Goal: Task Accomplishment & Management: Complete application form

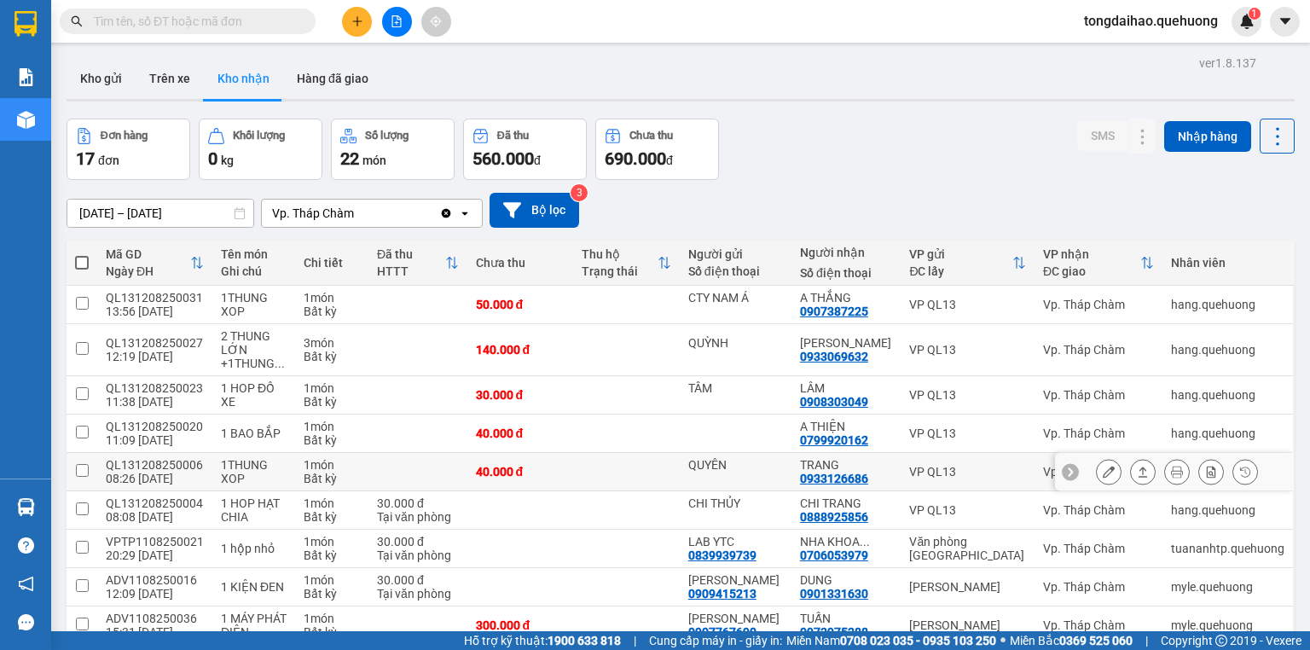
scroll to position [119, 0]
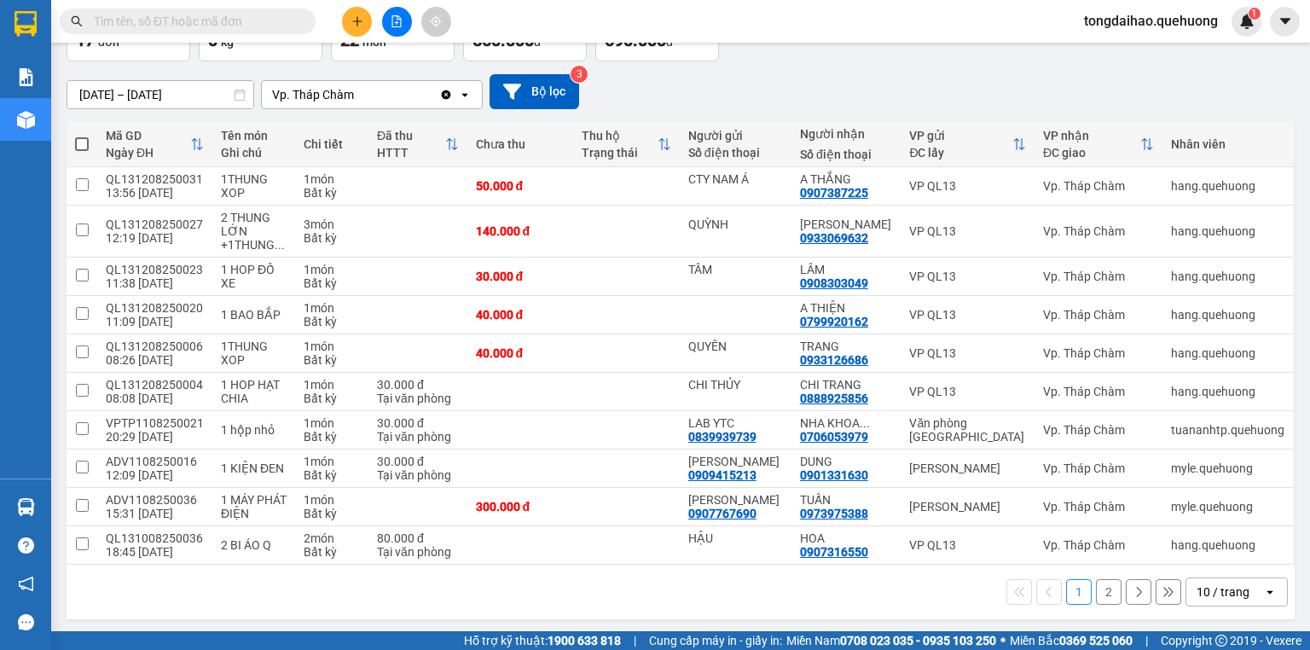
click at [1223, 590] on div "10 / trang" at bounding box center [1223, 591] width 53 height 17
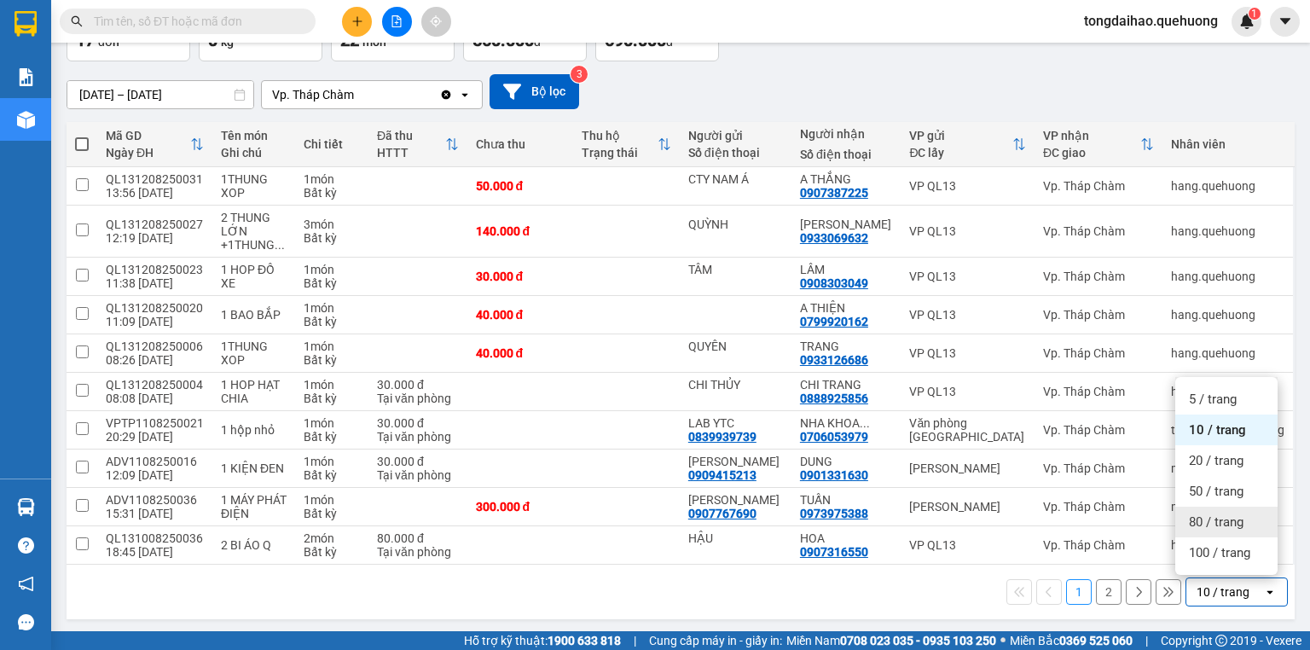
click at [1191, 523] on span "80 / trang" at bounding box center [1216, 521] width 55 height 17
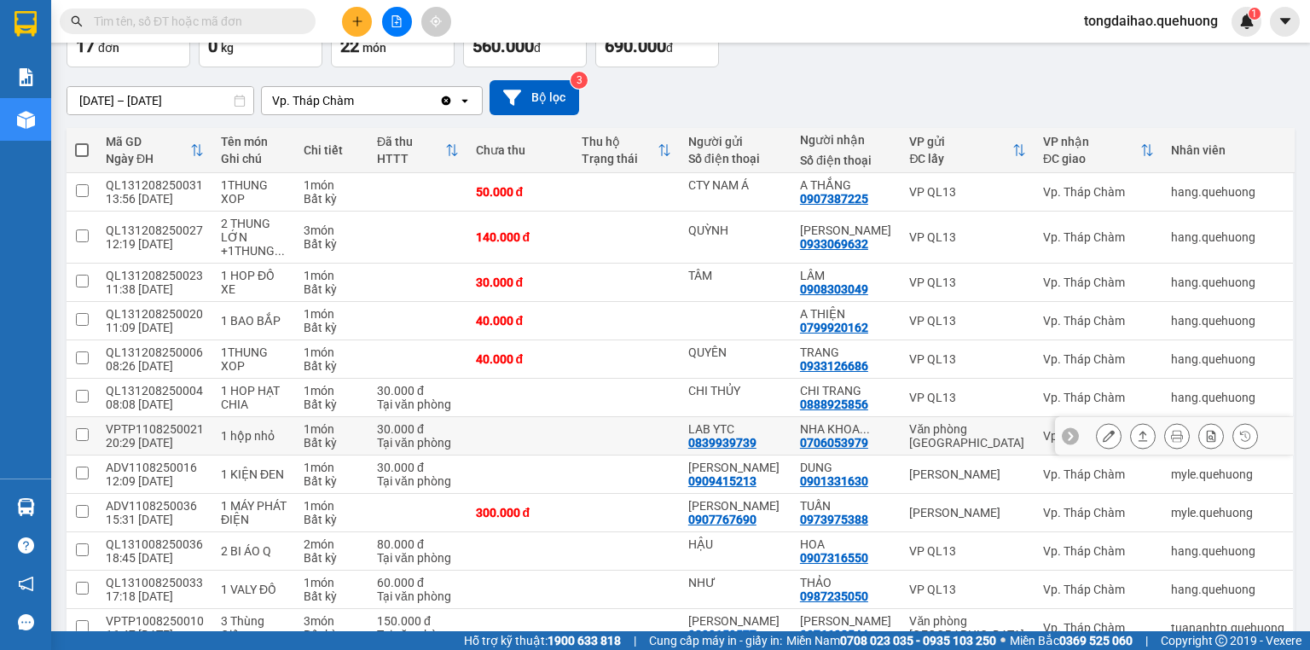
scroll to position [0, 0]
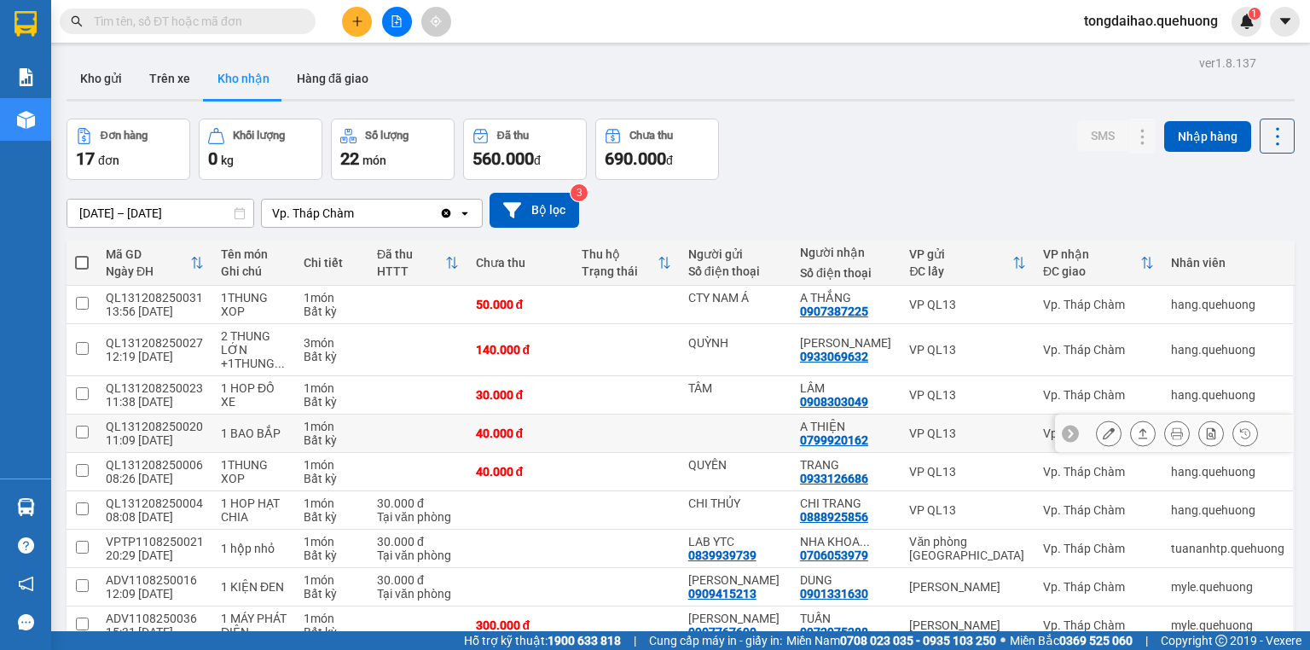
click at [1137, 433] on icon at bounding box center [1143, 433] width 12 height 12
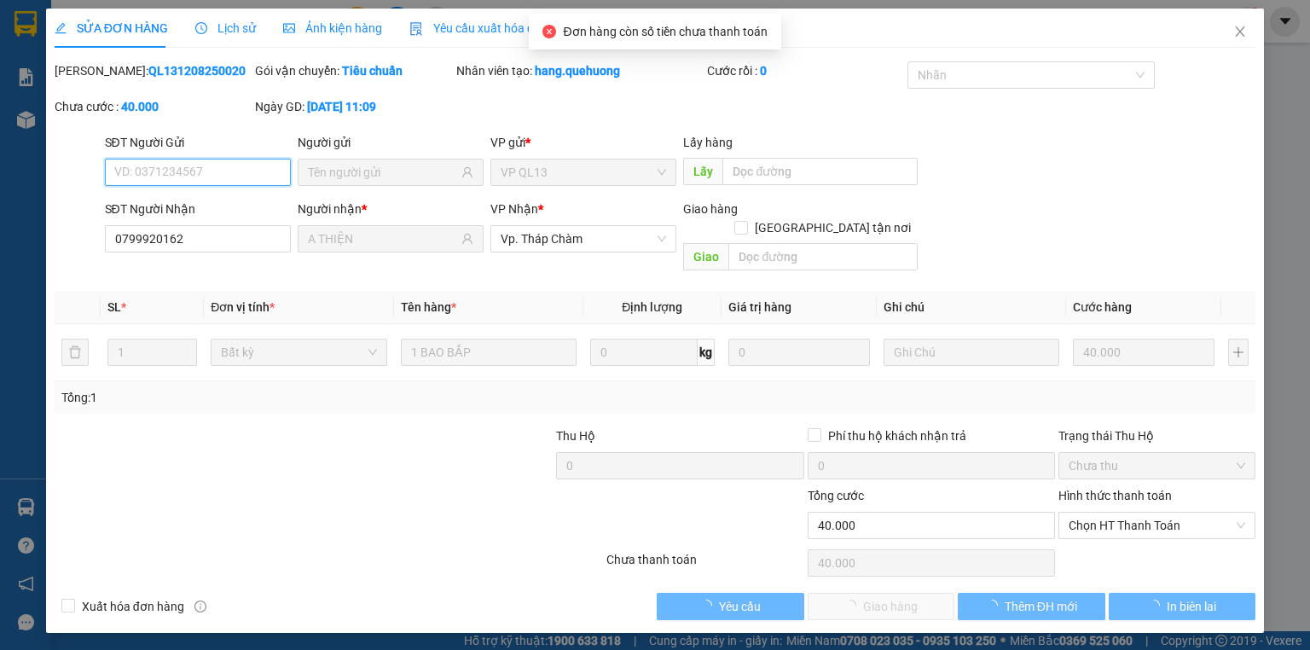
type input "0799920162"
type input "A THIỆN"
type input "40.000"
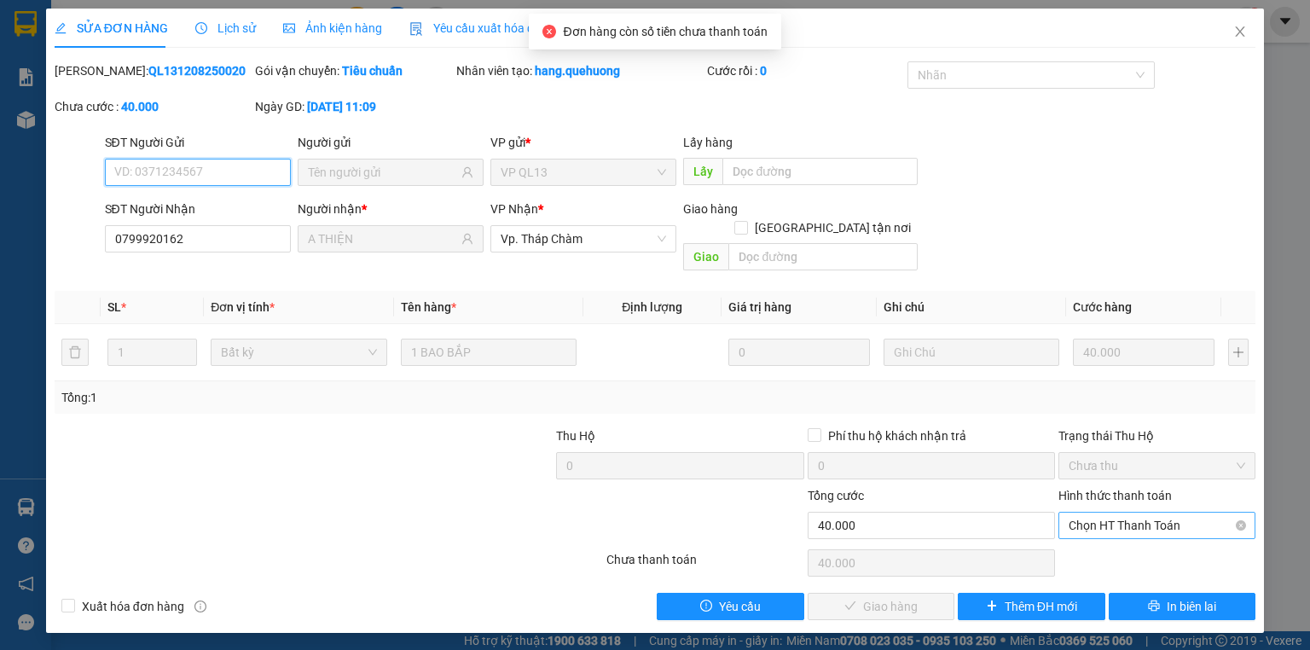
click at [1138, 513] on span "Chọn HT Thanh Toán" at bounding box center [1157, 526] width 177 height 26
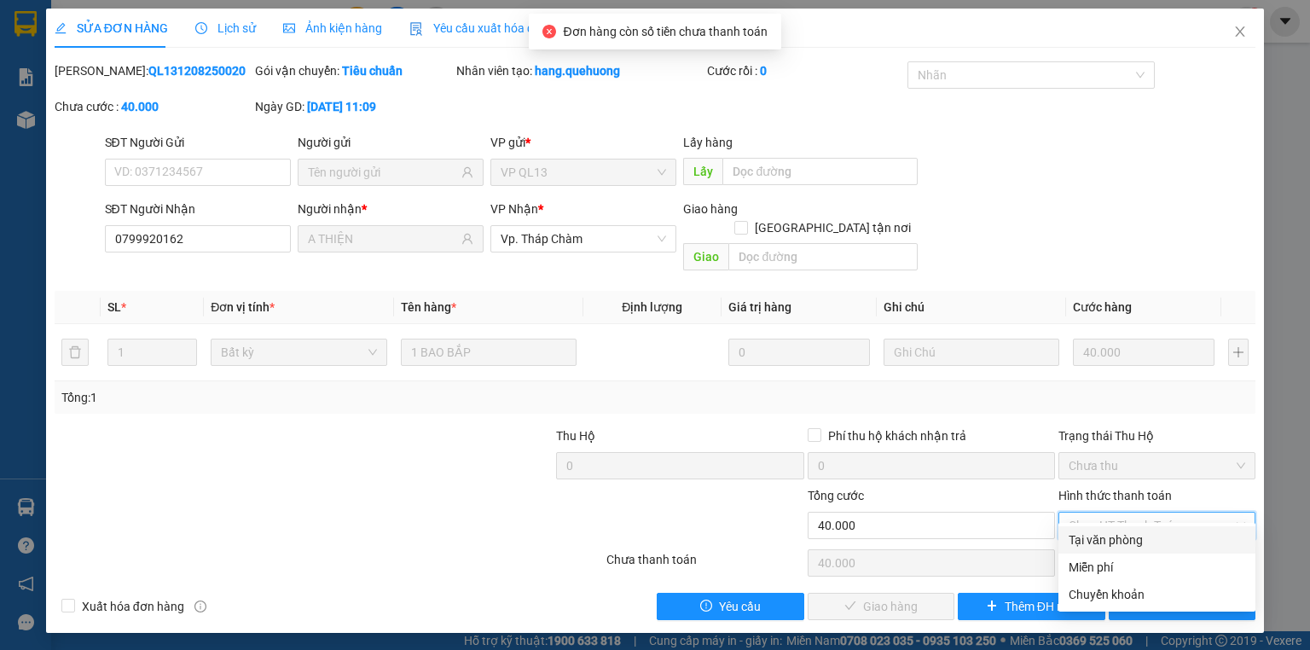
click at [1128, 539] on div "Tại văn phòng" at bounding box center [1157, 539] width 177 height 19
type input "0"
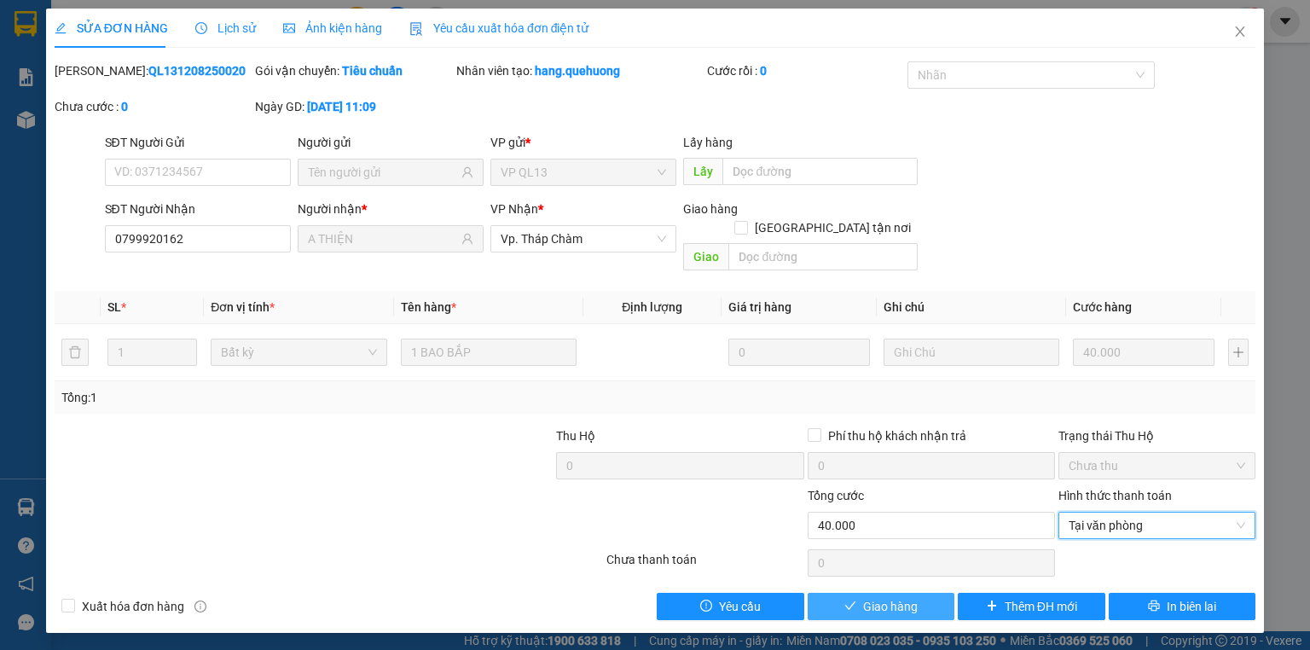
click at [889, 597] on span "Giao hàng" at bounding box center [890, 606] width 55 height 19
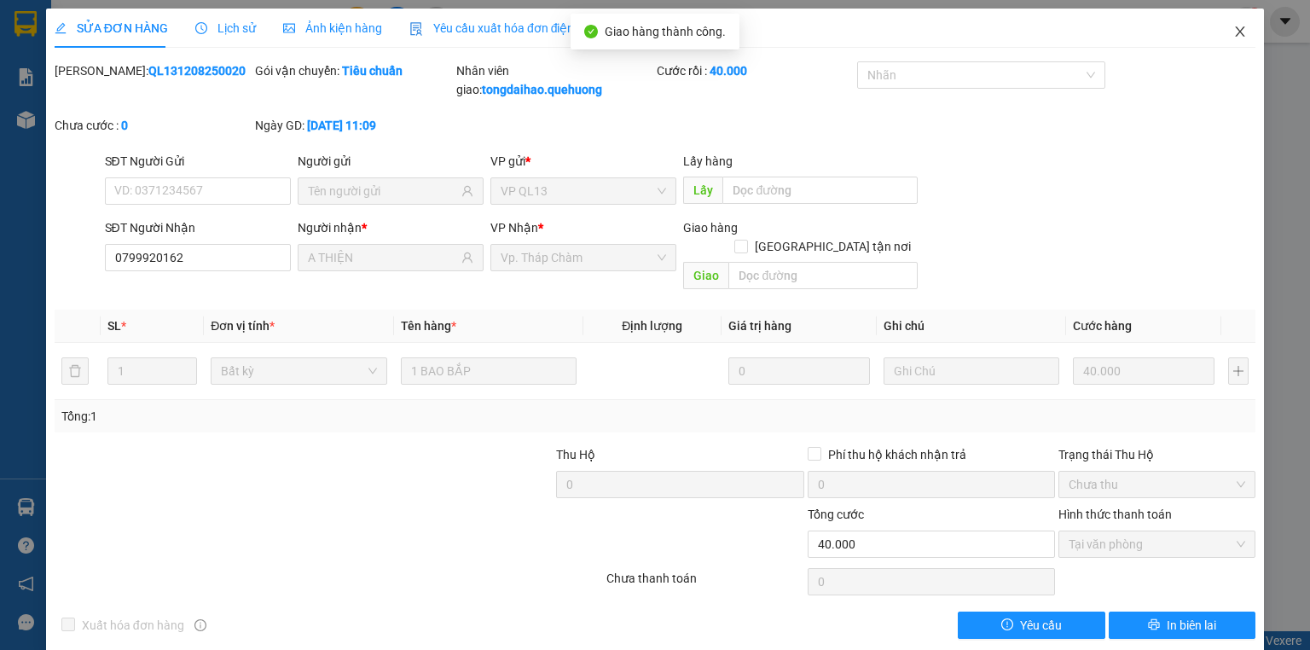
click at [1233, 33] on icon "close" at bounding box center [1240, 32] width 14 height 14
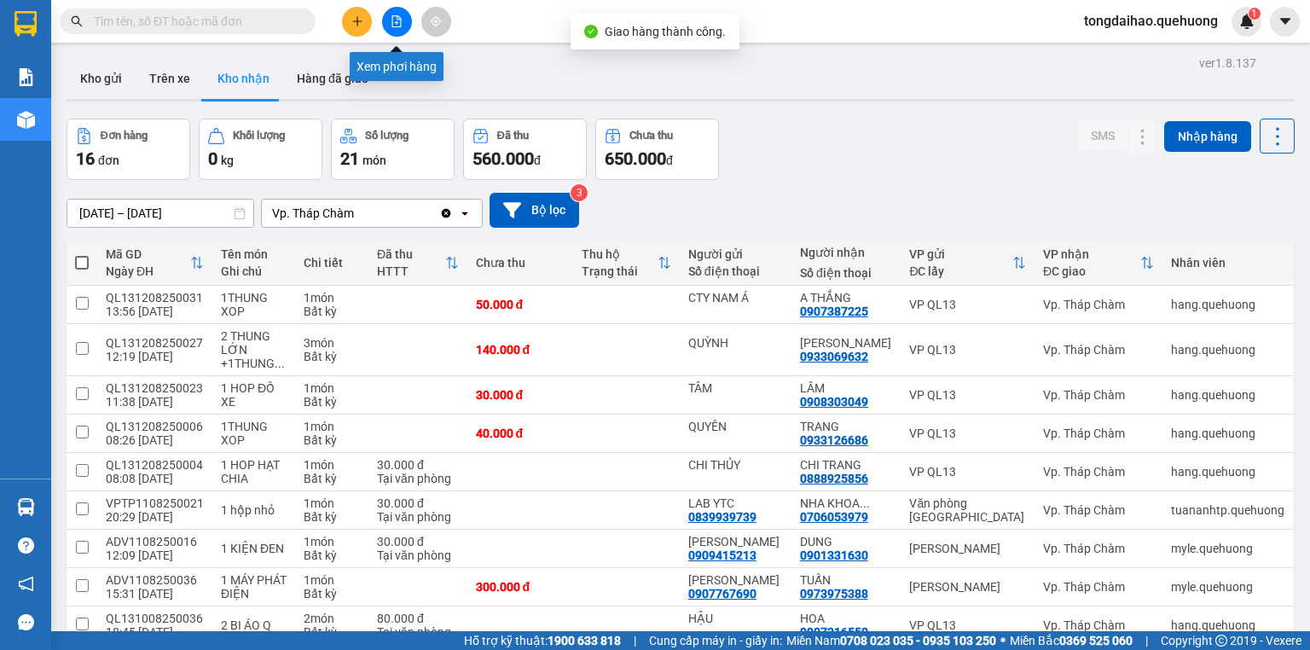
click at [404, 14] on button at bounding box center [397, 22] width 30 height 30
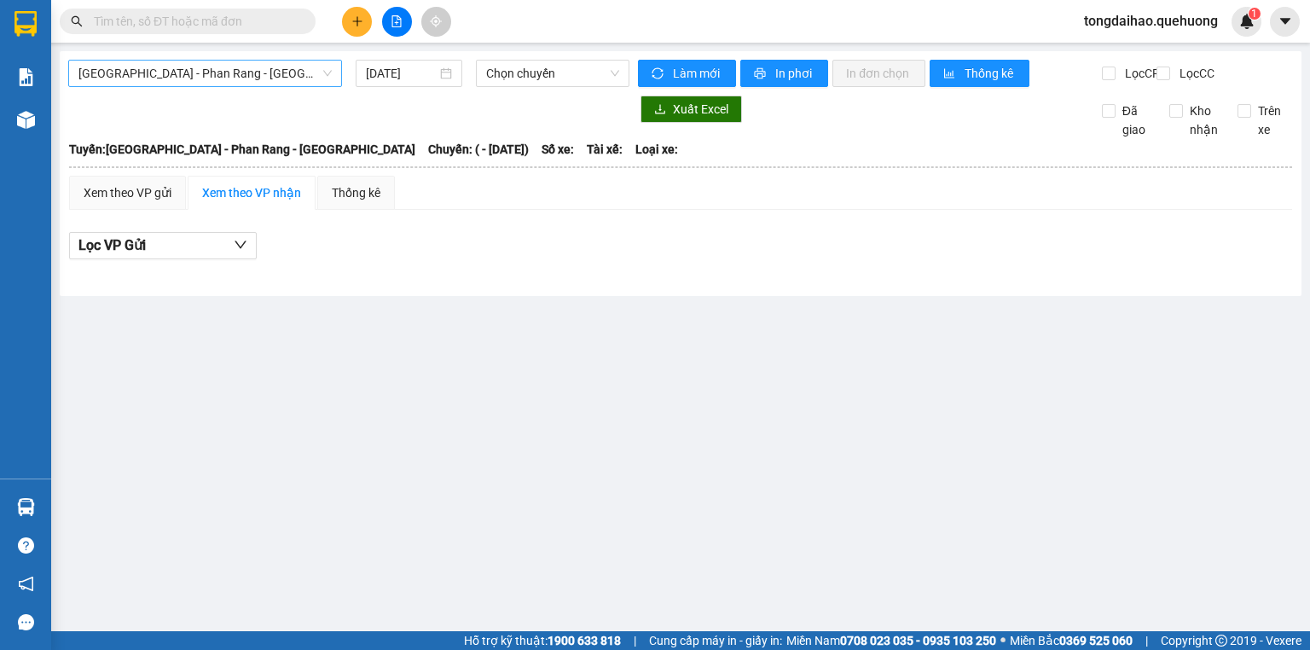
click at [269, 65] on span "[GEOGRAPHIC_DATA] - Phan Rang - [GEOGRAPHIC_DATA]" at bounding box center [204, 74] width 253 height 26
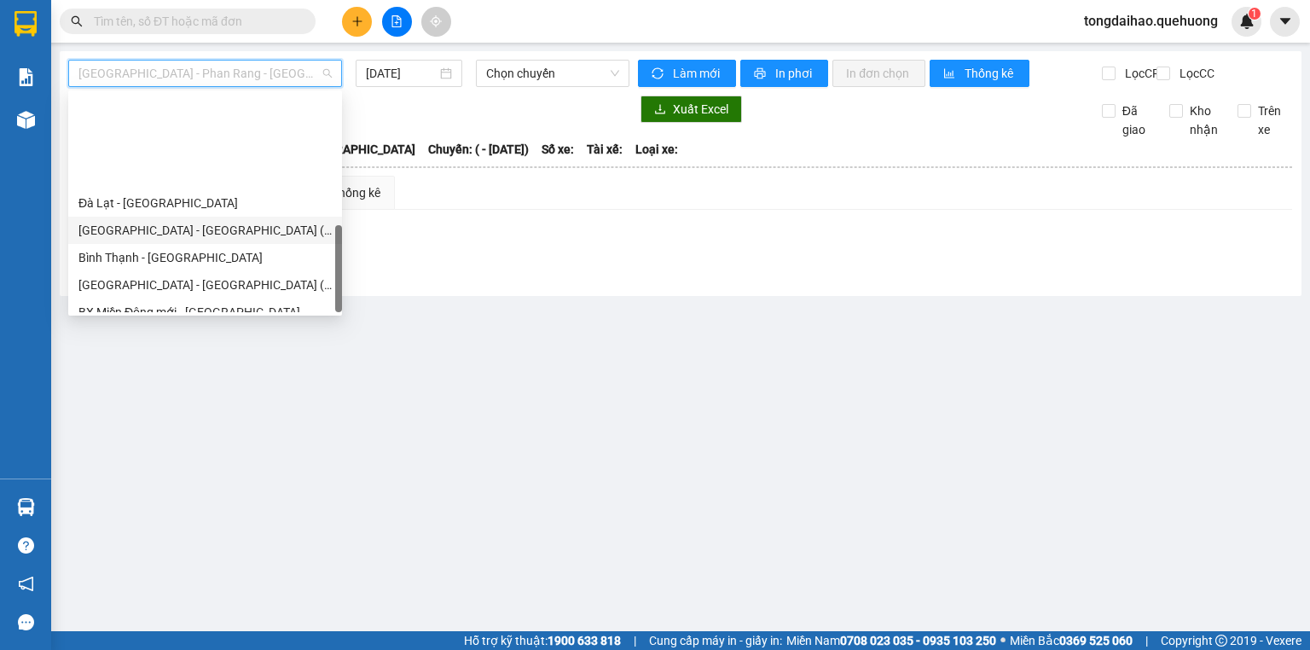
scroll to position [464, 0]
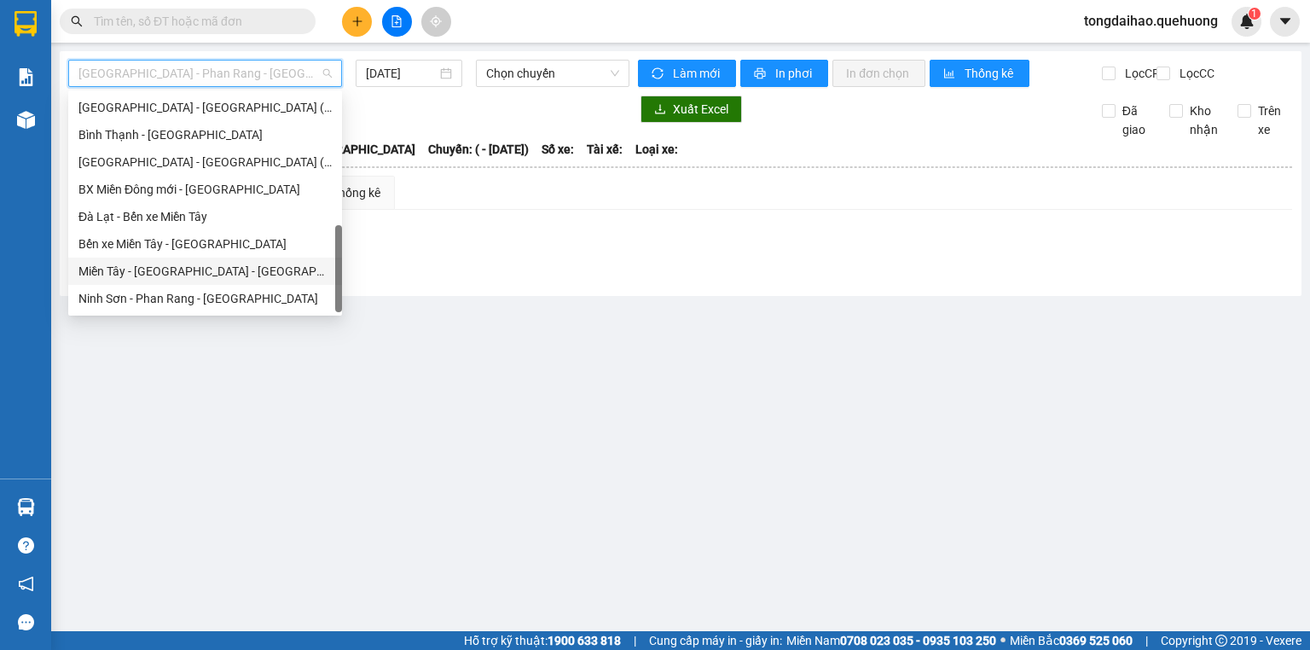
click at [208, 281] on div "Miền Tây - [GEOGRAPHIC_DATA] - [GEOGRAPHIC_DATA]" at bounding box center [205, 271] width 274 height 27
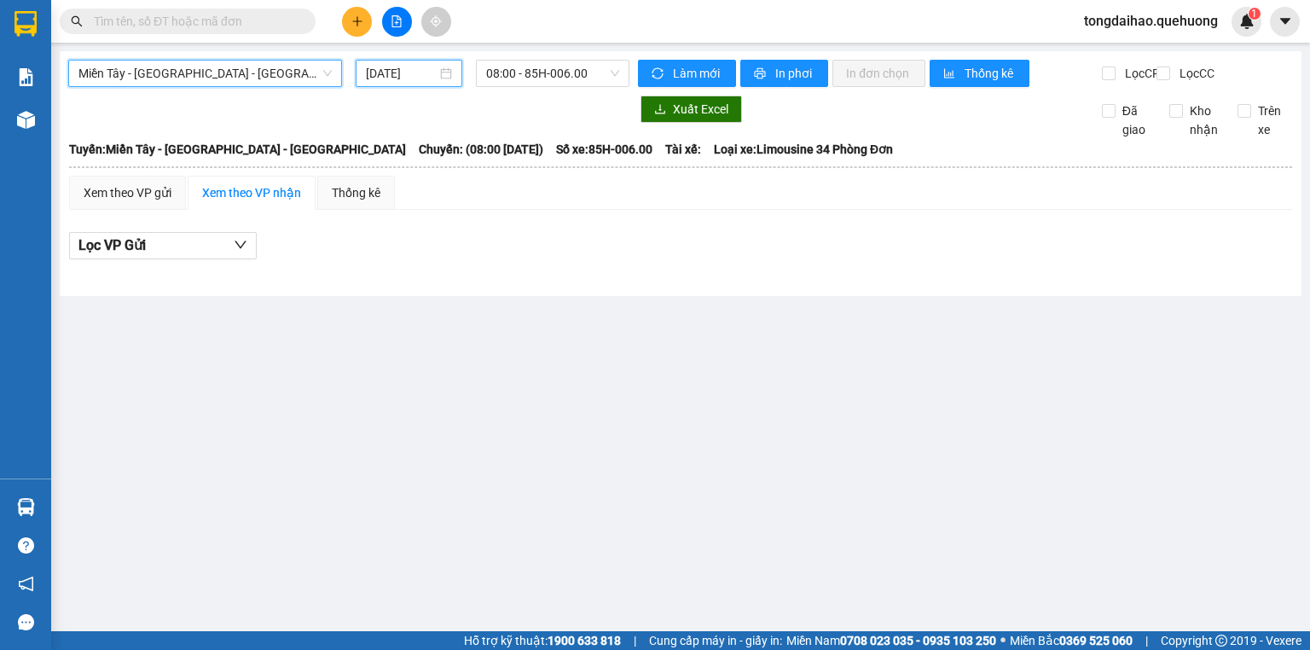
click at [401, 76] on input "[DATE]" at bounding box center [401, 73] width 70 height 19
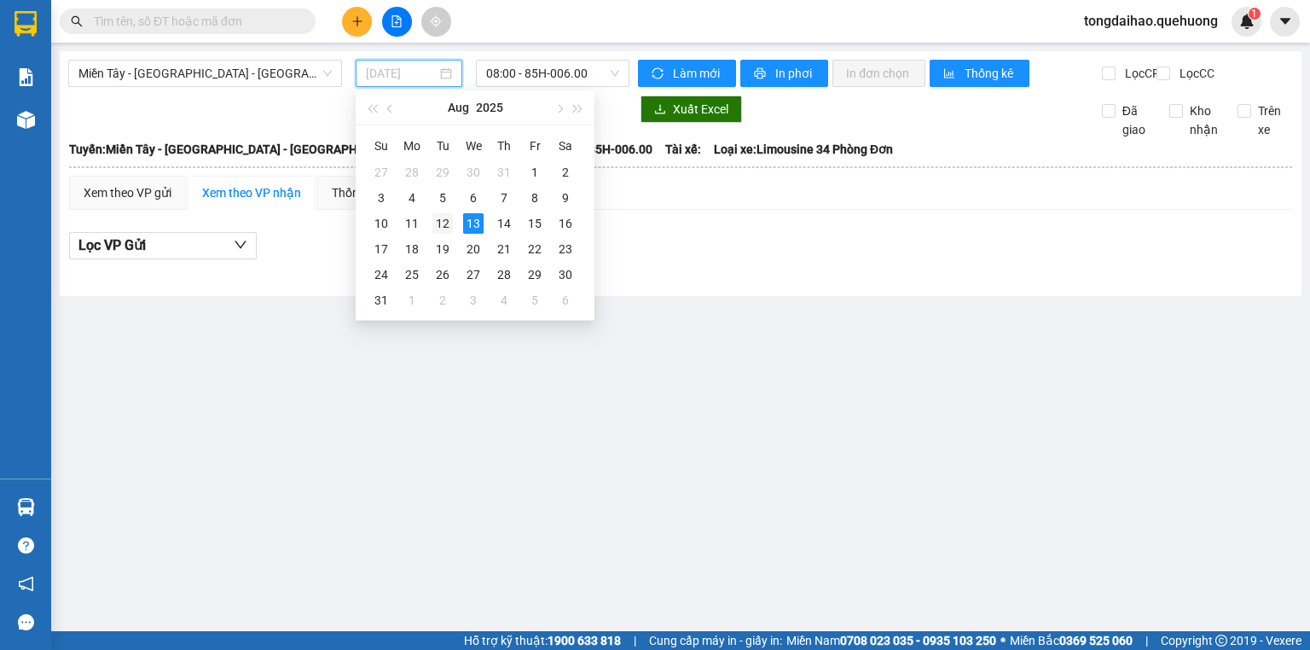
click at [447, 223] on div "12" at bounding box center [442, 223] width 20 height 20
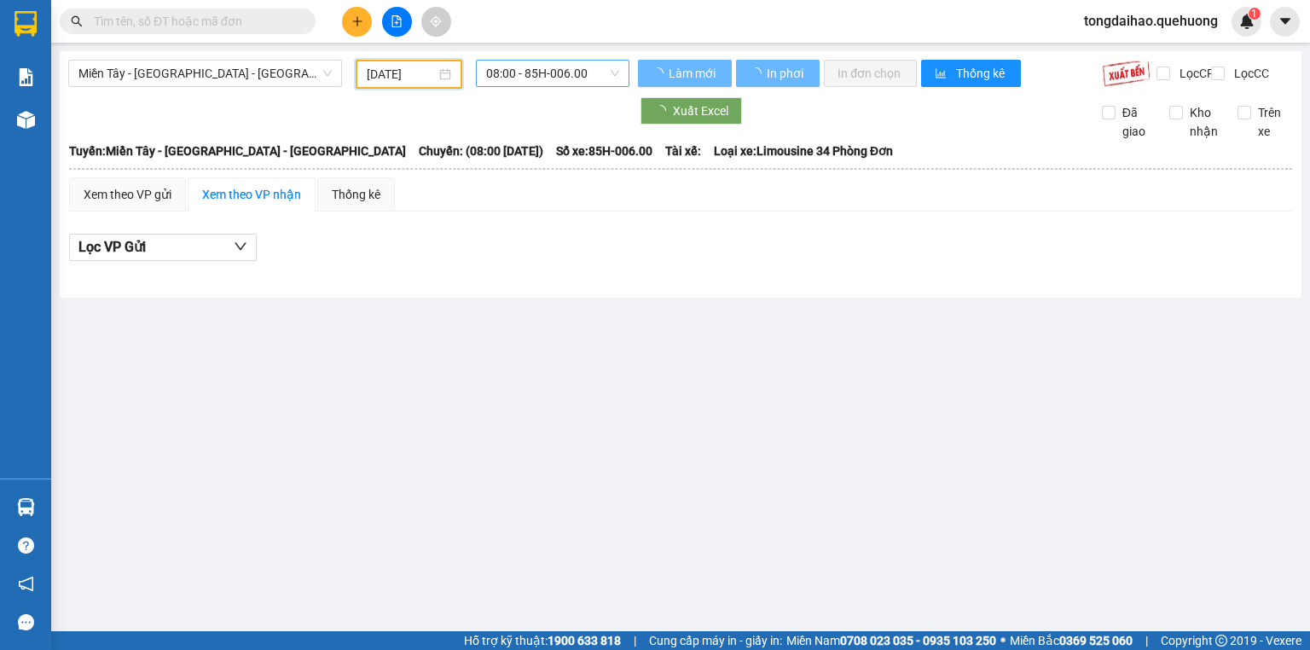
type input "[DATE]"
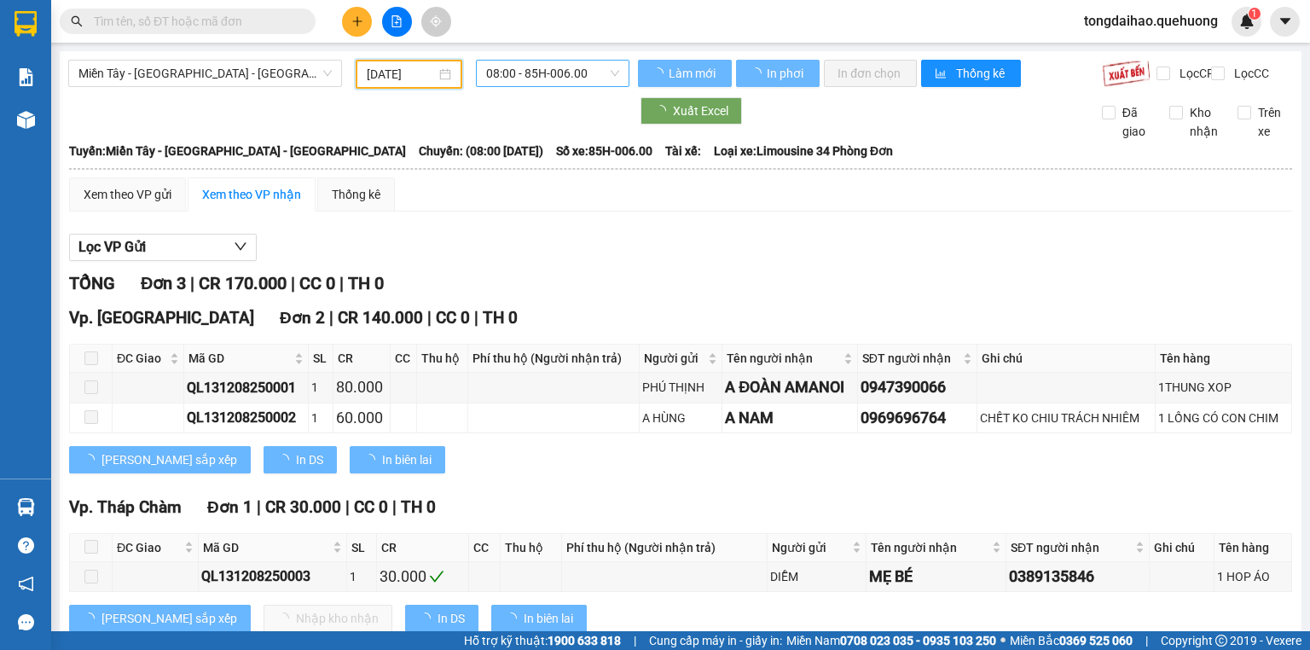
click at [535, 69] on span "08:00 - 85H-006.00" at bounding box center [553, 74] width 134 height 26
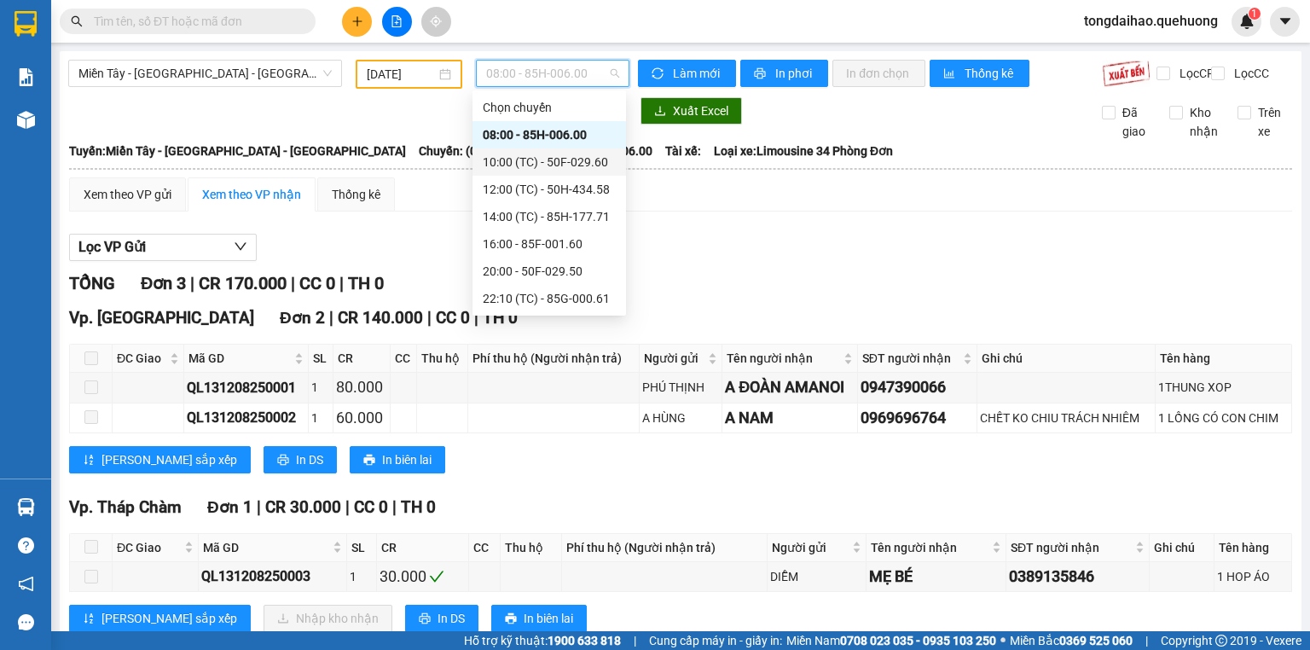
click at [559, 171] on div "10:00 (TC) - 50F-029.60" at bounding box center [549, 162] width 133 height 19
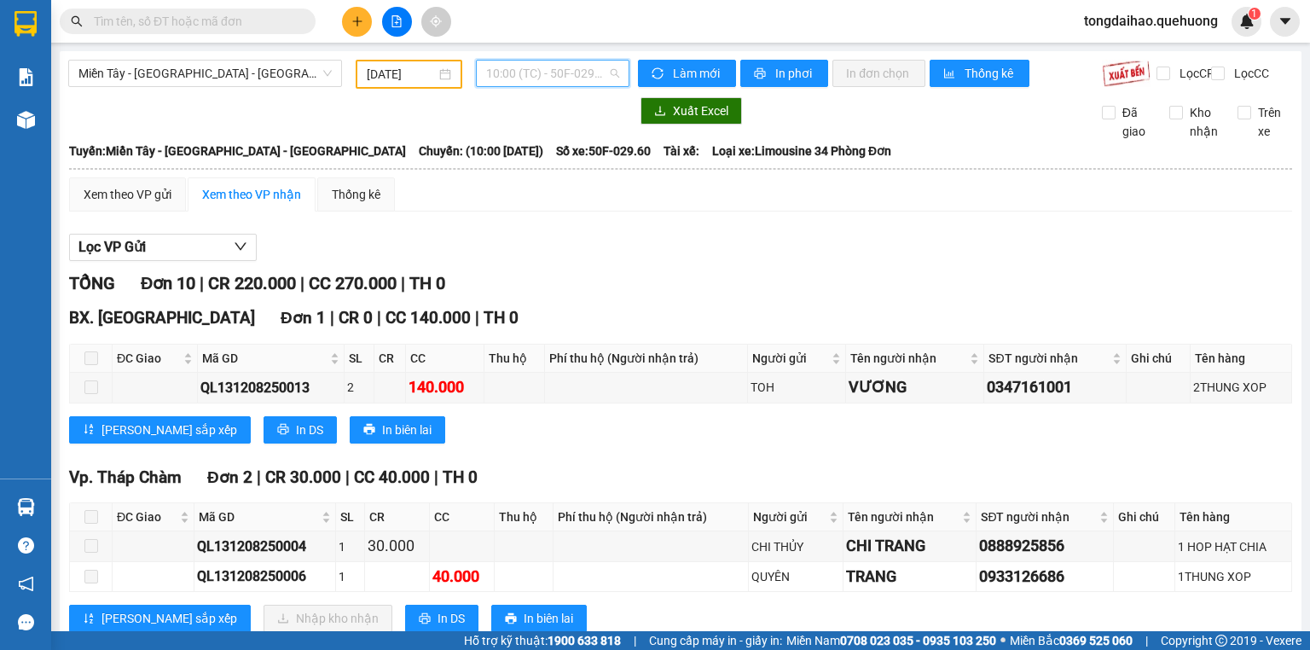
click at [494, 76] on span "10:00 (TC) - 50F-029.60" at bounding box center [553, 74] width 134 height 26
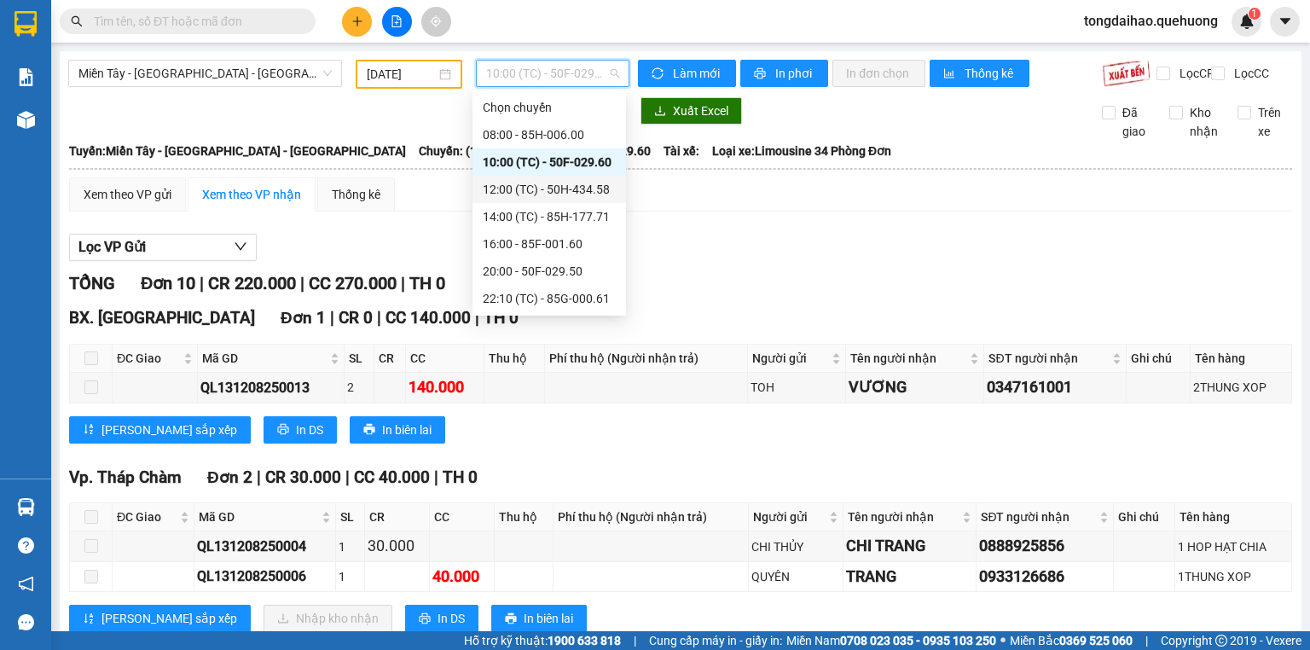
click at [509, 189] on div "12:00 (TC) - 50H-434.58" at bounding box center [549, 189] width 133 height 19
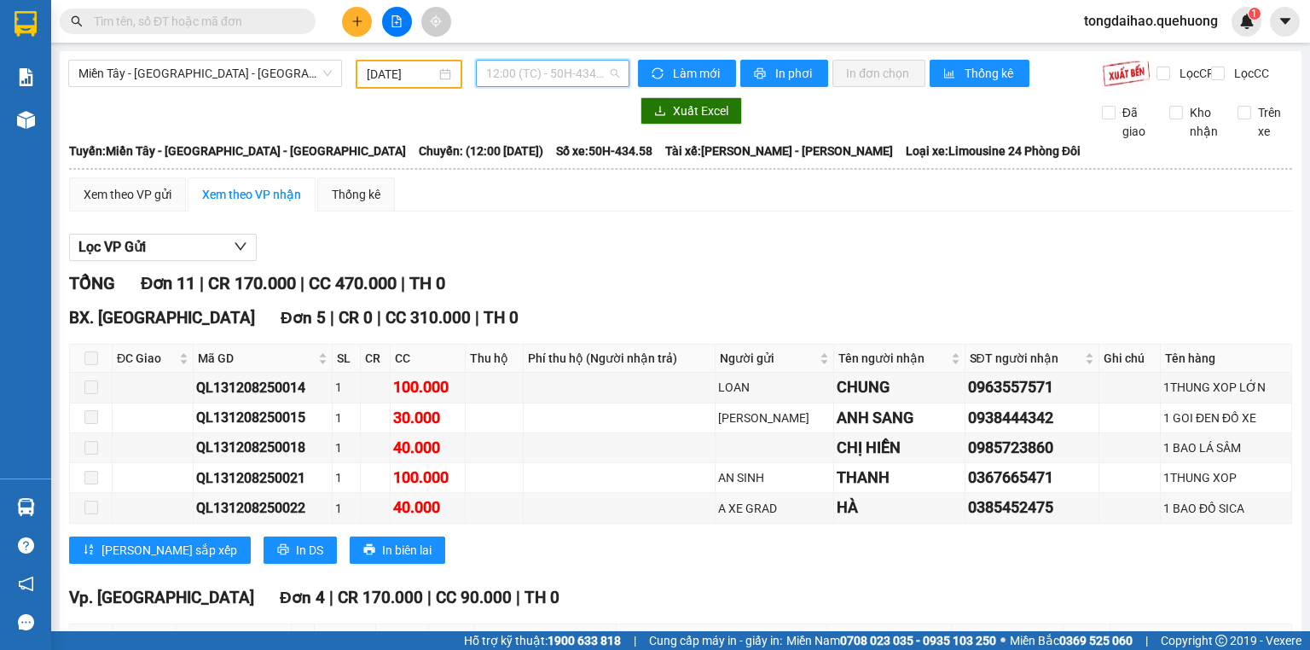
click at [511, 75] on span "12:00 (TC) - 50H-434.58" at bounding box center [553, 74] width 134 height 26
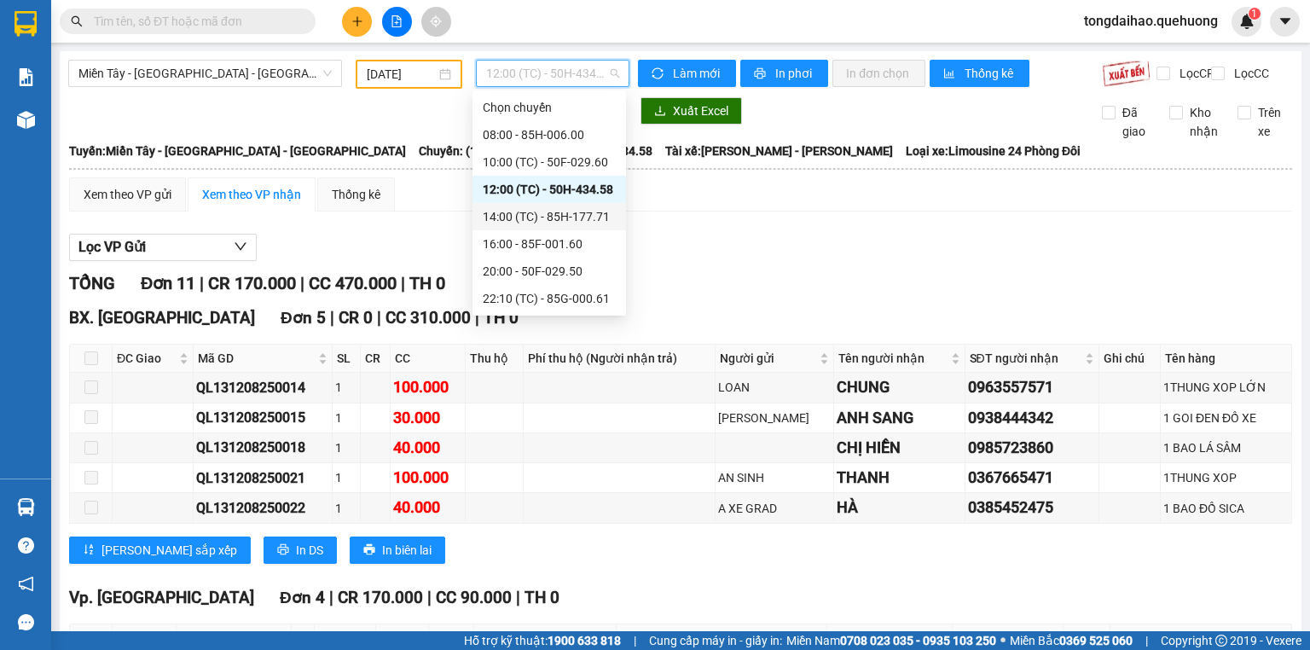
click at [519, 210] on div "14:00 (TC) - 85H-177.71" at bounding box center [549, 216] width 133 height 19
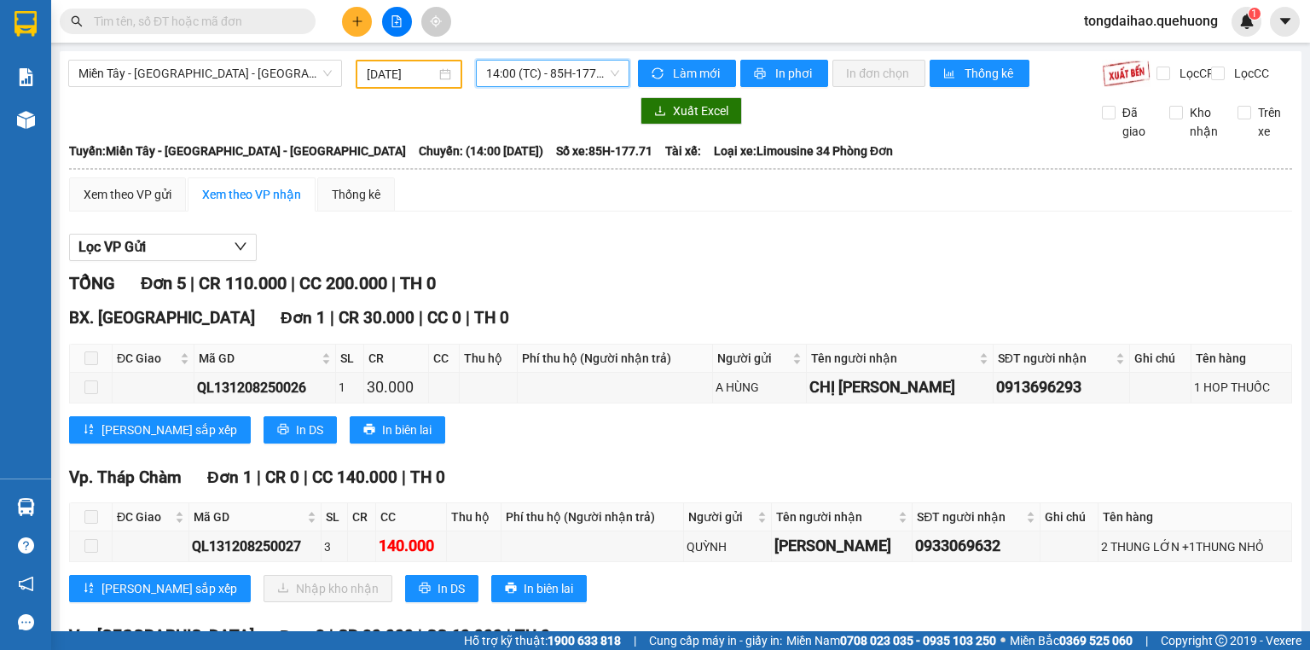
click at [525, 69] on span "14:00 (TC) - 85H-177.71" at bounding box center [553, 74] width 134 height 26
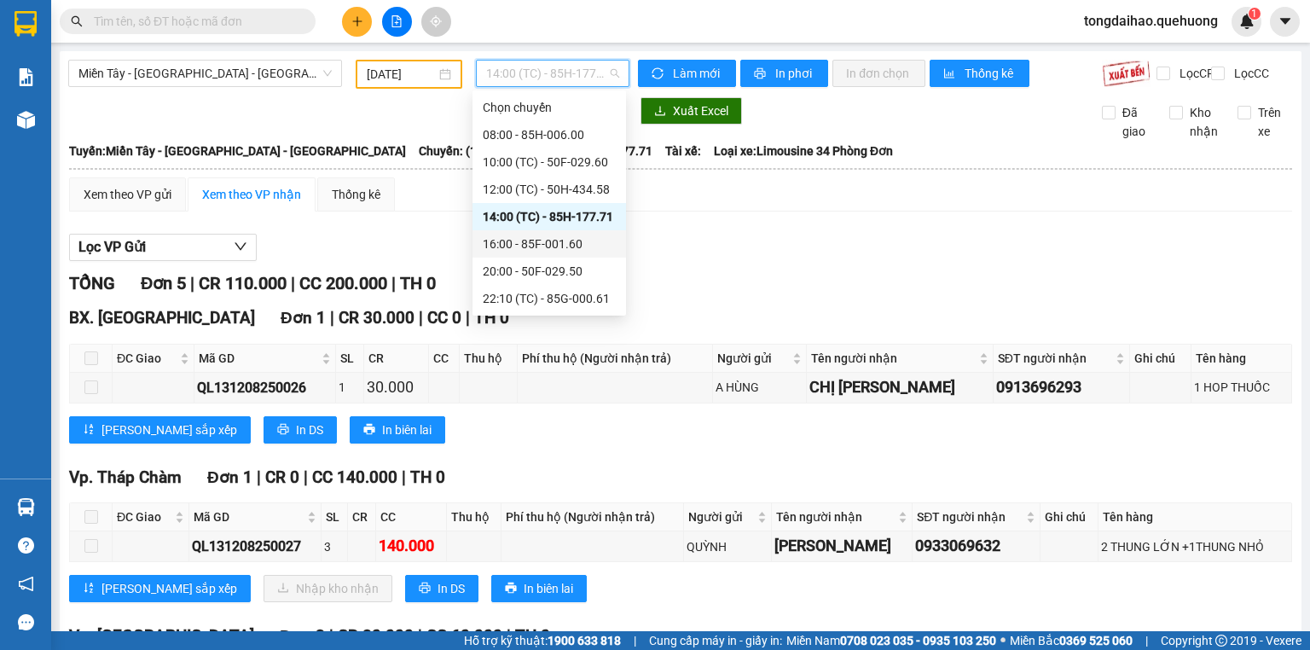
click at [524, 237] on div "16:00 - 85F-001.60" at bounding box center [549, 244] width 133 height 19
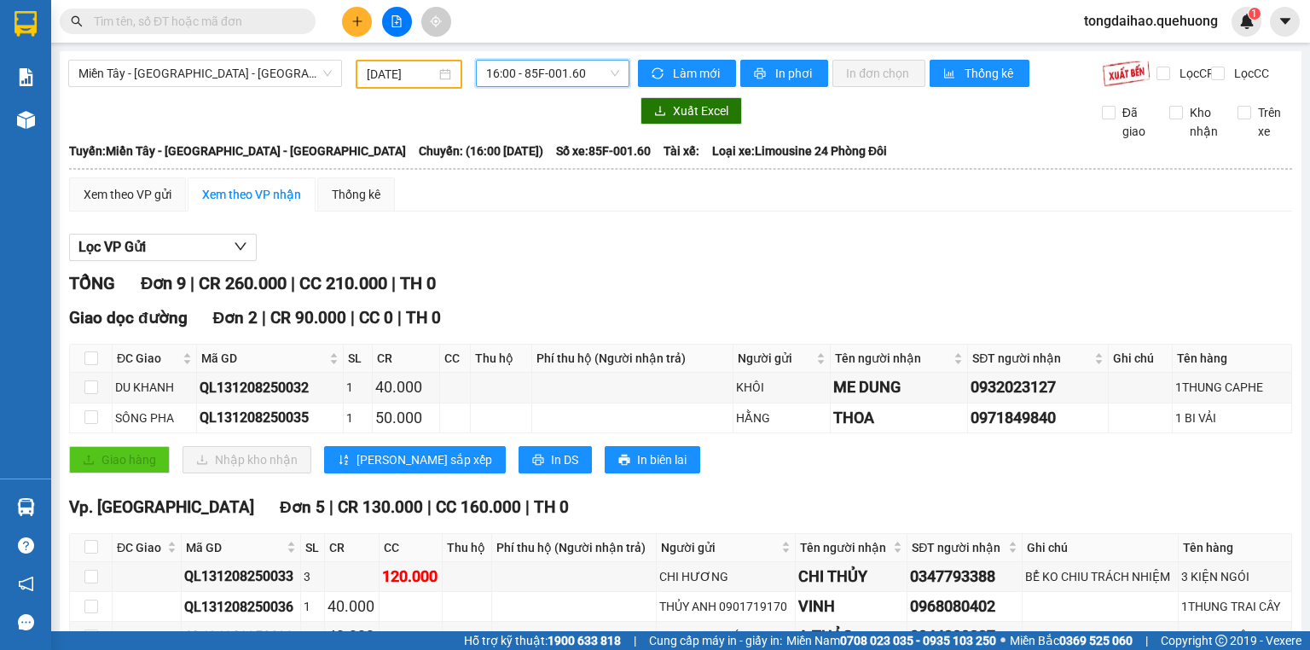
click at [542, 75] on span "16:00 - 85F-001.60" at bounding box center [553, 74] width 134 height 26
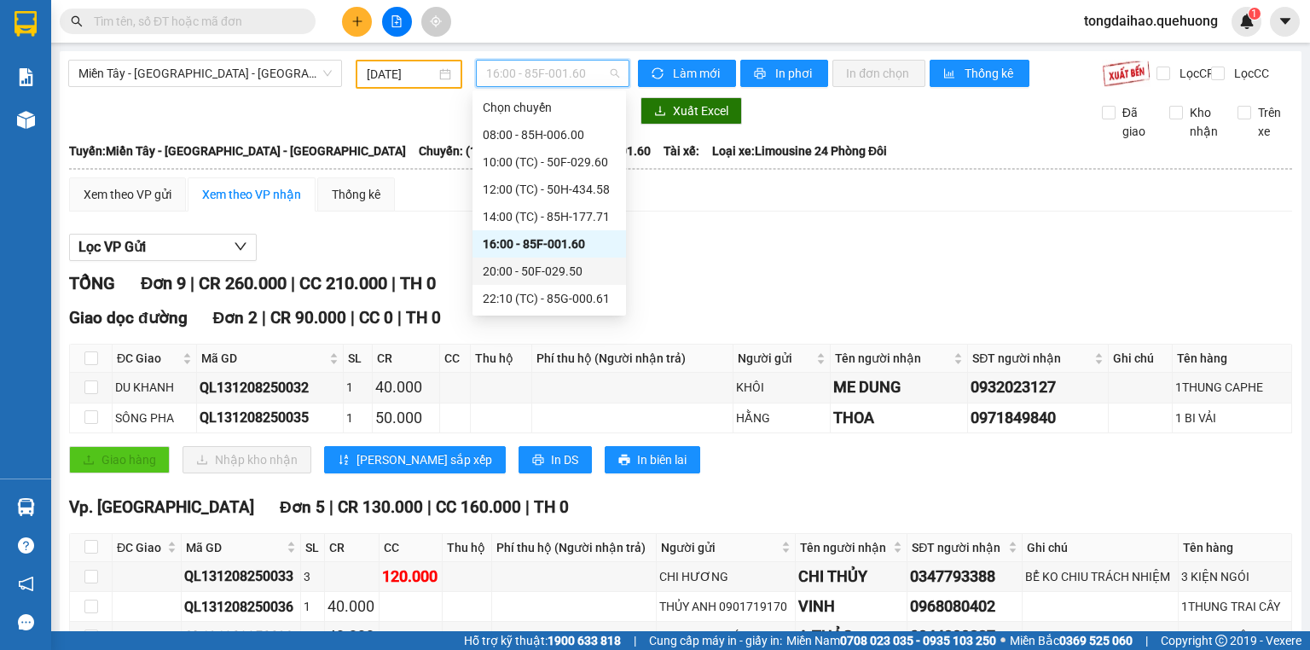
click at [545, 271] on div "20:00 - 50F-029.50" at bounding box center [549, 271] width 133 height 19
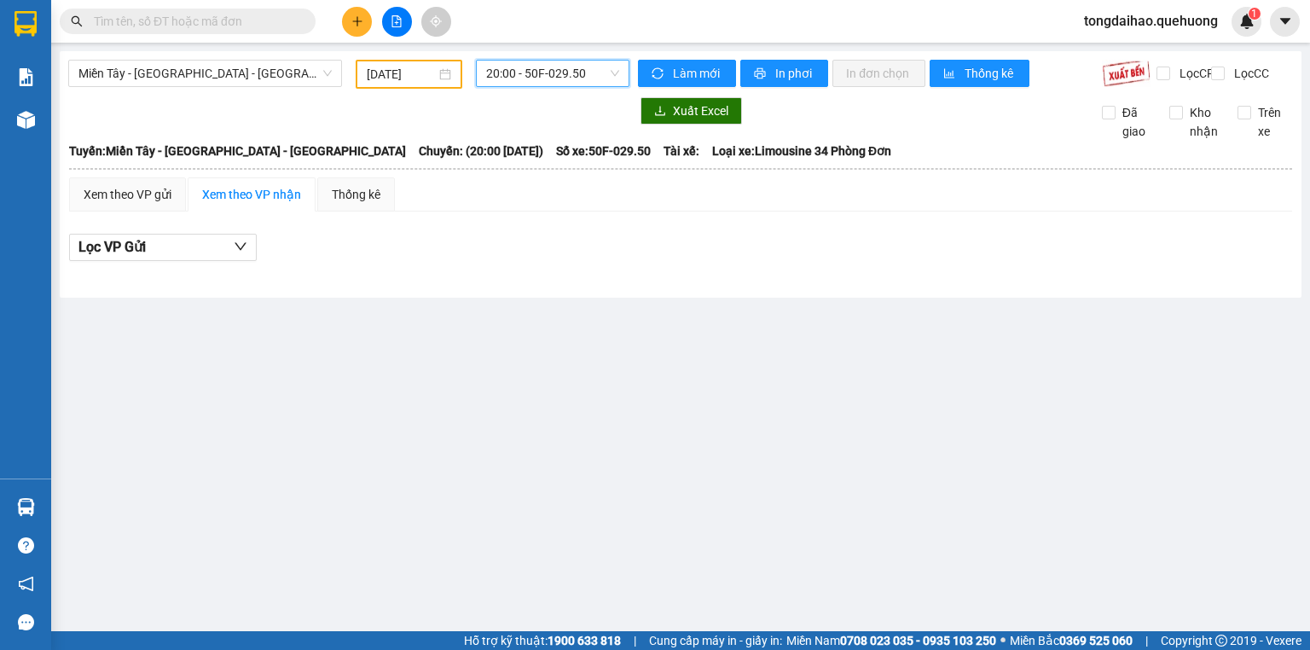
click at [502, 78] on span "20:00 - 50F-029.50" at bounding box center [553, 74] width 134 height 26
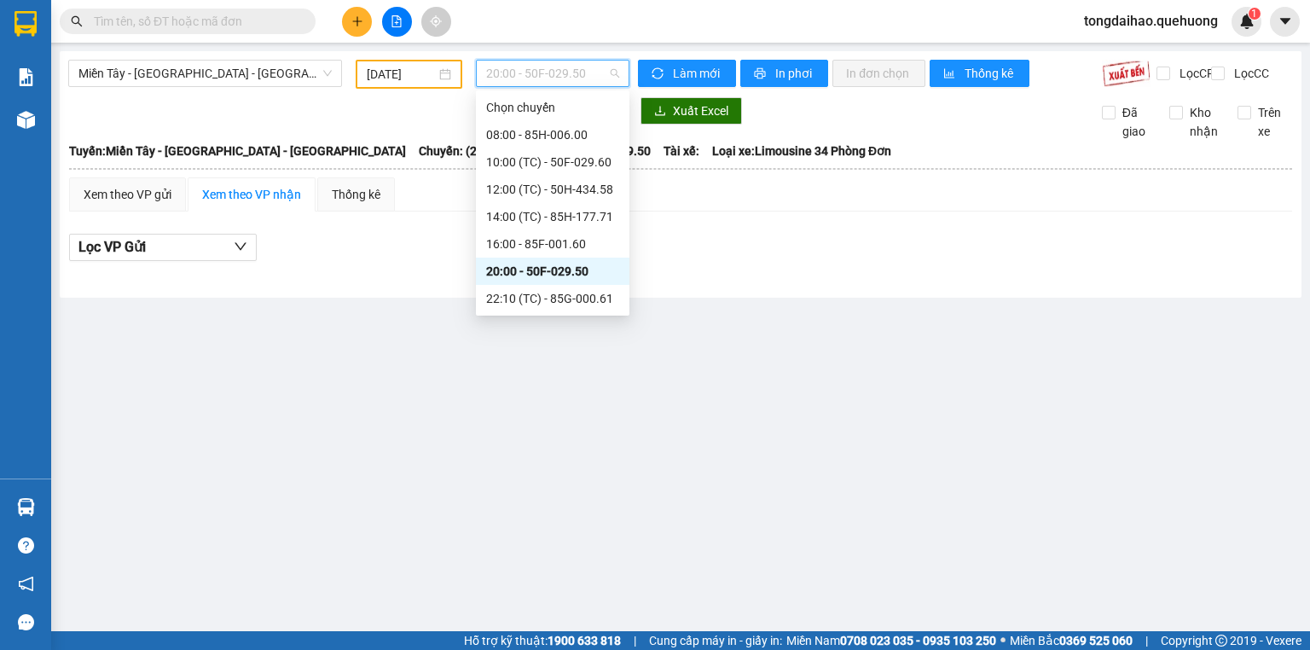
scroll to position [164, 0]
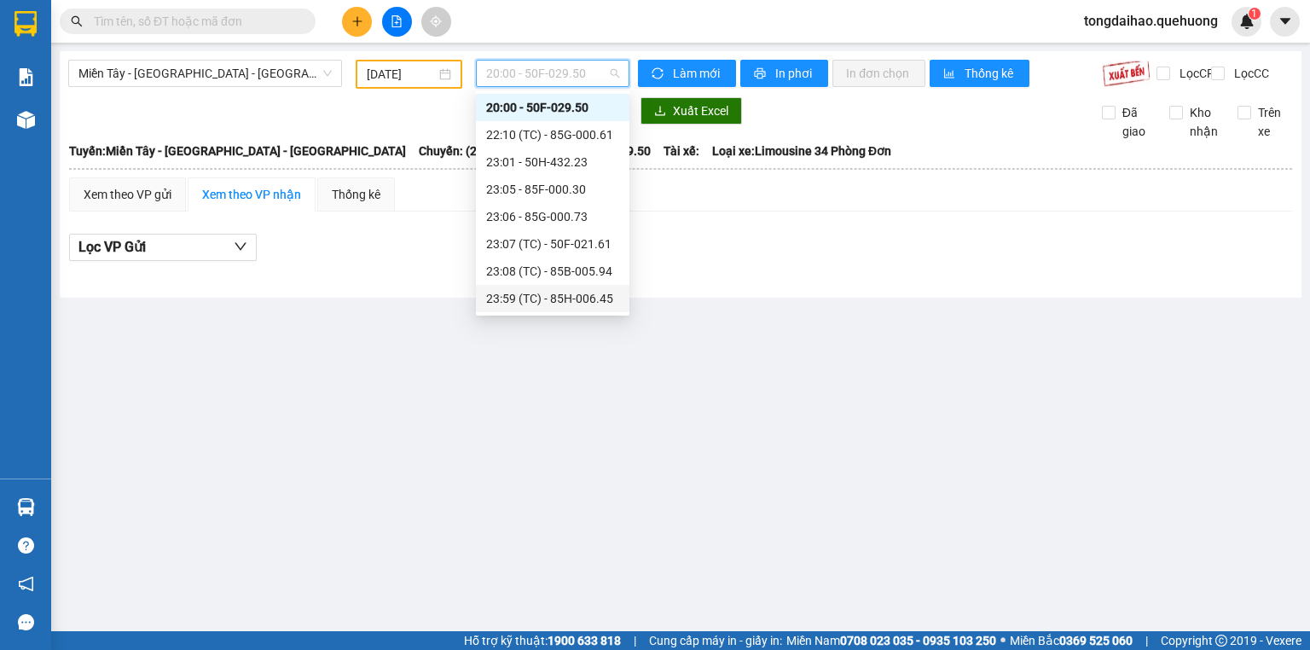
click at [569, 293] on div "23:59 (TC) - 85H-006.45" at bounding box center [552, 298] width 133 height 19
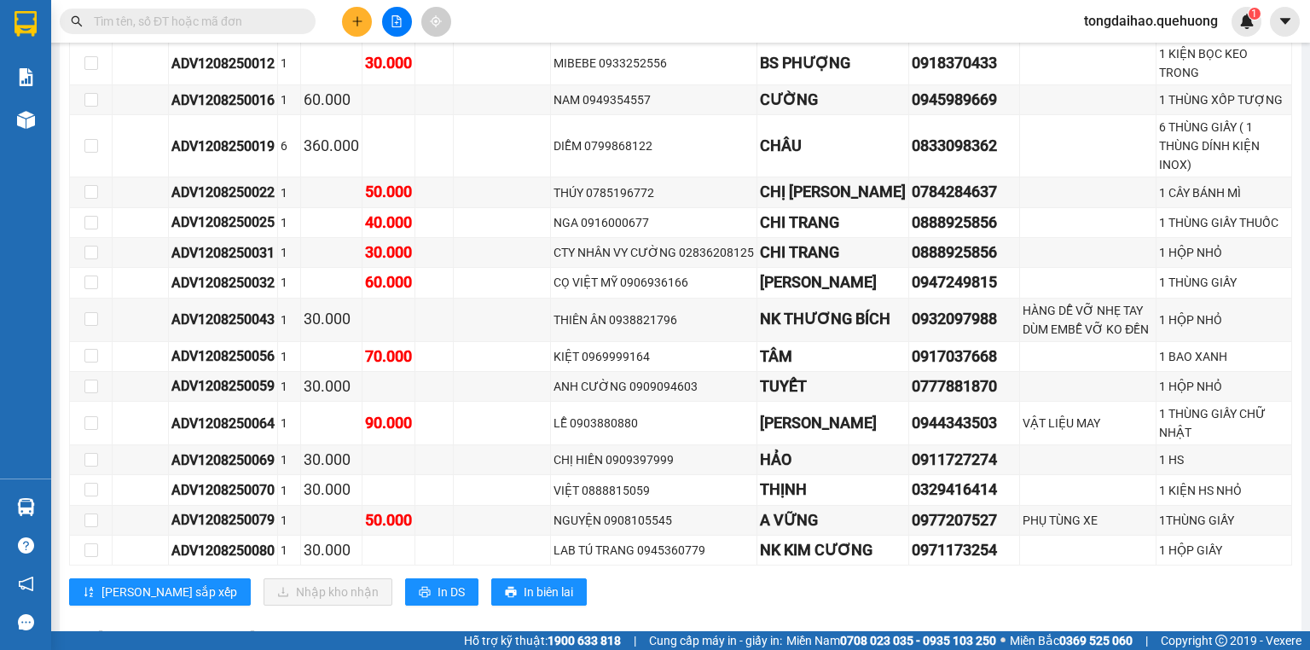
scroll to position [2320, 0]
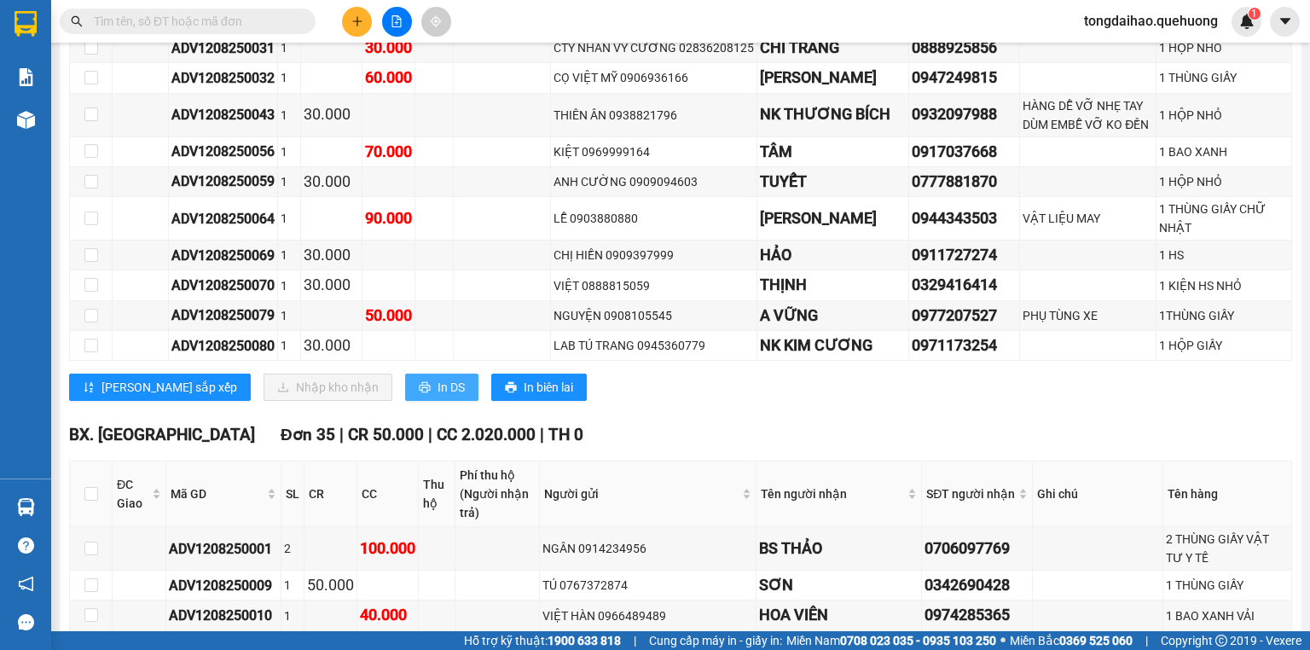
click at [438, 397] on span "In DS" at bounding box center [451, 387] width 27 height 19
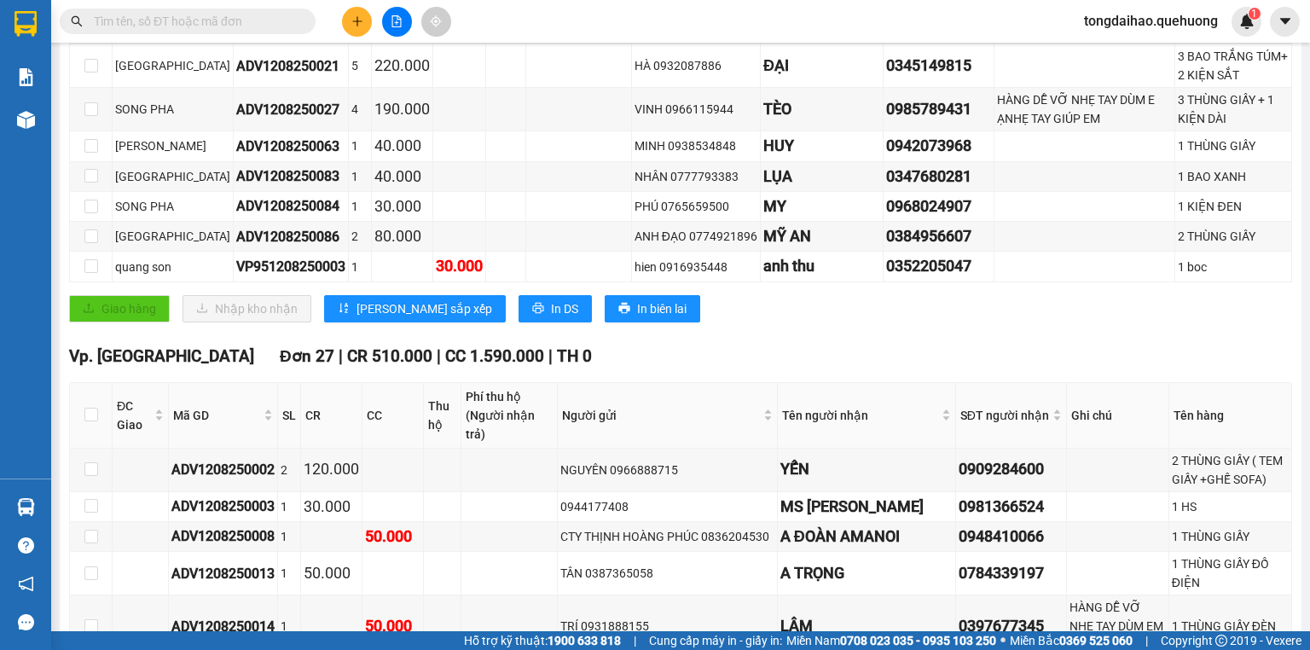
scroll to position [0, 0]
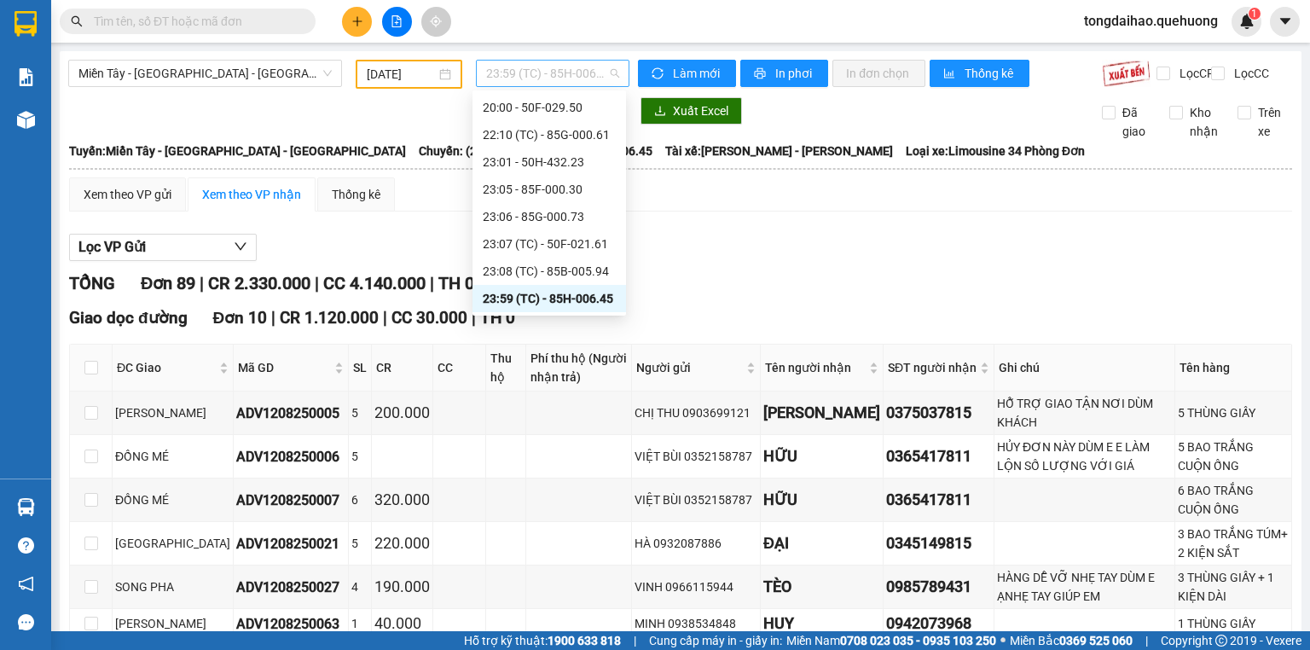
click at [541, 71] on span "23:59 (TC) - 85H-006.45" at bounding box center [553, 74] width 134 height 26
click at [535, 267] on div "23:08 (TC) - 85B-005.94" at bounding box center [549, 271] width 133 height 19
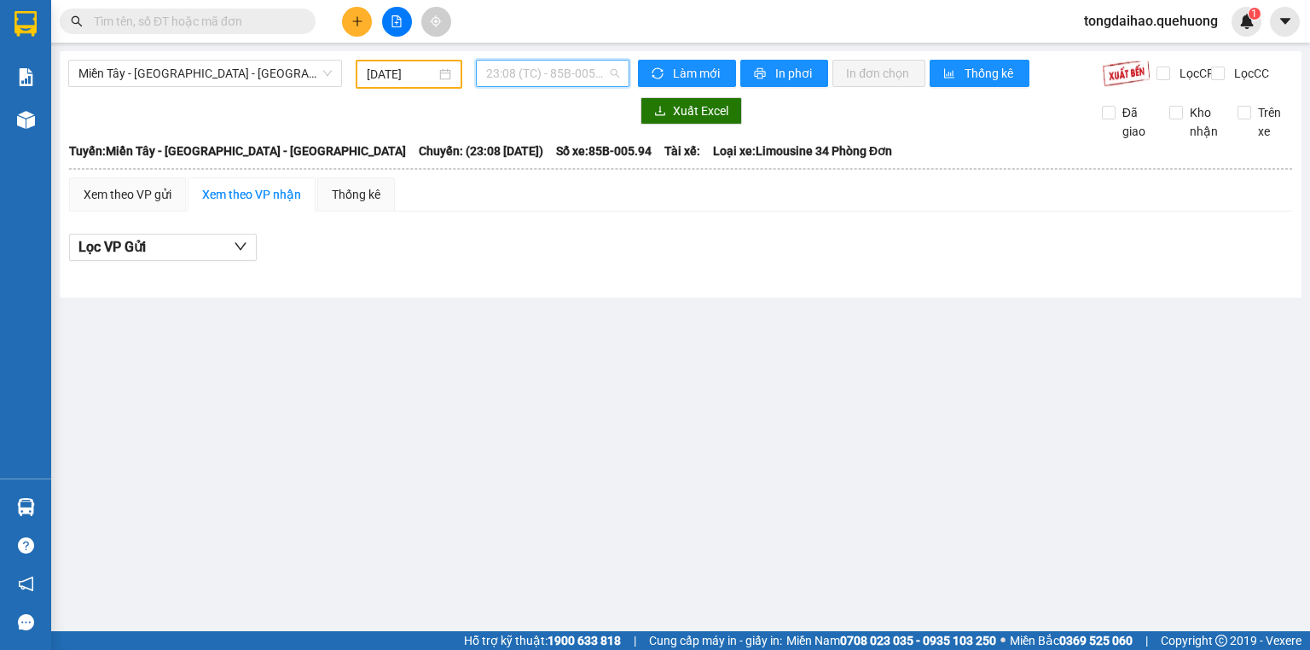
click at [524, 82] on span "23:08 (TC) - 85B-005.94" at bounding box center [553, 74] width 134 height 26
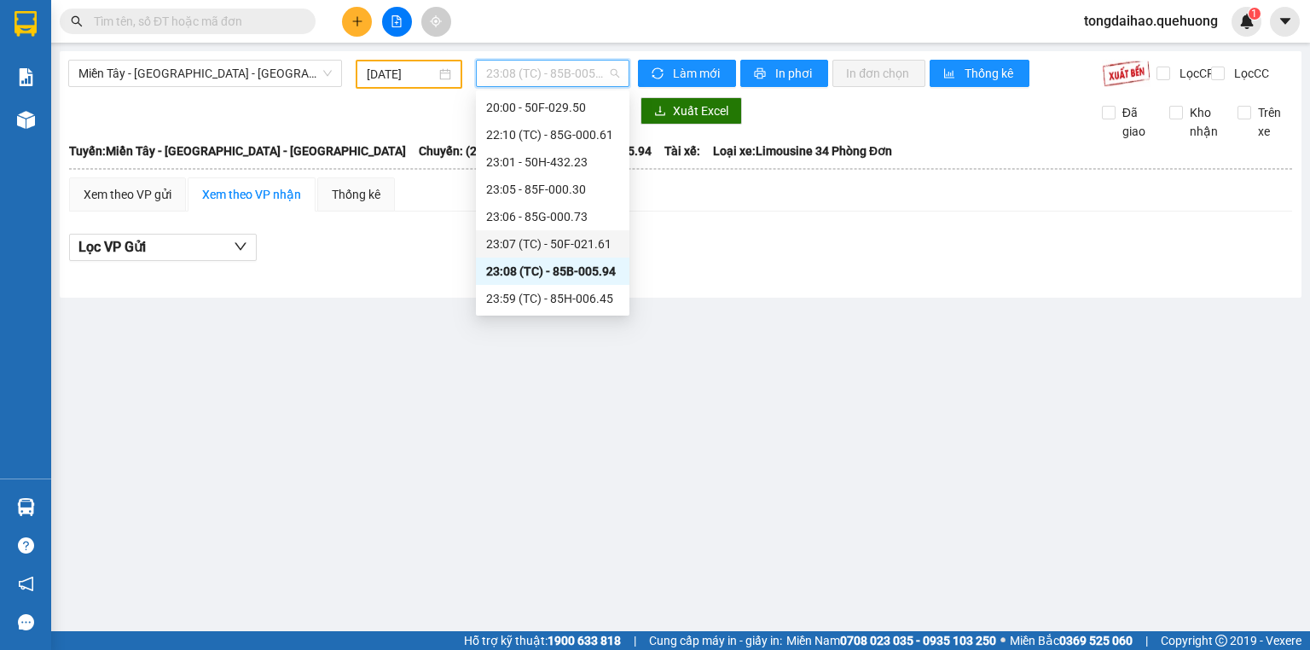
click at [532, 250] on div "23:07 (TC) - 50F-021.61" at bounding box center [552, 244] width 133 height 19
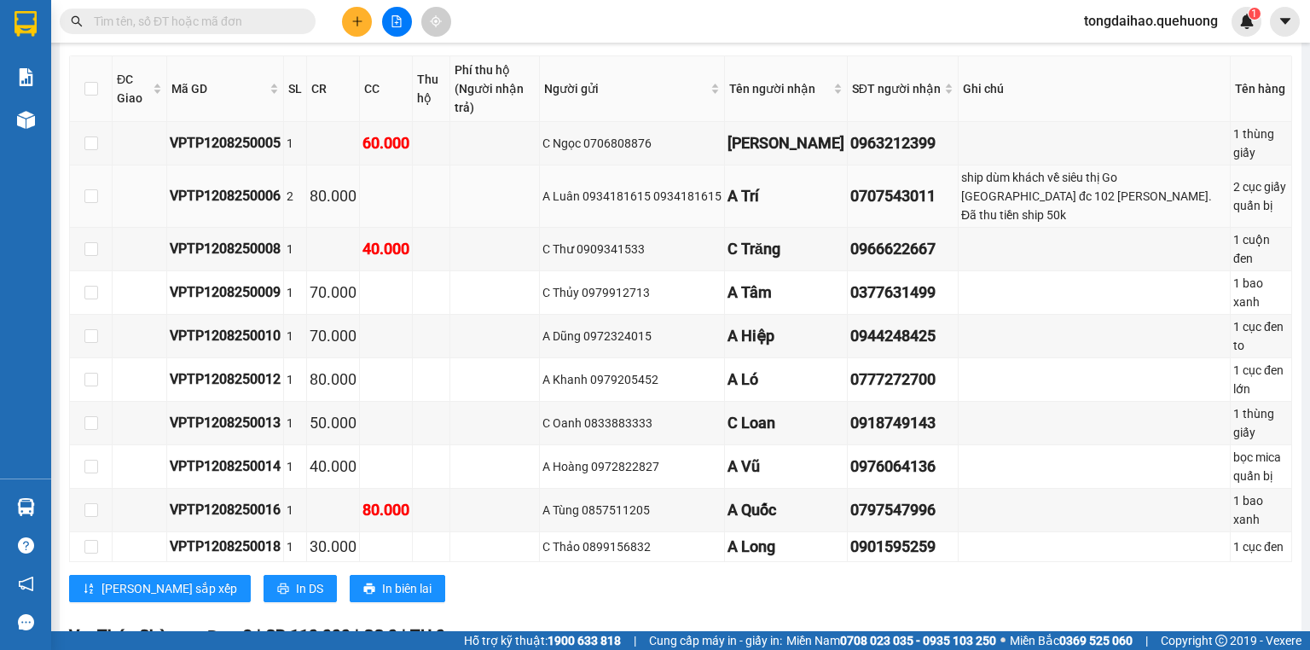
scroll to position [969, 0]
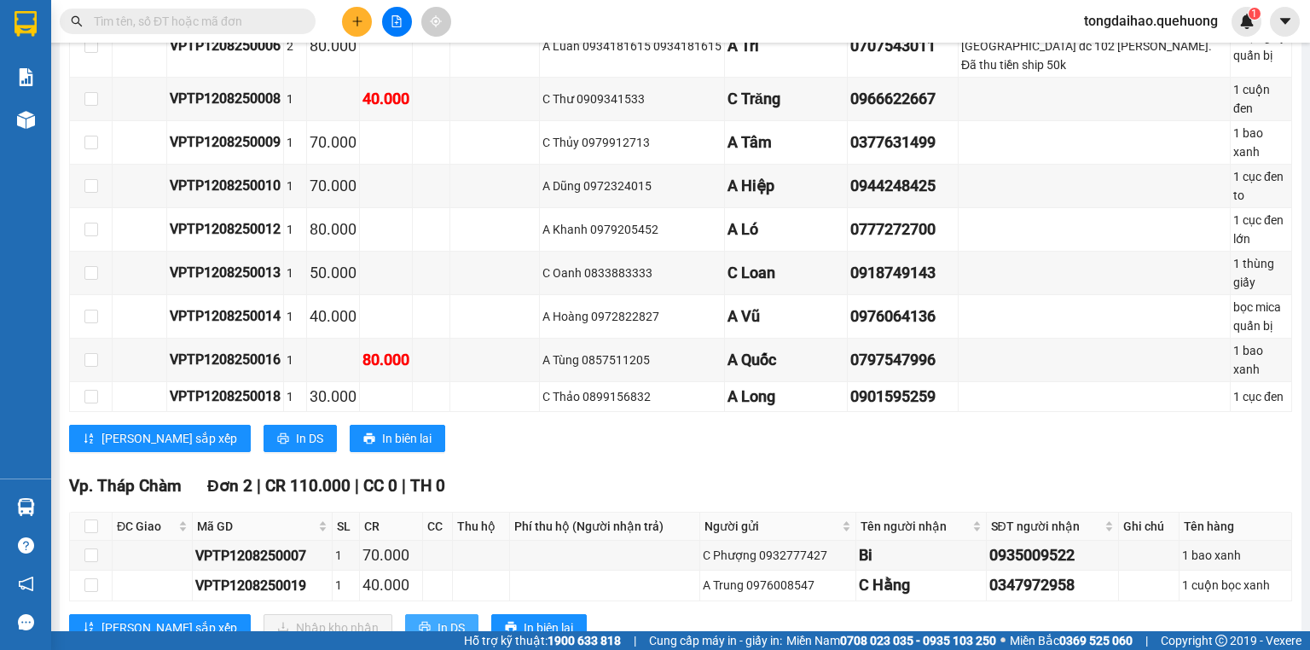
click at [438, 618] on span "In DS" at bounding box center [451, 627] width 27 height 19
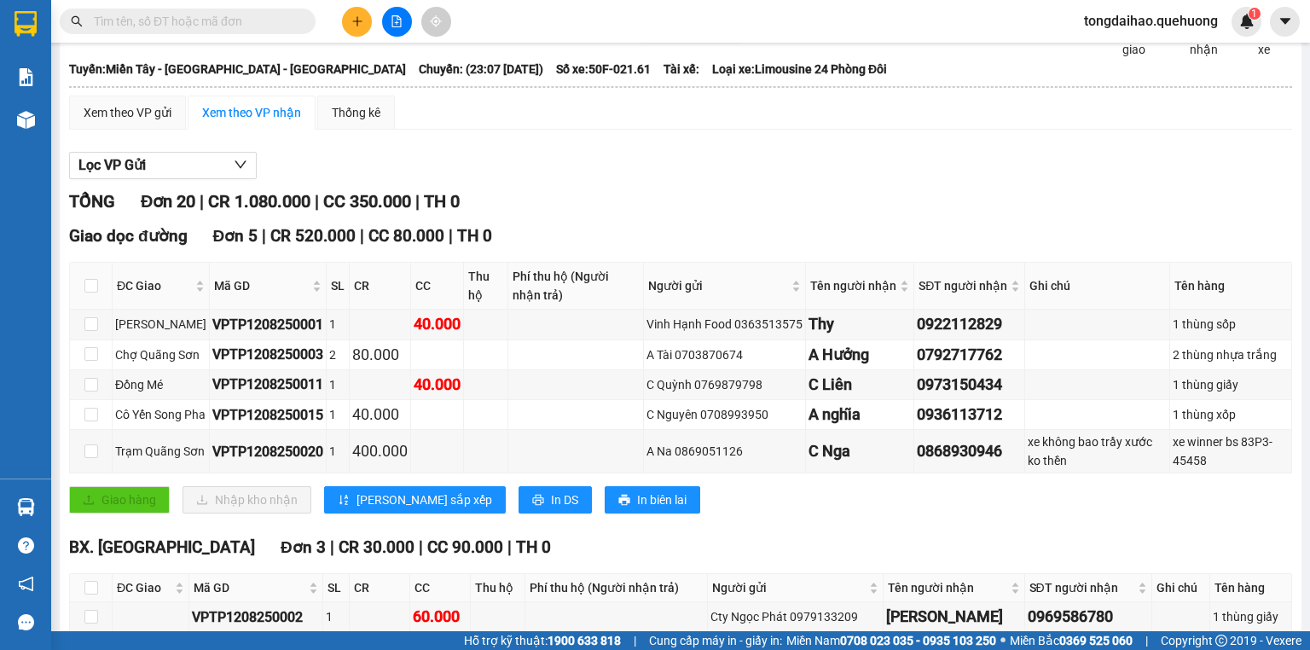
scroll to position [0, 0]
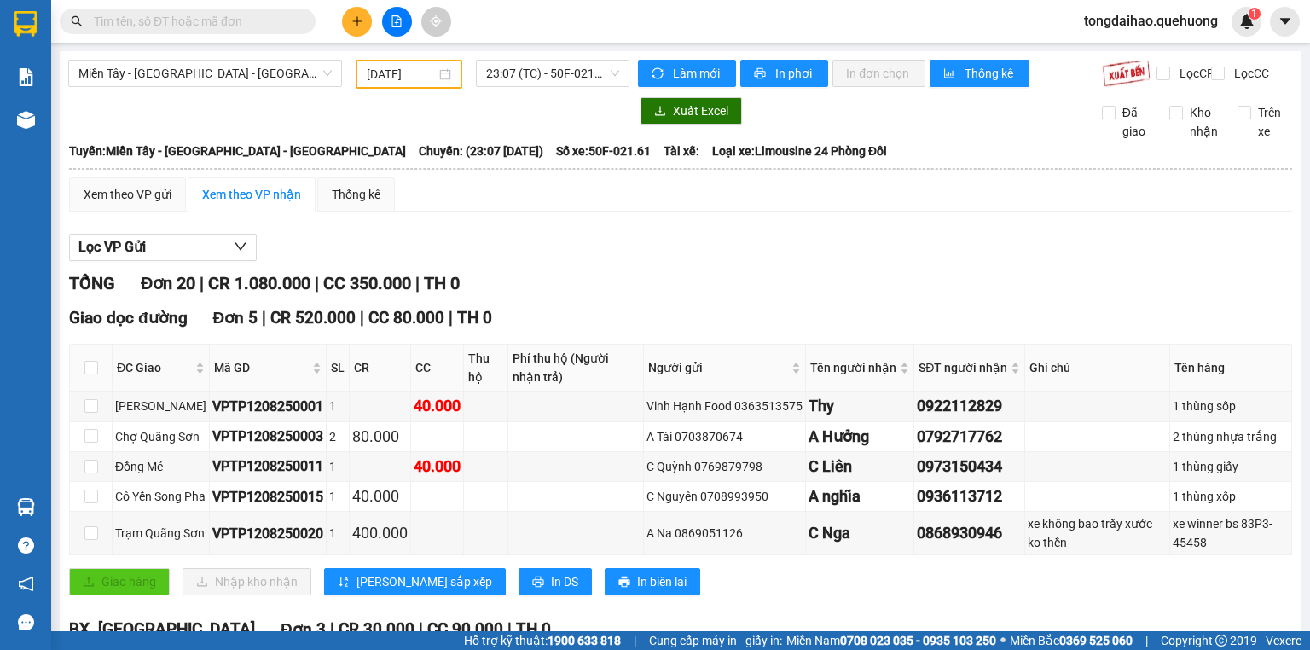
click at [515, 74] on span "23:07 (TC) - 50F-021.61" at bounding box center [553, 74] width 134 height 26
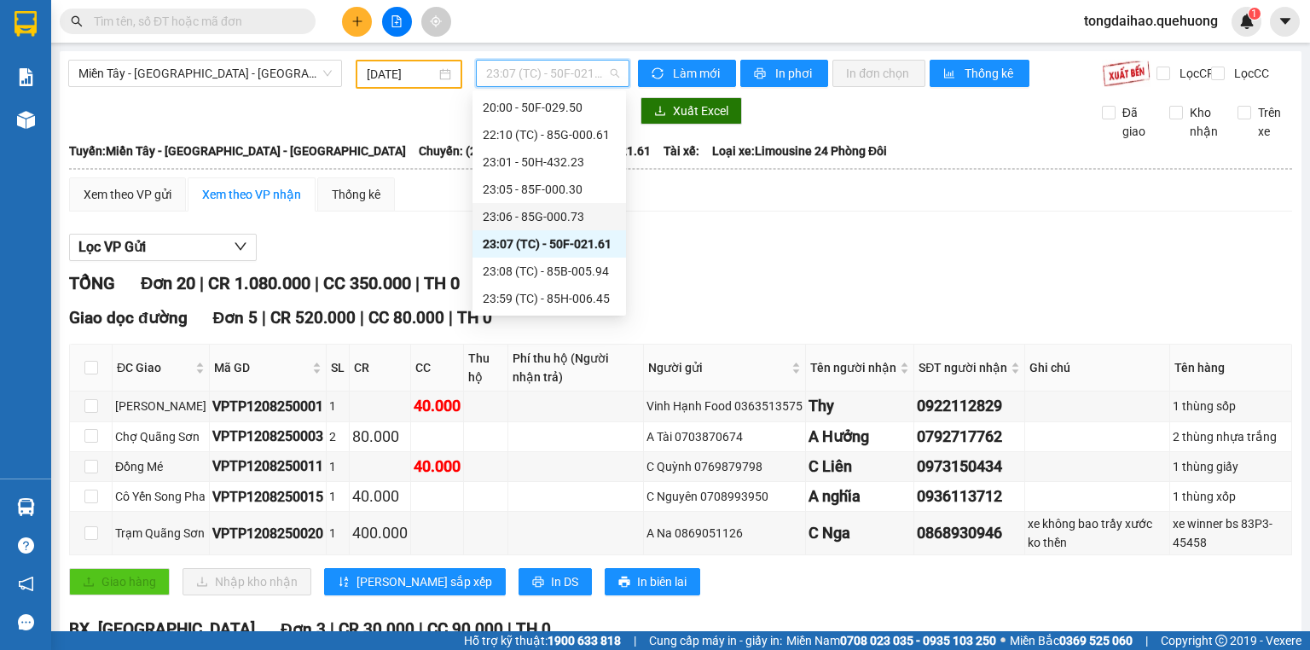
click at [513, 221] on div "23:06 - 85G-000.73" at bounding box center [549, 216] width 133 height 19
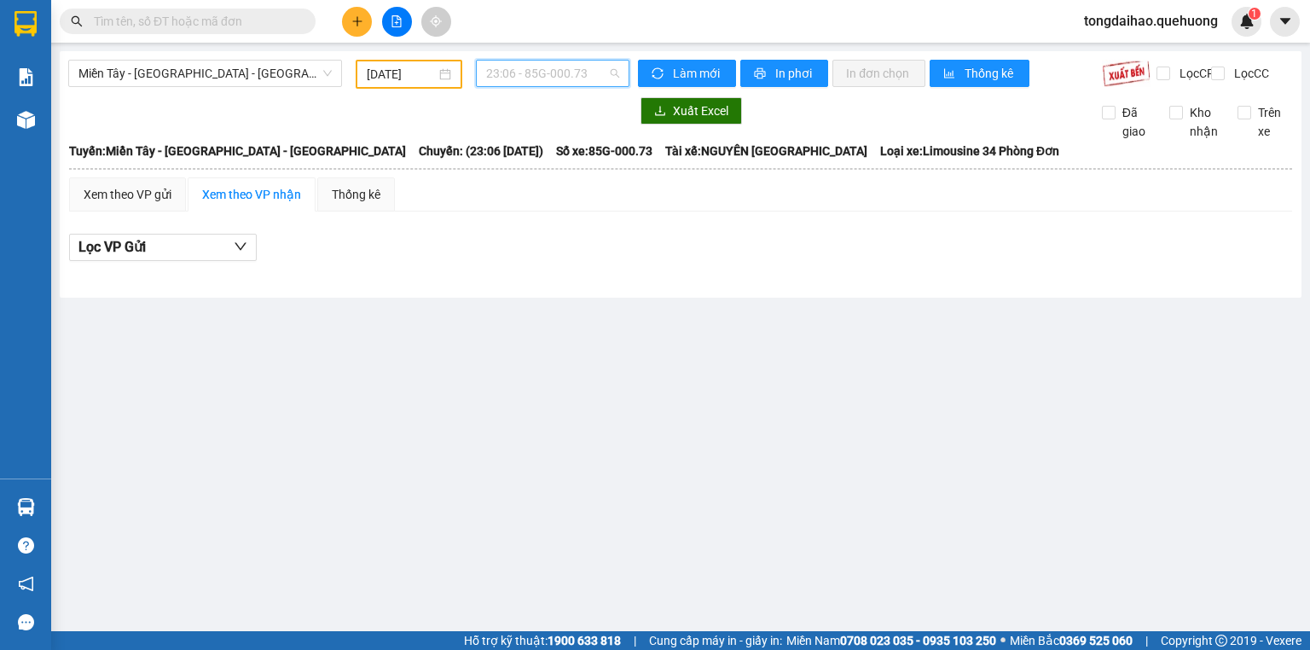
click at [501, 69] on span "23:06 - 85G-000.73" at bounding box center [553, 74] width 134 height 26
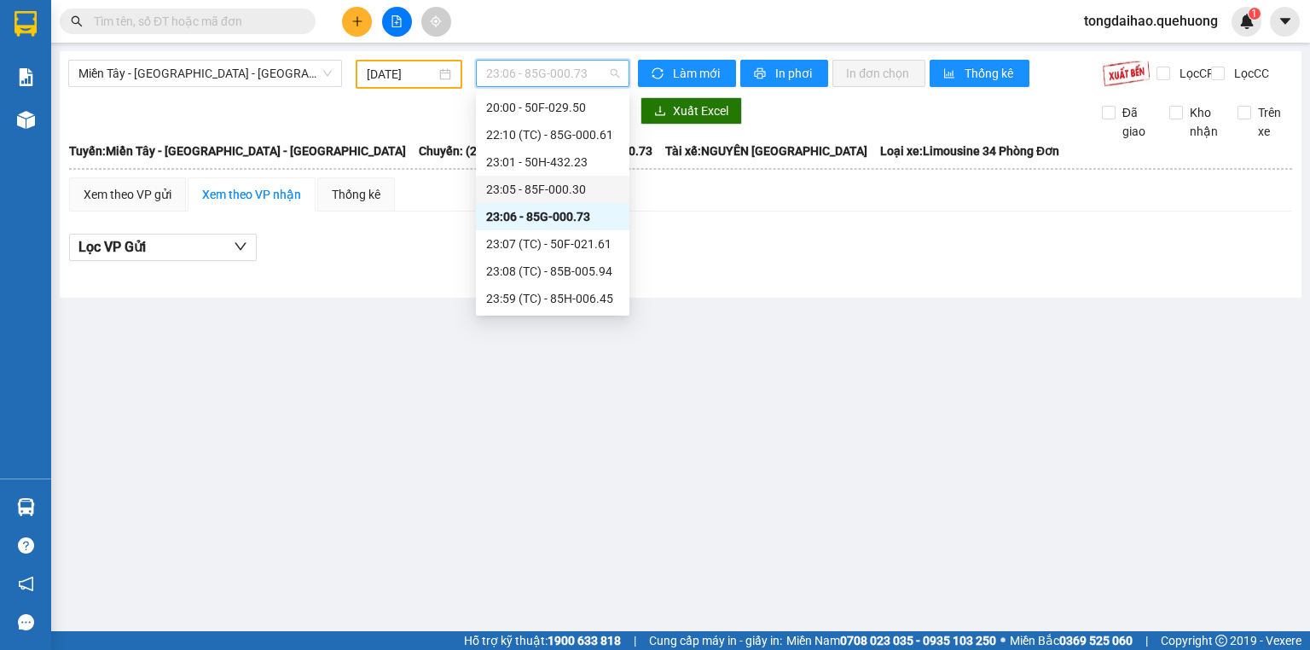
click at [510, 188] on div "23:05 - 85F-000.30" at bounding box center [552, 189] width 133 height 19
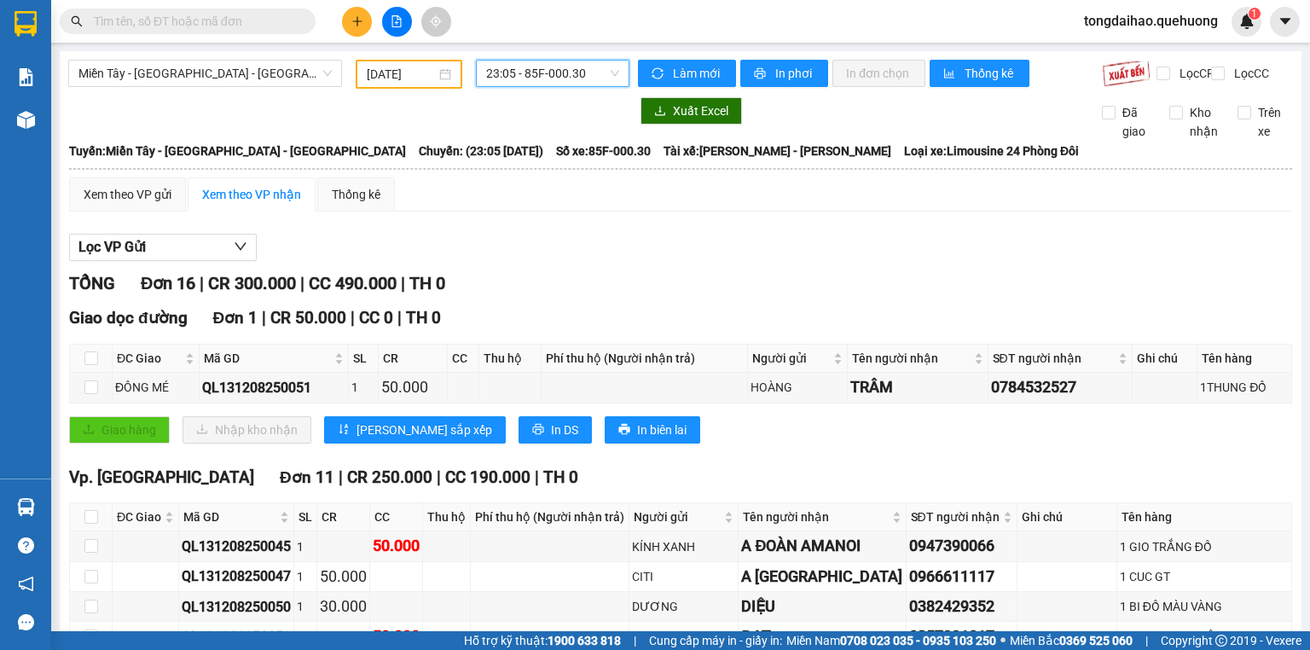
click at [517, 75] on span "23:05 - 85F-000.30" at bounding box center [553, 74] width 134 height 26
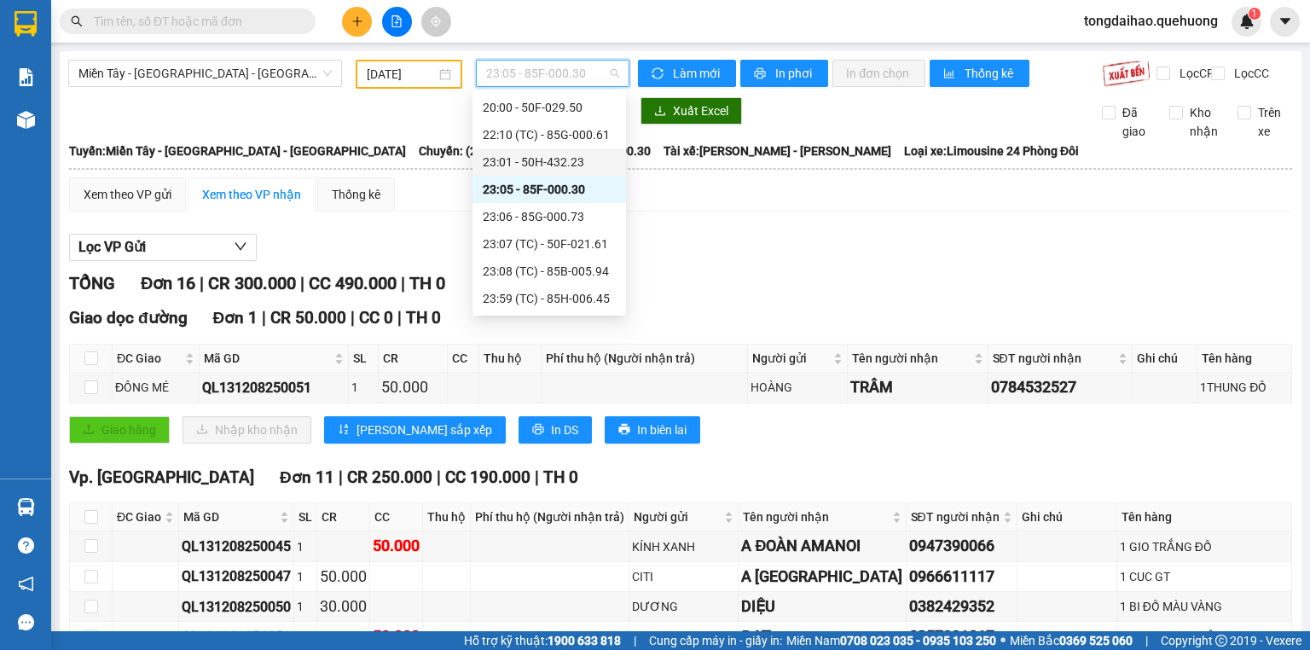
click at [527, 160] on div "23:01 - 50H-432.23" at bounding box center [549, 162] width 133 height 19
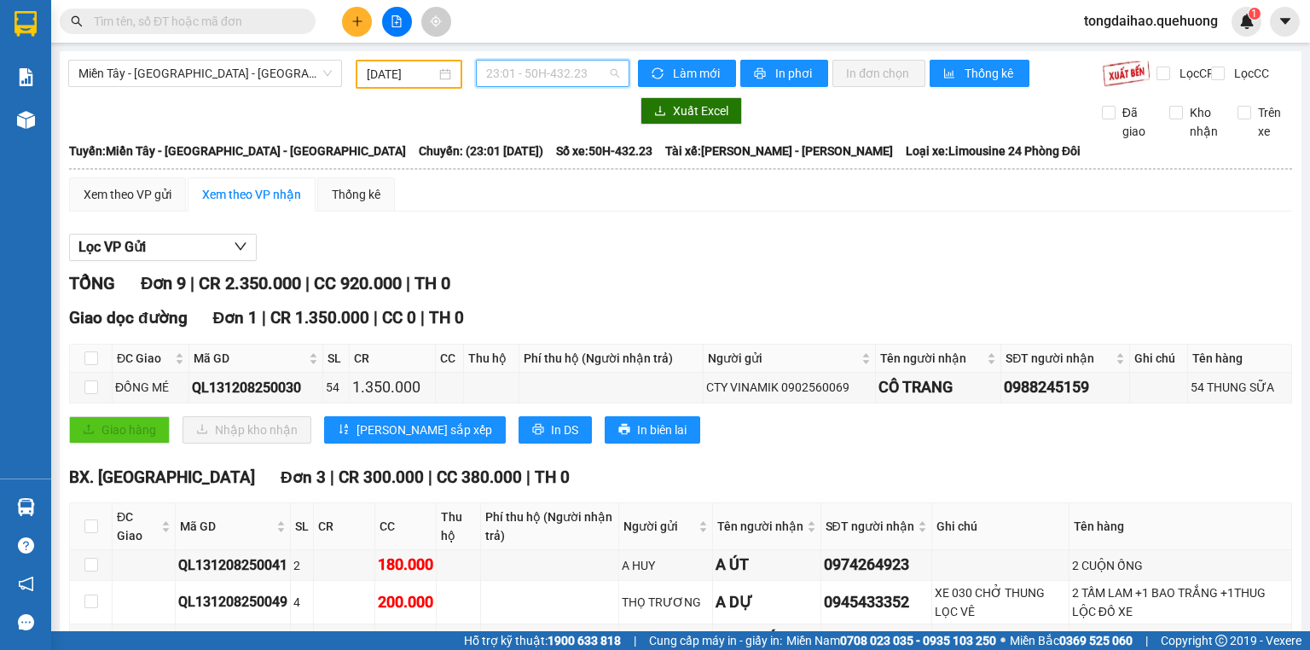
click at [544, 72] on span "23:01 - 50H-432.23" at bounding box center [553, 74] width 134 height 26
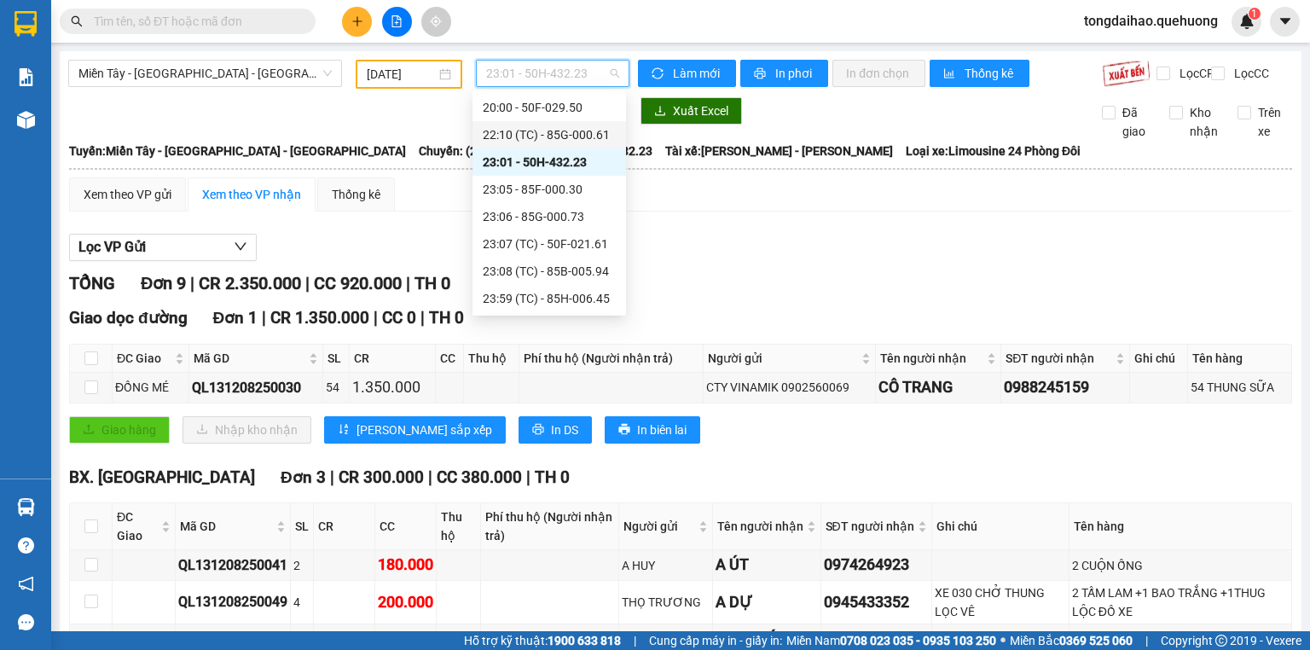
click at [541, 136] on div "22:10 (TC) - 85G-000.61" at bounding box center [549, 134] width 133 height 19
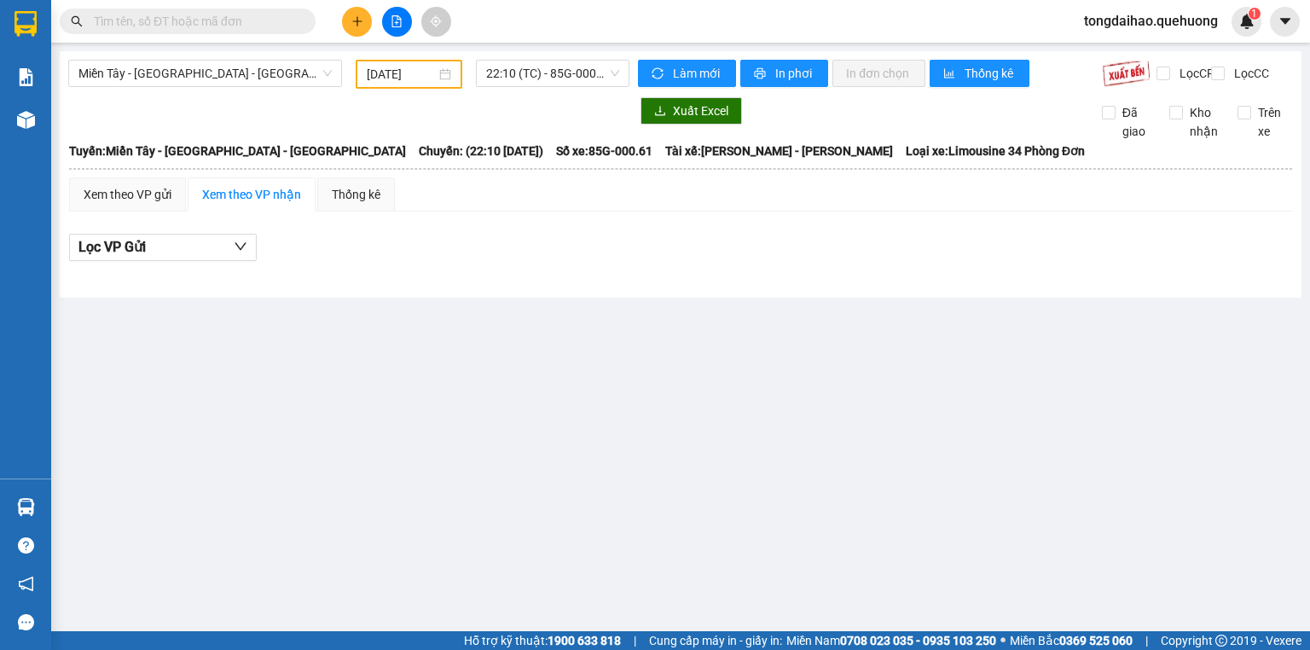
click at [218, 20] on input "text" at bounding box center [194, 21] width 201 height 19
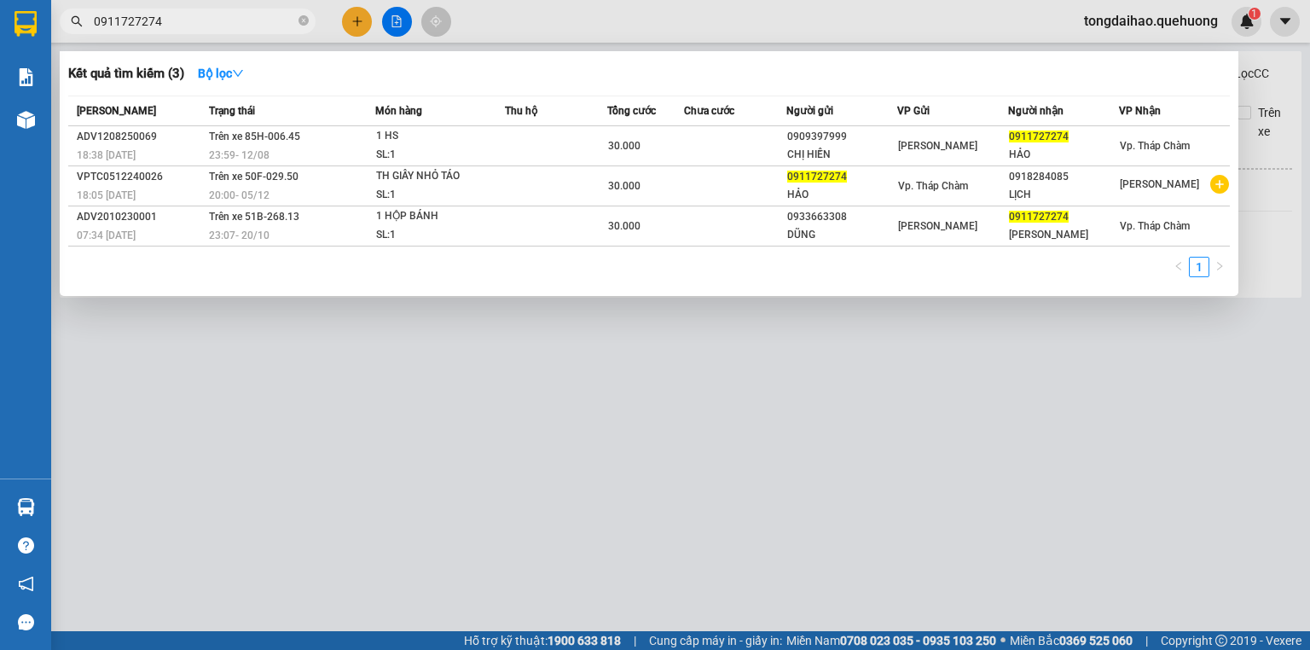
type input "0911727274"
click at [351, 24] on div at bounding box center [655, 325] width 1310 height 650
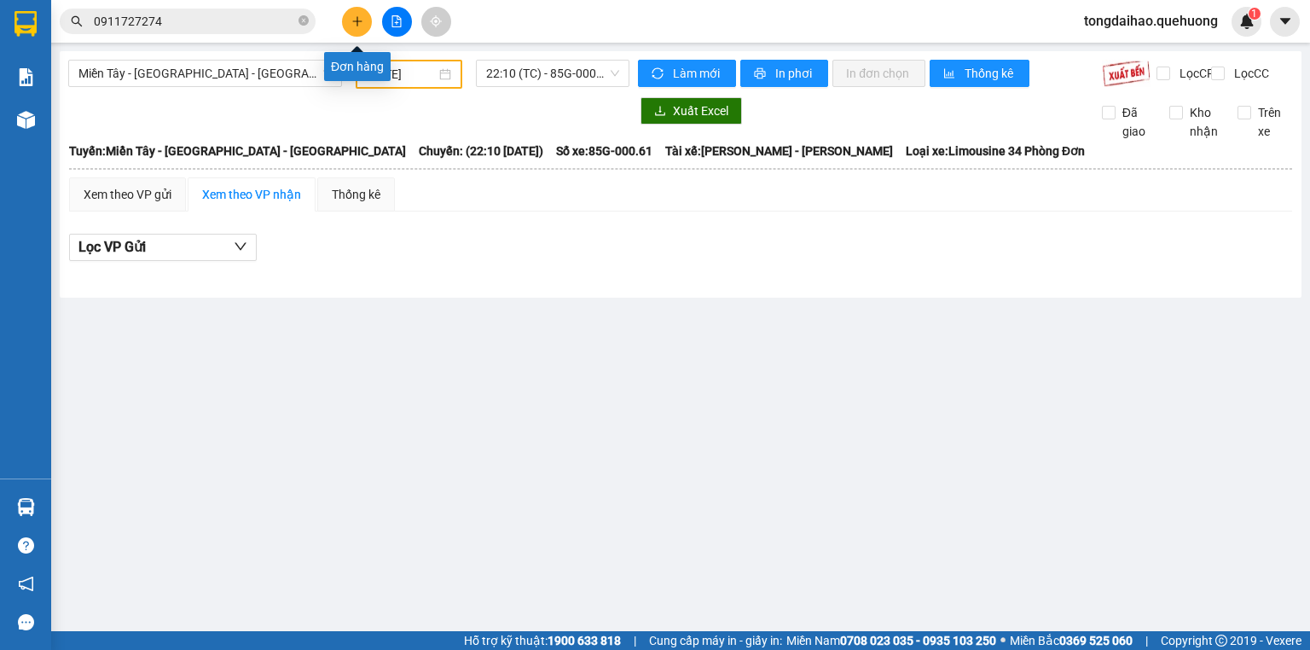
click at [356, 20] on icon "plus" at bounding box center [357, 21] width 12 height 12
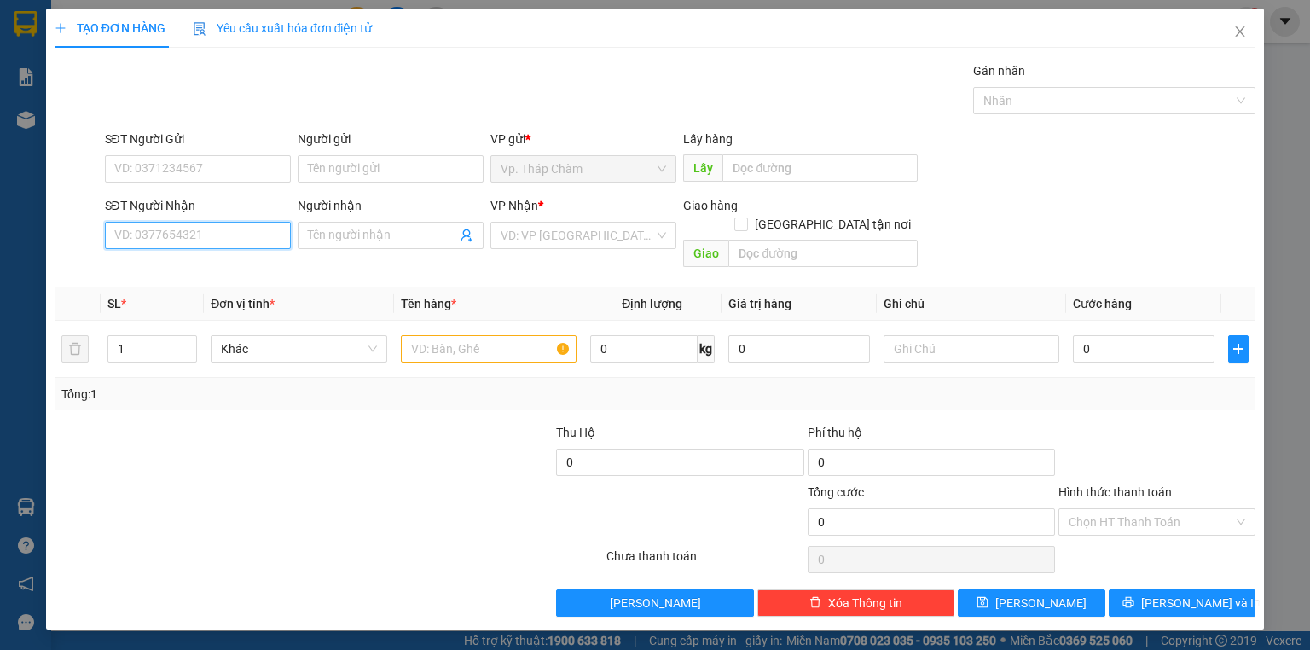
click at [184, 240] on input "SĐT Người Nhận" at bounding box center [198, 235] width 186 height 27
click at [230, 161] on input "SĐT Người Gửi" at bounding box center [198, 168] width 186 height 27
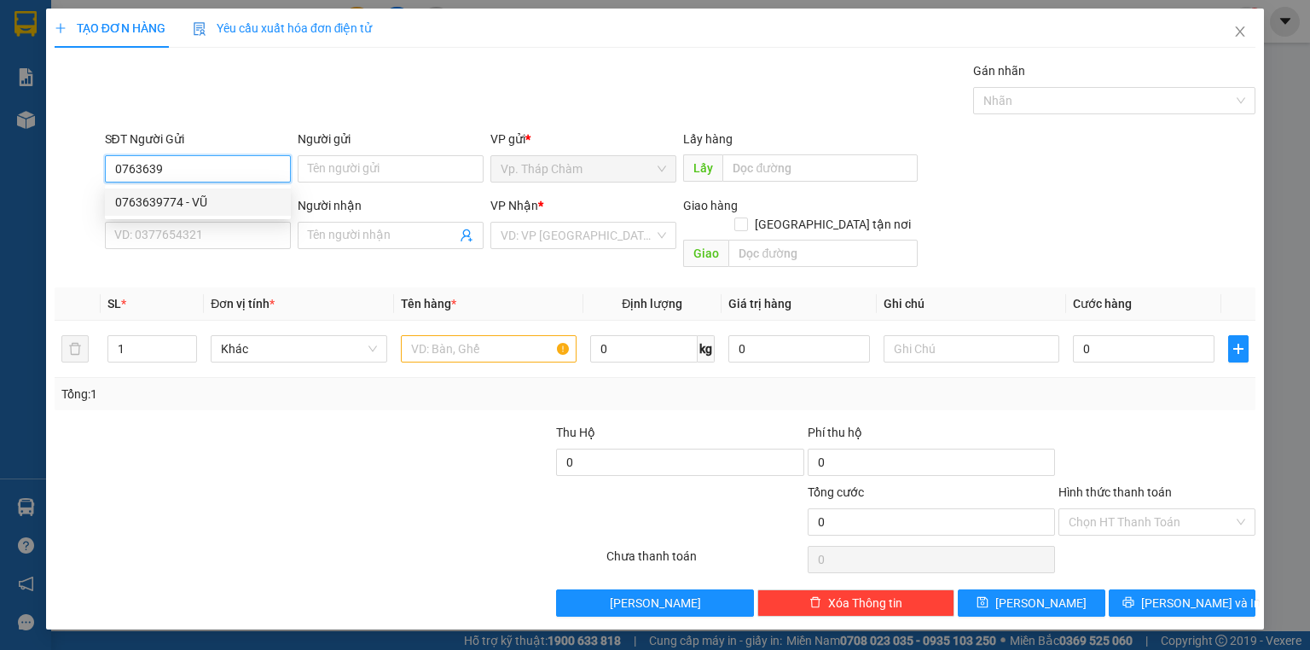
click at [223, 215] on div "0763639774 - VŨ" at bounding box center [198, 201] width 186 height 27
type input "0763639774"
type input "VŨ"
type input "0934459396"
type input "ĐÀO"
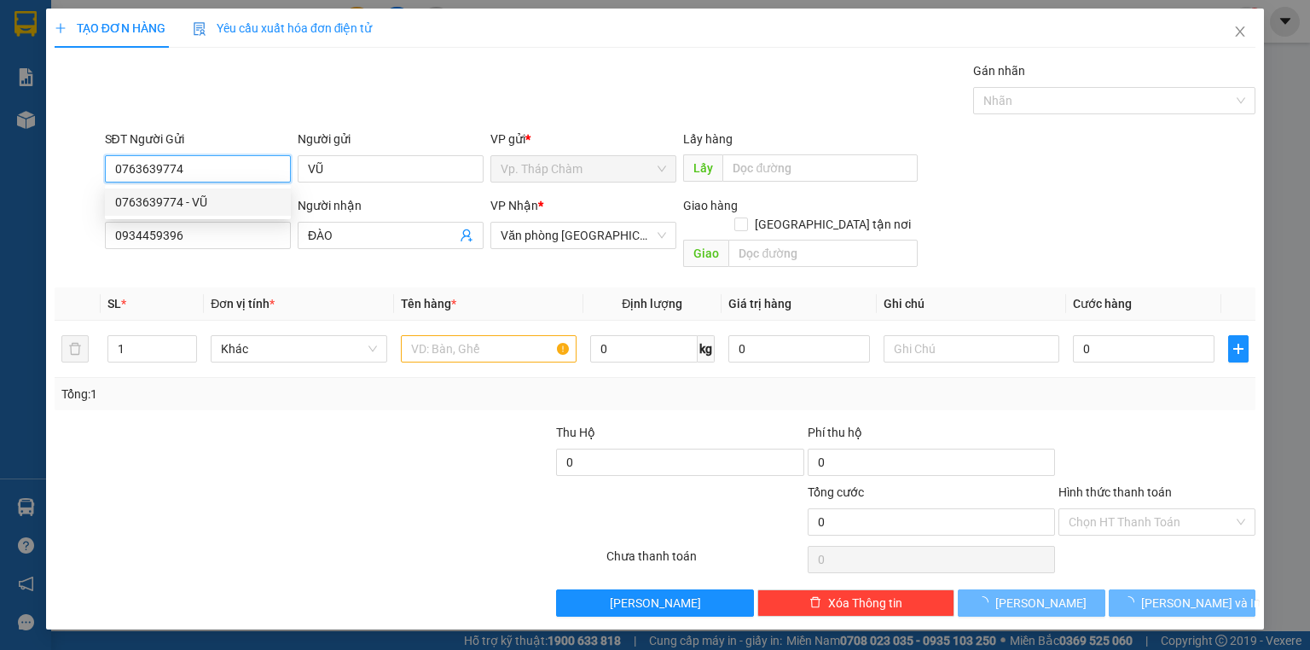
type input "40.000"
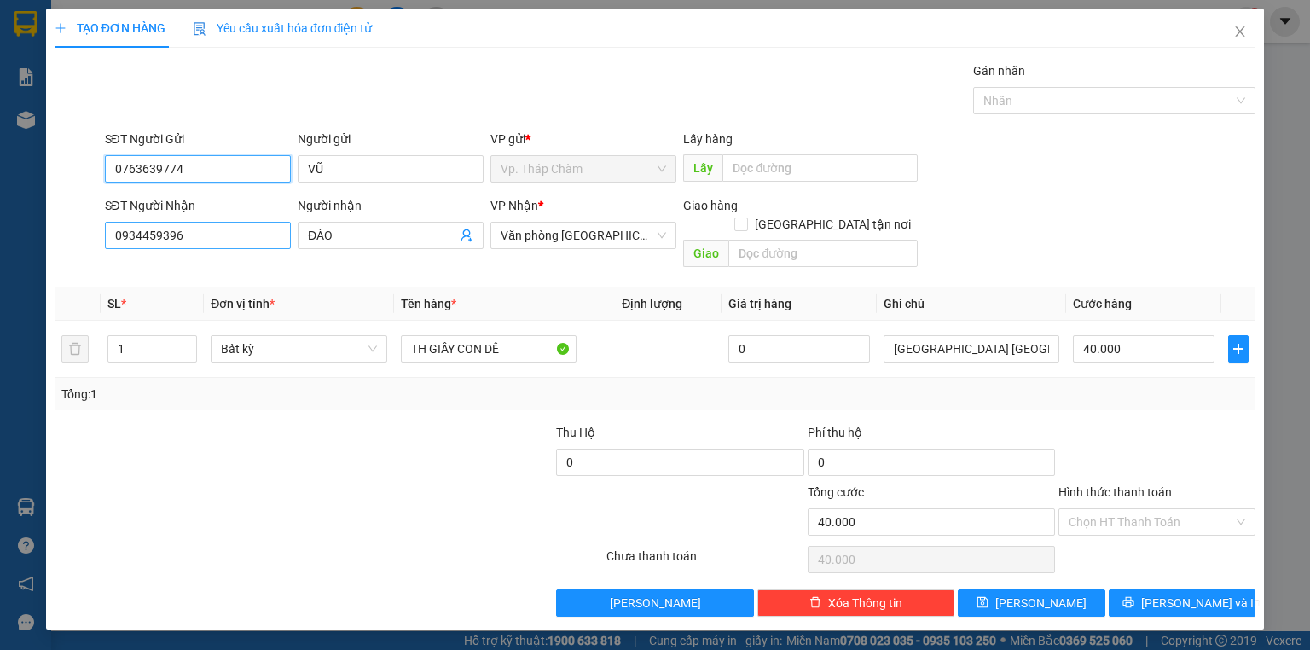
type input "0763639774"
click at [173, 235] on input "0934459396" at bounding box center [198, 235] width 186 height 27
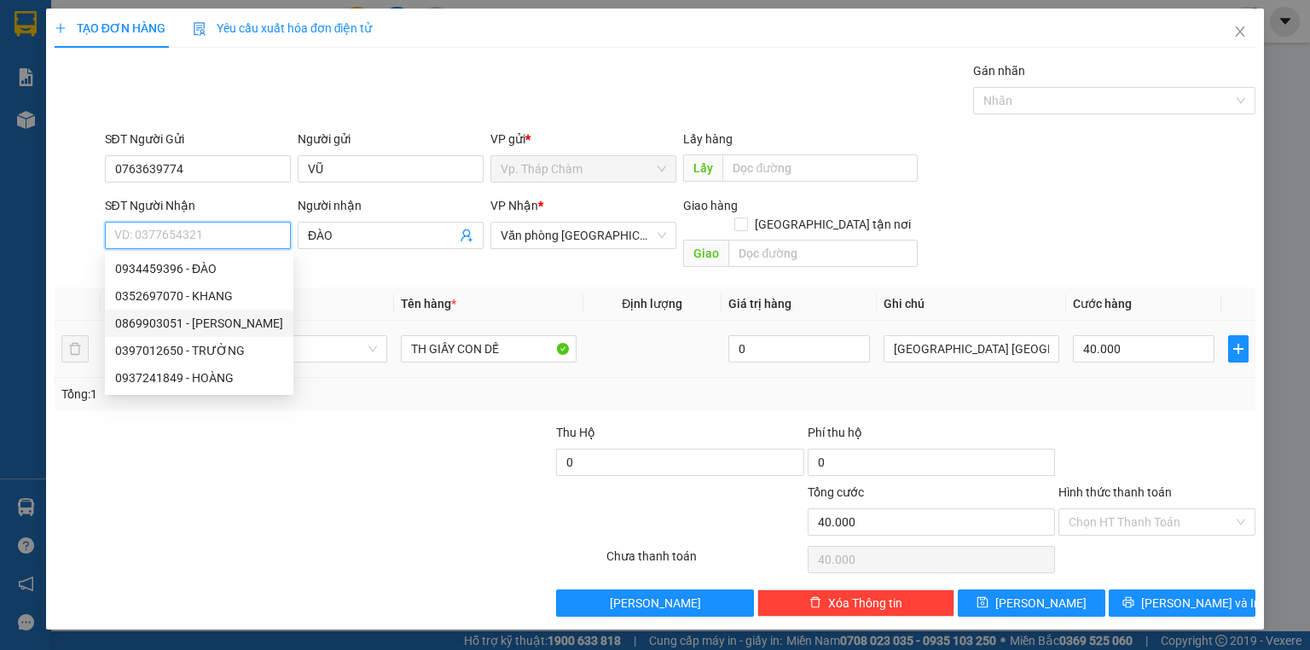
click at [187, 324] on div "0869903051 - [PERSON_NAME]" at bounding box center [199, 323] width 168 height 19
type input "0869903051"
type input "[PERSON_NAME]"
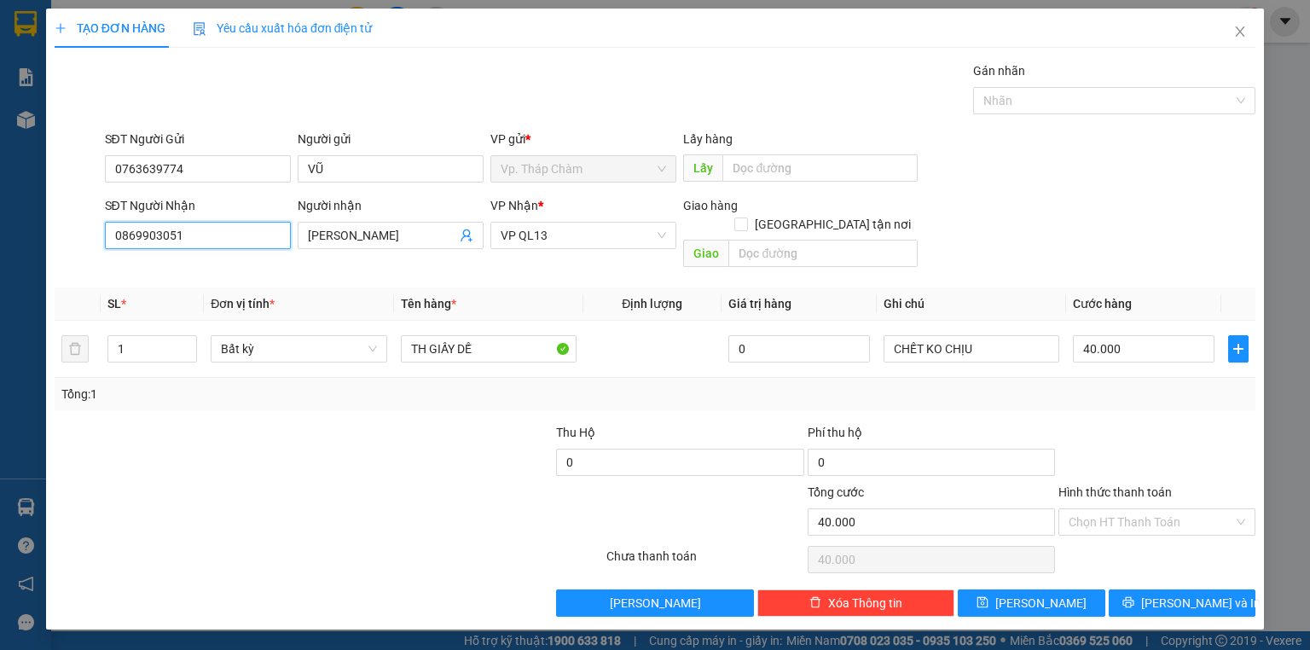
type input "0869903051"
click at [1138, 207] on div "SĐT Người Nhận 0869903051 0869903051 Người nhận [PERSON_NAME] VP Nhận * VP QL13…" at bounding box center [680, 235] width 1158 height 78
click at [1140, 509] on input "Hình thức thanh toán" at bounding box center [1151, 522] width 165 height 26
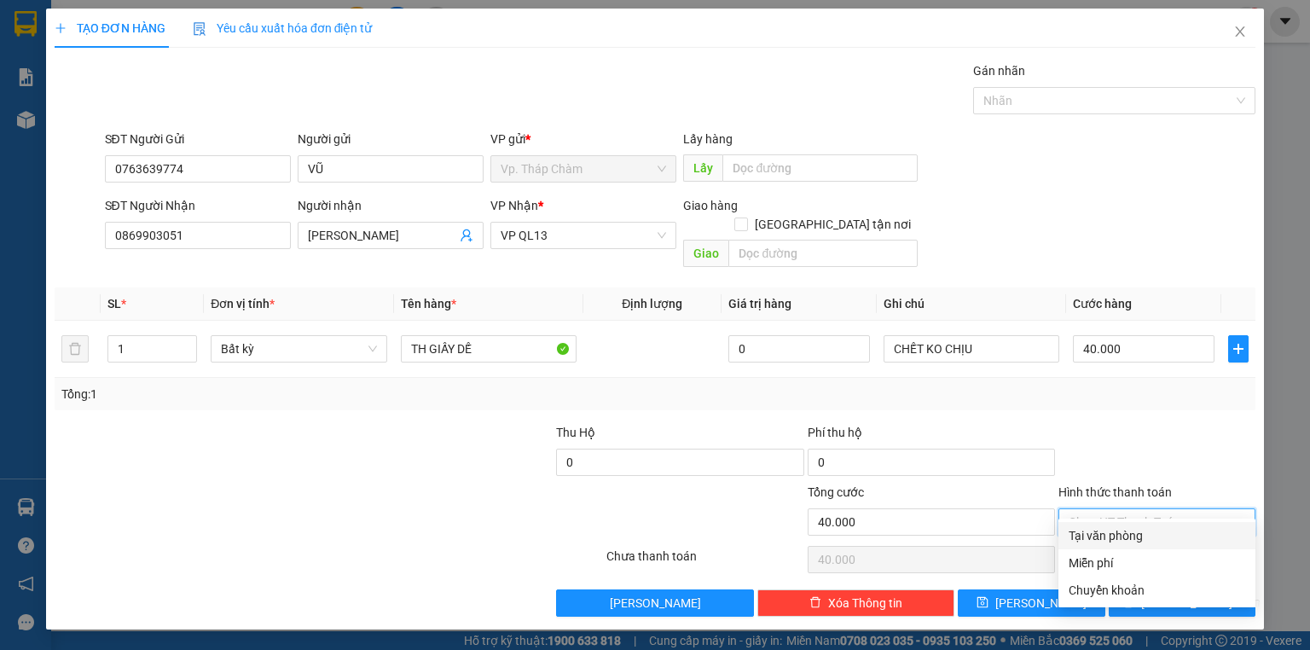
click at [1138, 539] on div "Tại văn phòng" at bounding box center [1157, 535] width 177 height 19
type input "0"
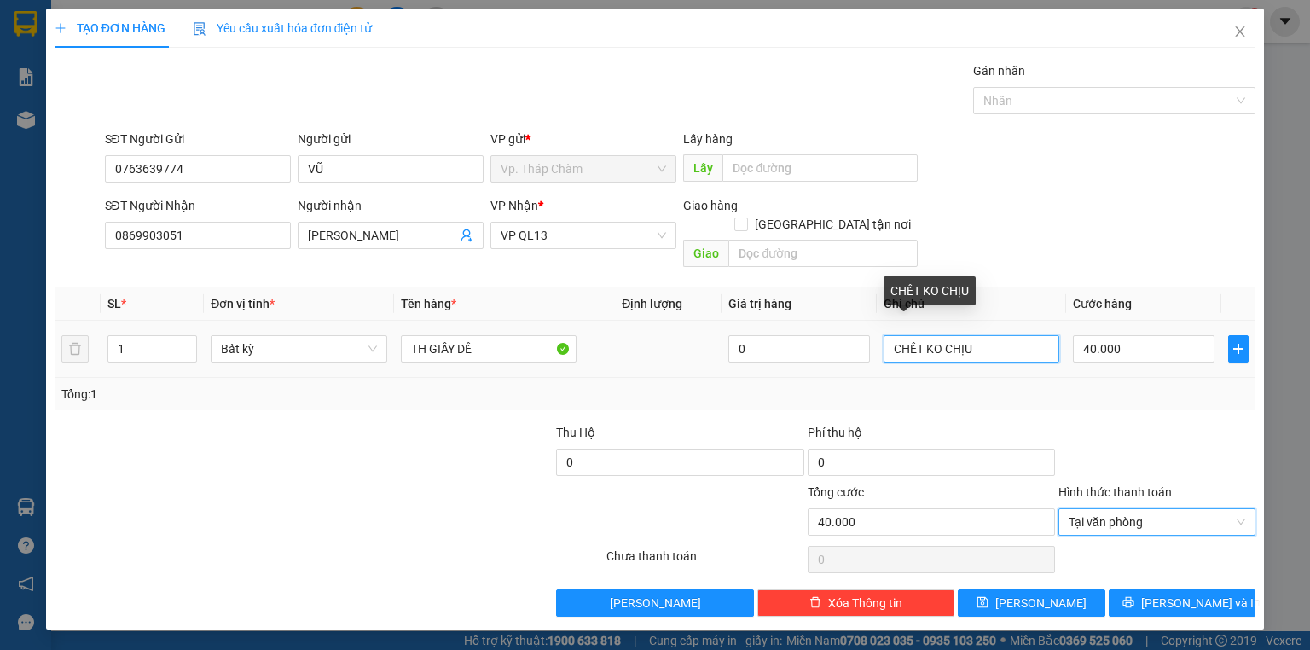
click at [919, 335] on input "CHẾT KO CHỊU" at bounding box center [972, 348] width 176 height 27
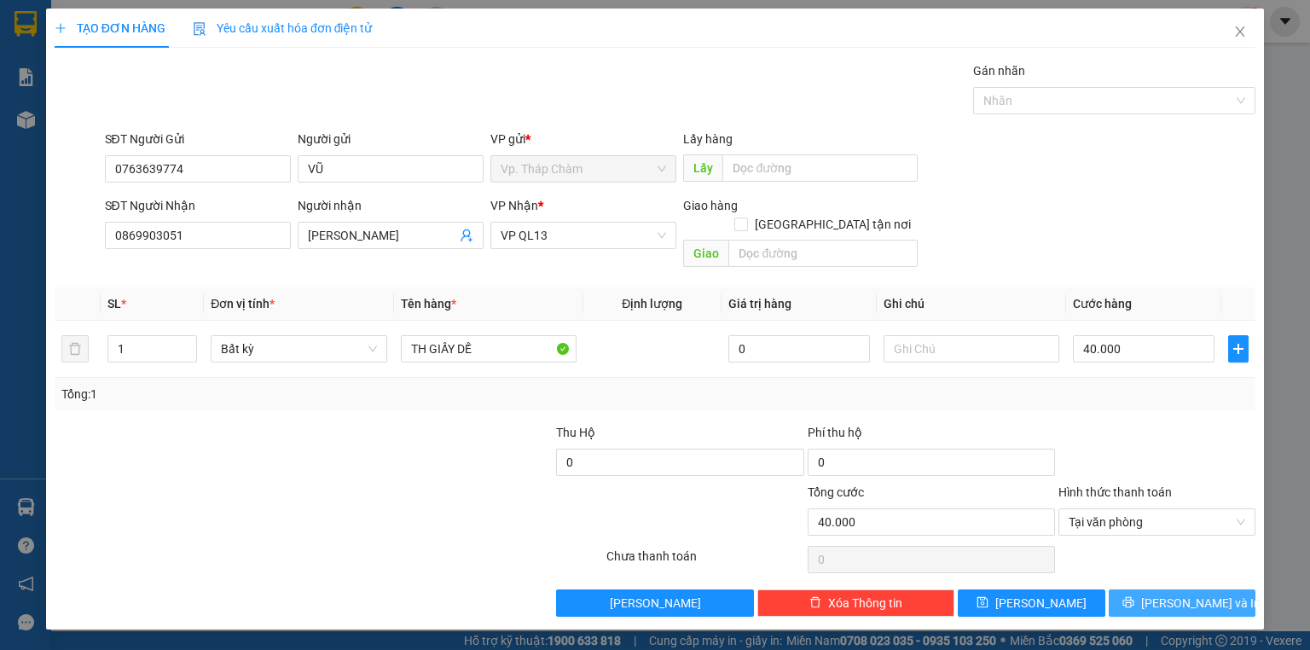
click at [1134, 589] on button "[PERSON_NAME] và In" at bounding box center [1183, 602] width 148 height 27
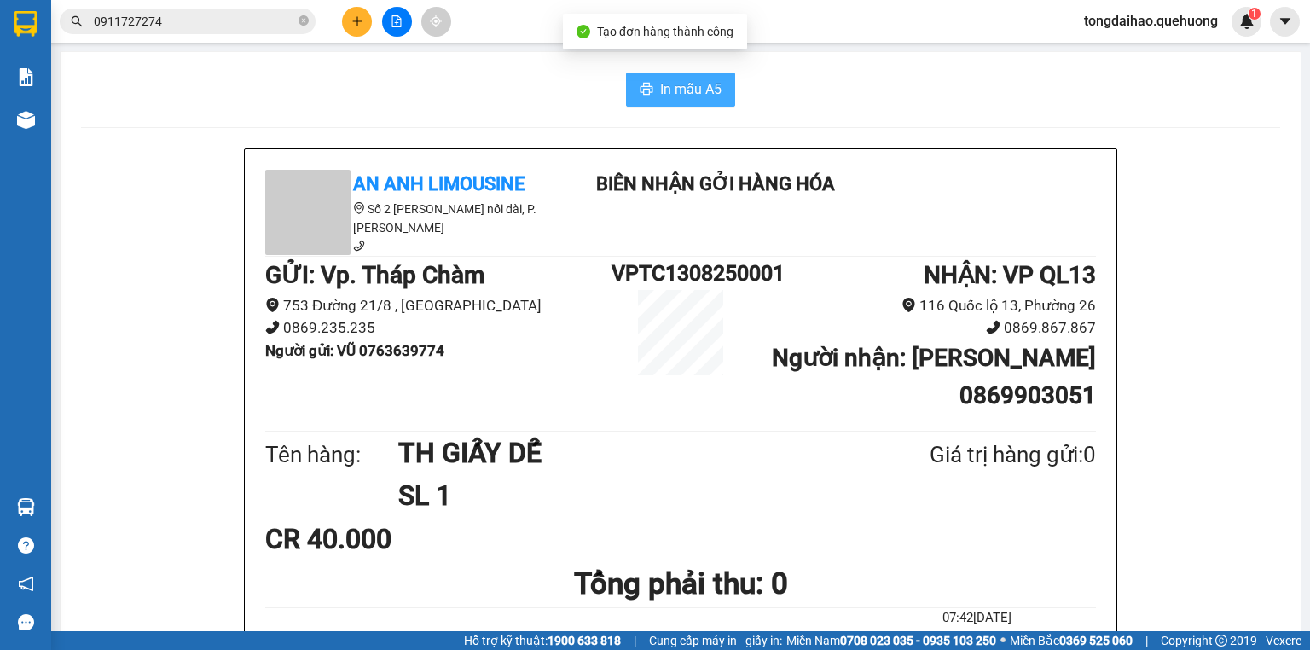
click at [680, 96] on span "In mẫu A5" at bounding box center [690, 88] width 61 height 21
drag, startPoint x: 359, startPoint y: 345, endPoint x: 446, endPoint y: 357, distance: 87.8
click at [446, 357] on li "Người gửi : VŨ 0763639774" at bounding box center [438, 350] width 346 height 23
copy b "0763639774"
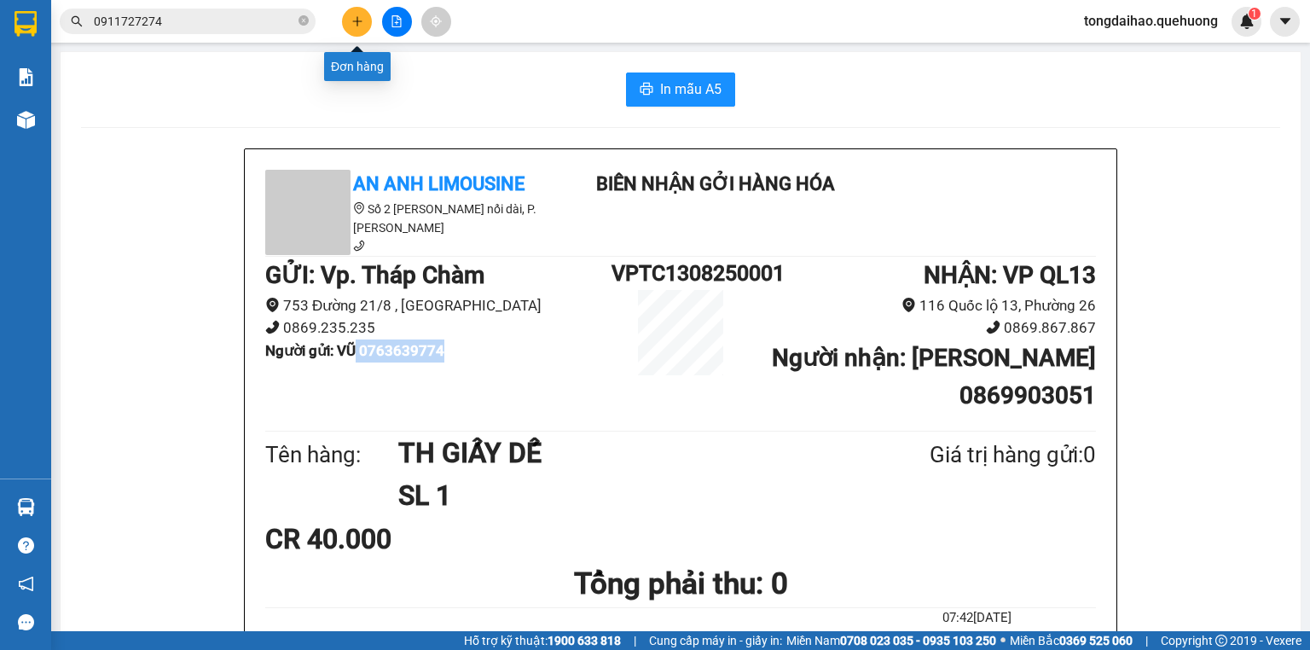
click at [352, 17] on icon "plus" at bounding box center [357, 21] width 12 height 12
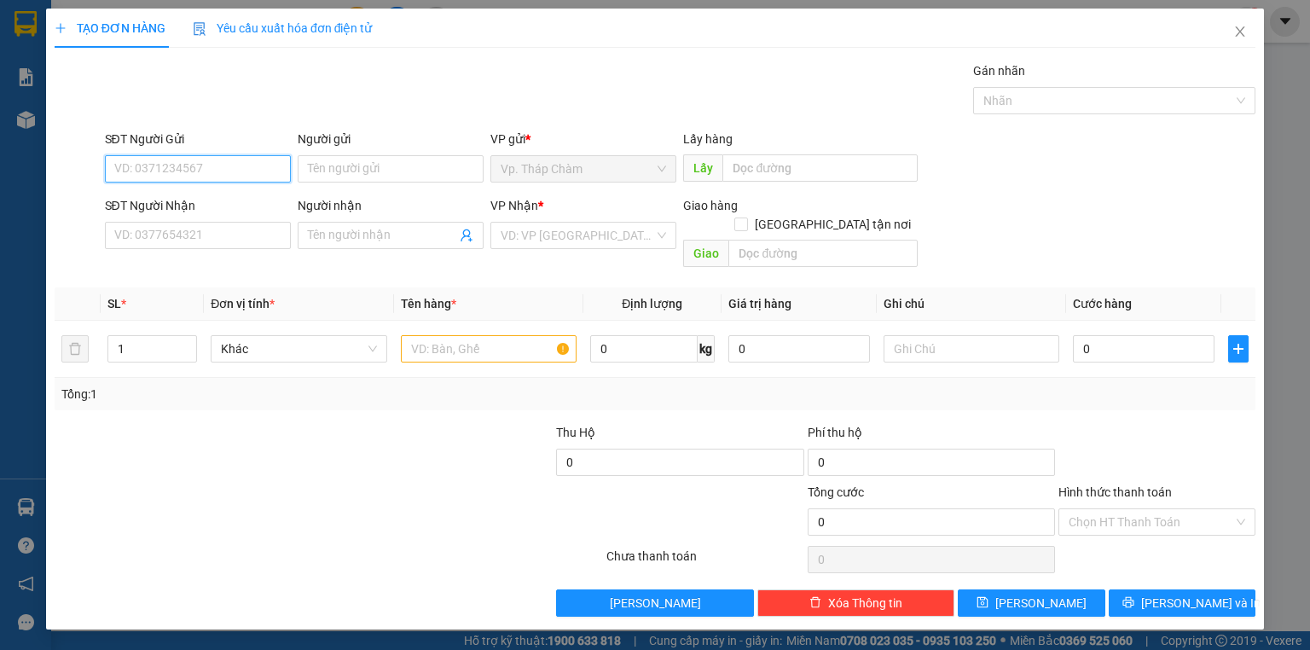
paste input "0763639774"
click at [179, 168] on input "0763639774" at bounding box center [198, 168] width 186 height 27
click at [118, 169] on input "0763639774" at bounding box center [198, 168] width 186 height 27
type input "0763639774"
click at [148, 197] on div "0763639774 - VŨ" at bounding box center [197, 202] width 165 height 19
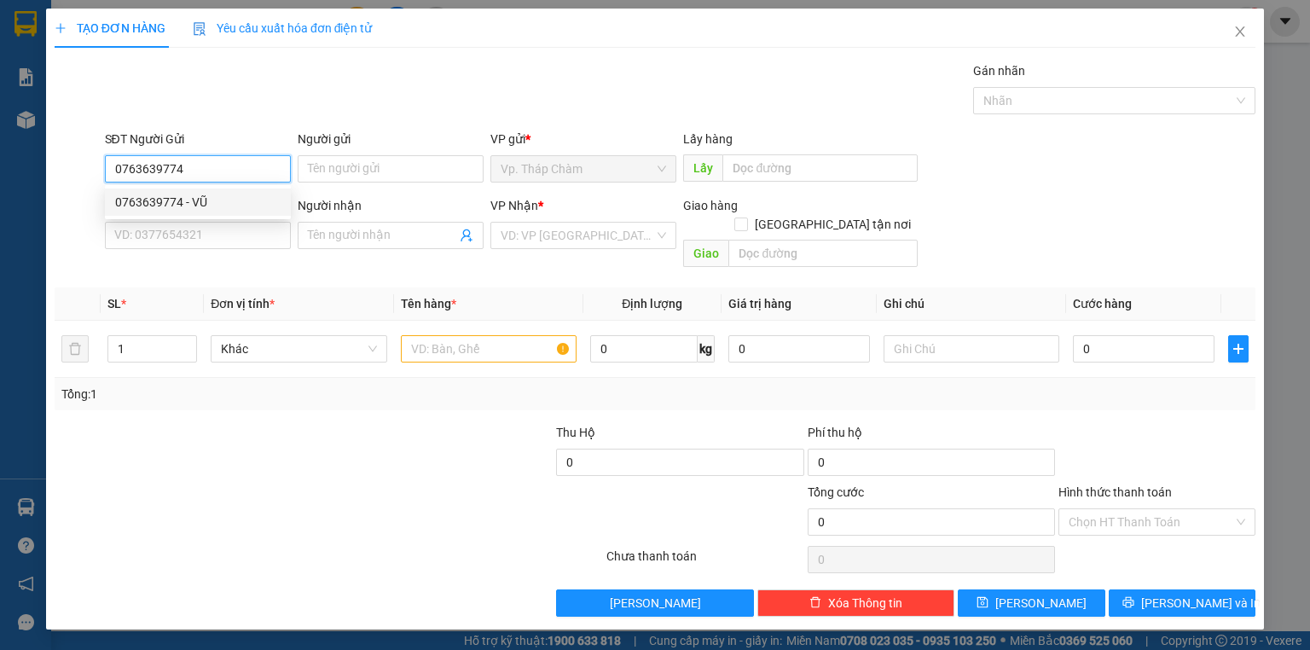
type input "VŨ"
type input "0869903051"
type input "[PERSON_NAME]"
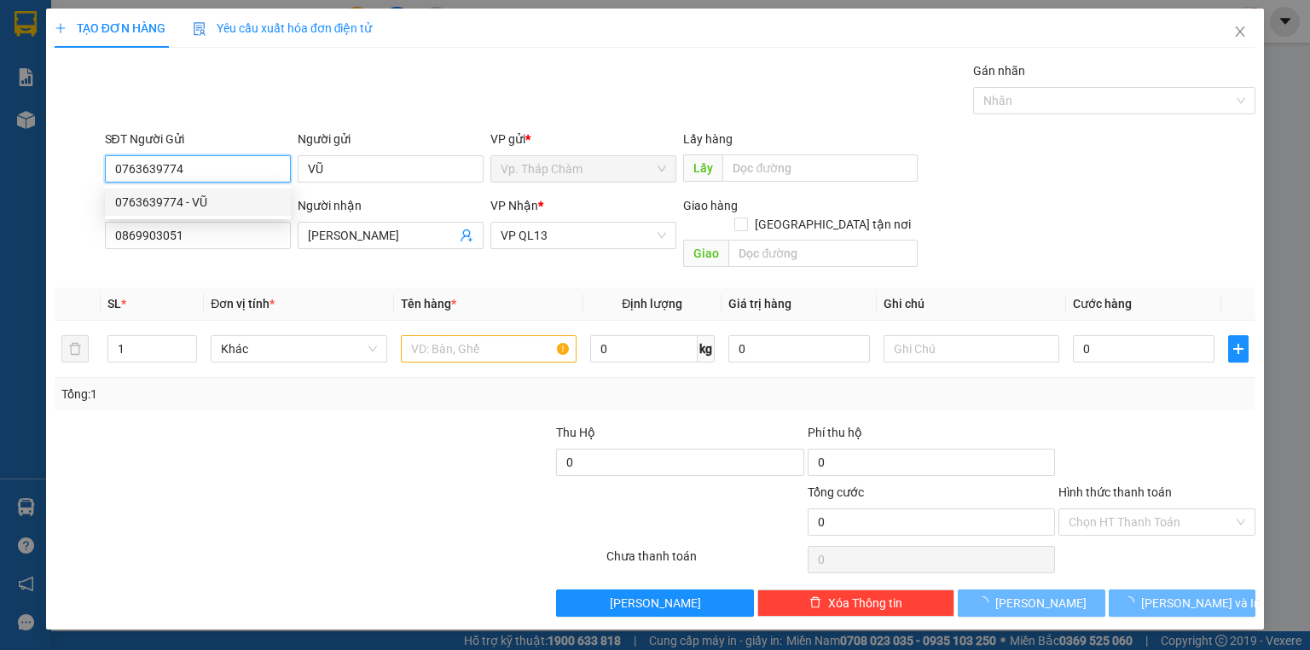
type input "40.000"
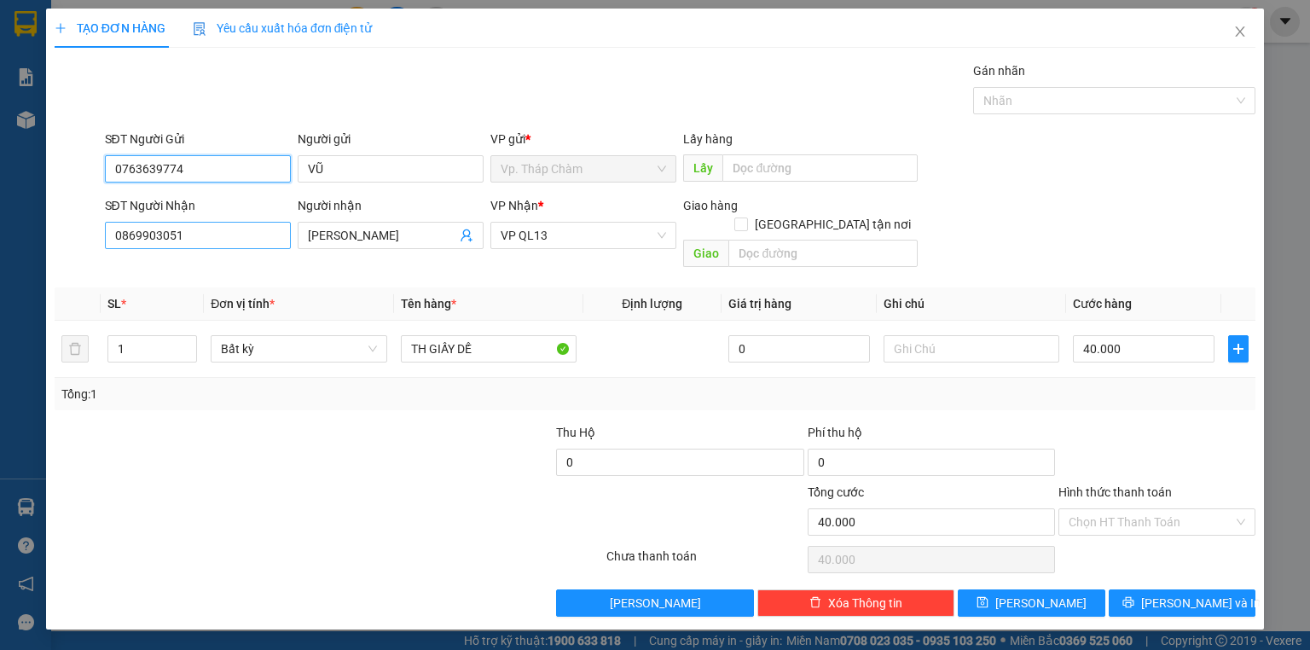
type input "0763639774"
click at [148, 228] on input "0869903051" at bounding box center [198, 235] width 186 height 27
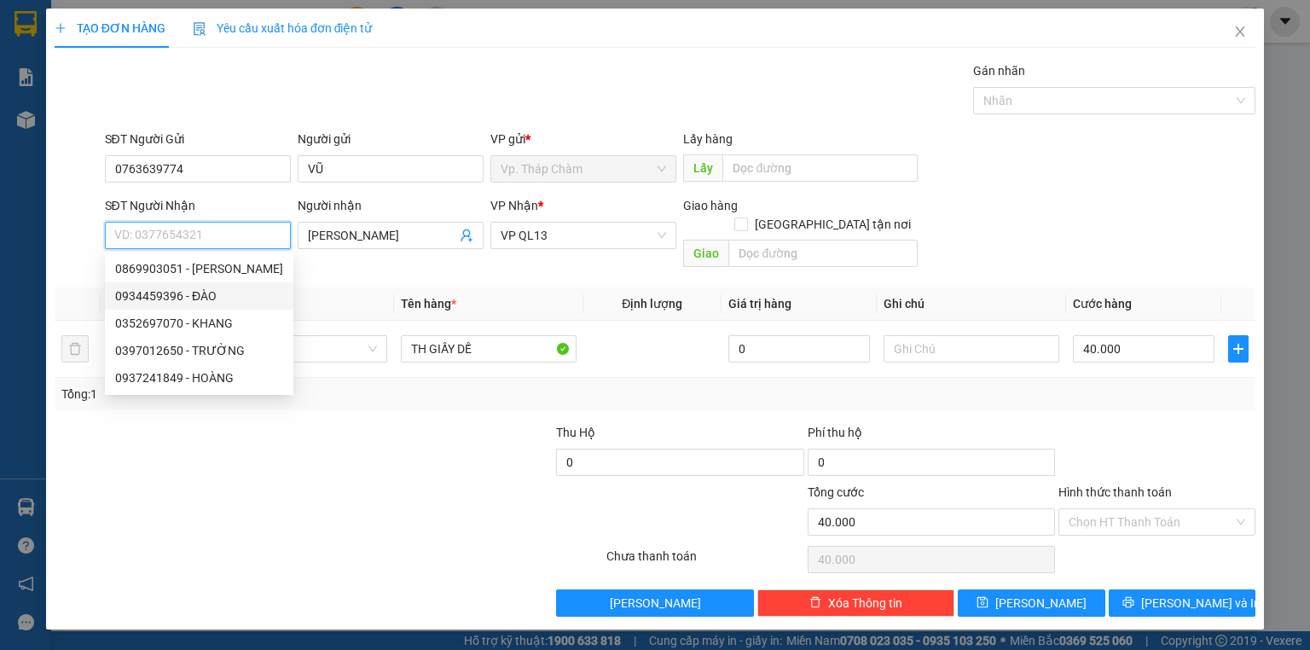
click at [176, 293] on div "0934459396 - ĐÀO" at bounding box center [199, 296] width 168 height 19
type input "0934459396"
type input "ĐÀO"
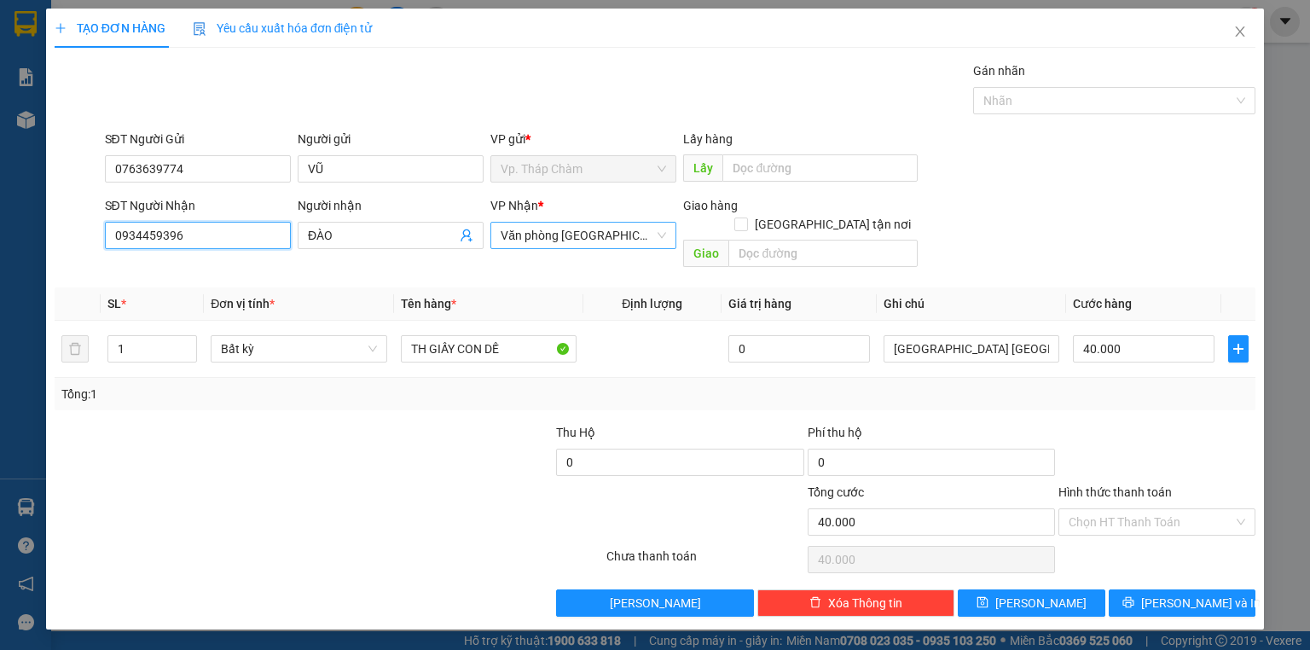
click at [501, 227] on span "Văn phòng [GEOGRAPHIC_DATA]" at bounding box center [583, 236] width 165 height 26
type input "0934459396"
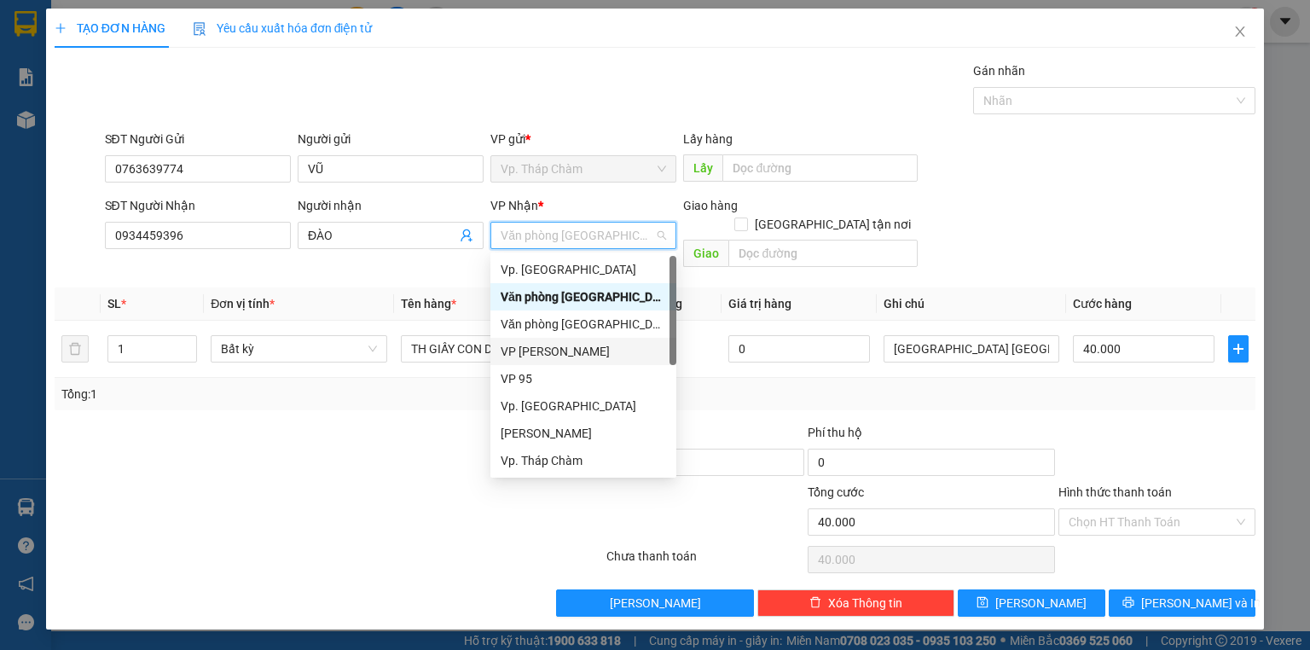
scroll to position [136, 0]
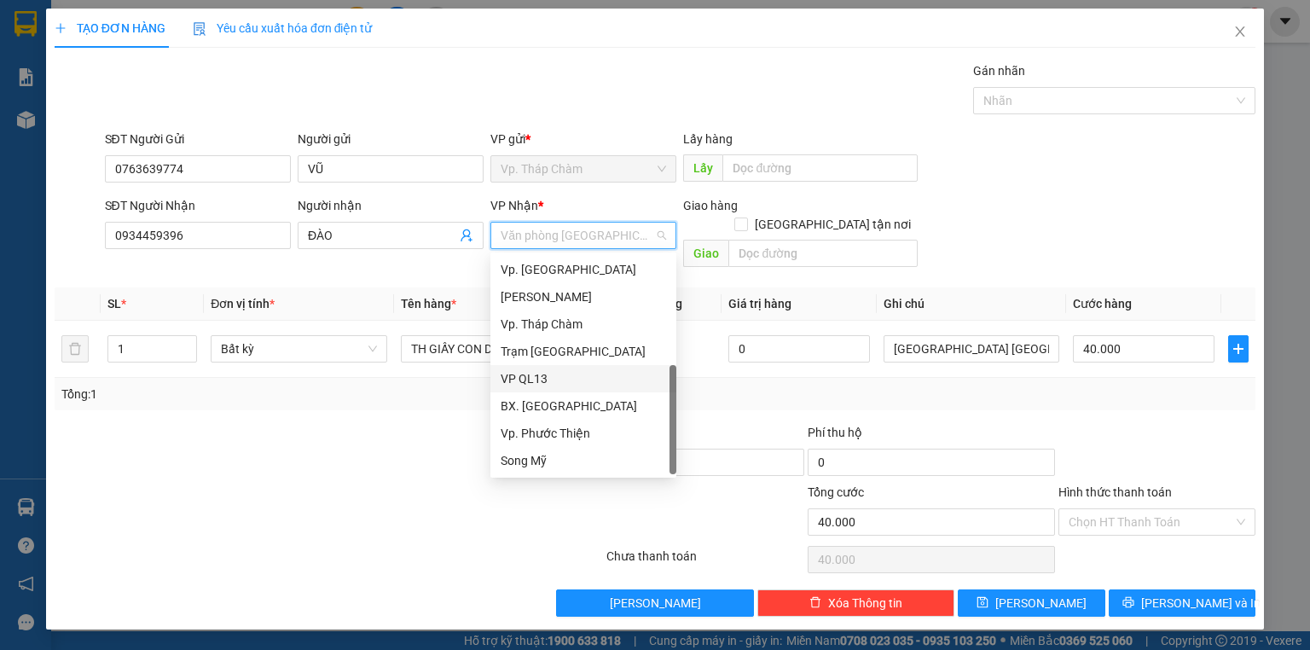
click at [530, 380] on div "VP QL13" at bounding box center [583, 378] width 165 height 19
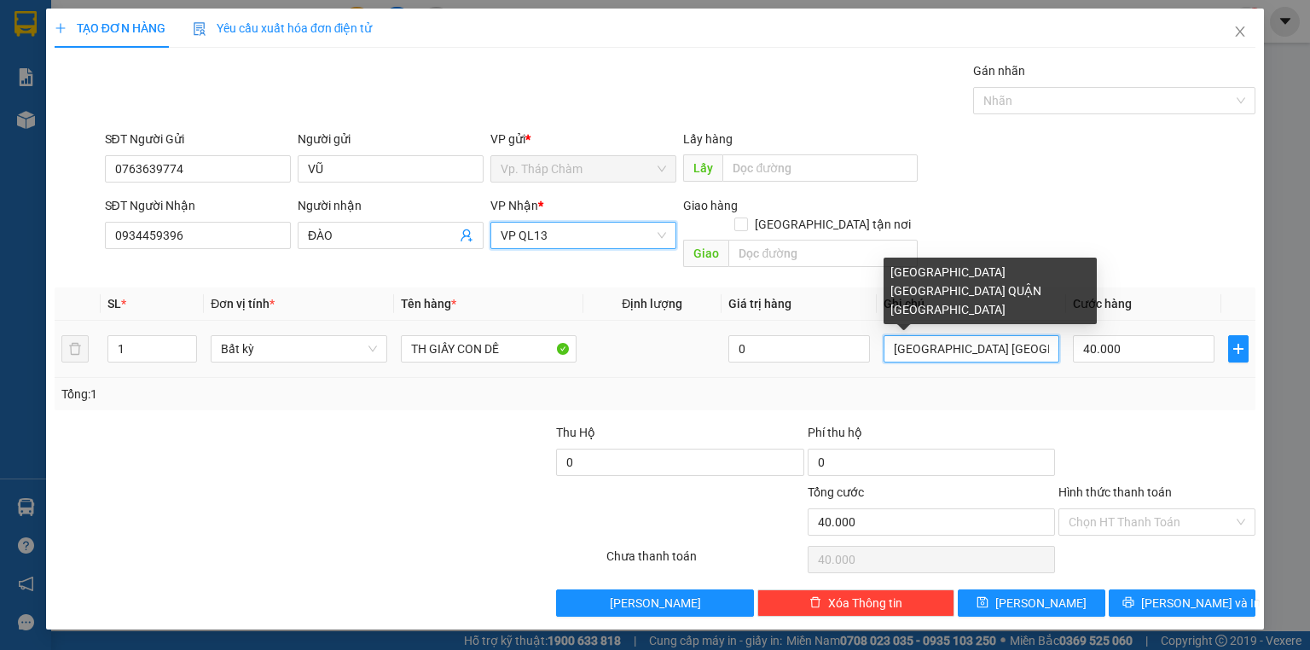
click at [950, 335] on input "[GEOGRAPHIC_DATA] [GEOGRAPHIC_DATA] QUẬN [GEOGRAPHIC_DATA]" at bounding box center [972, 348] width 176 height 27
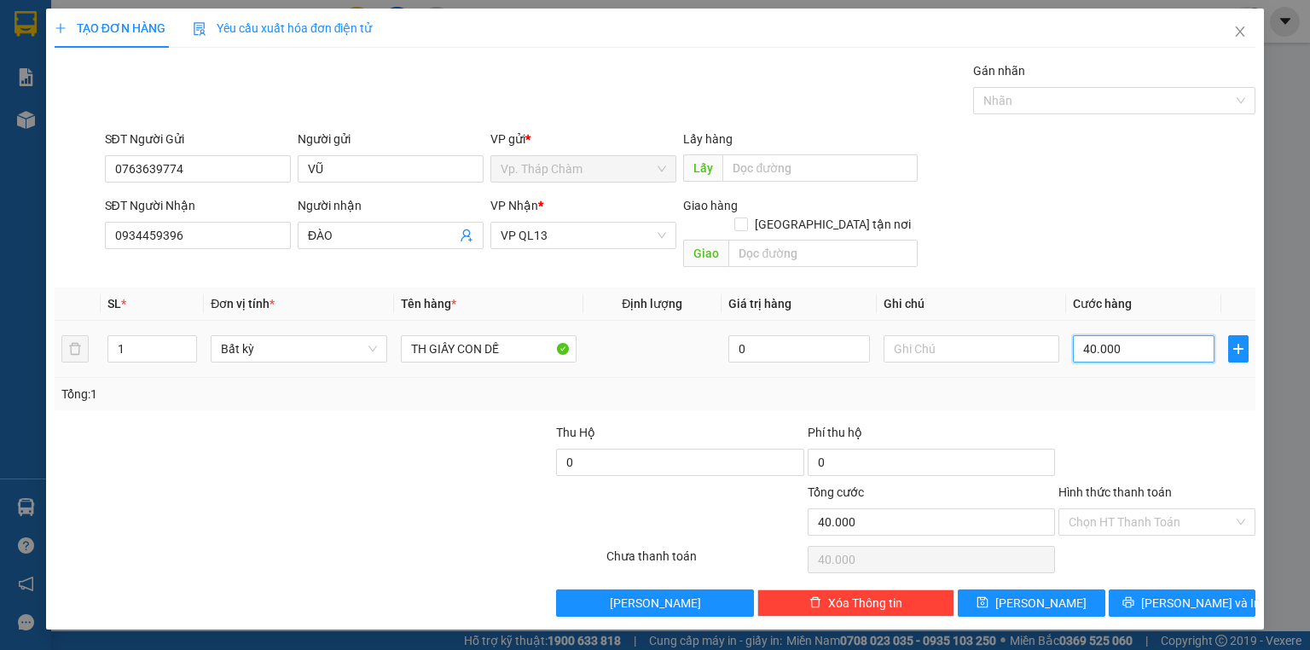
click at [1127, 339] on input "40.000" at bounding box center [1144, 348] width 142 height 27
type input "3"
type input "30"
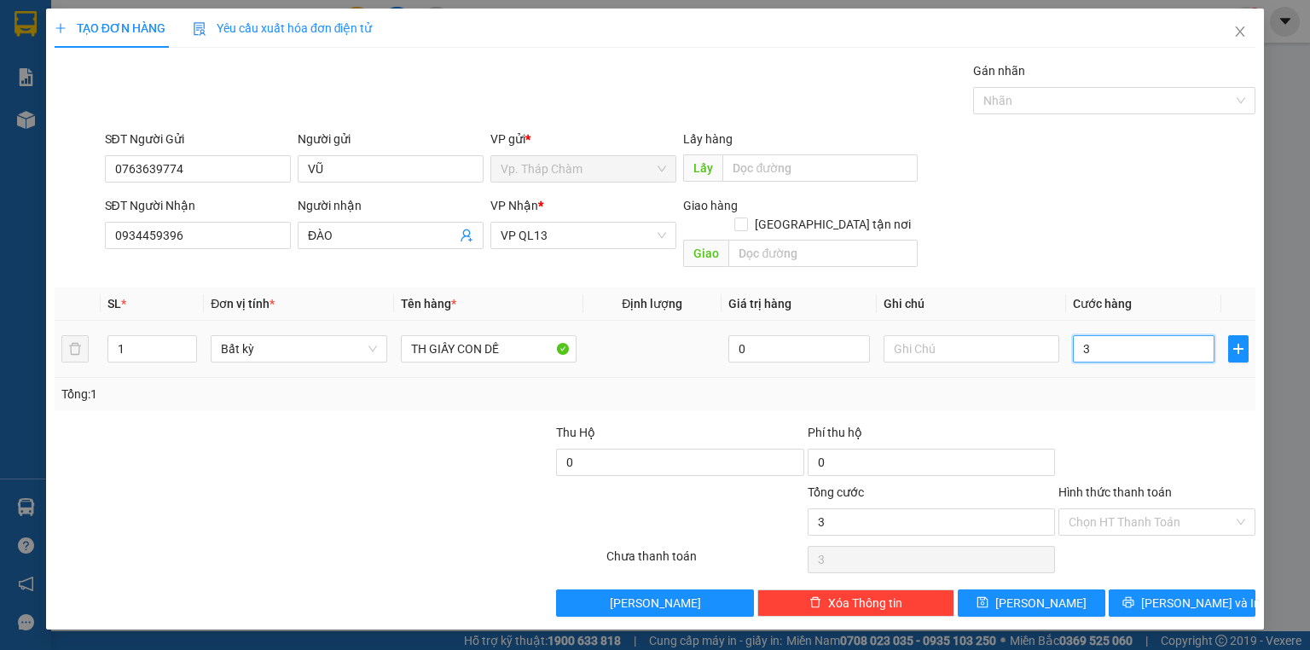
type input "30"
type input "30.000"
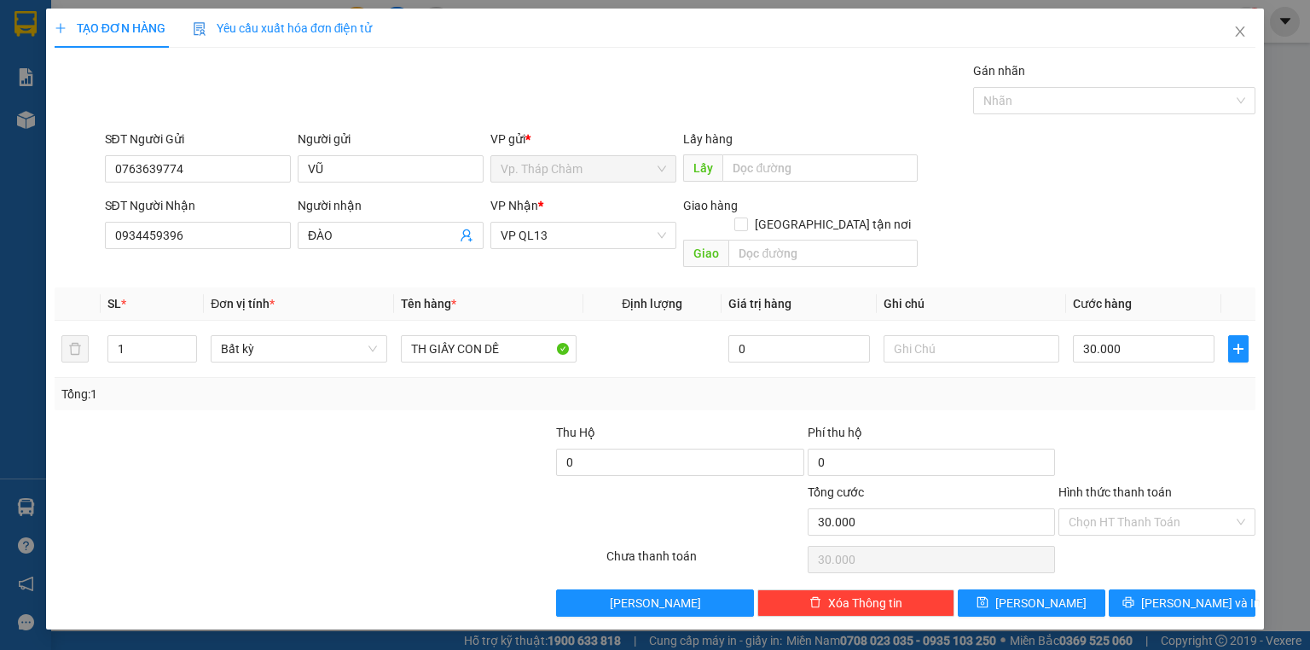
drag, startPoint x: 1105, startPoint y: 411, endPoint x: 1100, endPoint y: 437, distance: 26.1
click at [1104, 423] on div at bounding box center [1157, 453] width 200 height 60
click at [1100, 509] on input "Hình thức thanh toán" at bounding box center [1151, 522] width 165 height 26
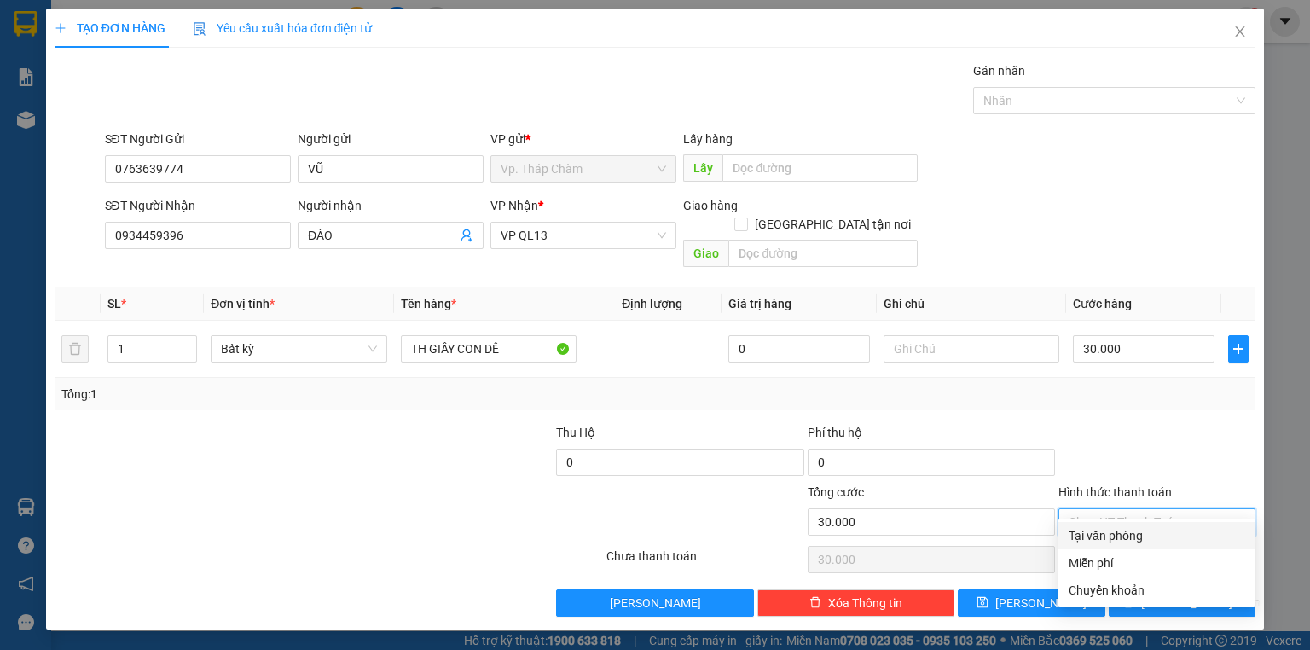
click at [1100, 536] on div "Tại văn phòng" at bounding box center [1157, 535] width 177 height 19
type input "0"
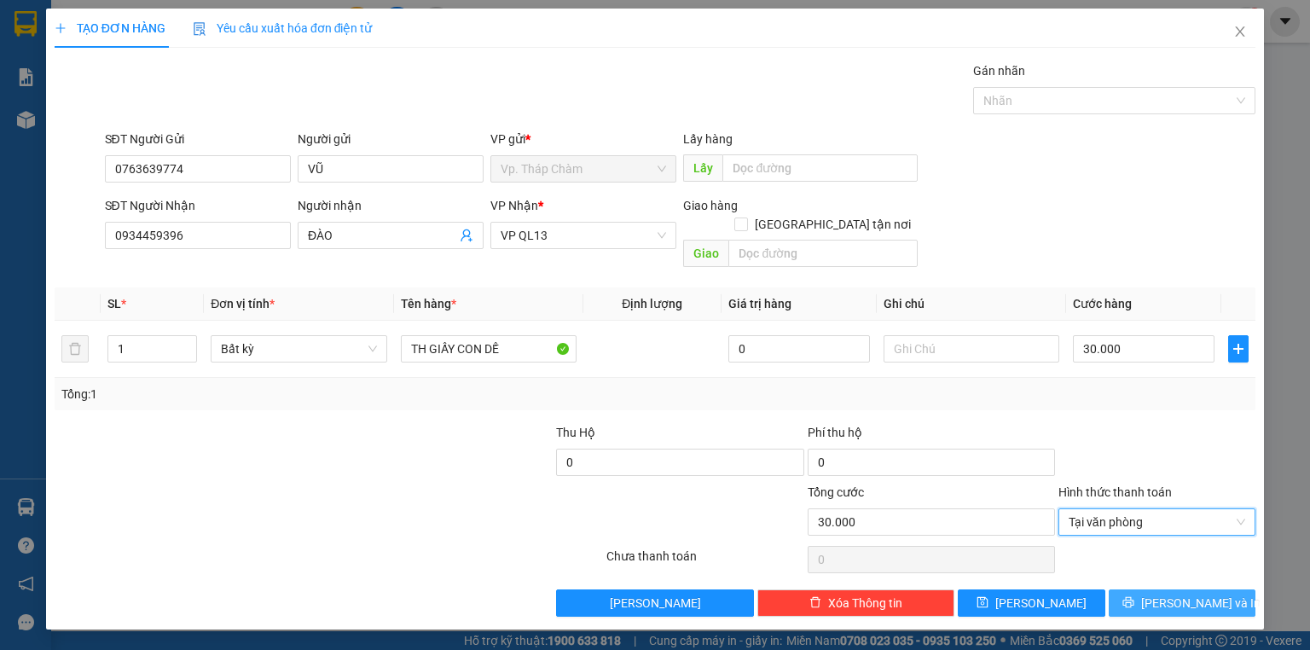
click at [1134, 589] on button "[PERSON_NAME] và In" at bounding box center [1183, 602] width 148 height 27
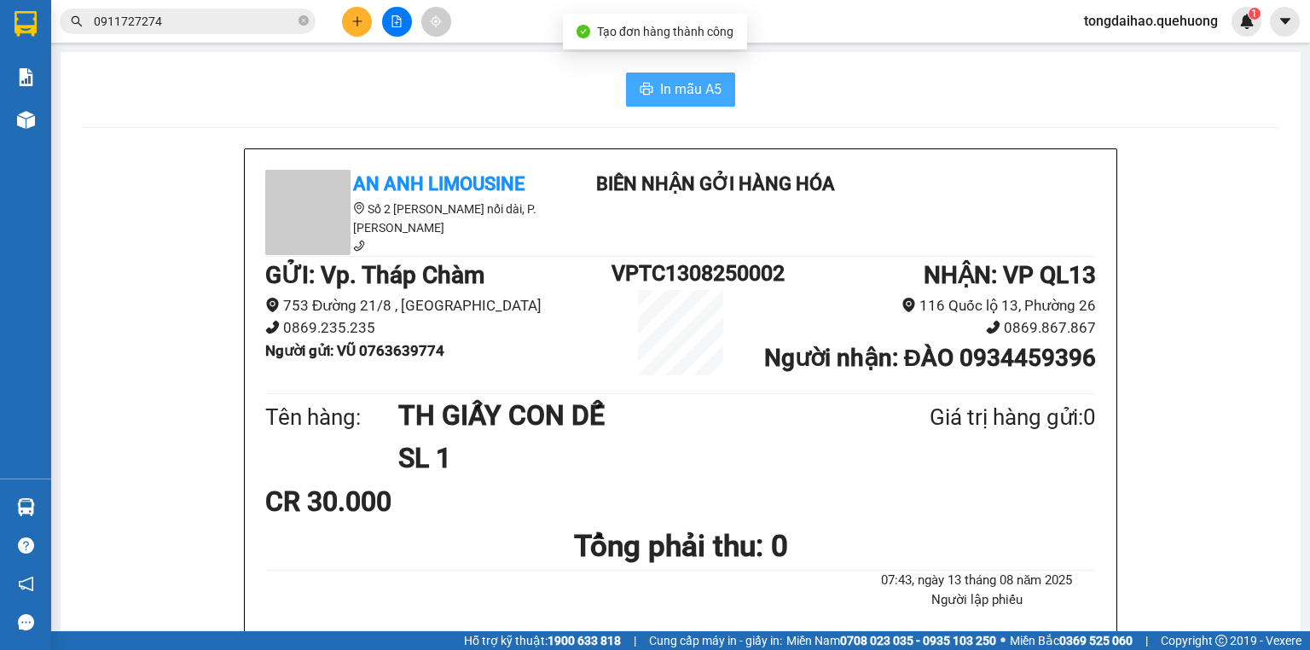
click at [700, 97] on span "In mẫu A5" at bounding box center [690, 88] width 61 height 21
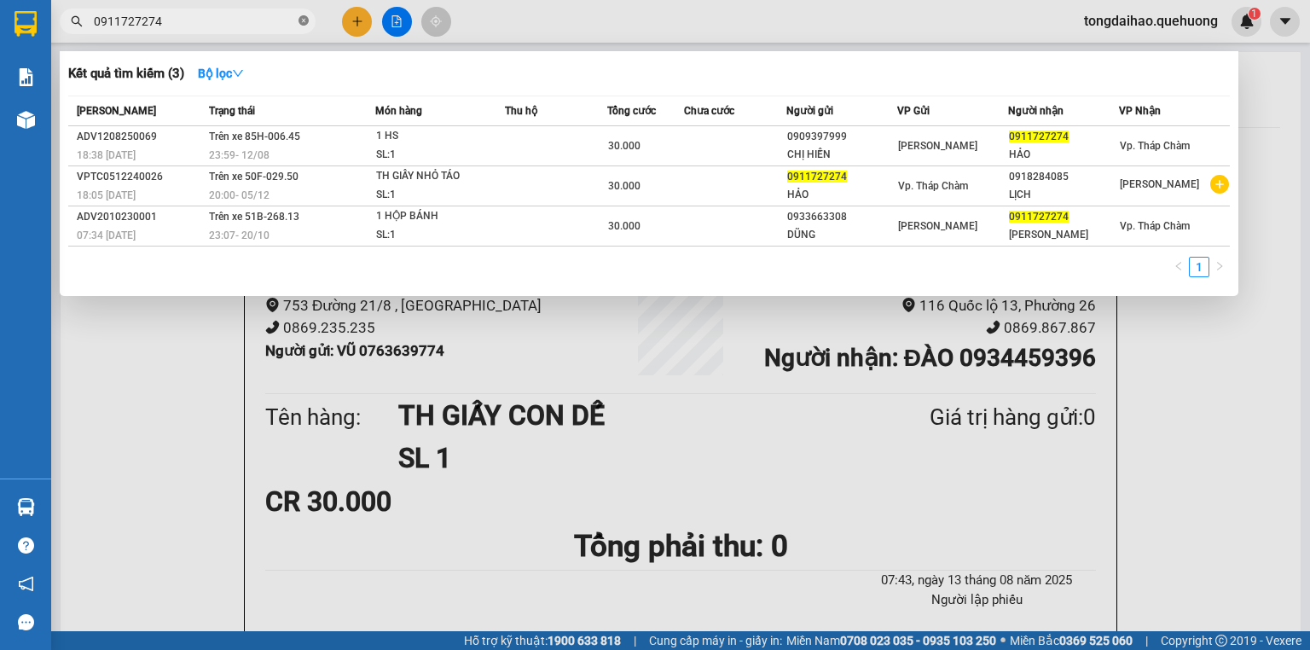
click at [305, 17] on icon "close-circle" at bounding box center [304, 20] width 10 height 10
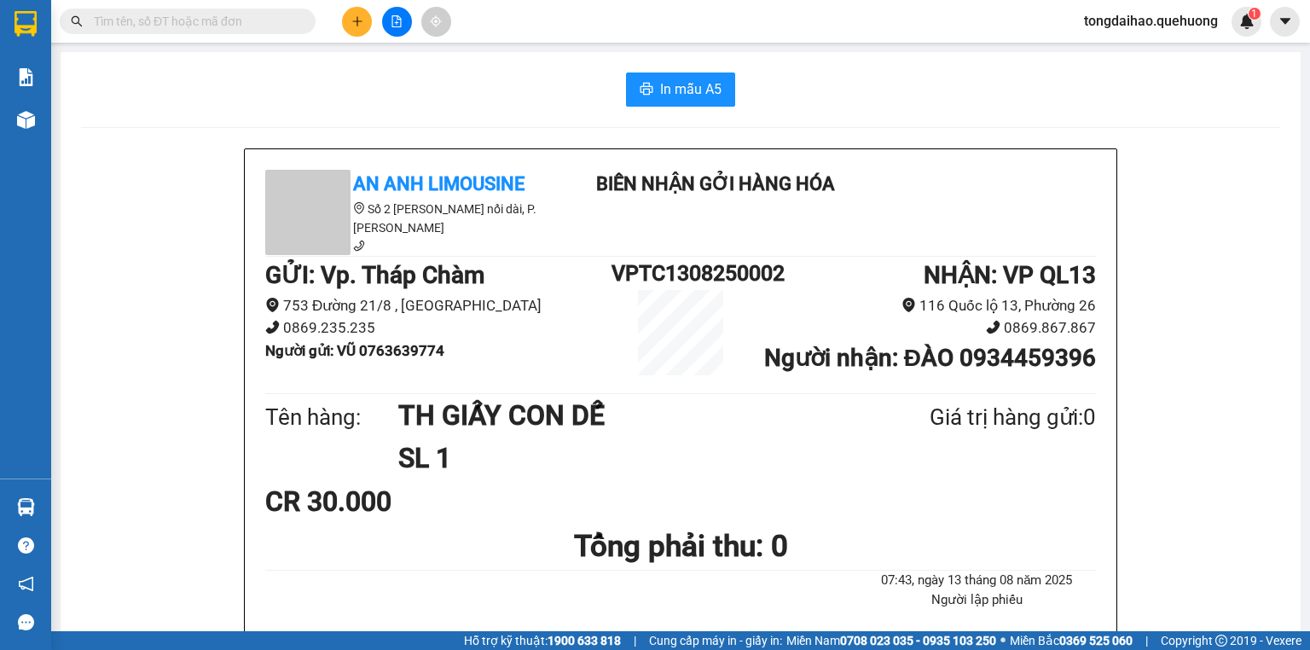
click at [297, 21] on span at bounding box center [188, 22] width 256 height 26
click at [280, 17] on input "text" at bounding box center [194, 21] width 201 height 19
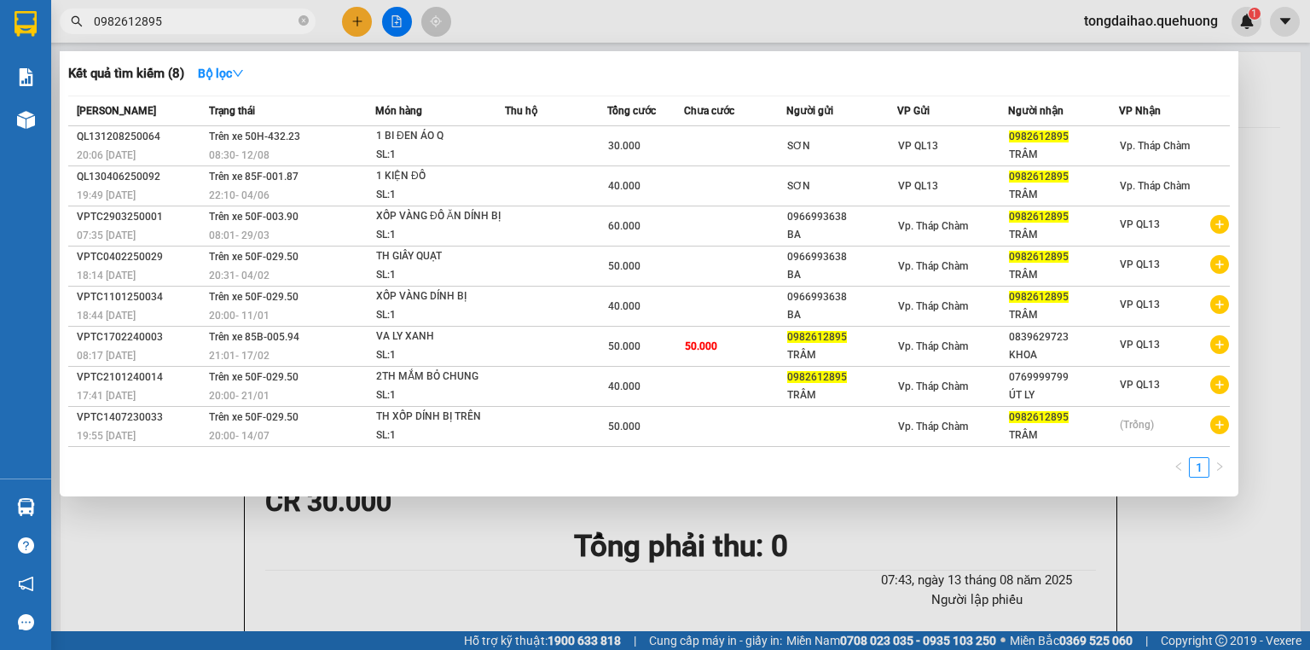
type input "0982612895"
click at [912, 532] on div at bounding box center [655, 325] width 1310 height 650
click at [235, 20] on input "0982612895" at bounding box center [194, 21] width 201 height 19
click at [357, 19] on div at bounding box center [655, 325] width 1310 height 650
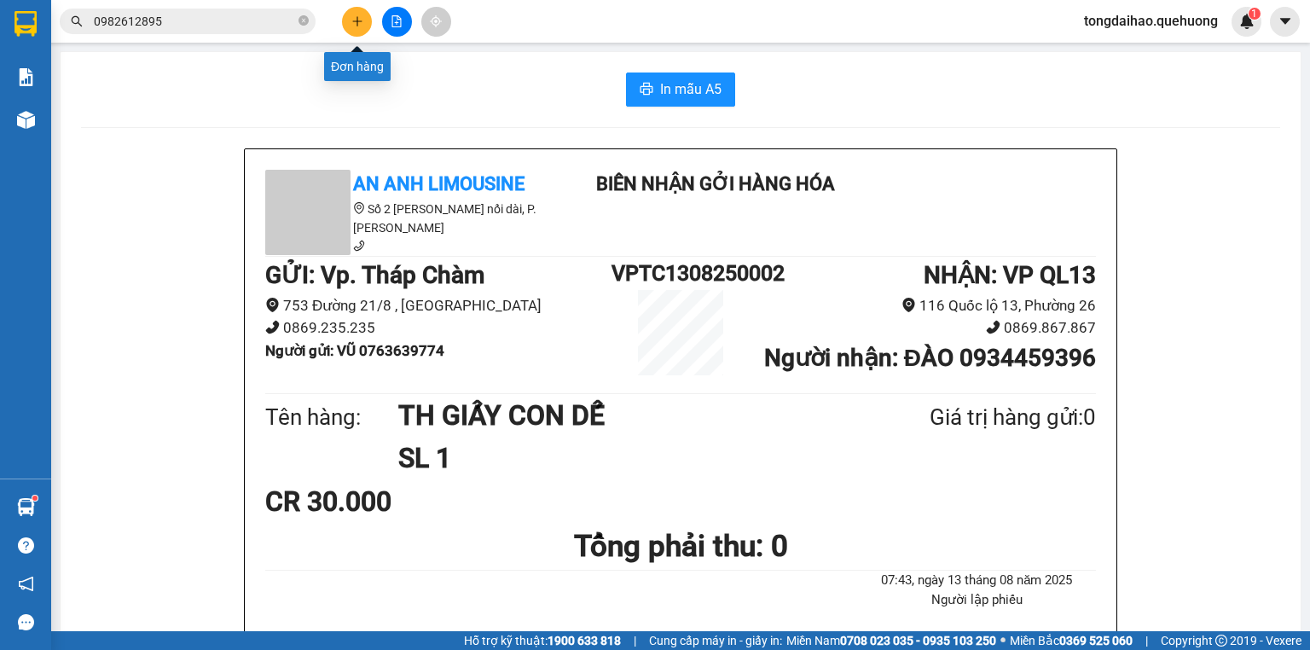
click at [357, 17] on icon "plus" at bounding box center [357, 20] width 1 height 9
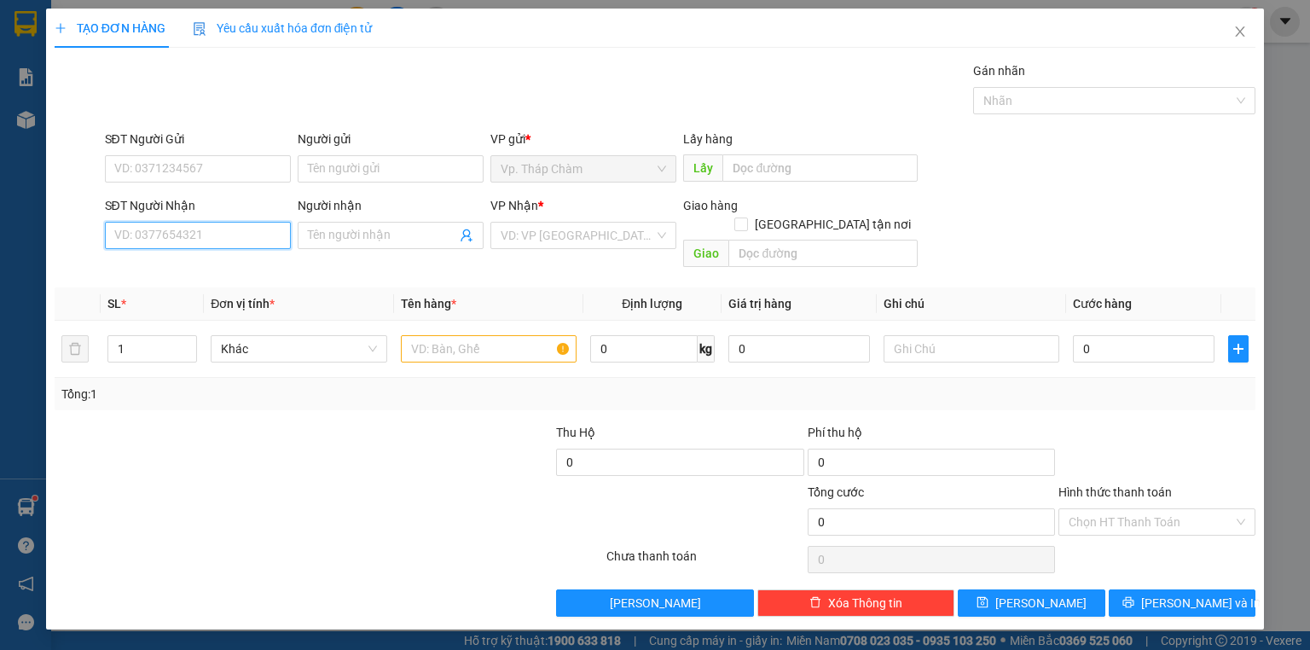
click at [226, 234] on input "SĐT Người Nhận" at bounding box center [198, 235] width 186 height 27
type input "0767341395"
click at [182, 270] on div "0767341395 - [PERSON_NAME]" at bounding box center [199, 268] width 168 height 19
type input "[PERSON_NAME]"
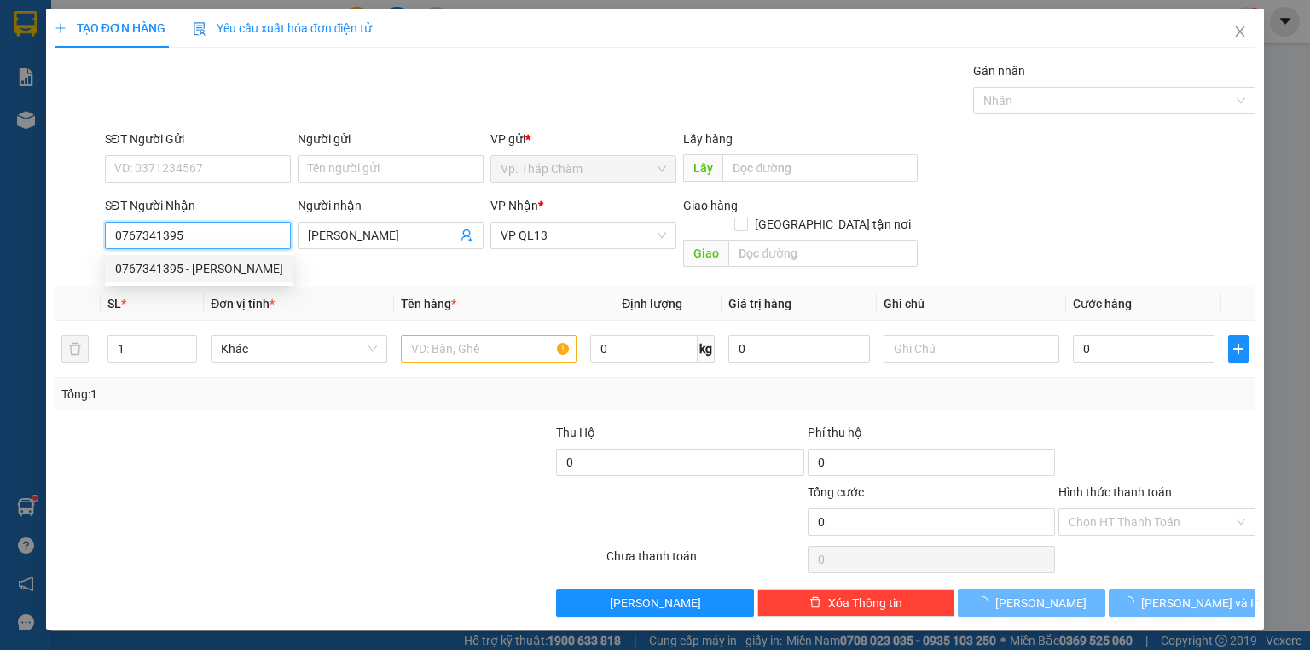
type input "40.000"
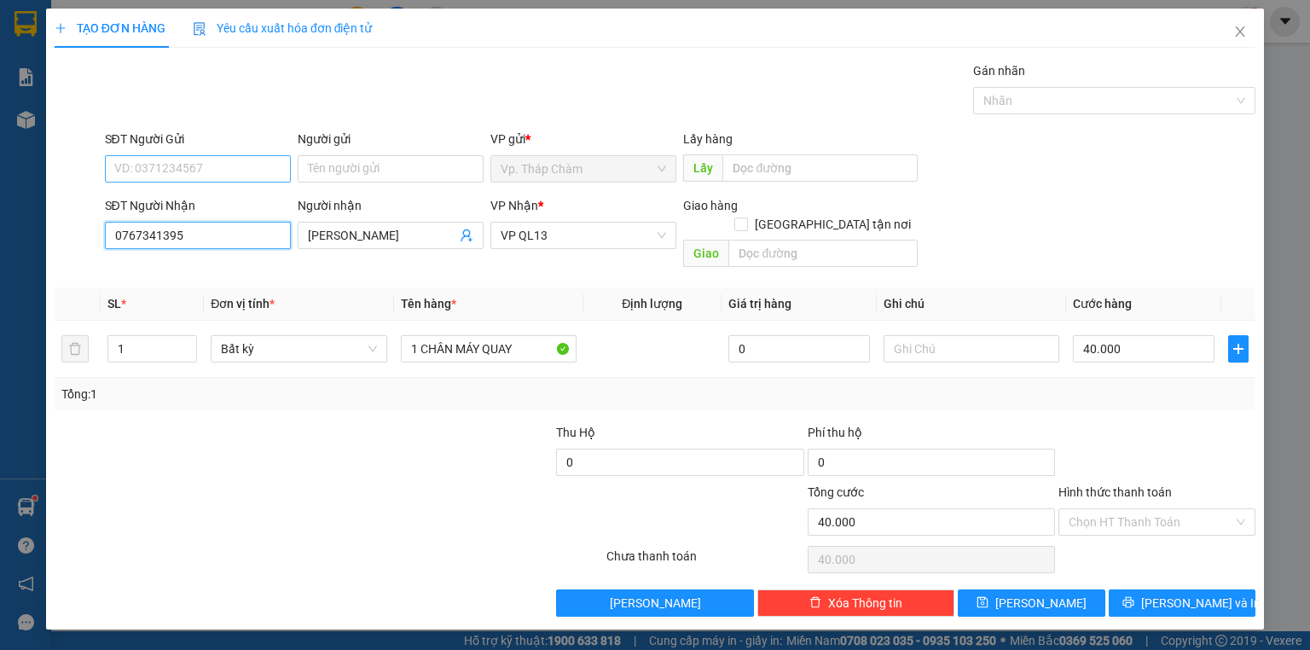
type input "0767341395"
click at [177, 164] on input "SĐT Người Gửi" at bounding box center [198, 168] width 186 height 27
type input "0919052803"
click at [196, 209] on div "0919052803 - TUYẾT" at bounding box center [197, 202] width 165 height 19
type input "TUYẾT"
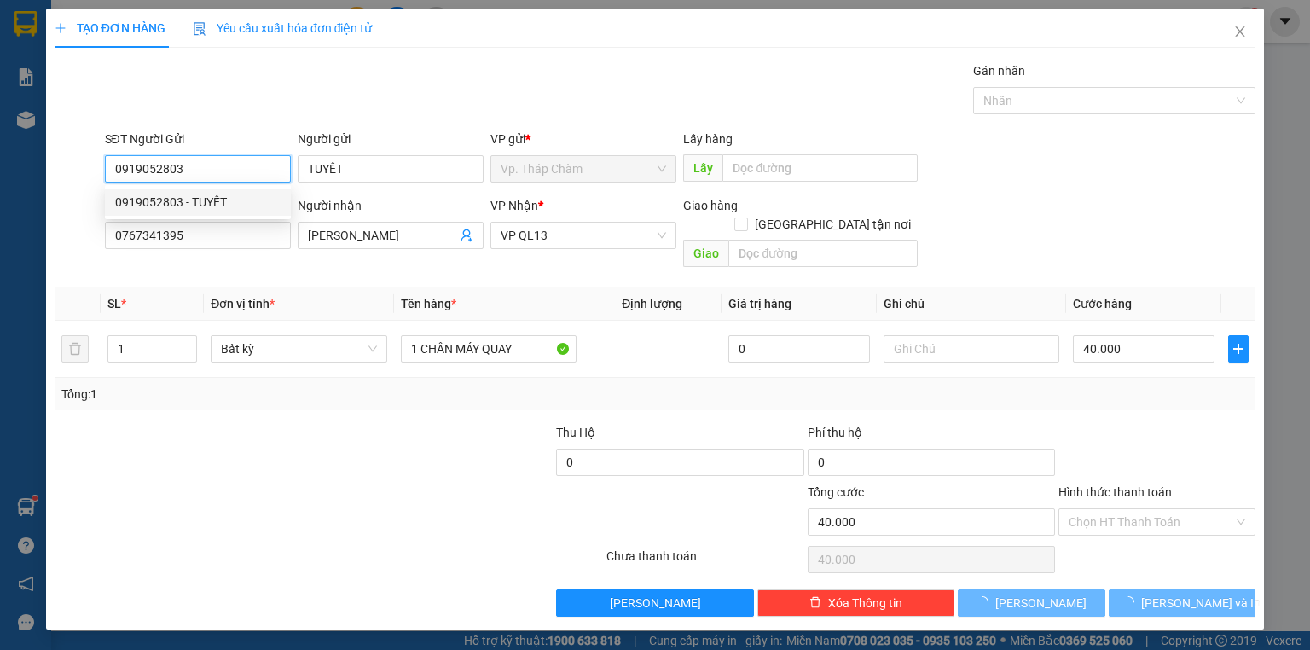
type input "30.000"
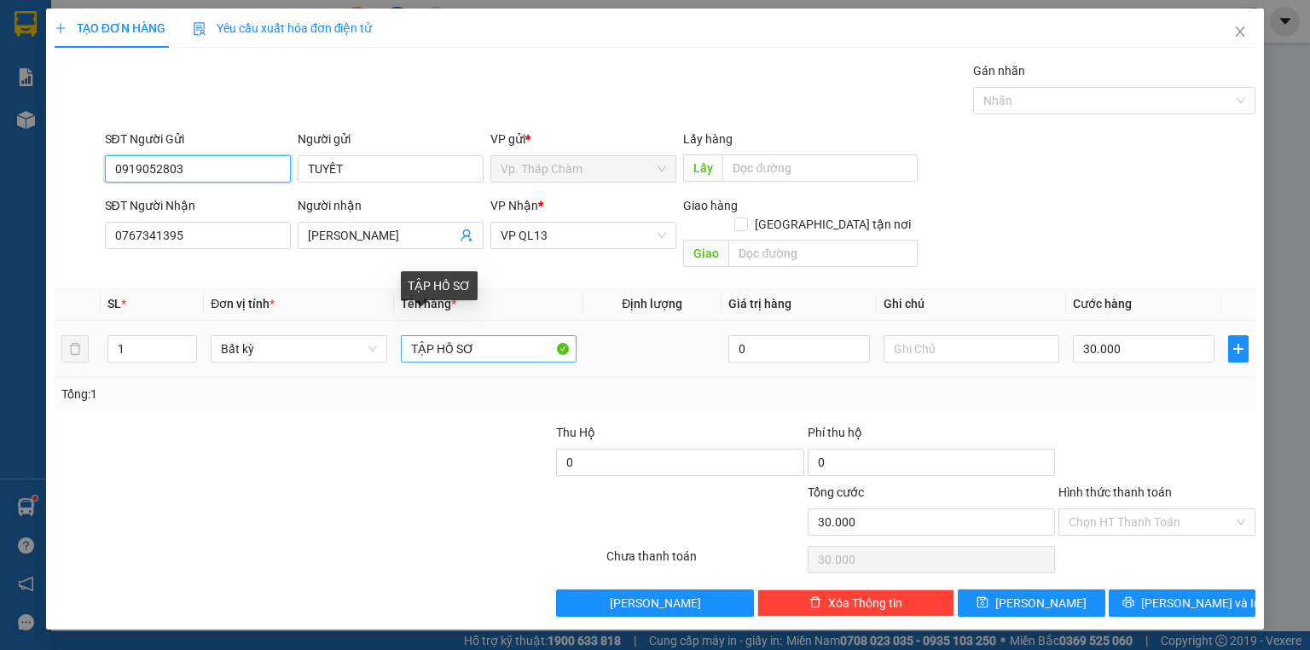
type input "0919052803"
click at [455, 335] on input "TẬP HỒ SƠ" at bounding box center [489, 348] width 176 height 27
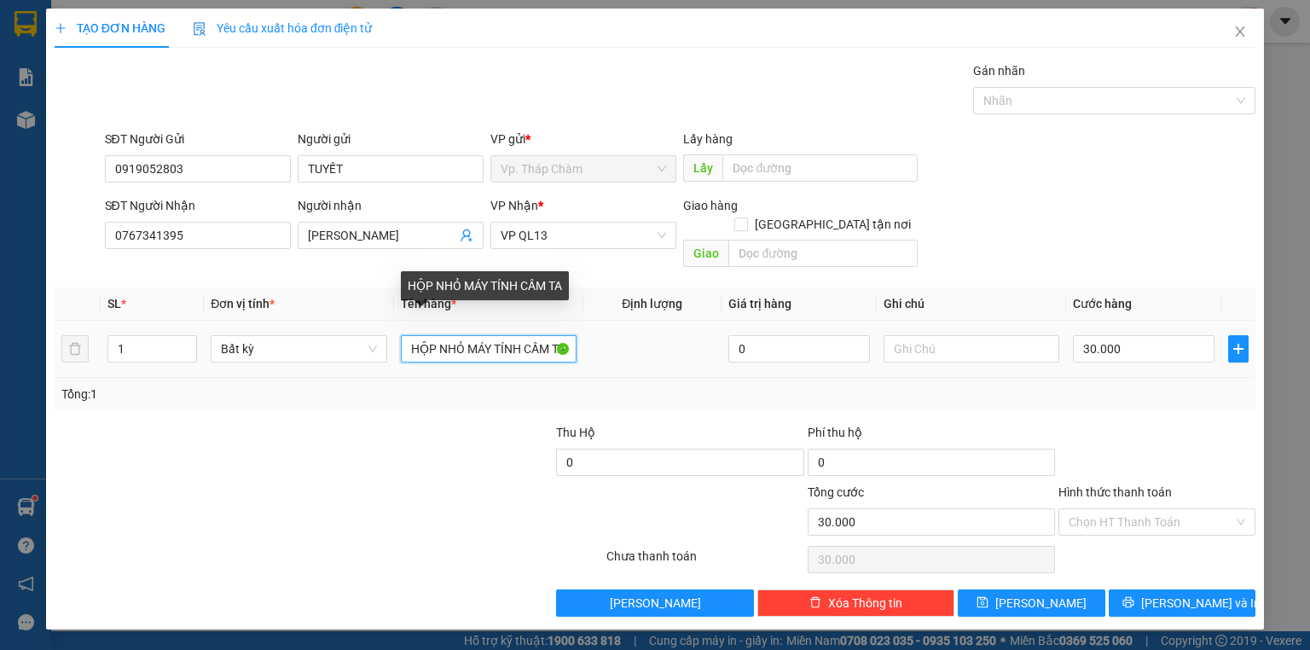
scroll to position [0, 7]
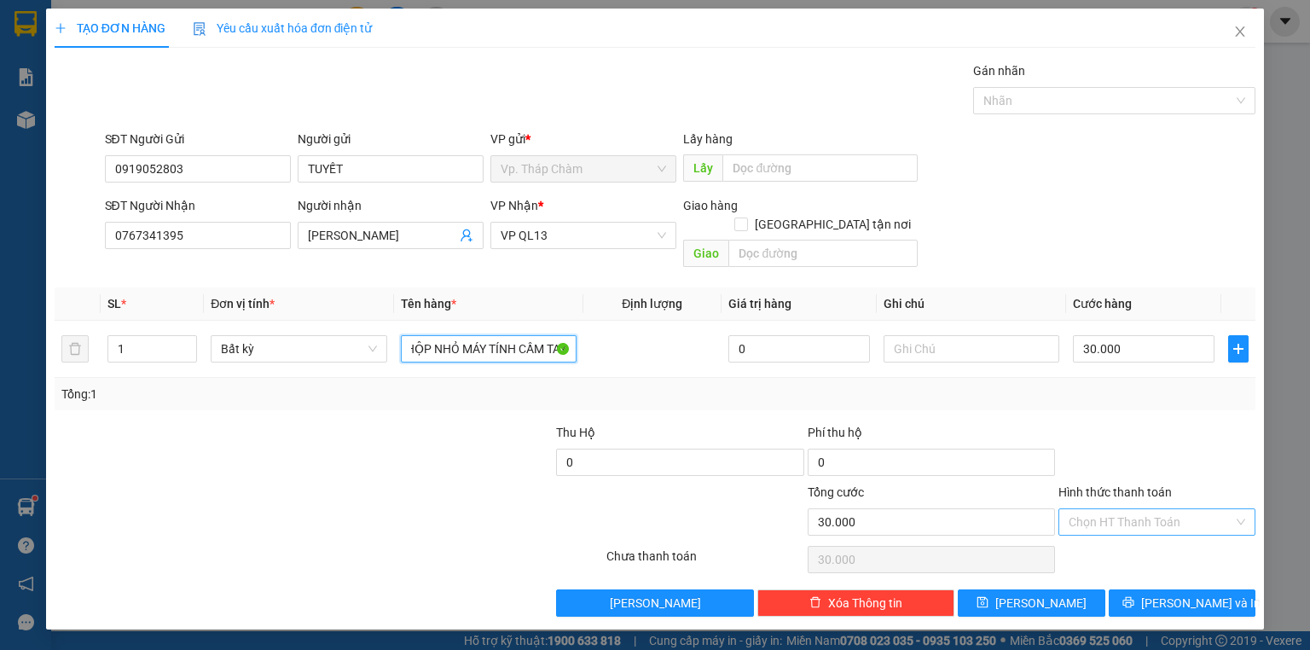
type input "HỘP NHỎ MÁY TÍNH CẦM TAY"
click at [1170, 509] on input "Hình thức thanh toán" at bounding box center [1151, 522] width 165 height 26
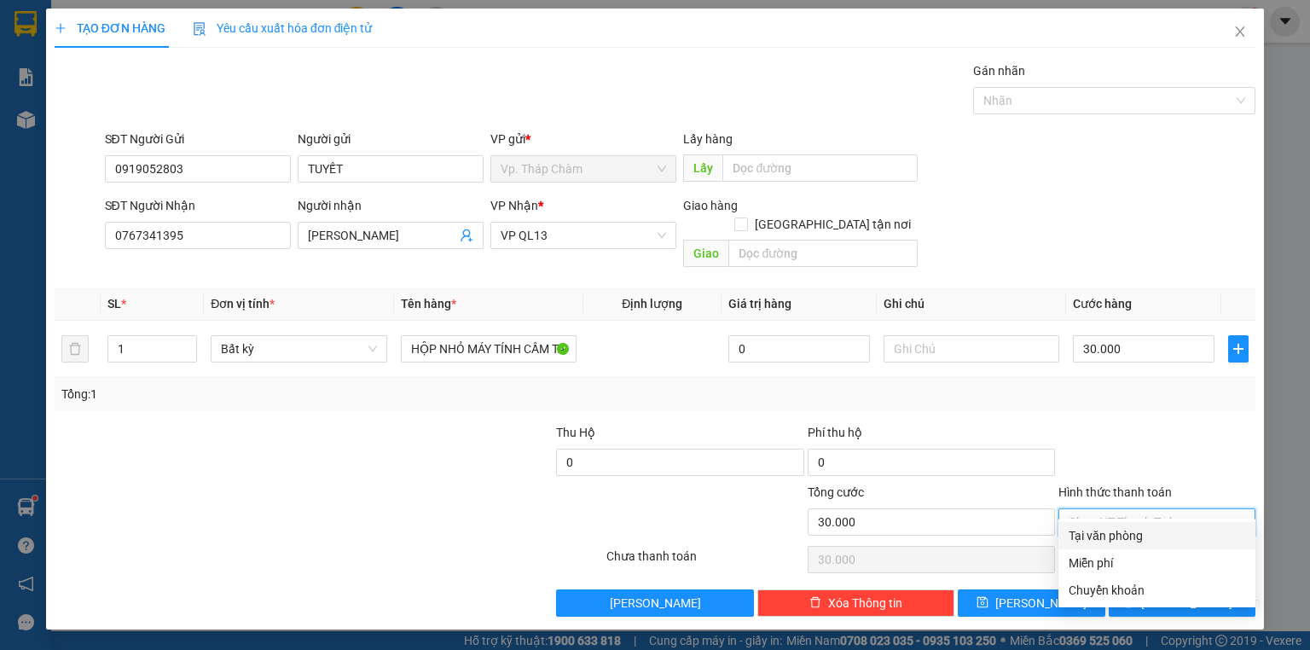
click at [1167, 519] on div "Transit Pickup Surcharge Ids Transit Deliver Surcharge Ids Transit Deliver Surc…" at bounding box center [655, 338] width 1201 height 555
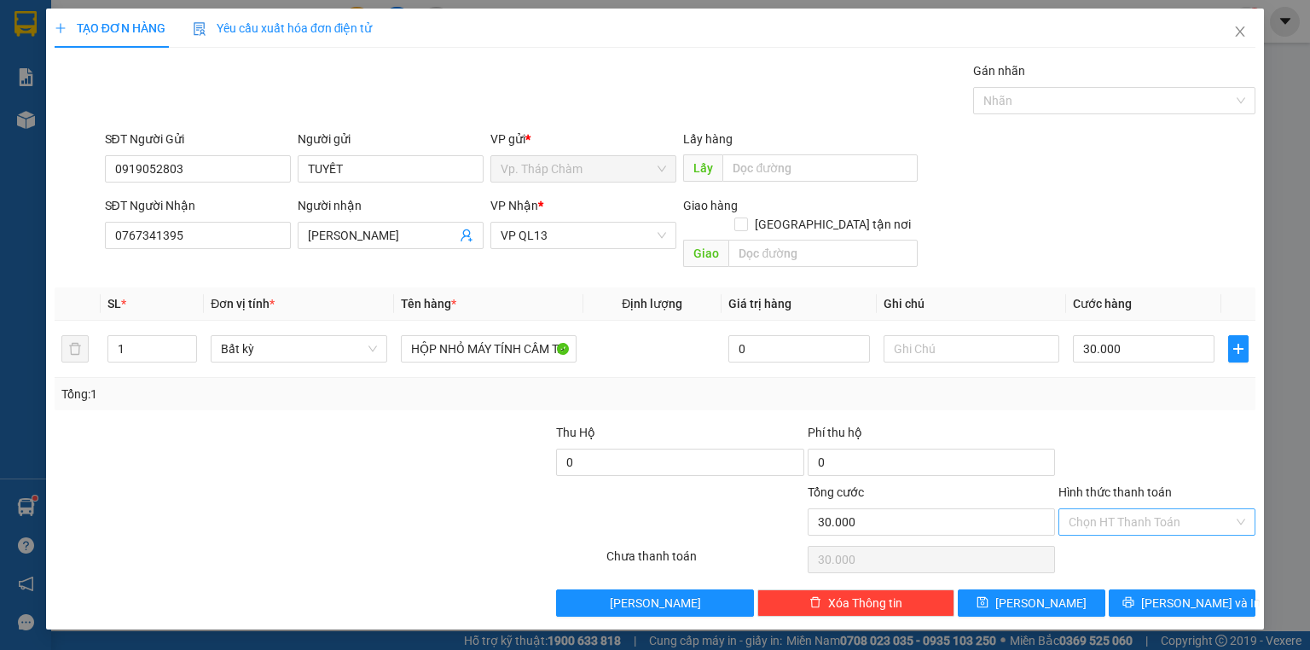
click at [1169, 509] on input "Hình thức thanh toán" at bounding box center [1151, 522] width 165 height 26
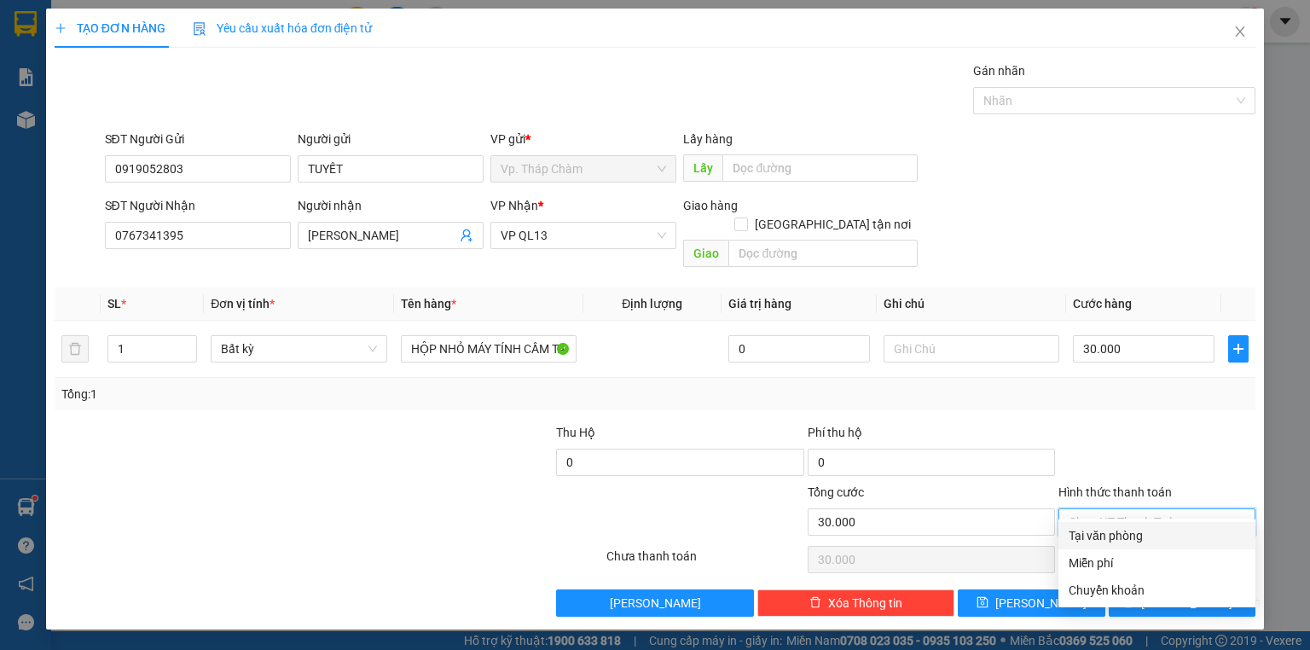
click at [1165, 535] on div "Tại văn phòng" at bounding box center [1157, 535] width 177 height 19
type input "0"
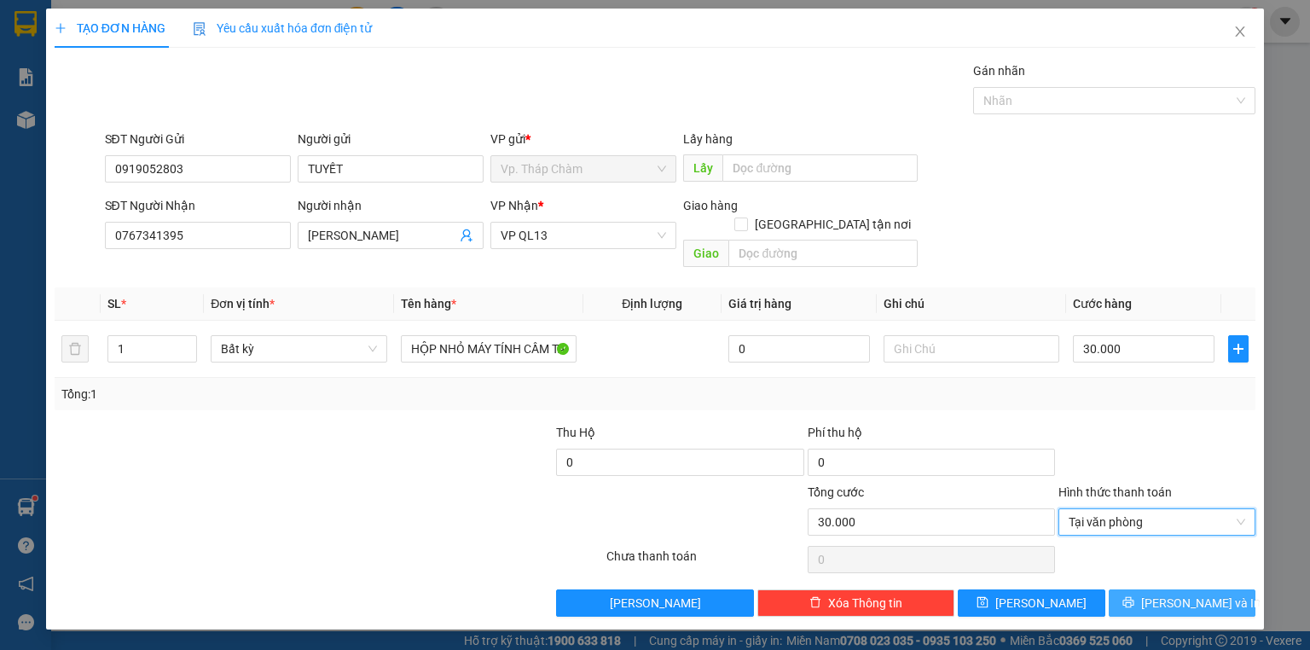
click at [1216, 589] on button "[PERSON_NAME] và In" at bounding box center [1183, 602] width 148 height 27
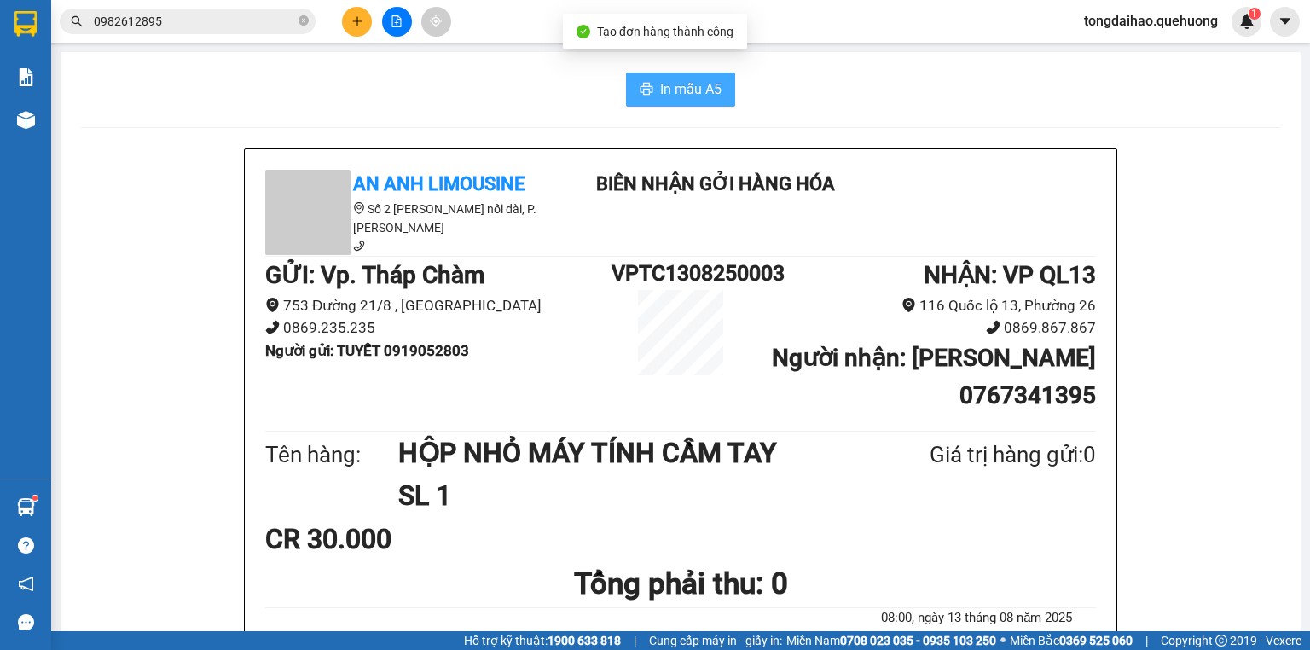
click at [679, 78] on span "In mẫu A5" at bounding box center [690, 88] width 61 height 21
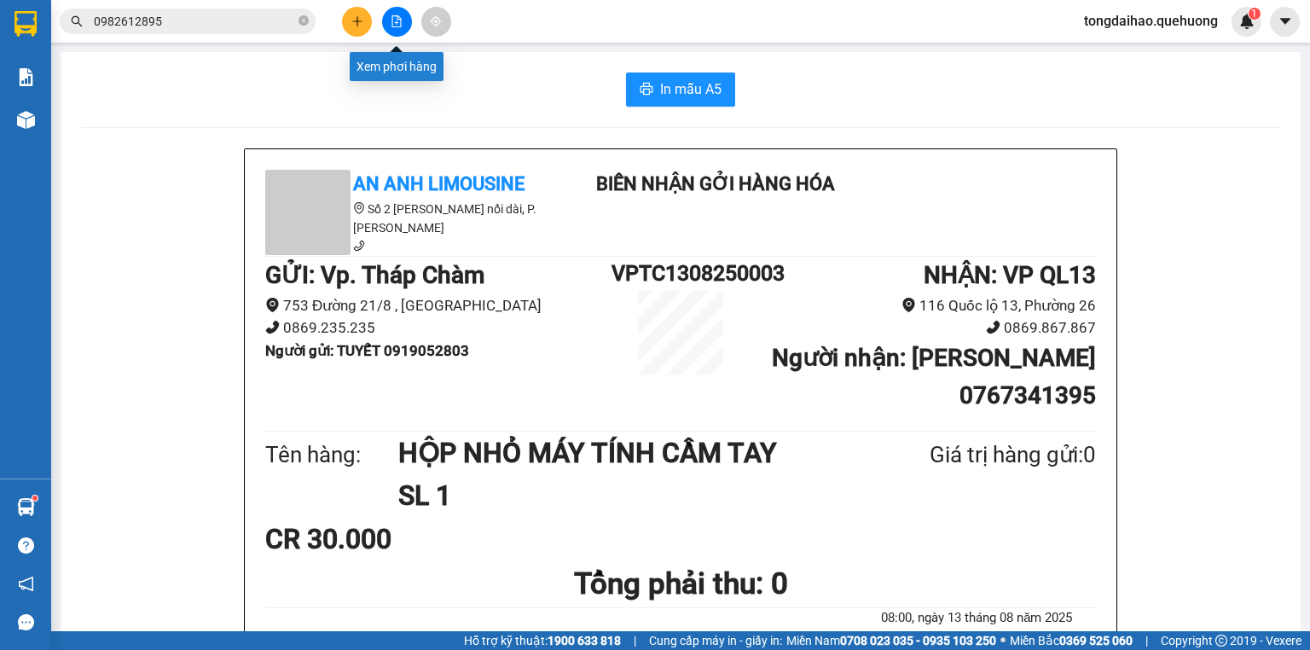
click at [393, 24] on icon "file-add" at bounding box center [397, 21] width 12 height 12
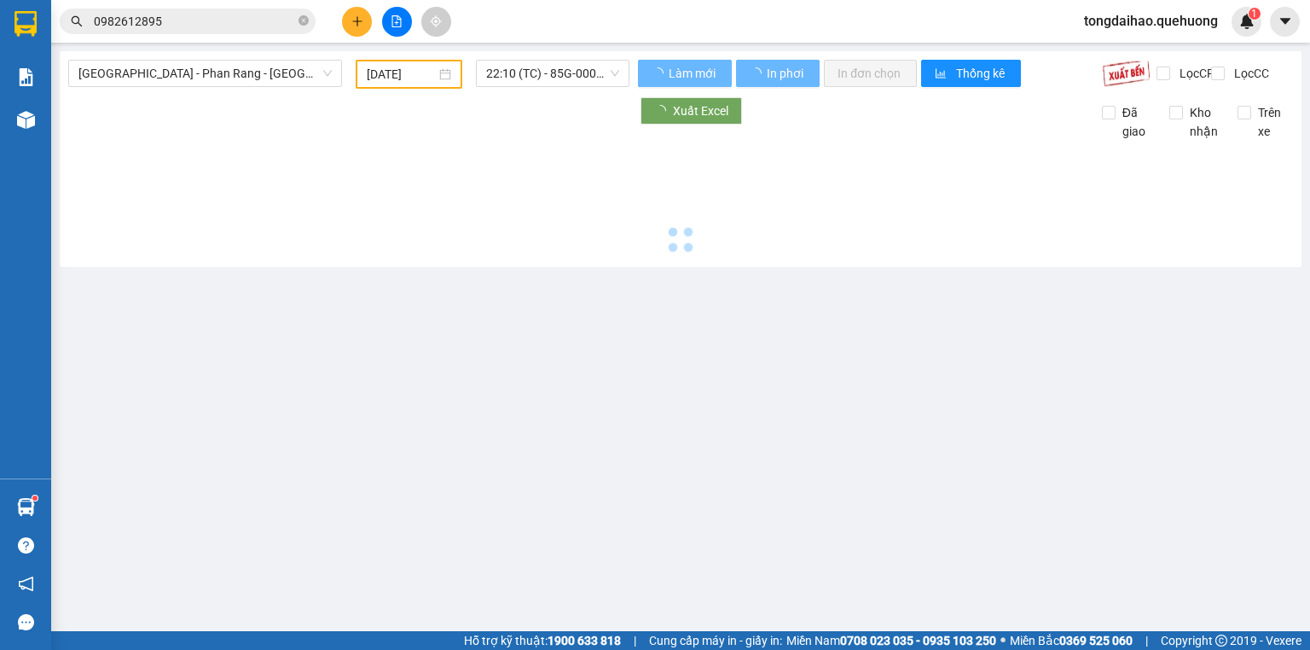
type input "[DATE]"
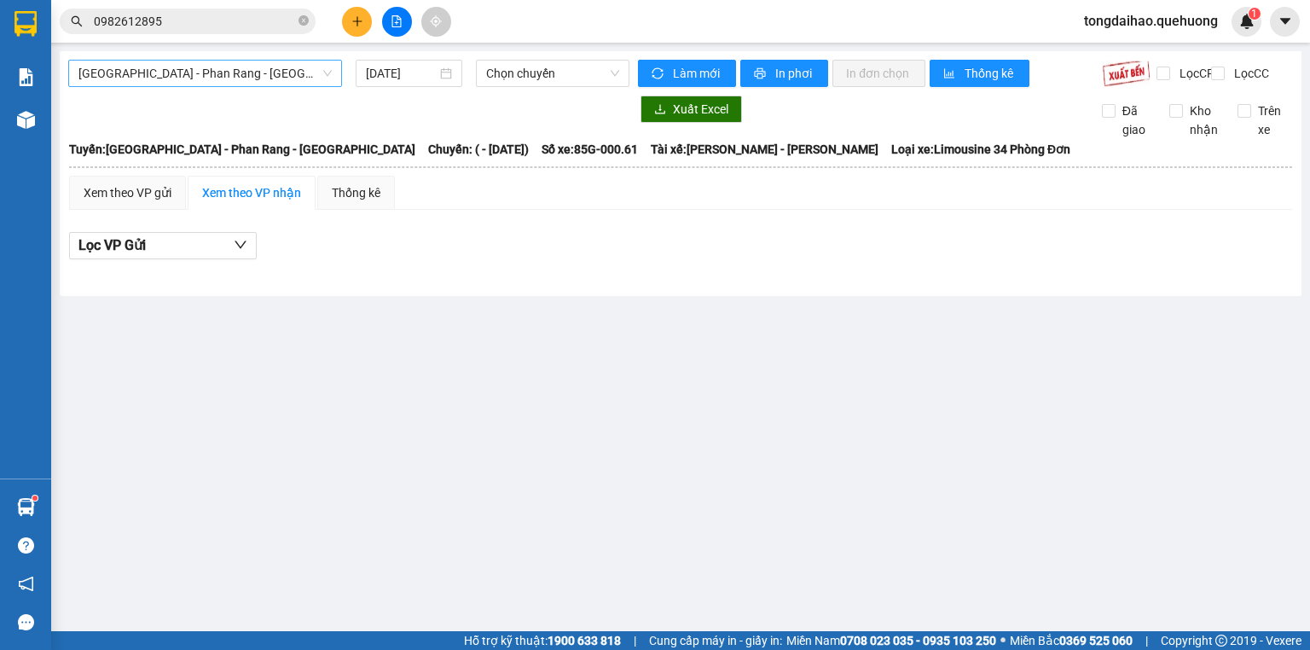
click at [278, 84] on span "[GEOGRAPHIC_DATA] - Phan Rang - [GEOGRAPHIC_DATA]" at bounding box center [204, 74] width 253 height 26
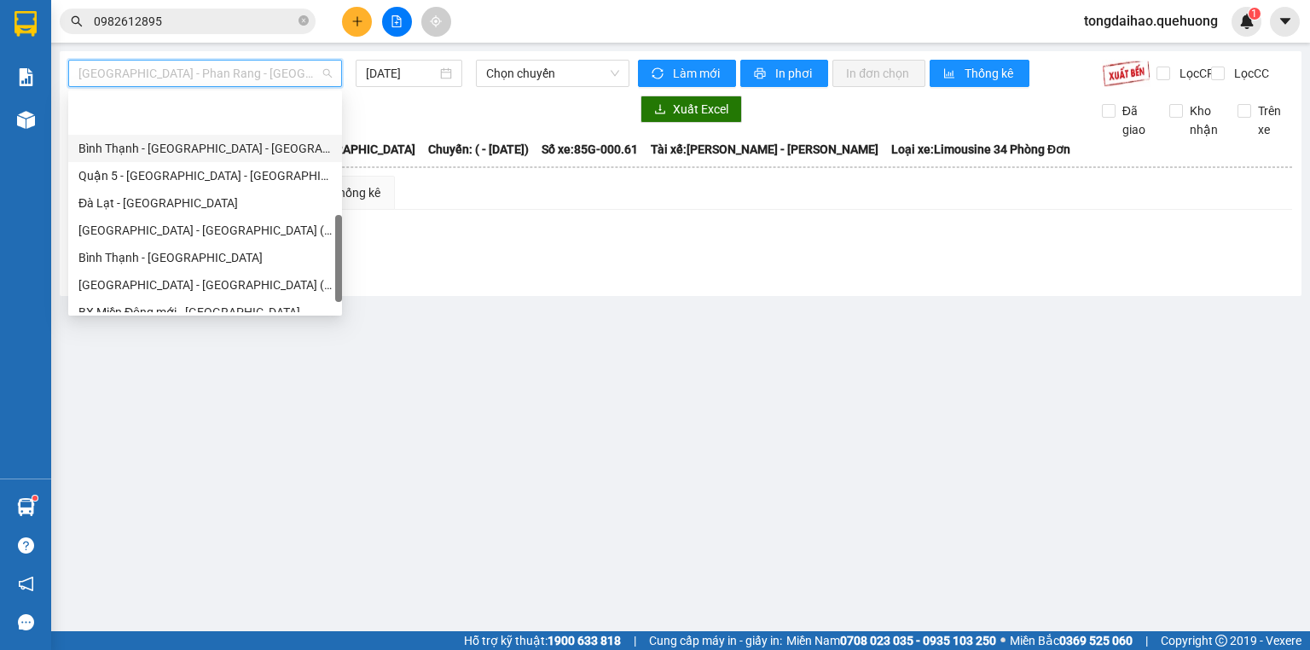
scroll to position [464, 0]
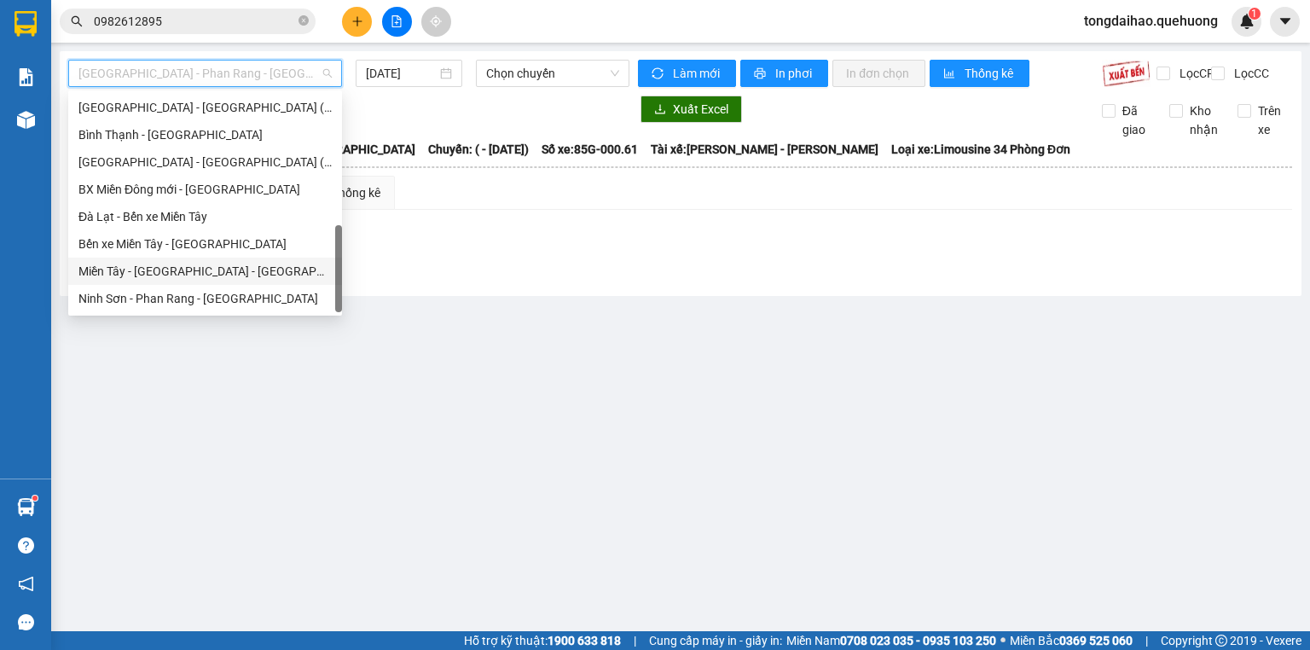
click at [216, 269] on div "Miền Tây - [GEOGRAPHIC_DATA] - [GEOGRAPHIC_DATA]" at bounding box center [204, 271] width 253 height 19
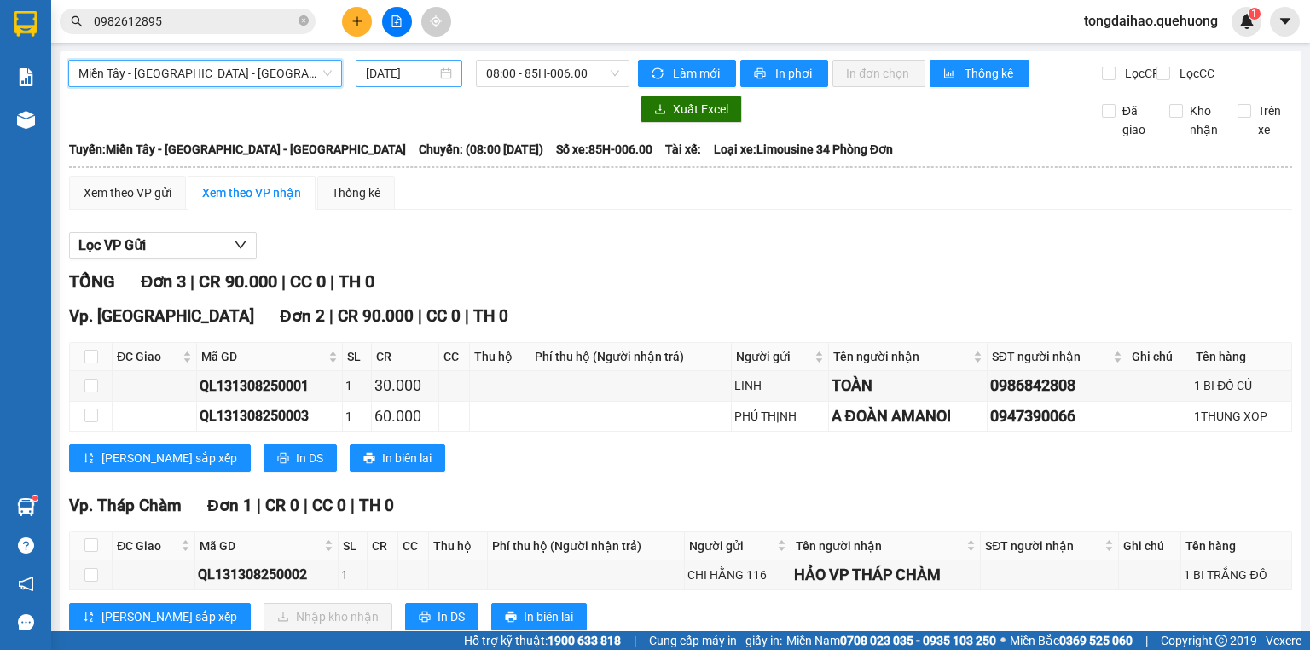
click at [408, 72] on input "[DATE]" at bounding box center [401, 73] width 70 height 19
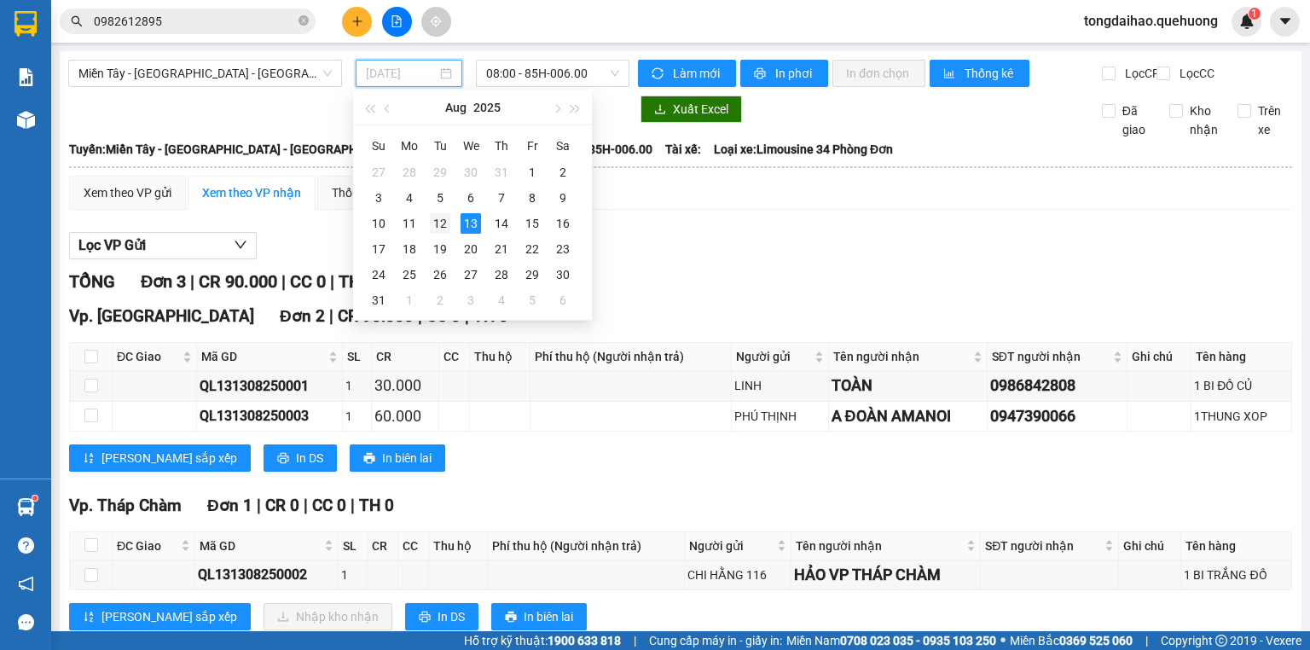
click at [433, 233] on div "12" at bounding box center [440, 223] width 20 height 20
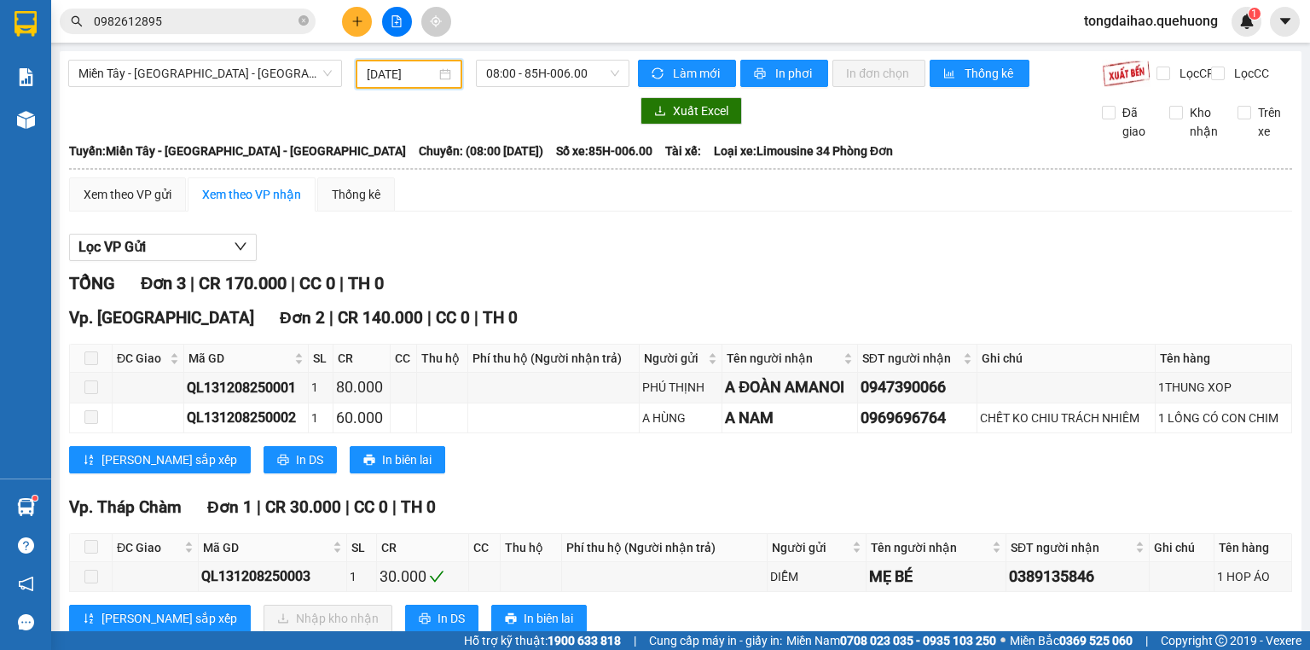
click at [406, 72] on input "[DATE]" at bounding box center [401, 74] width 68 height 19
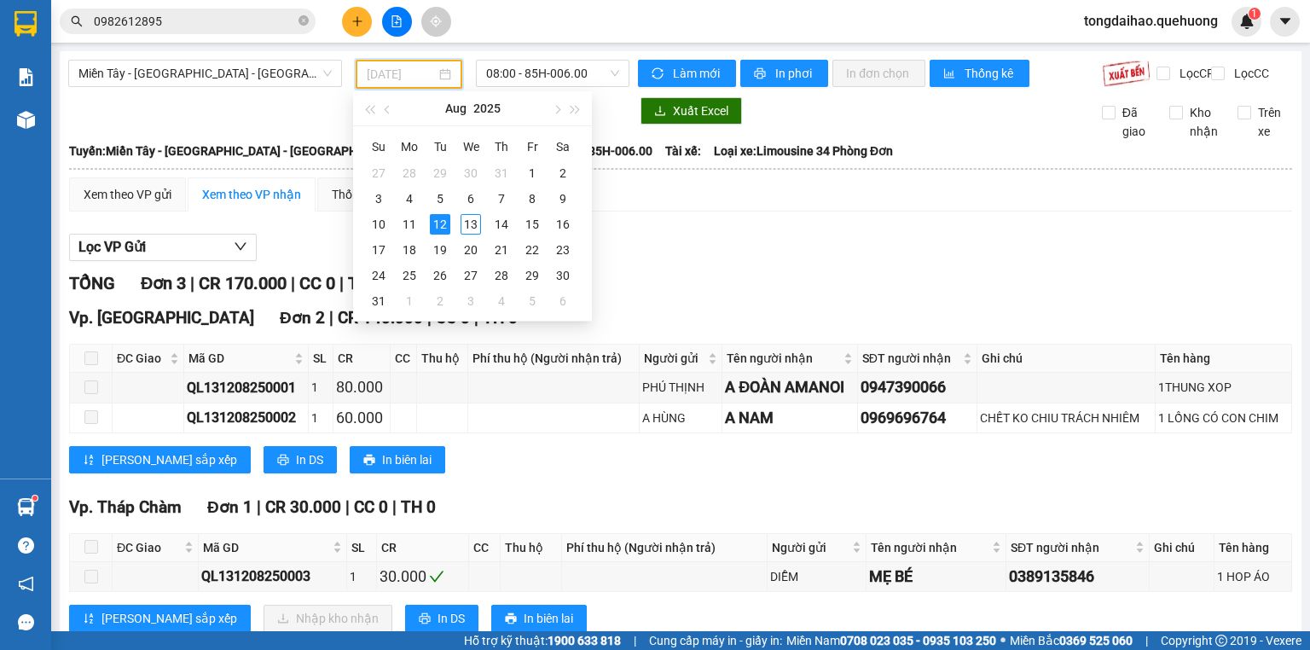
type input "[DATE]"
click at [506, 72] on span "08:00 - 85H-006.00" at bounding box center [553, 74] width 134 height 26
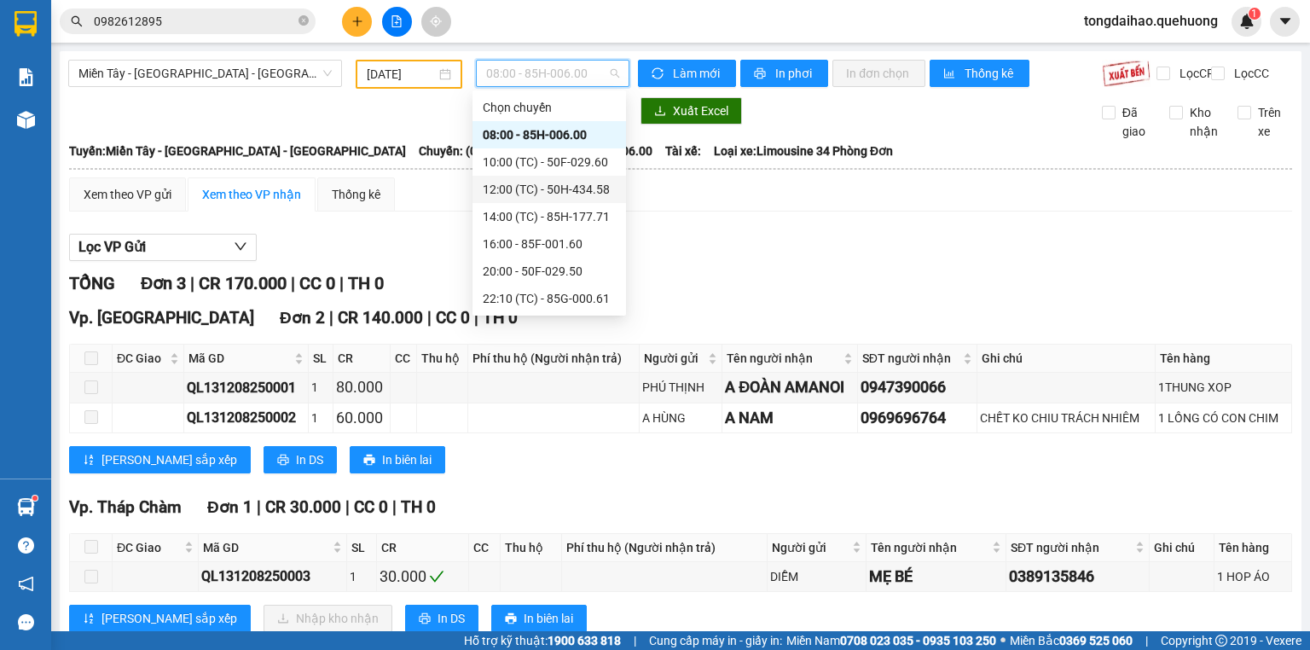
scroll to position [164, 0]
click at [583, 306] on div "23:59 (TC) - 85H-006.45" at bounding box center [549, 298] width 133 height 19
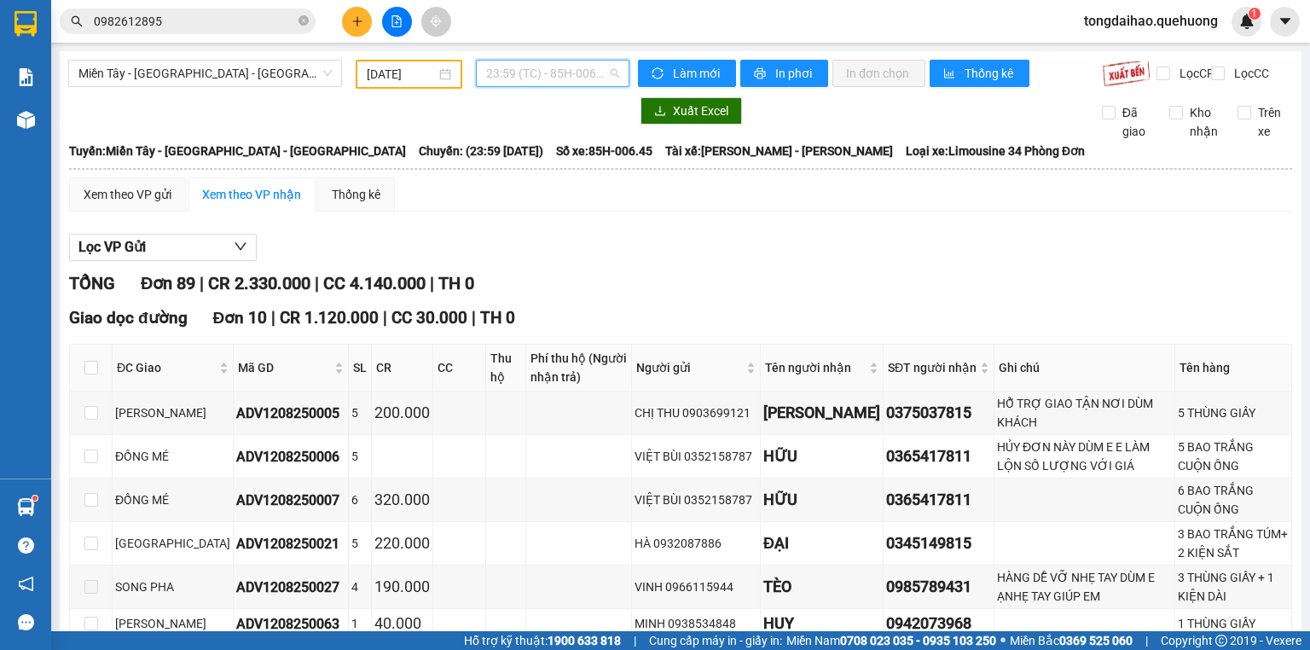
click at [544, 71] on span "23:59 (TC) - 85H-006.45" at bounding box center [553, 74] width 134 height 26
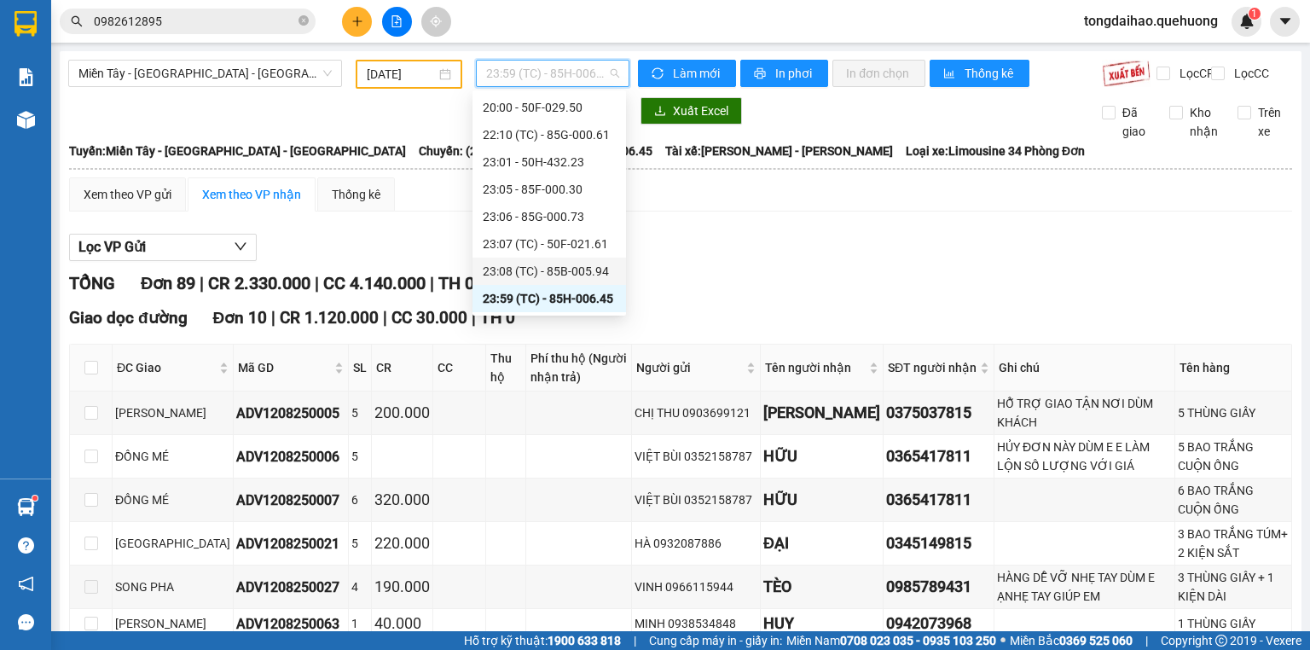
click at [546, 266] on div "23:08 (TC) - 85B-005.94" at bounding box center [549, 271] width 133 height 19
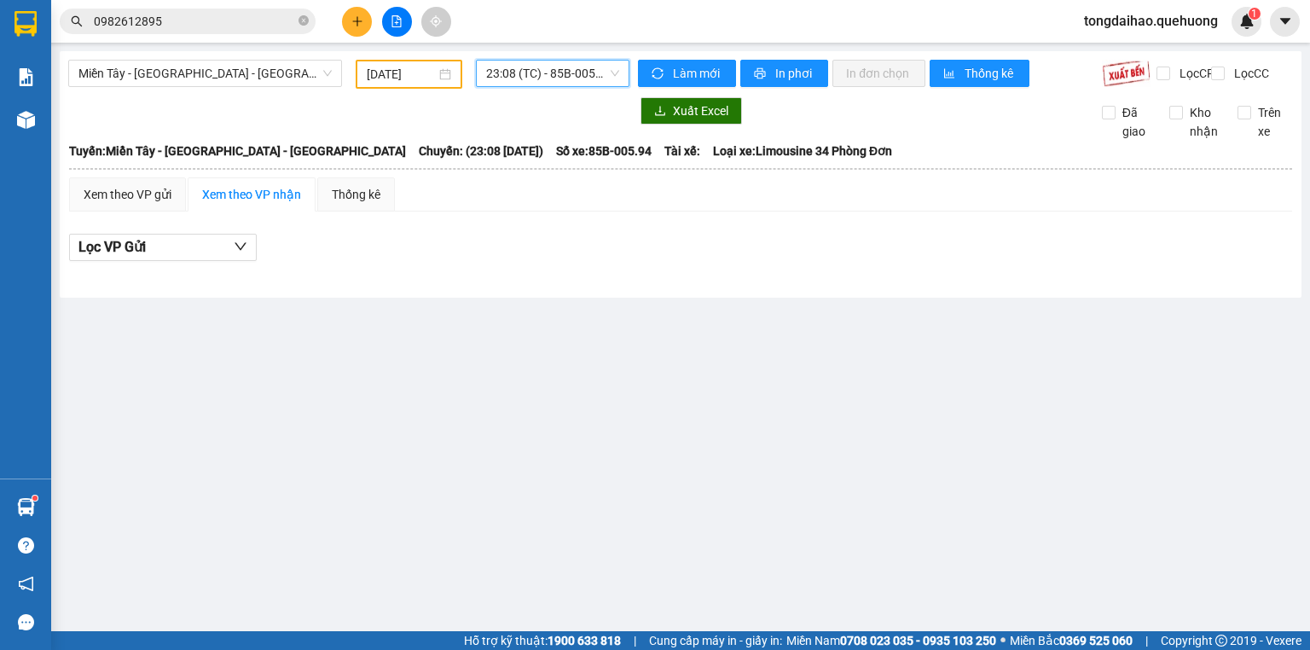
click at [501, 75] on span "23:08 (TC) - 85B-005.94" at bounding box center [553, 74] width 134 height 26
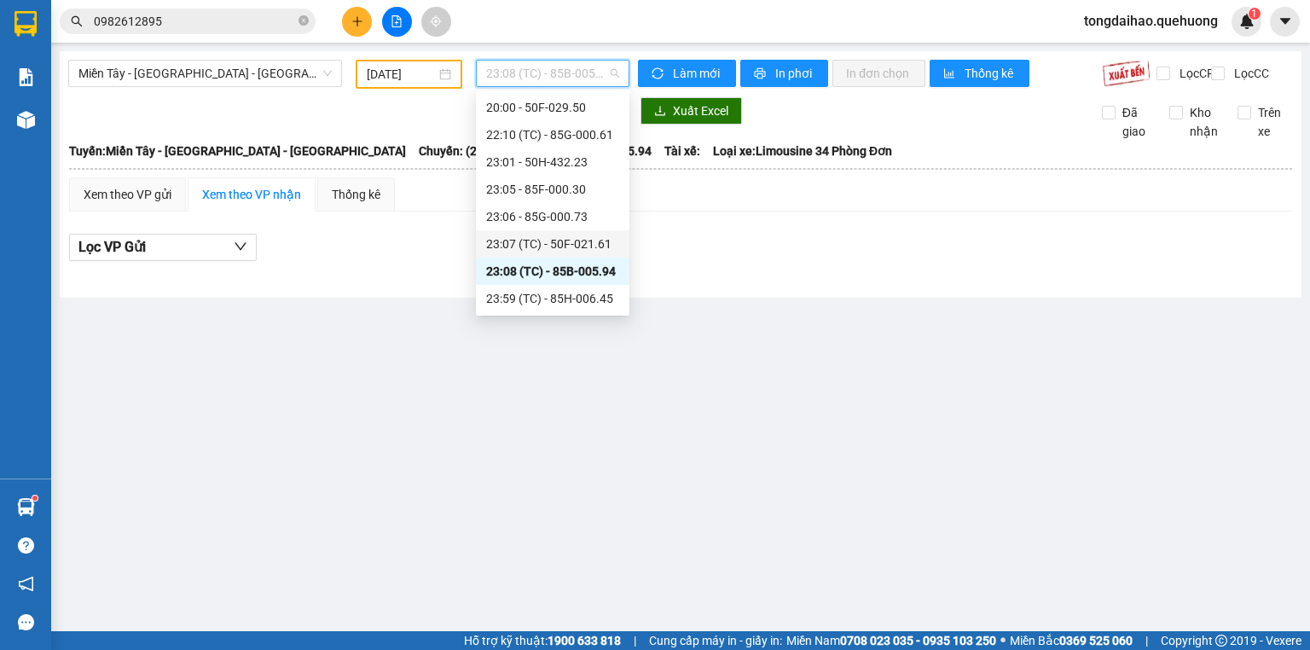
click at [519, 244] on div "23:07 (TC) - 50F-021.61" at bounding box center [552, 244] width 133 height 19
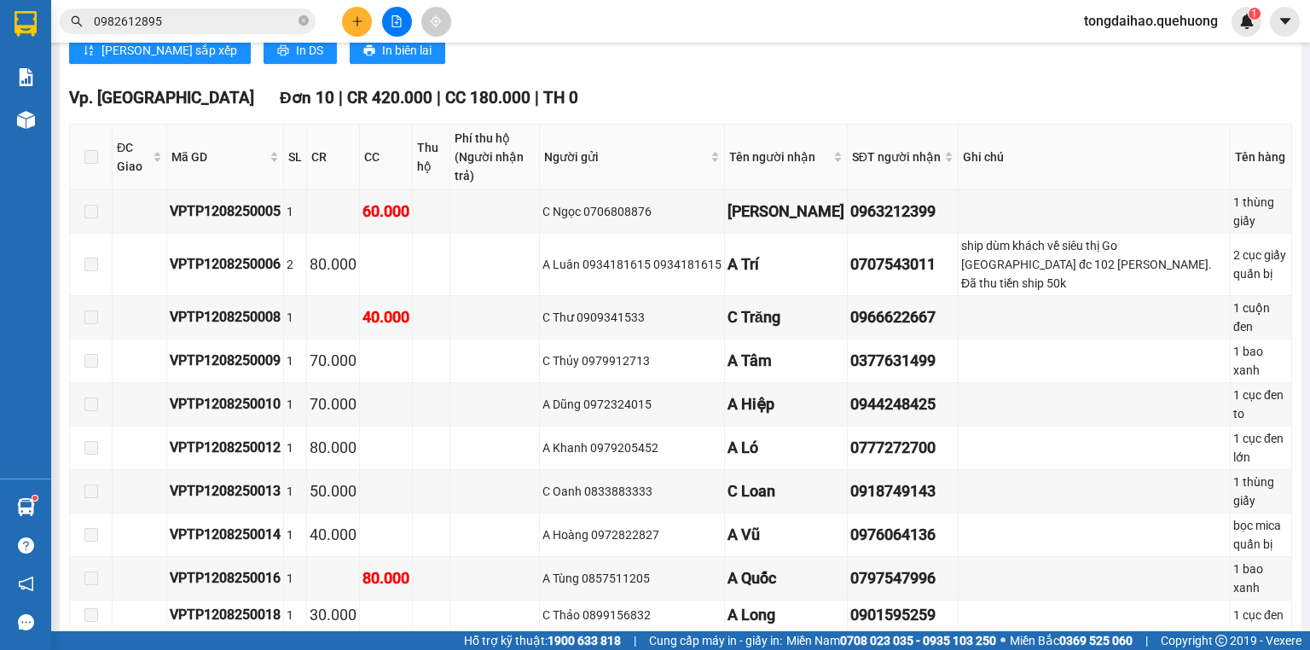
scroll to position [969, 0]
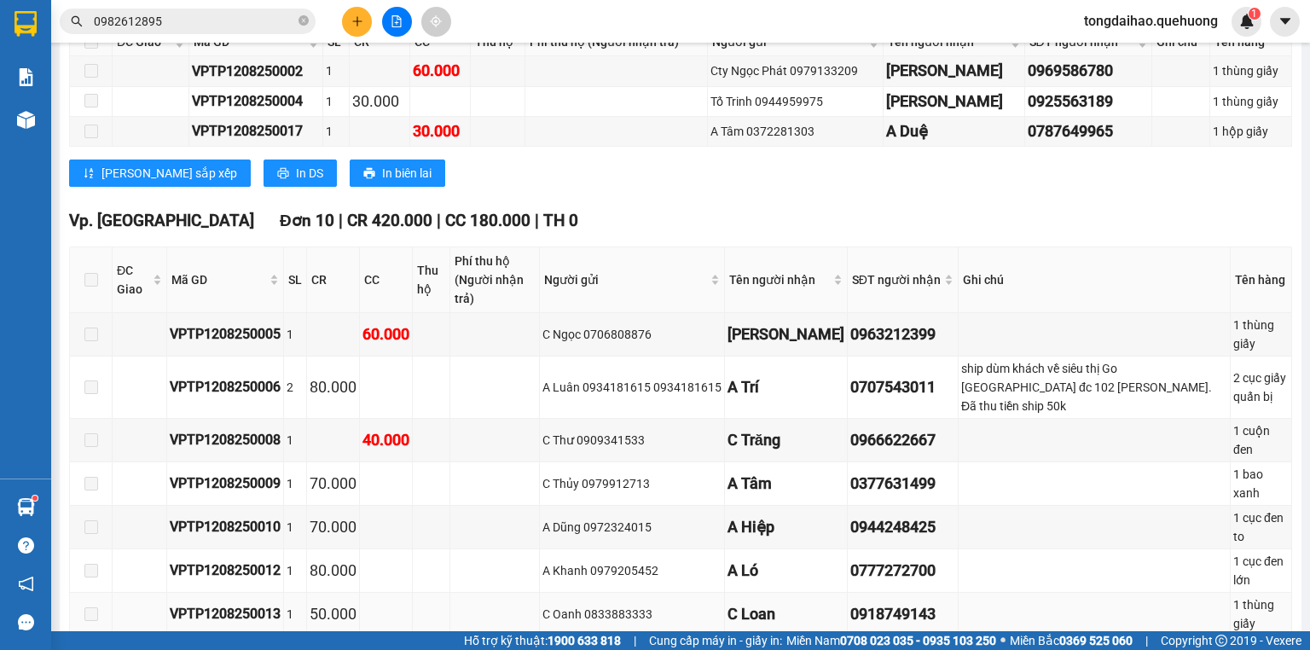
scroll to position [491, 0]
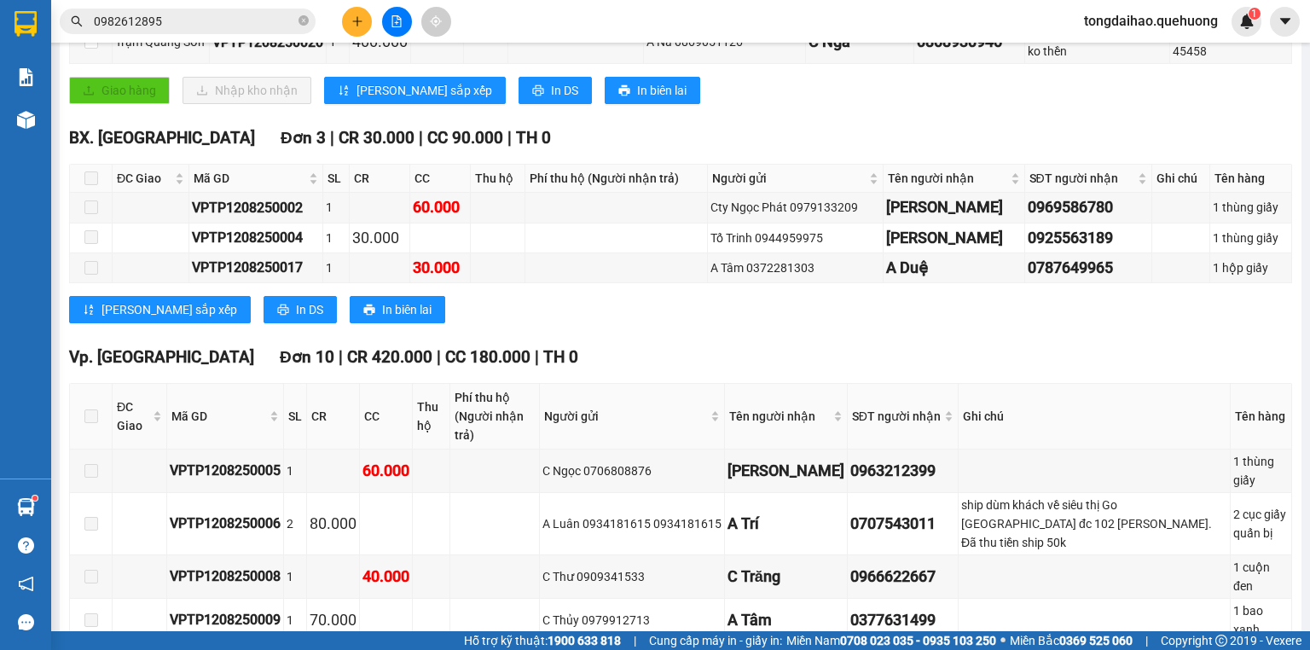
click at [676, 336] on div "BX. [GEOGRAPHIC_DATA] 3 | CR 30.000 | CC 90.000 | TH 0 ĐC Giao Mã GD SL CR CC T…" at bounding box center [680, 230] width 1223 height 211
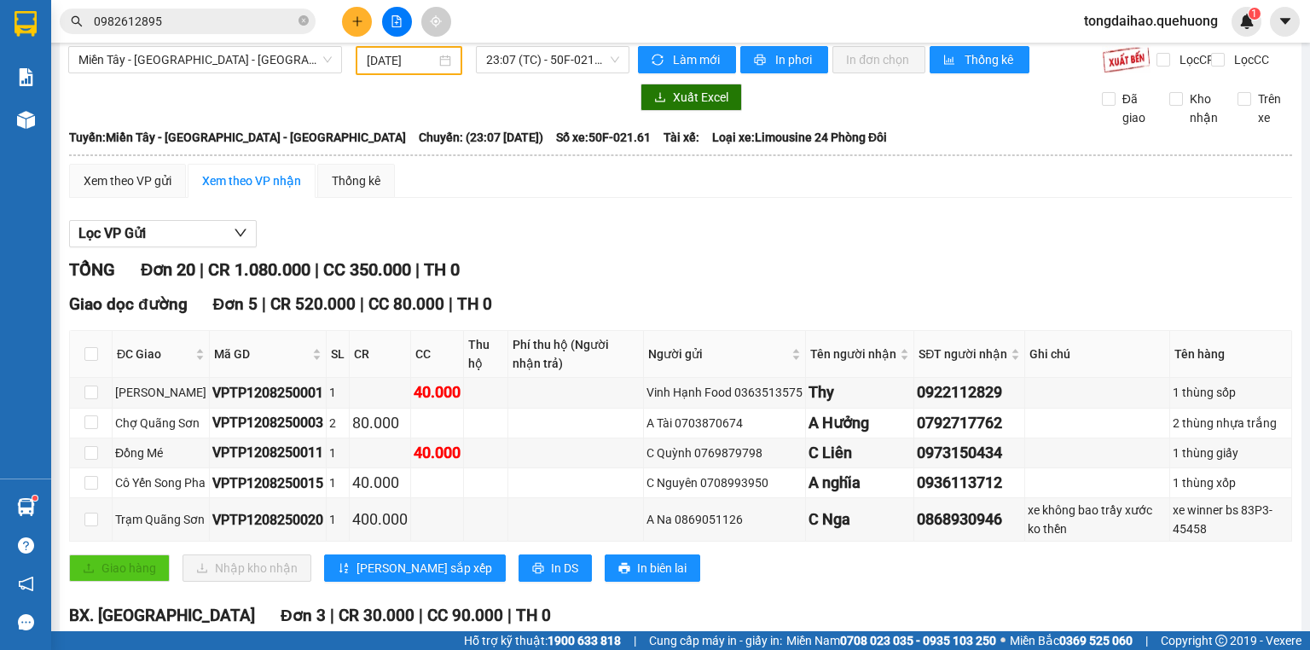
scroll to position [0, 0]
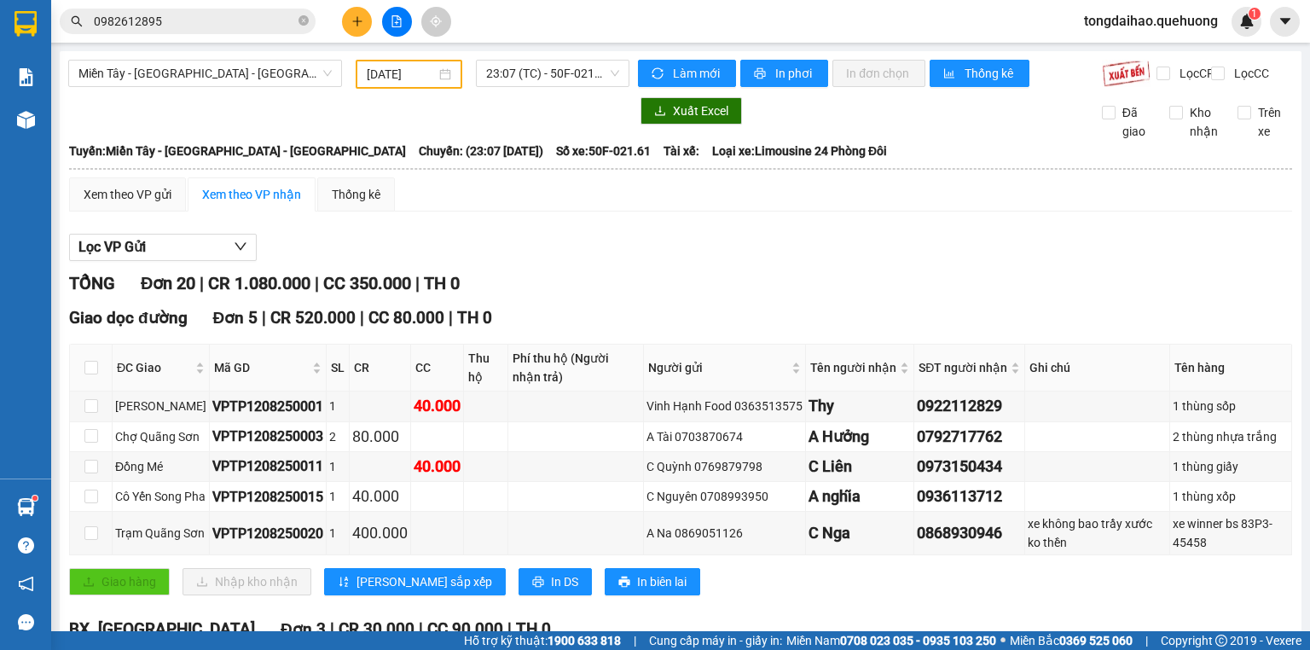
click at [508, 82] on span "23:07 (TC) - 50F-021.61" at bounding box center [553, 74] width 134 height 26
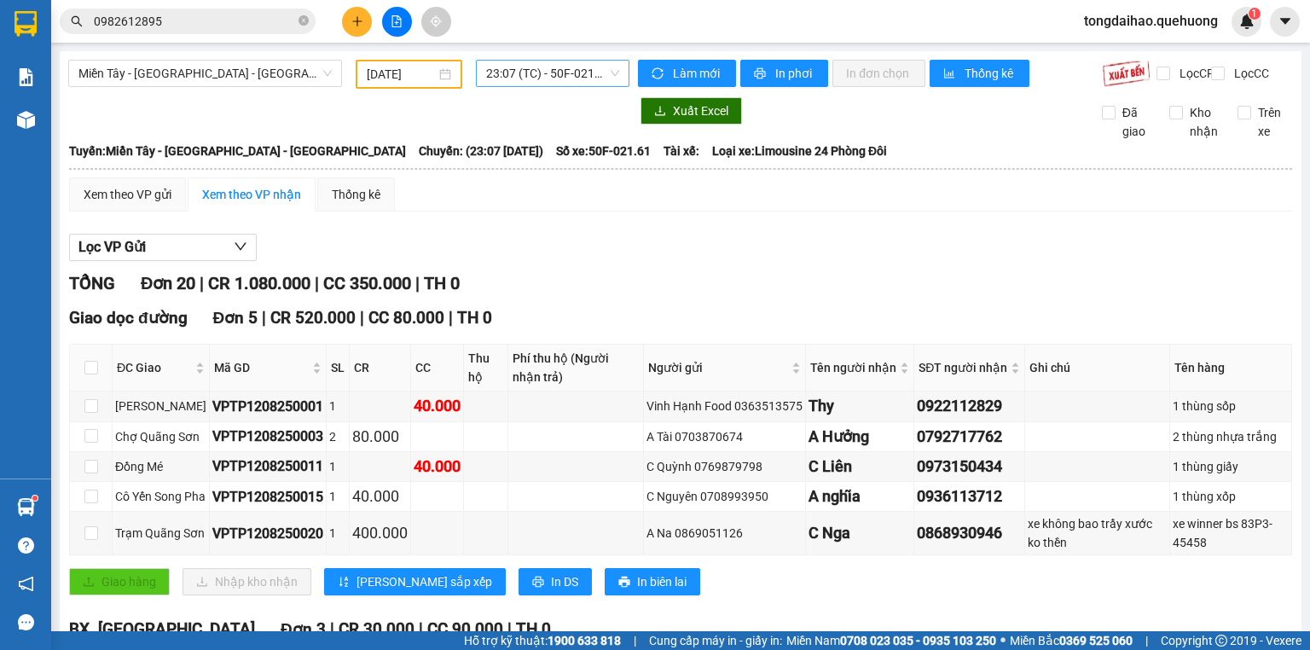
click at [541, 80] on span "23:07 (TC) - 50F-021.61" at bounding box center [553, 74] width 134 height 26
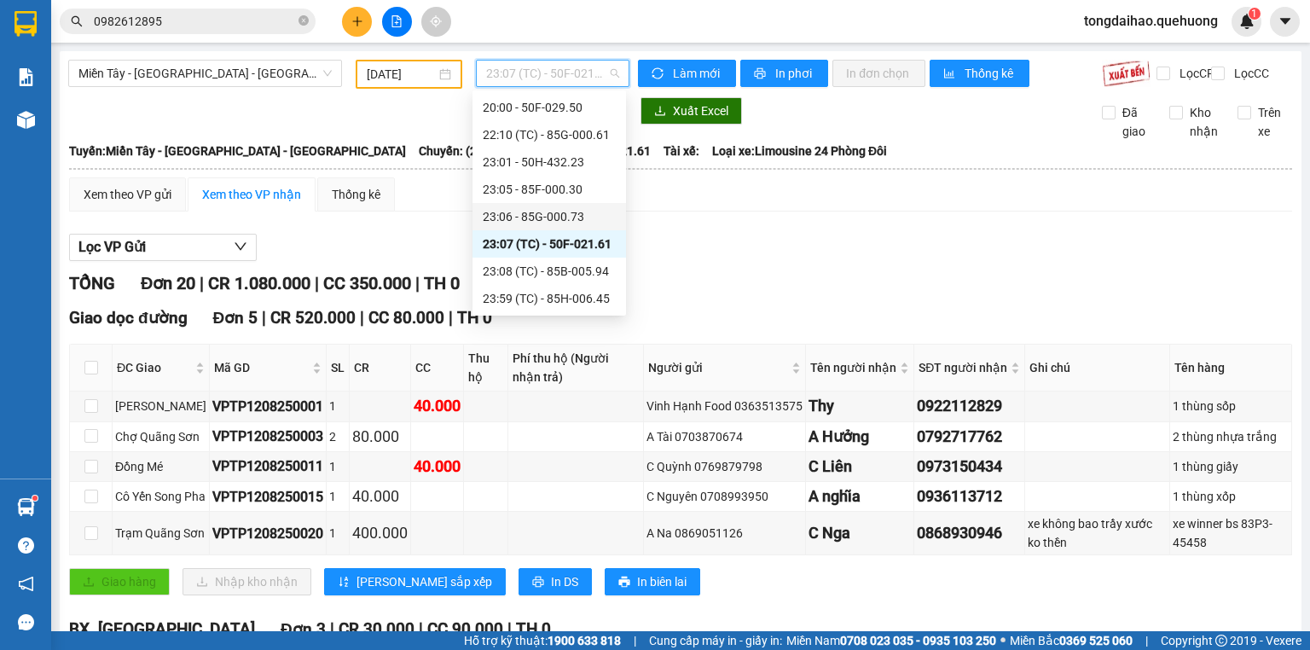
click at [558, 212] on div "23:06 - 85G-000.73" at bounding box center [549, 216] width 133 height 19
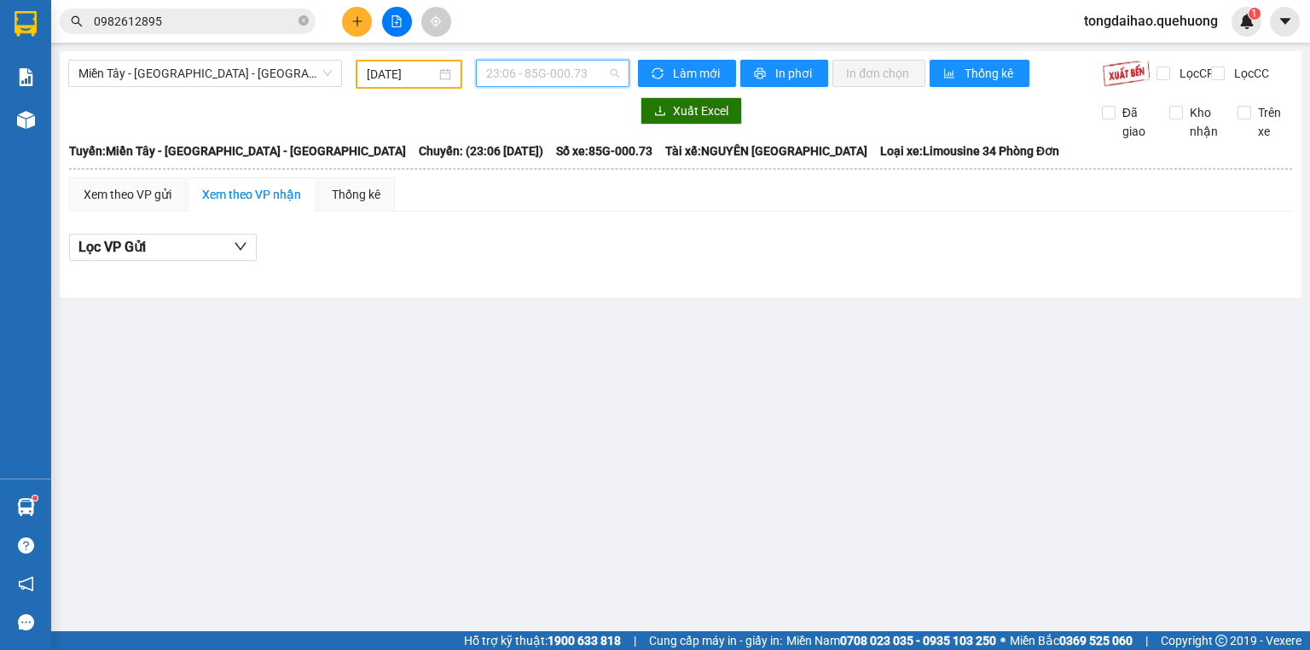
click at [514, 68] on span "23:06 - 85G-000.73" at bounding box center [553, 74] width 134 height 26
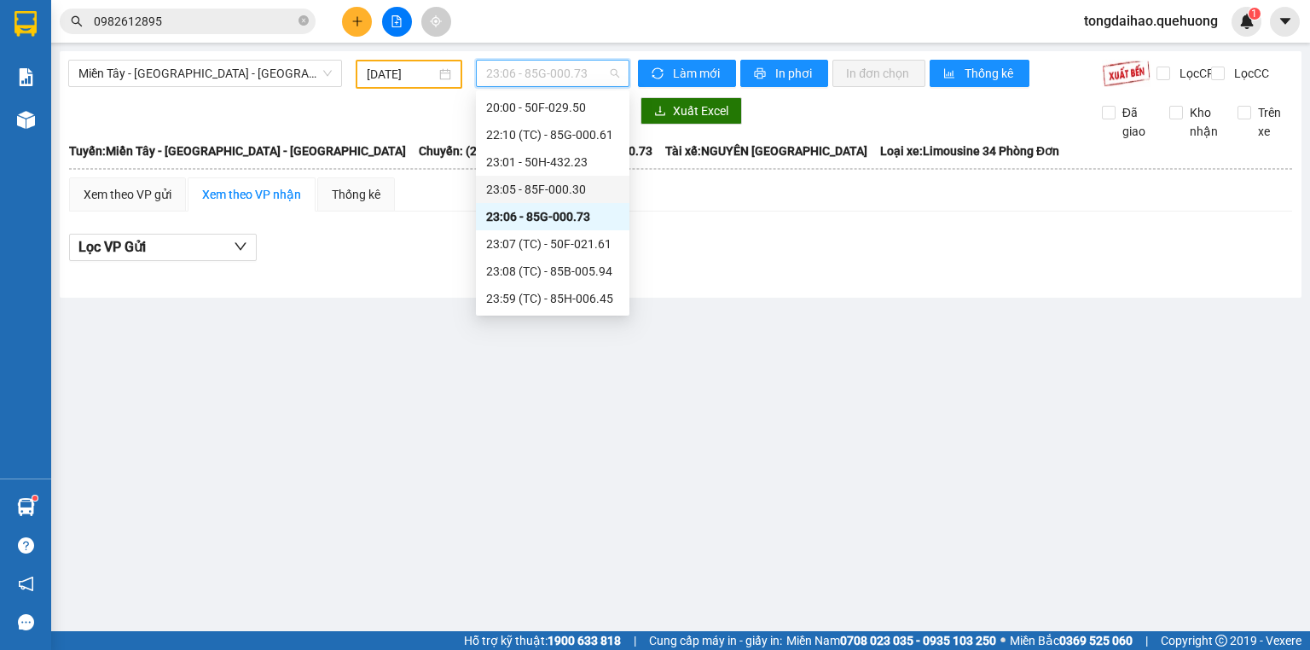
click at [543, 194] on div "23:05 - 85F-000.30" at bounding box center [552, 189] width 133 height 19
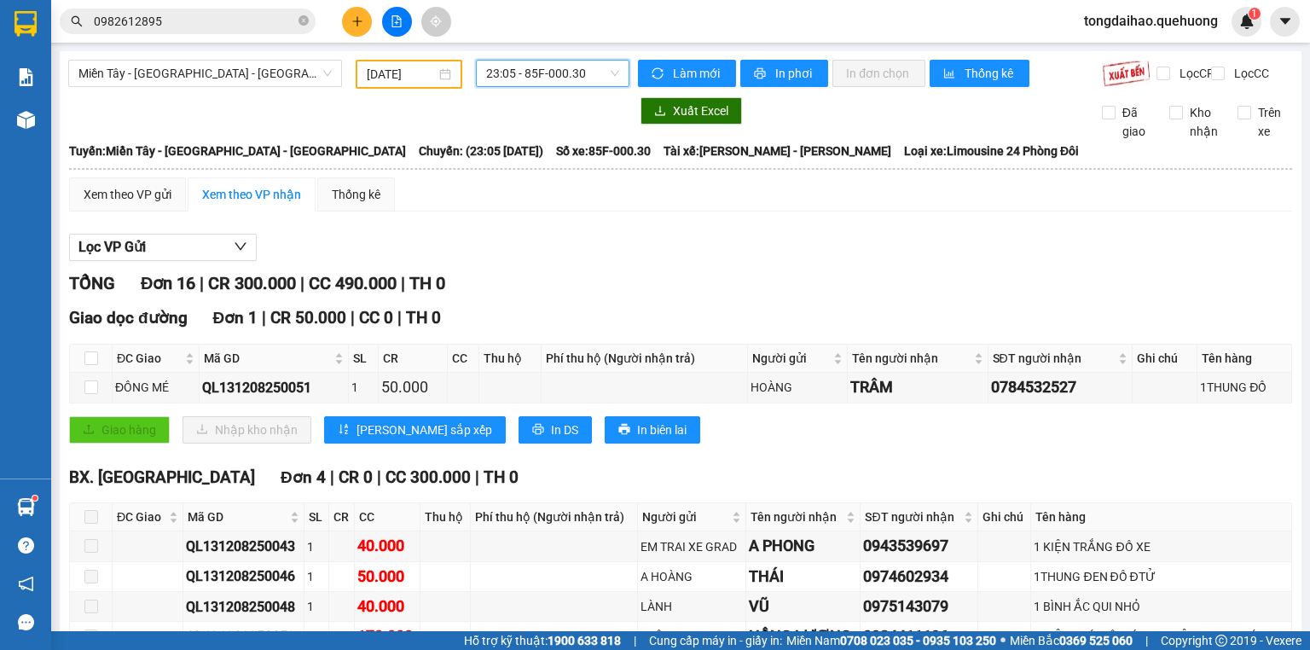
click at [559, 81] on span "23:05 - 85F-000.30" at bounding box center [553, 74] width 134 height 26
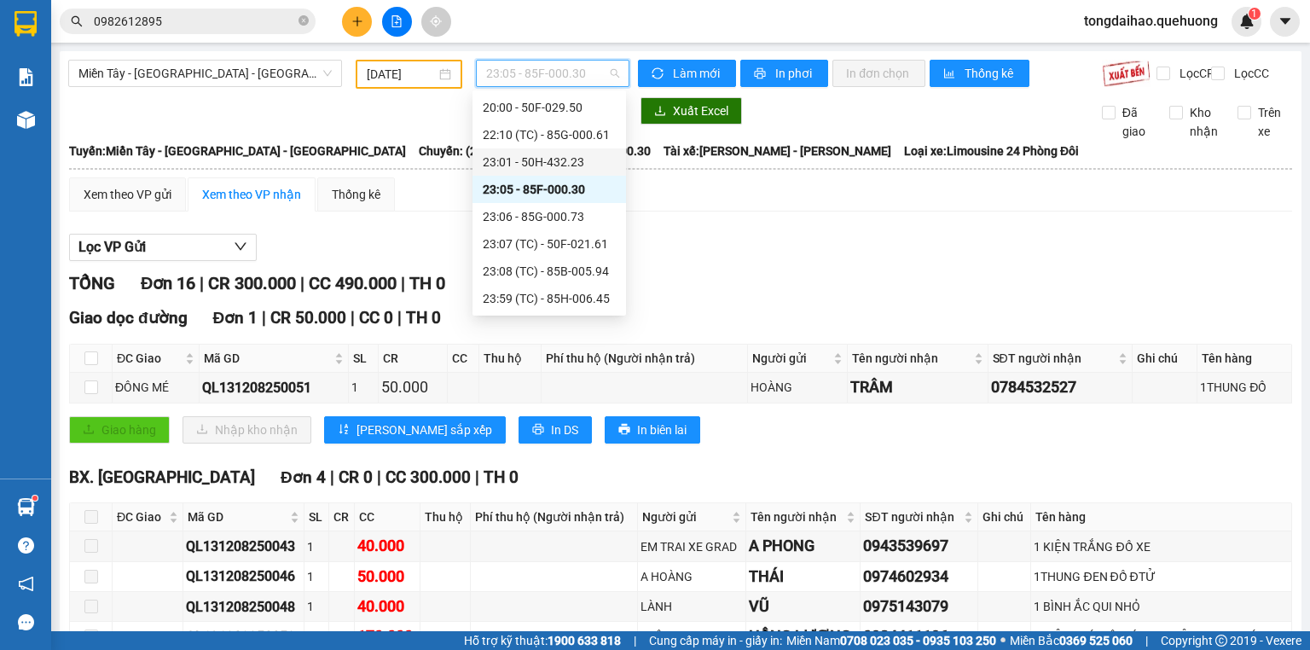
click at [525, 169] on div "23:01 - 50H-432.23" at bounding box center [549, 162] width 133 height 19
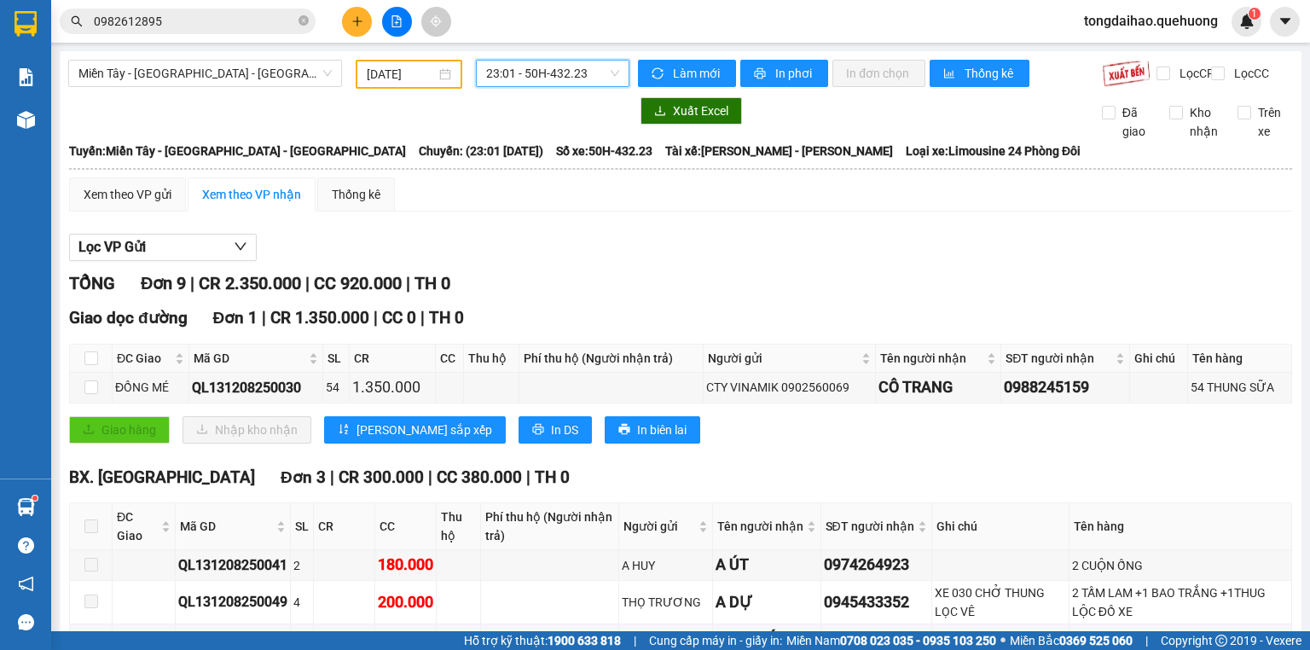
click at [534, 85] on span "23:01 - 50H-432.23" at bounding box center [553, 74] width 134 height 26
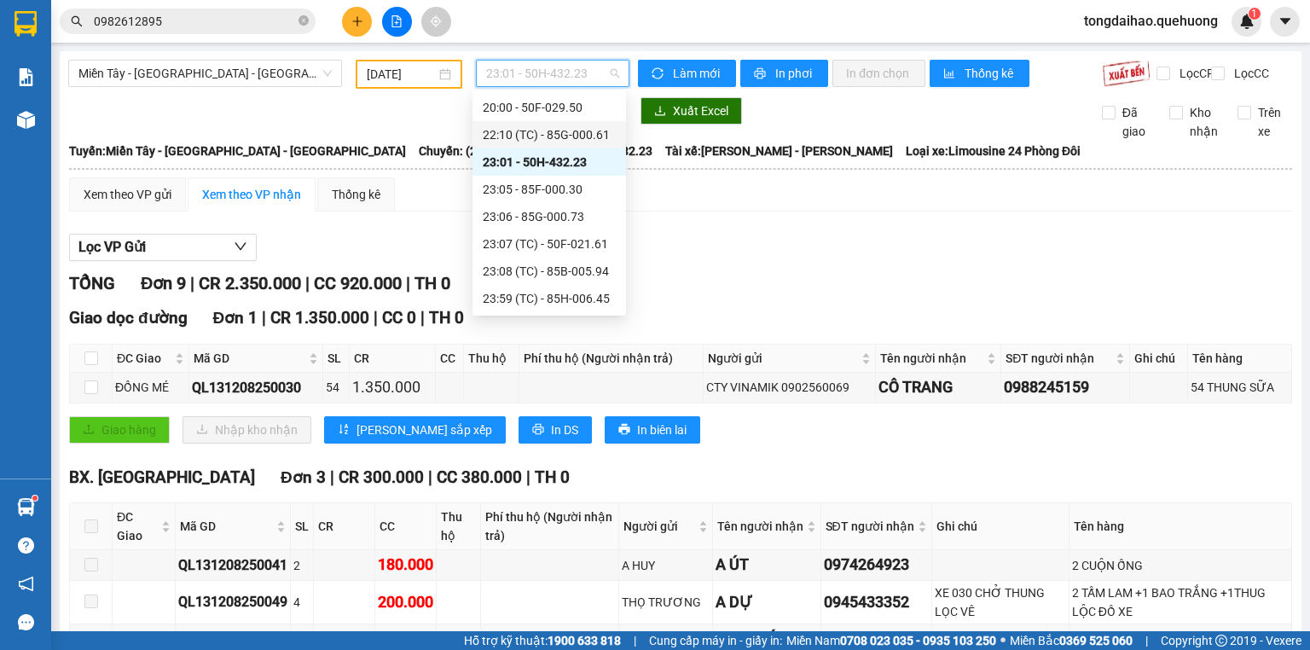
click at [530, 136] on div "22:10 (TC) - 85G-000.61" at bounding box center [549, 134] width 133 height 19
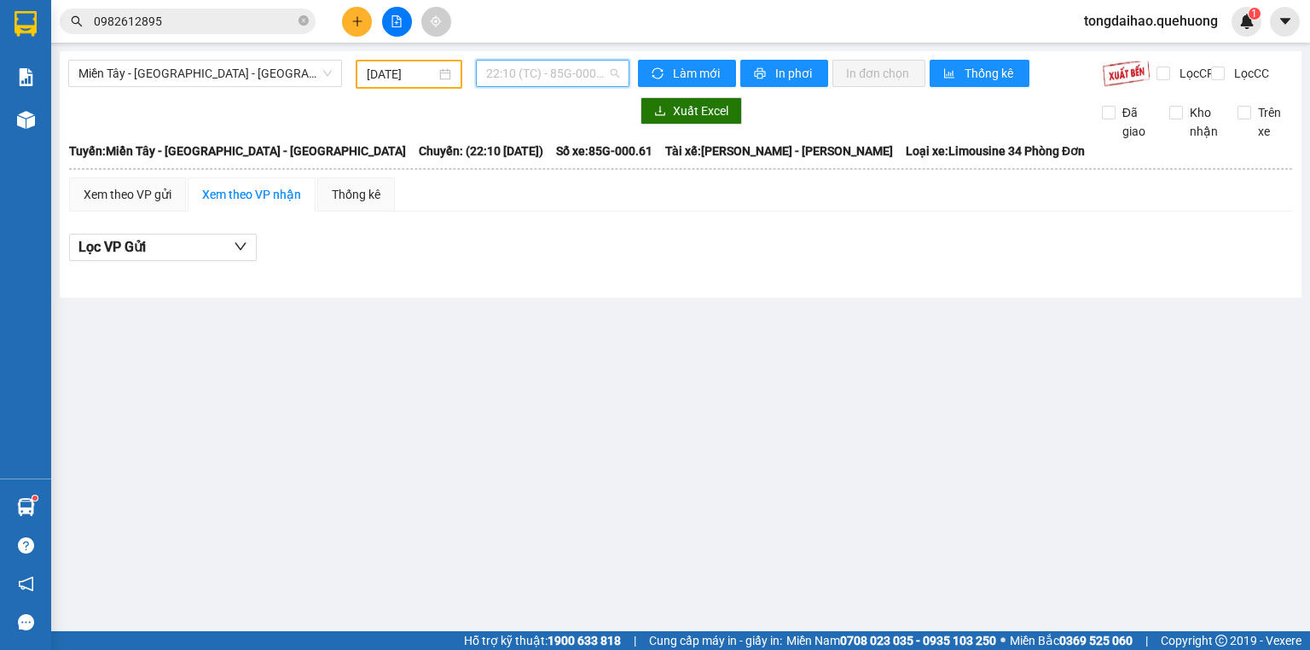
click at [554, 72] on span "22:10 (TC) - 85G-000.61" at bounding box center [553, 74] width 134 height 26
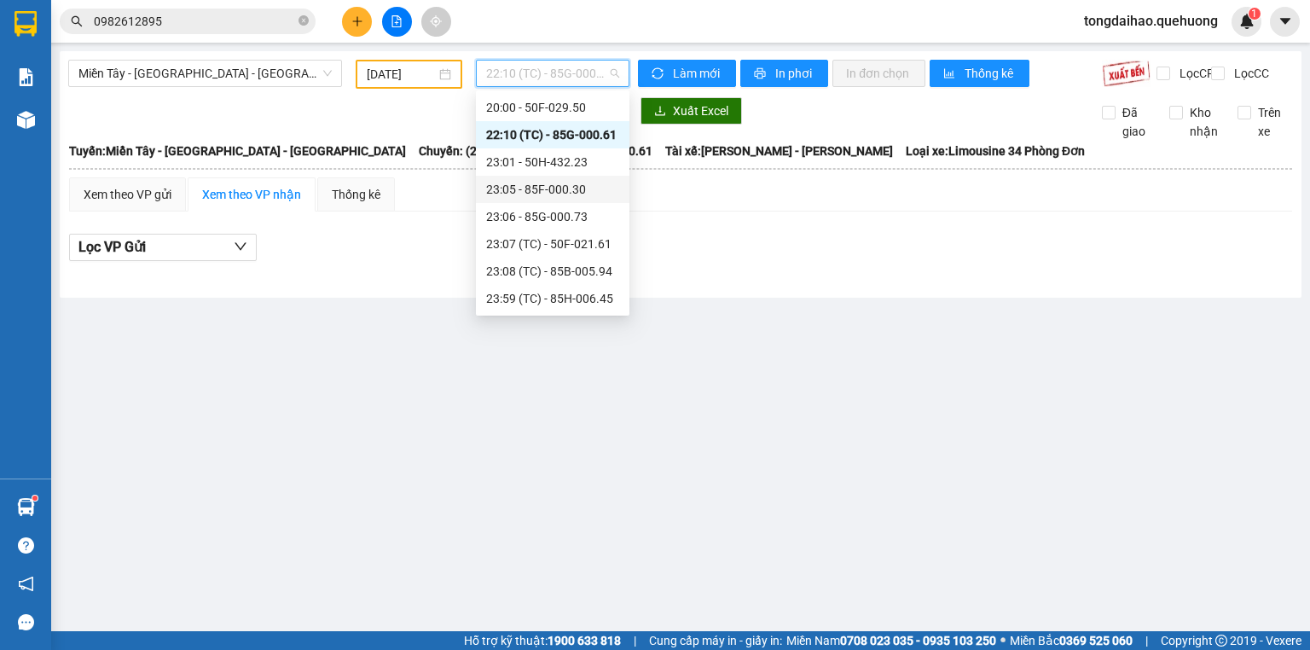
scroll to position [96, 0]
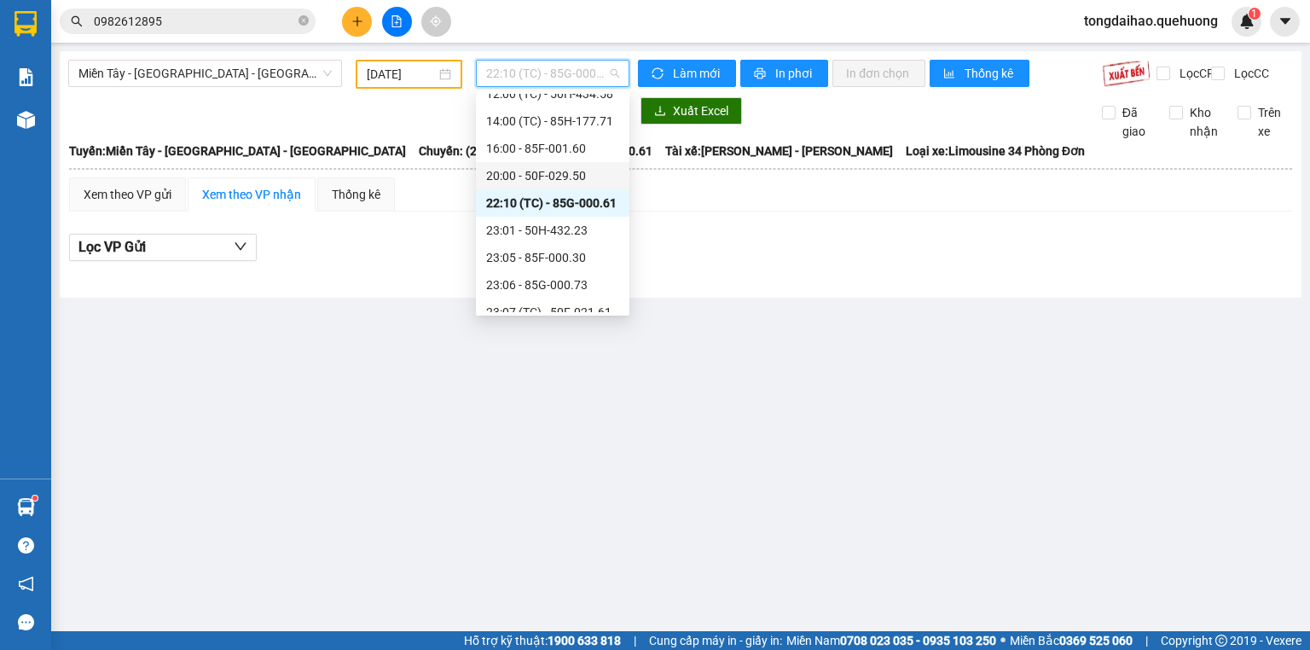
click at [566, 178] on div "20:00 - 50F-029.50" at bounding box center [552, 175] width 133 height 19
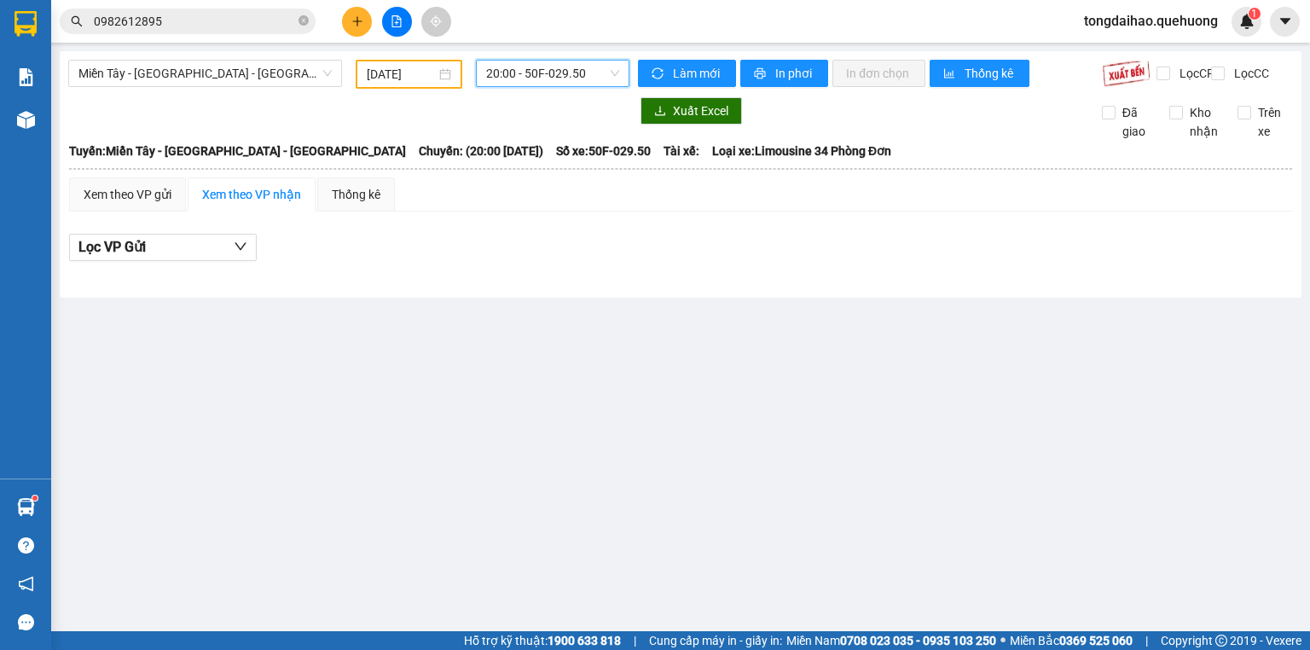
click at [525, 84] on span "20:00 - 50F-029.50" at bounding box center [553, 74] width 134 height 26
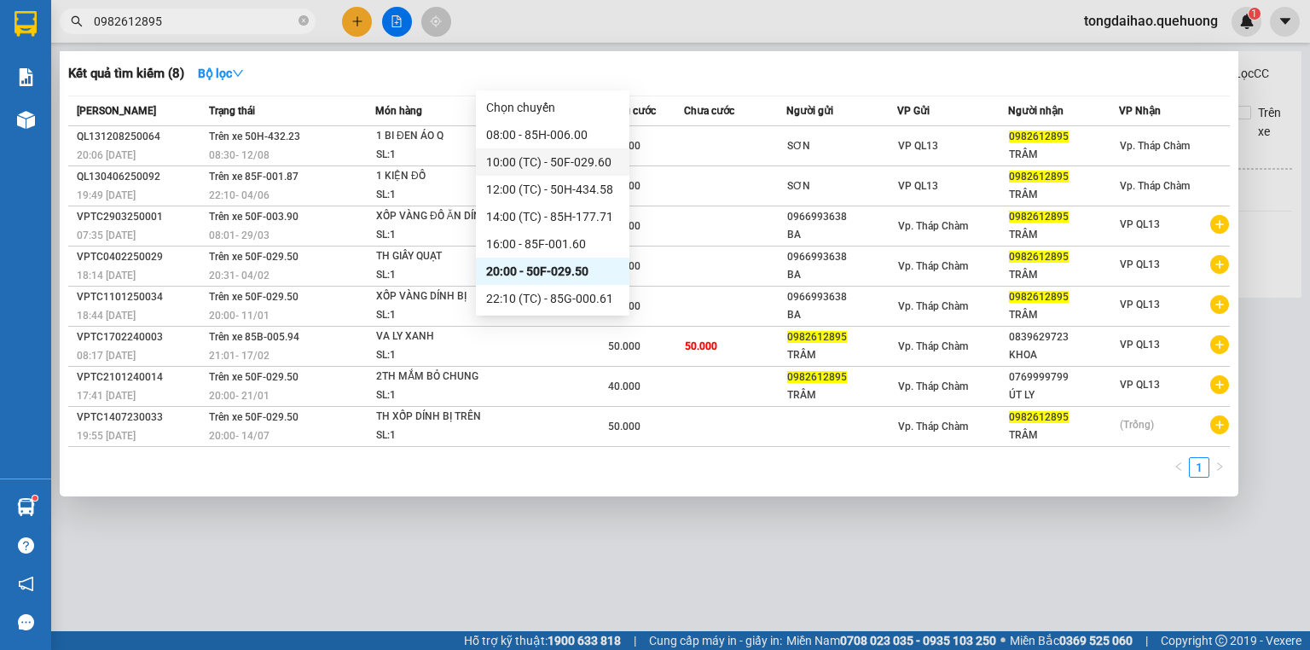
click at [219, 17] on input "0982612895" at bounding box center [194, 21] width 201 height 19
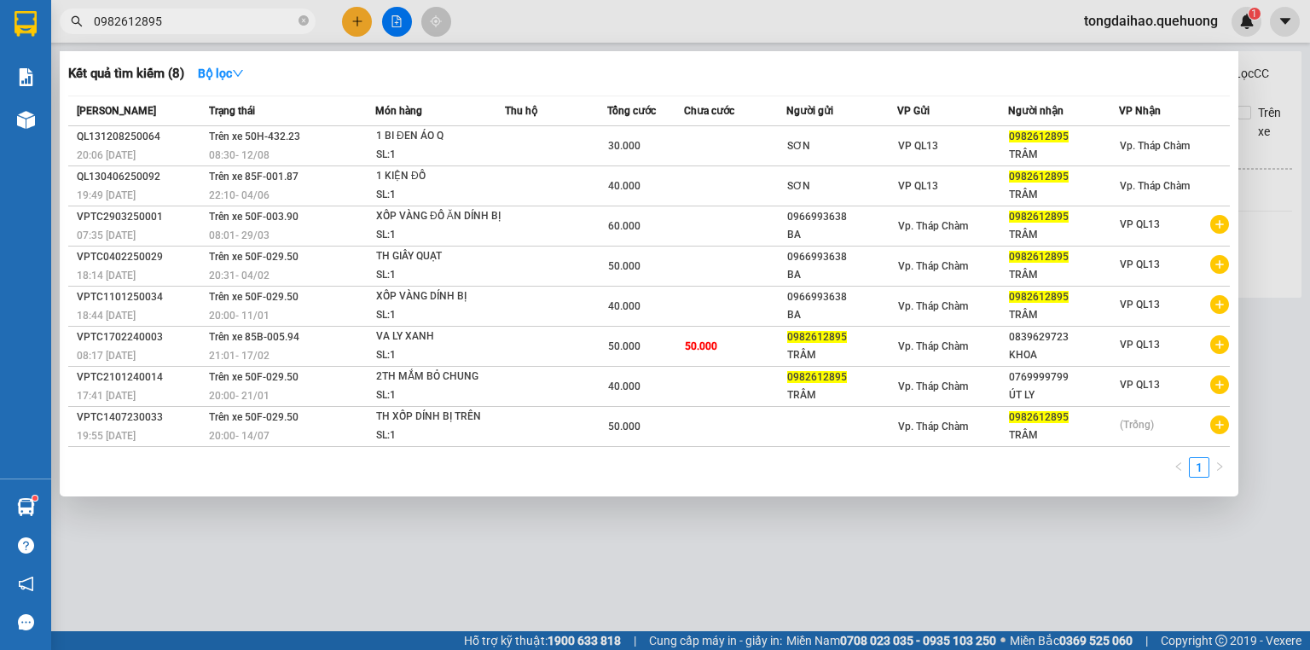
click at [685, 541] on div at bounding box center [655, 325] width 1310 height 650
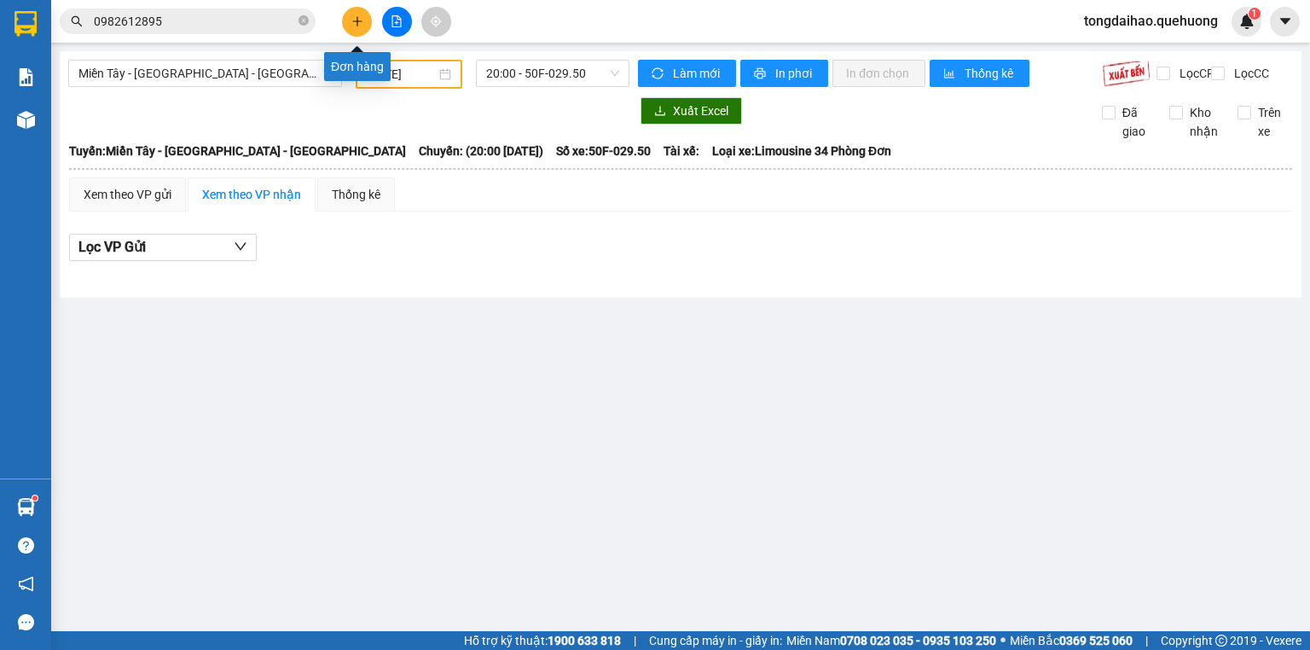
click at [368, 28] on button at bounding box center [357, 22] width 30 height 30
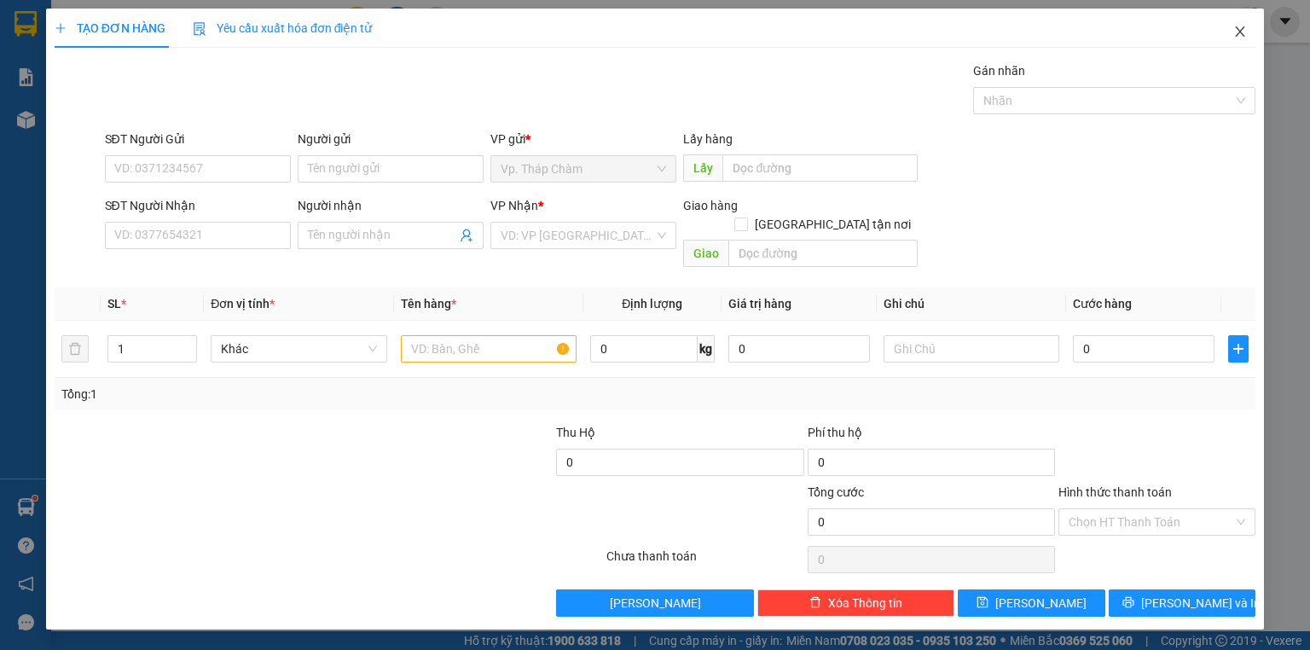
click at [1242, 38] on icon "close" at bounding box center [1240, 32] width 14 height 14
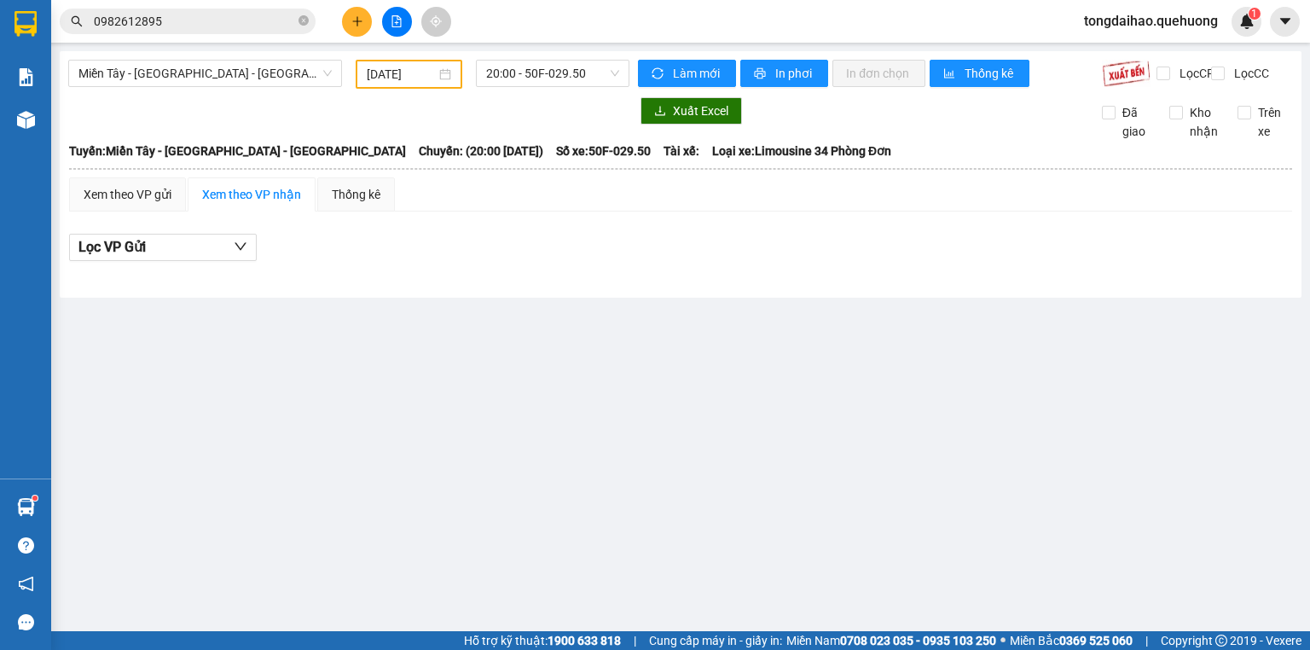
click at [232, 112] on div at bounding box center [348, 110] width 561 height 27
click at [515, 323] on main "Miền Tây - [GEOGRAPHIC_DATA] - [GEOGRAPHIC_DATA] [DATE] 20:00 - 50F-029.50 Làm …" at bounding box center [655, 315] width 1310 height 631
click at [512, 317] on main "Miền Tây - [GEOGRAPHIC_DATA] - [GEOGRAPHIC_DATA] [DATE] 20:00 - 50F-029.50 Làm …" at bounding box center [655, 315] width 1310 height 631
click at [1068, 416] on main "Miền Tây - [GEOGRAPHIC_DATA] - [GEOGRAPHIC_DATA] [DATE] 20:00 - 50F-029.50 Làm …" at bounding box center [655, 315] width 1310 height 631
click at [160, 447] on main "Miền Tây - [GEOGRAPHIC_DATA] - [GEOGRAPHIC_DATA] [DATE] 20:00 - 50F-029.50 Làm …" at bounding box center [655, 315] width 1310 height 631
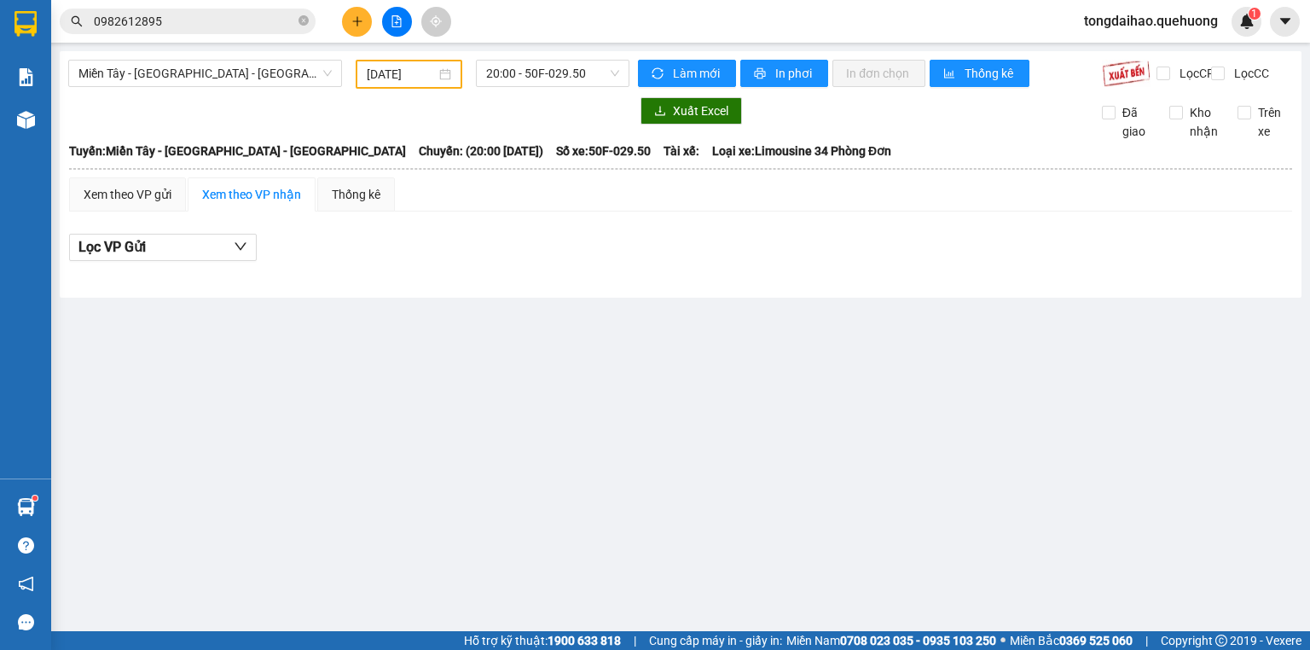
click at [1031, 403] on main "Miền Tây - [GEOGRAPHIC_DATA] - [GEOGRAPHIC_DATA] [DATE] 20:00 - 50F-029.50 Làm …" at bounding box center [655, 315] width 1310 height 631
click at [300, 19] on icon "close-circle" at bounding box center [304, 20] width 10 height 10
click at [294, 19] on input "text" at bounding box center [194, 21] width 201 height 19
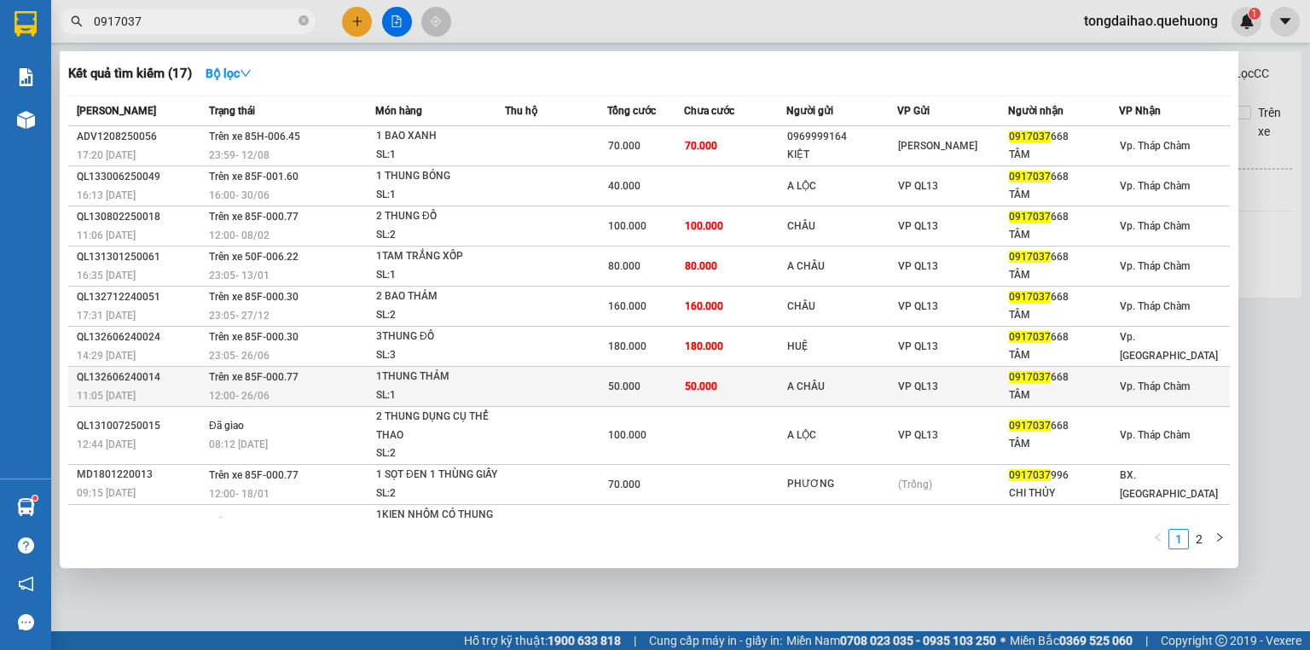
scroll to position [40, 0]
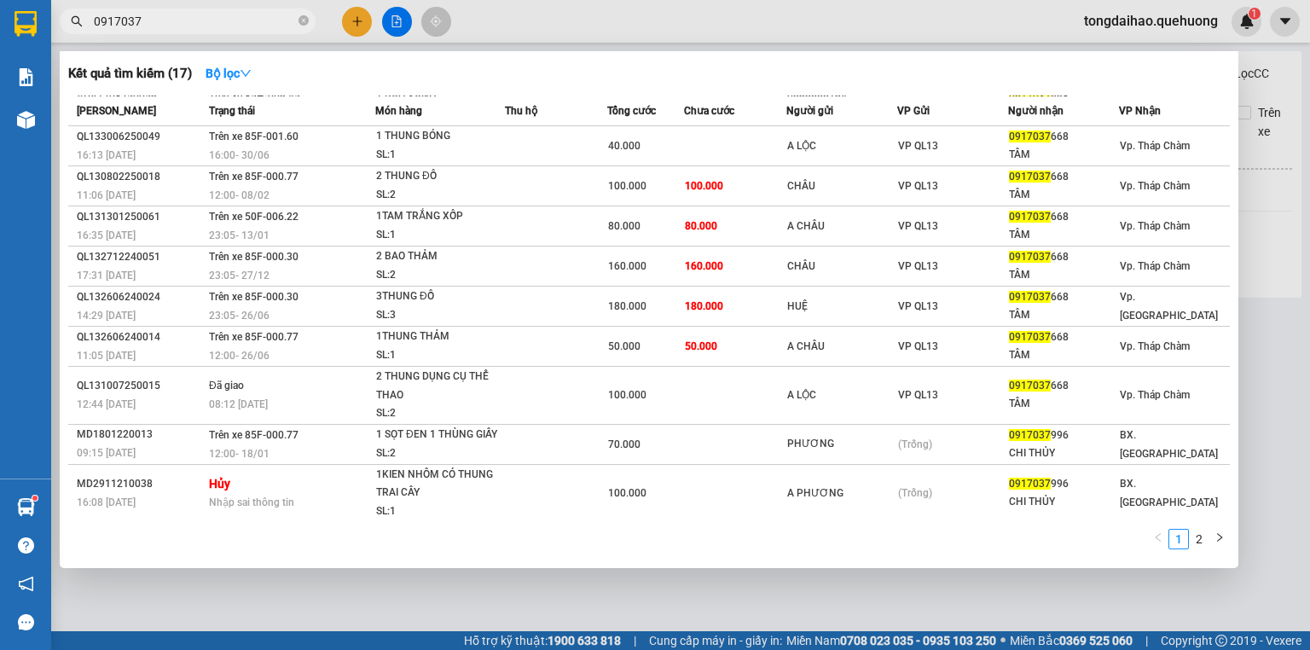
type input "0917037"
click at [865, 549] on div "1 2" at bounding box center [649, 543] width 1162 height 31
click at [846, 588] on div at bounding box center [655, 325] width 1310 height 650
click at [150, 24] on input "0917037" at bounding box center [194, 21] width 201 height 19
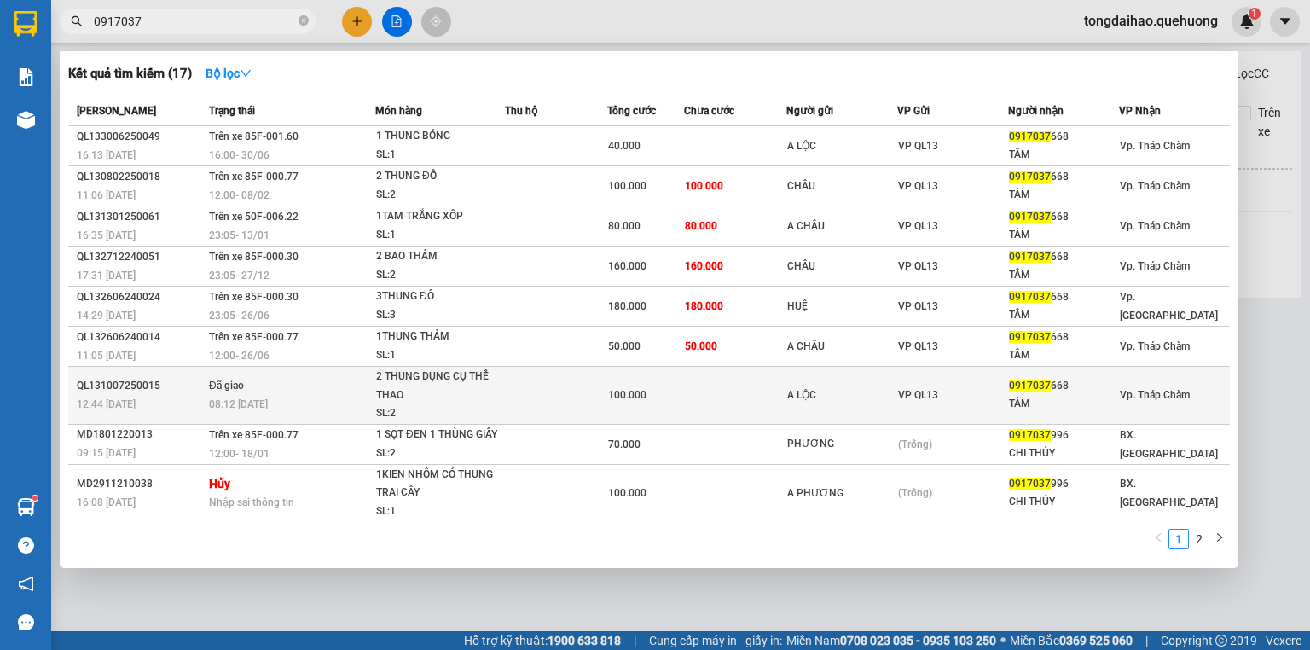
scroll to position [0, 0]
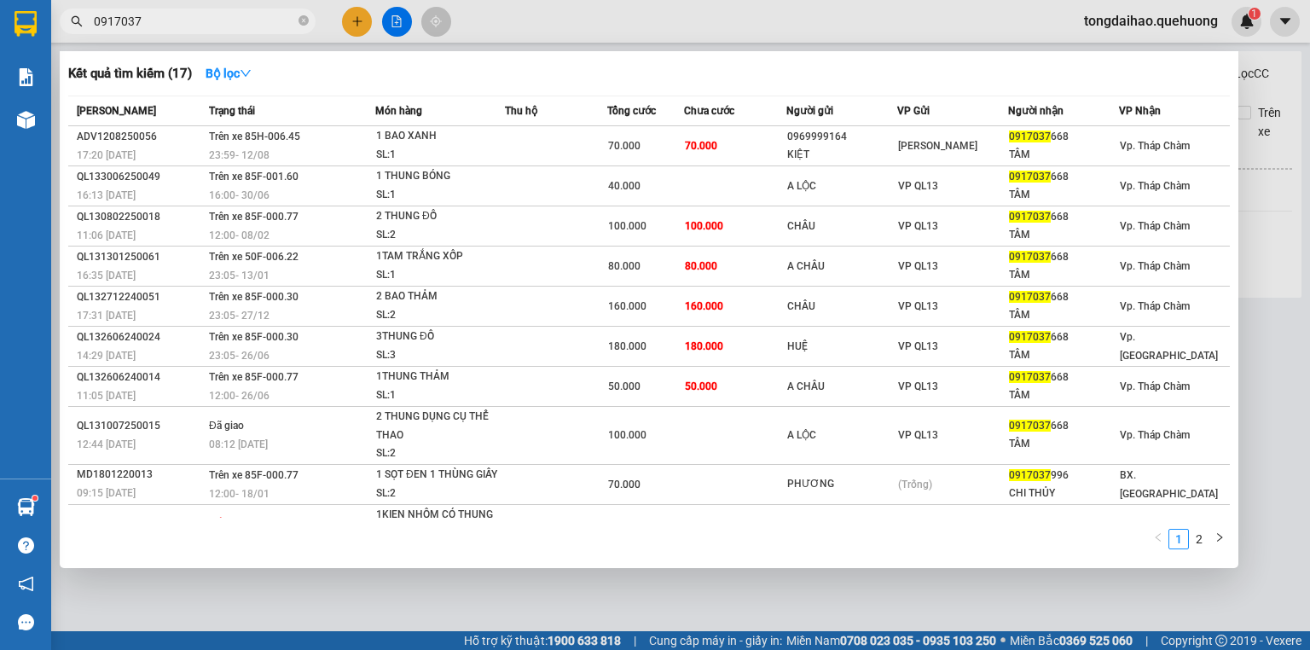
click at [774, 566] on div "Kết quả tìm kiếm ( 17 ) Bộ lọc Mã ĐH Trạng thái Món hàng Thu hộ Tổng cước Chưa …" at bounding box center [649, 309] width 1179 height 517
click at [1278, 582] on div at bounding box center [655, 325] width 1310 height 650
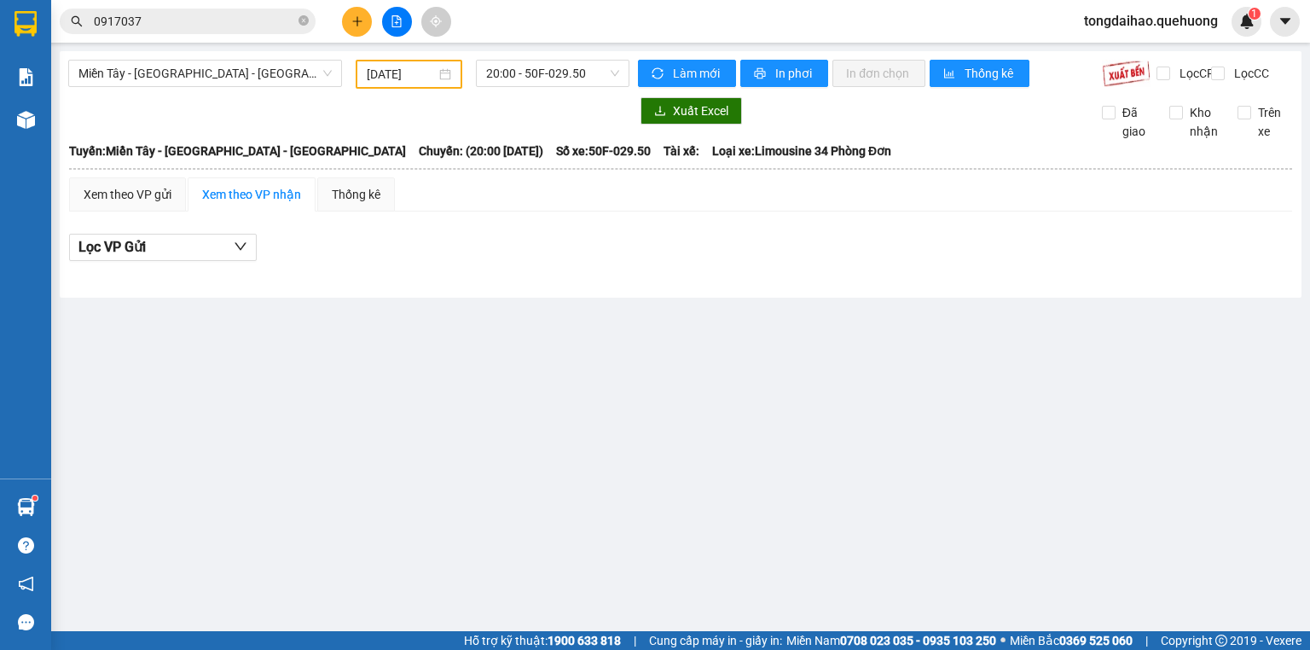
click at [237, 101] on div "Miền Tây - [GEOGRAPHIC_DATA] - [GEOGRAPHIC_DATA] [DATE] 20:00 - 50F-029.50 Làm …" at bounding box center [681, 174] width 1242 height 246
click at [362, 27] on button at bounding box center [357, 22] width 30 height 30
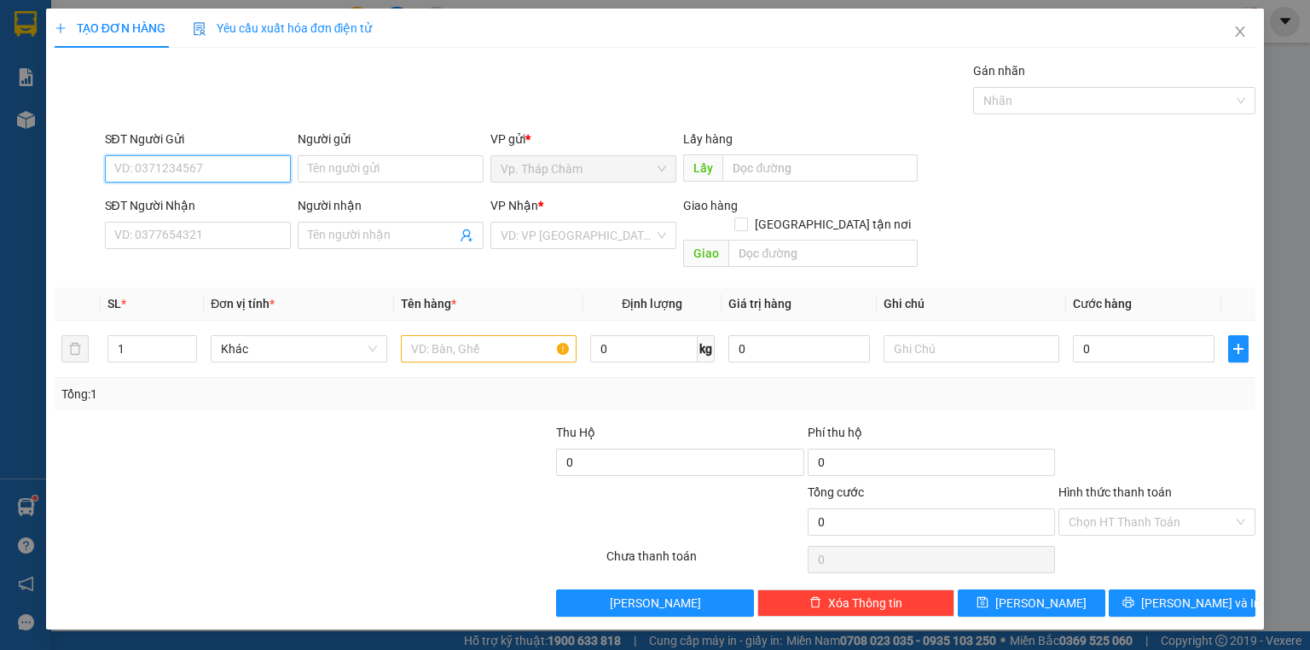
click at [178, 158] on input "SĐT Người Gửi" at bounding box center [198, 168] width 186 height 27
click at [138, 171] on input "039680" at bounding box center [198, 168] width 186 height 27
type input "039680"
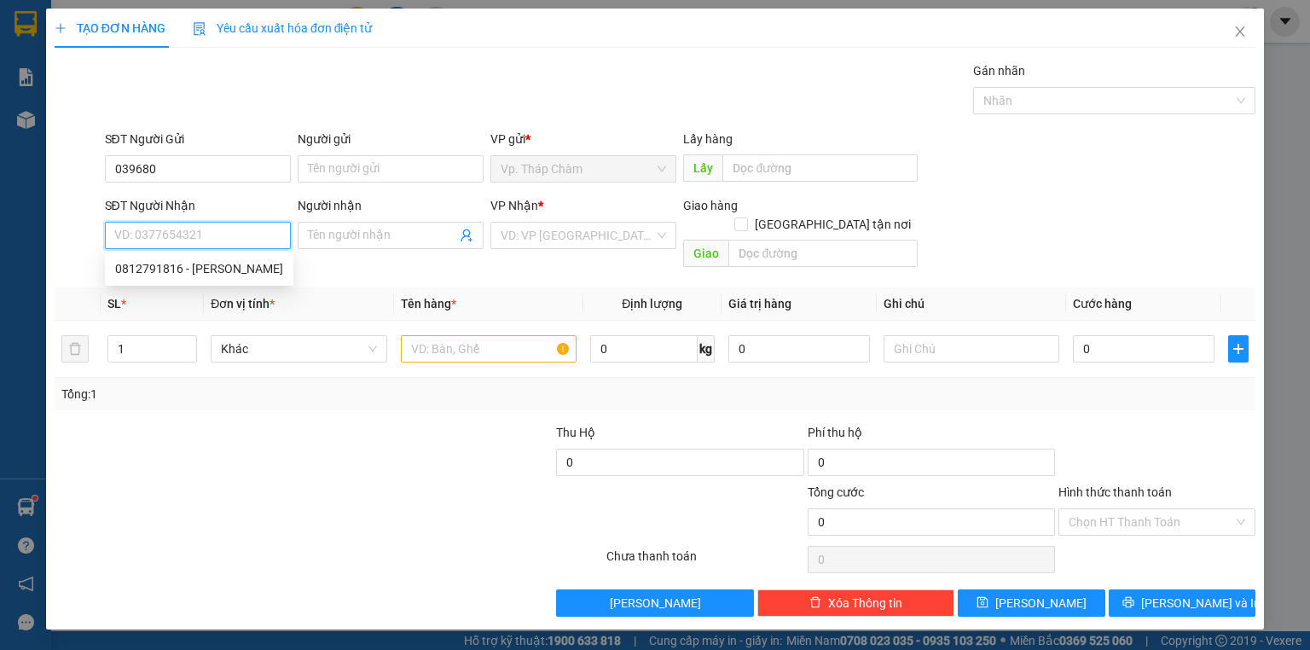
paste input "039680"
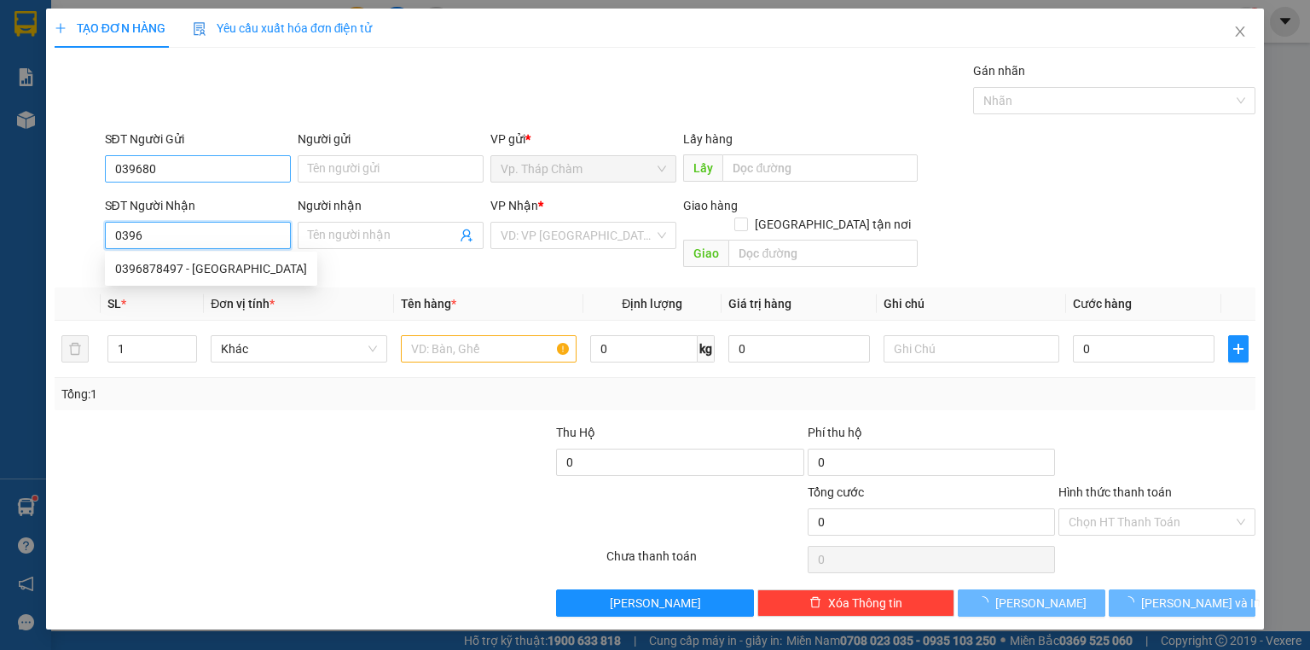
type input "0396"
click at [148, 166] on input "039680" at bounding box center [198, 168] width 186 height 27
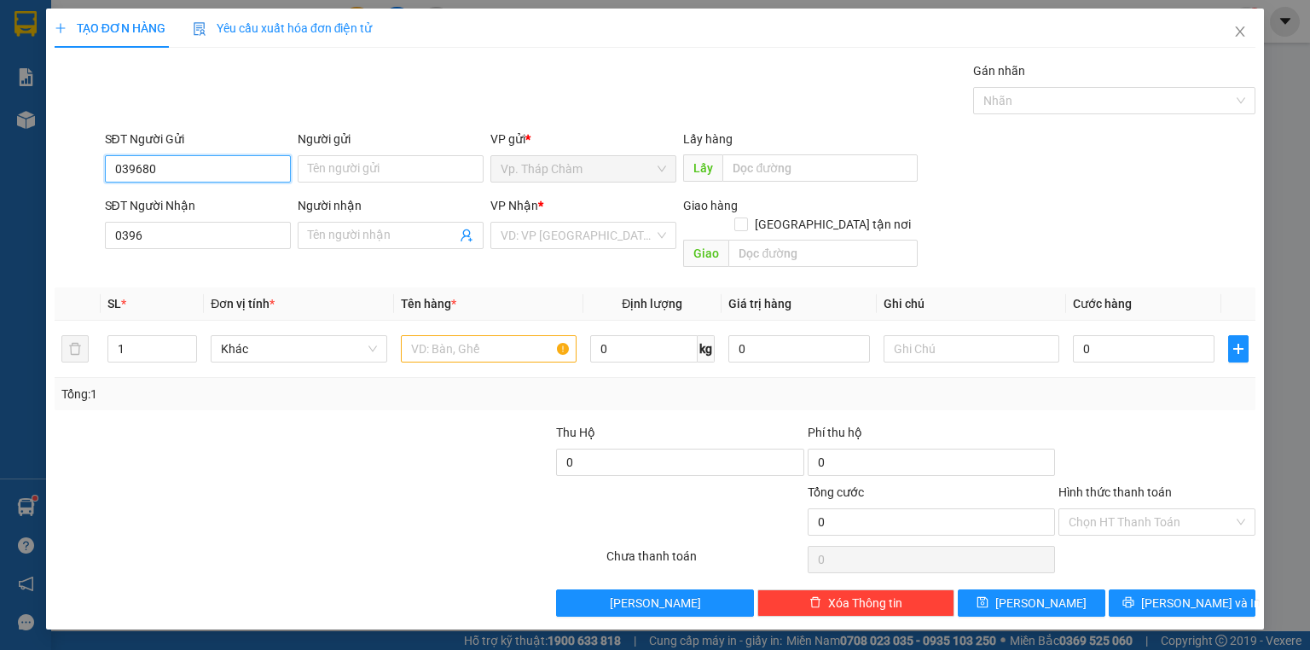
click at [148, 166] on input "039680" at bounding box center [198, 168] width 186 height 27
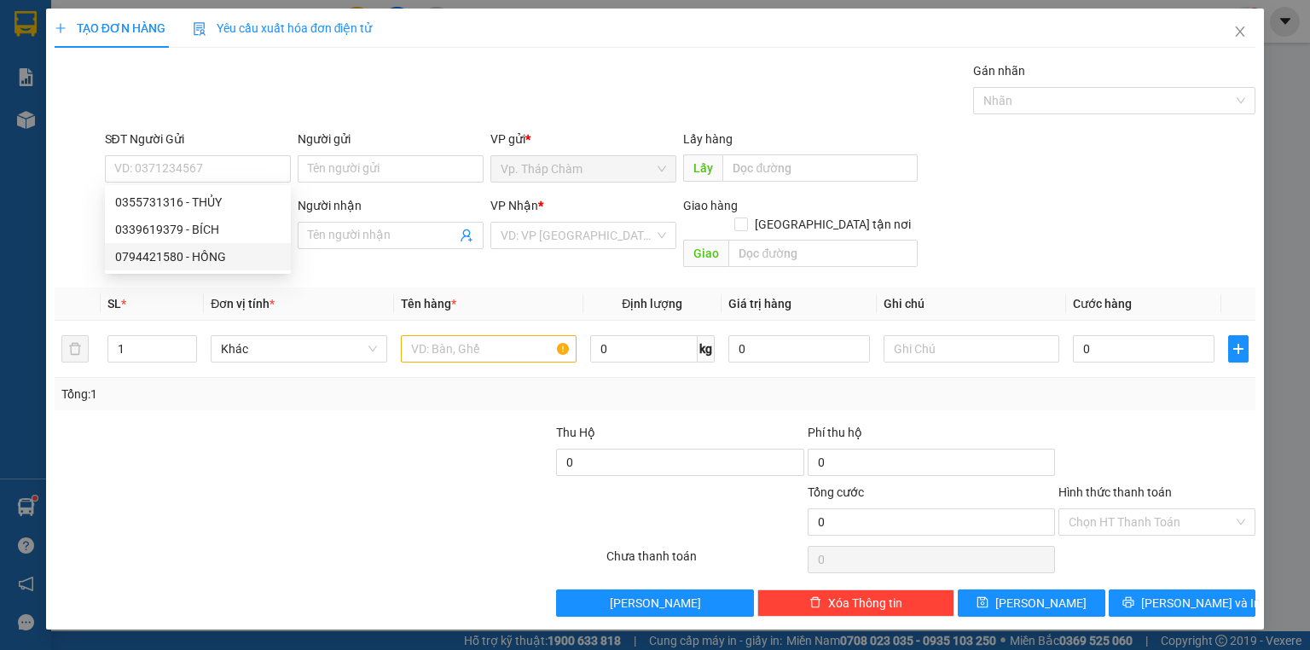
click at [154, 385] on div "Tổng: 1" at bounding box center [283, 394] width 445 height 19
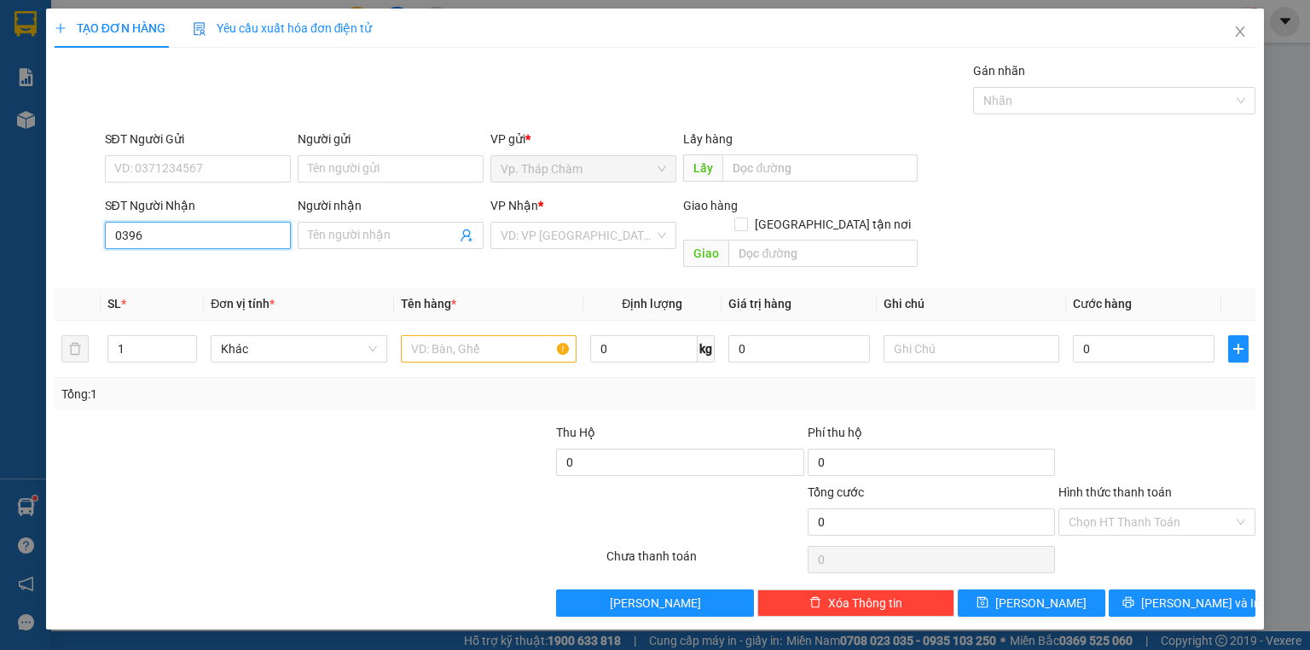
click at [154, 233] on input "0396" at bounding box center [198, 235] width 186 height 27
click at [165, 270] on div "0396280924 - THI" at bounding box center [197, 268] width 165 height 19
type input "0396280924"
type input "THI"
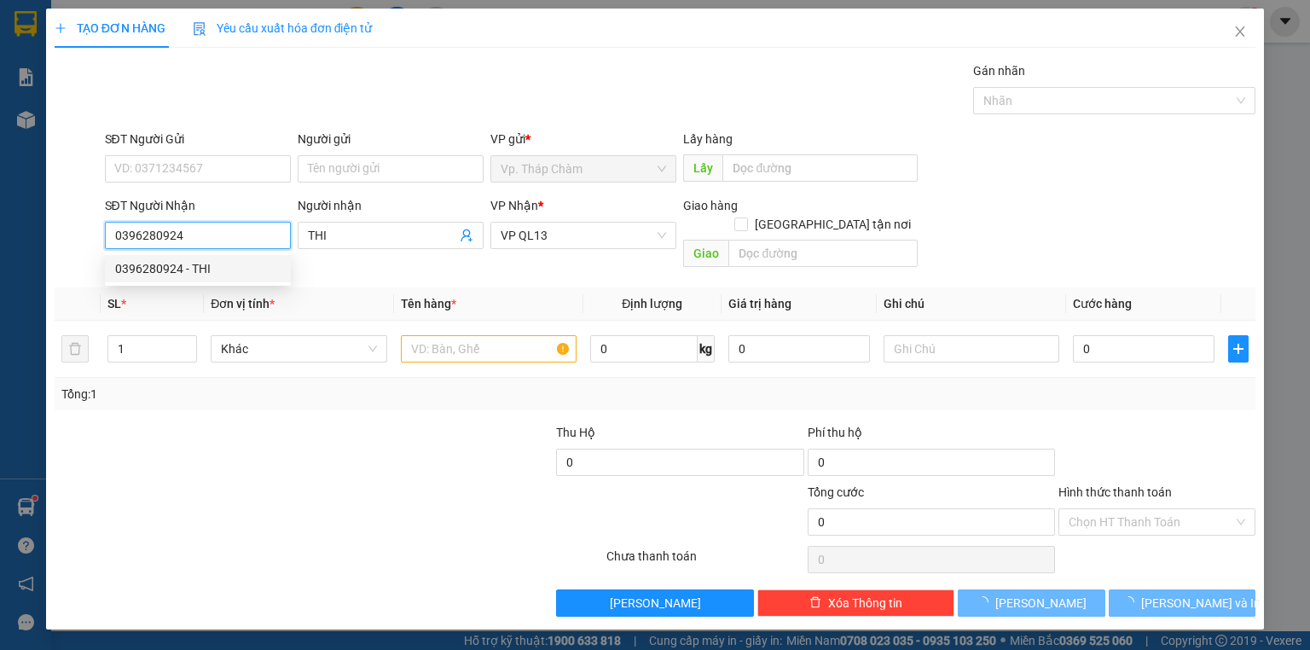
type input "70.000"
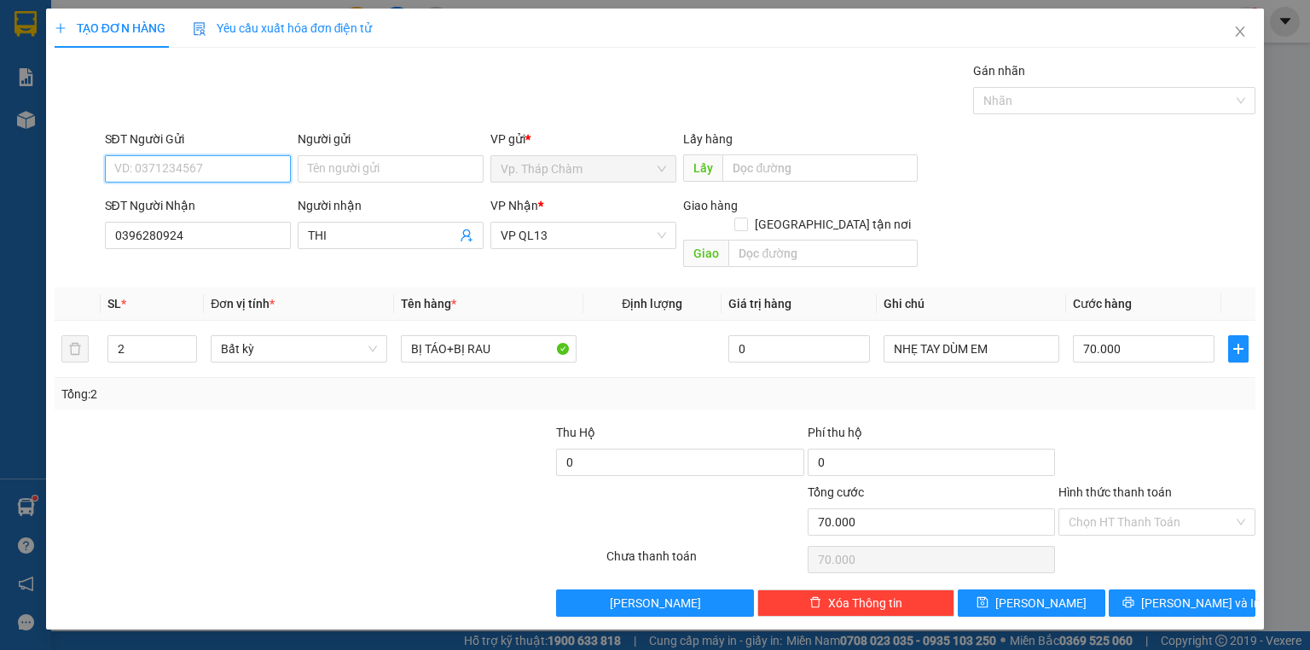
click at [165, 173] on input "SĐT Người Gửi" at bounding box center [198, 168] width 186 height 27
click at [166, 201] on div "0355731316 - THỦY" at bounding box center [197, 202] width 165 height 19
type input "0355731316"
type input "THỦY"
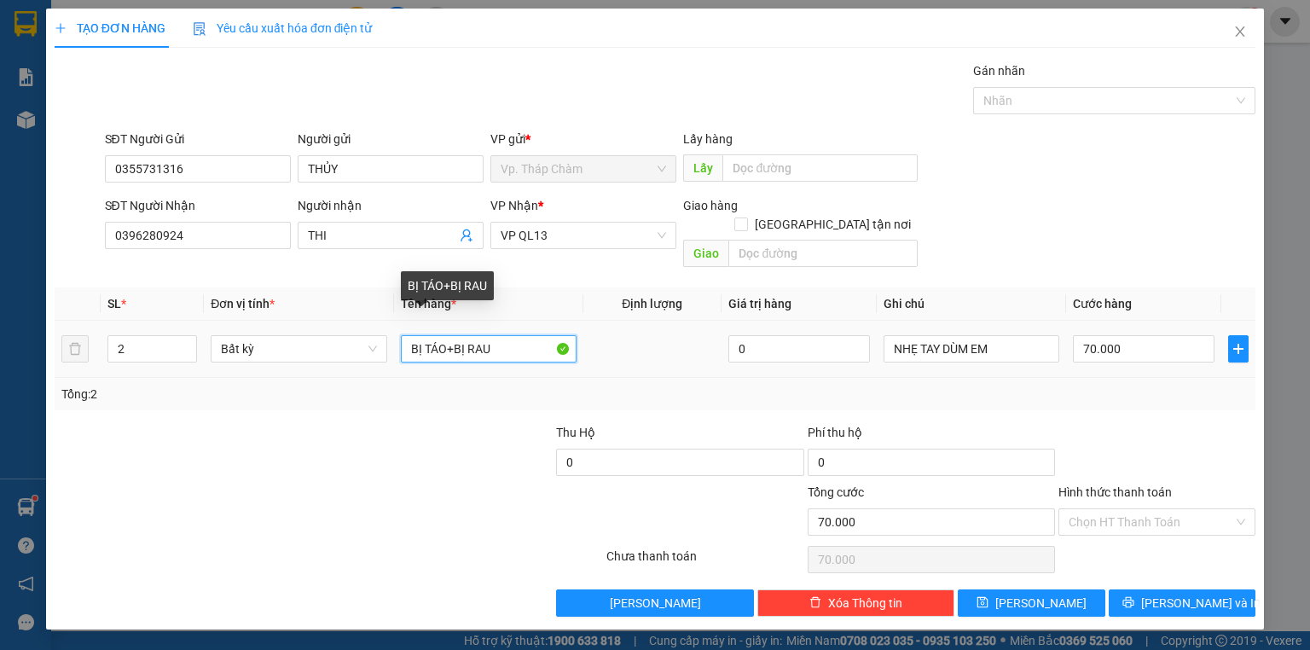
drag, startPoint x: 445, startPoint y: 329, endPoint x: 537, endPoint y: 336, distance: 92.4
click at [536, 338] on input "BỊ TÁO+BỊ RAU" at bounding box center [489, 348] width 176 height 27
type input "BỊ TÁO"
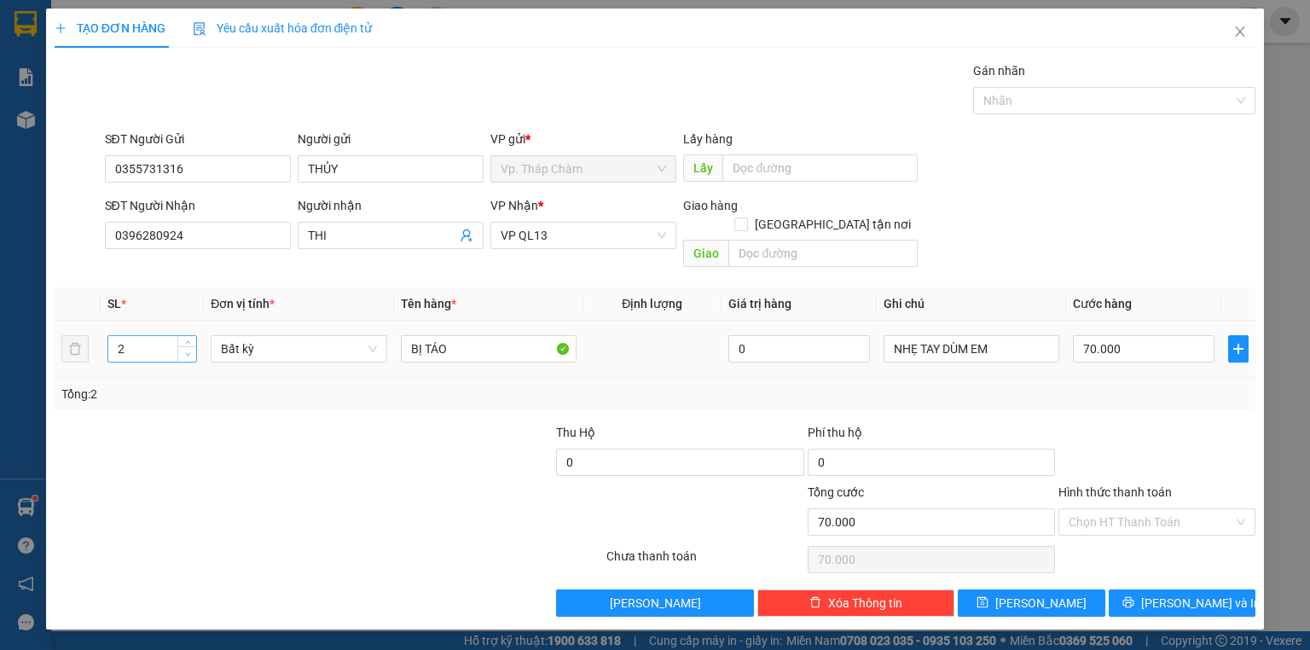
type input "1"
drag, startPoint x: 191, startPoint y: 336, endPoint x: 334, endPoint y: 328, distance: 143.5
click at [191, 351] on span "down" at bounding box center [188, 356] width 10 height 10
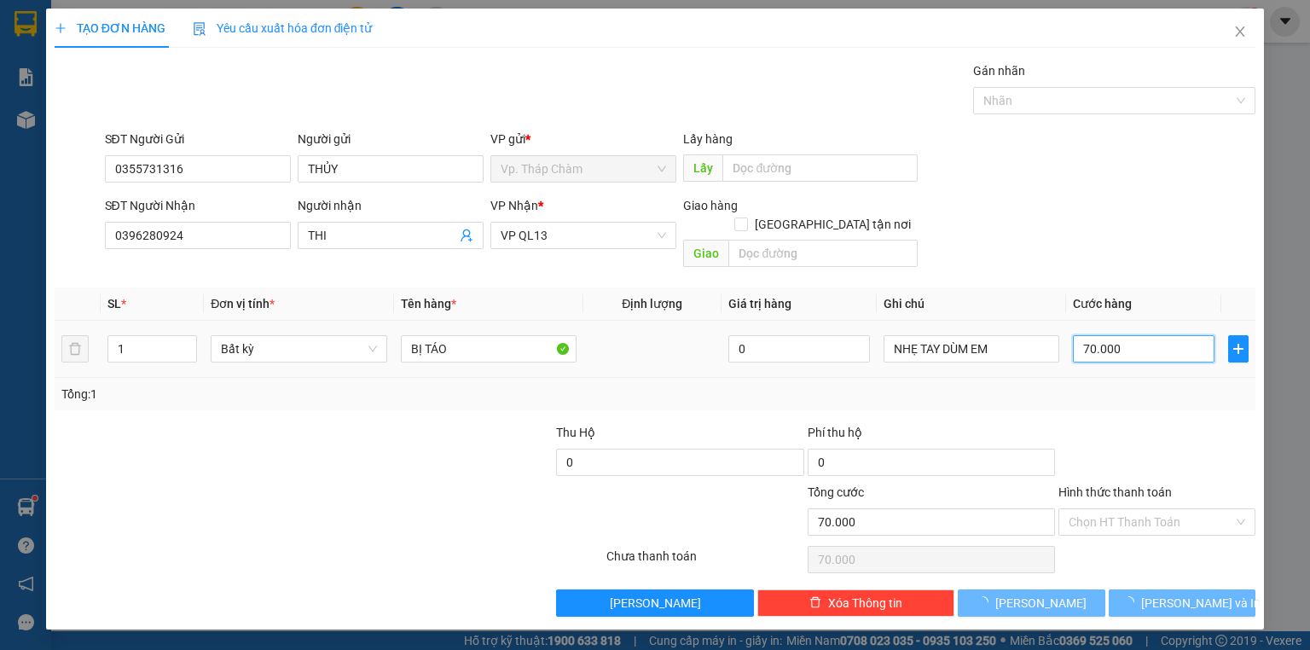
click at [1169, 335] on input "70.000" at bounding box center [1144, 348] width 142 height 27
type input "0"
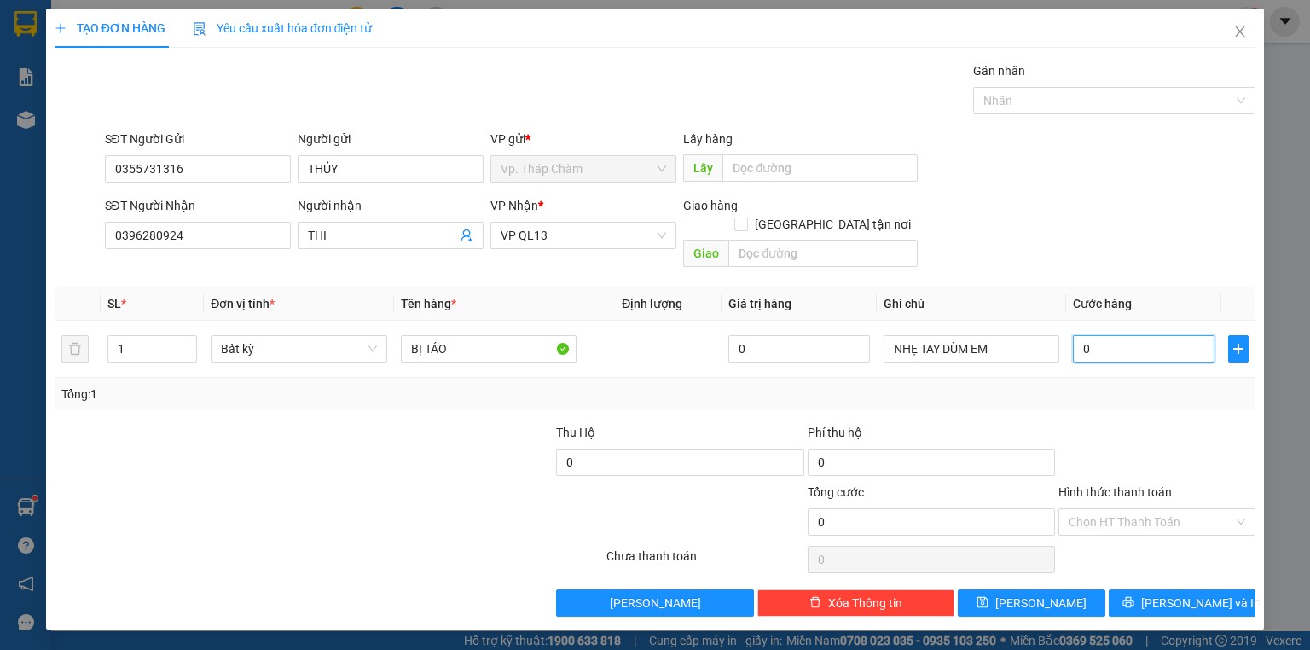
type input "3"
type input "03"
type input "30"
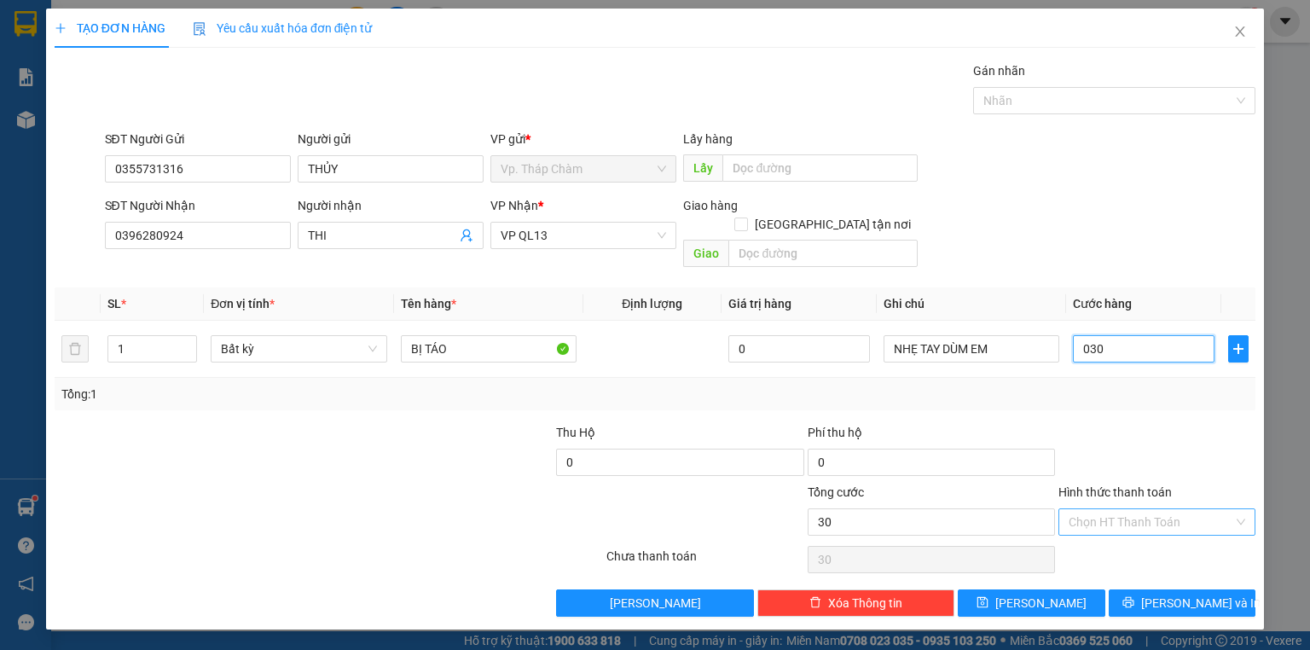
type input "030"
type input "30.000"
drag, startPoint x: 1161, startPoint y: 499, endPoint x: 1160, endPoint y: 538, distance: 39.2
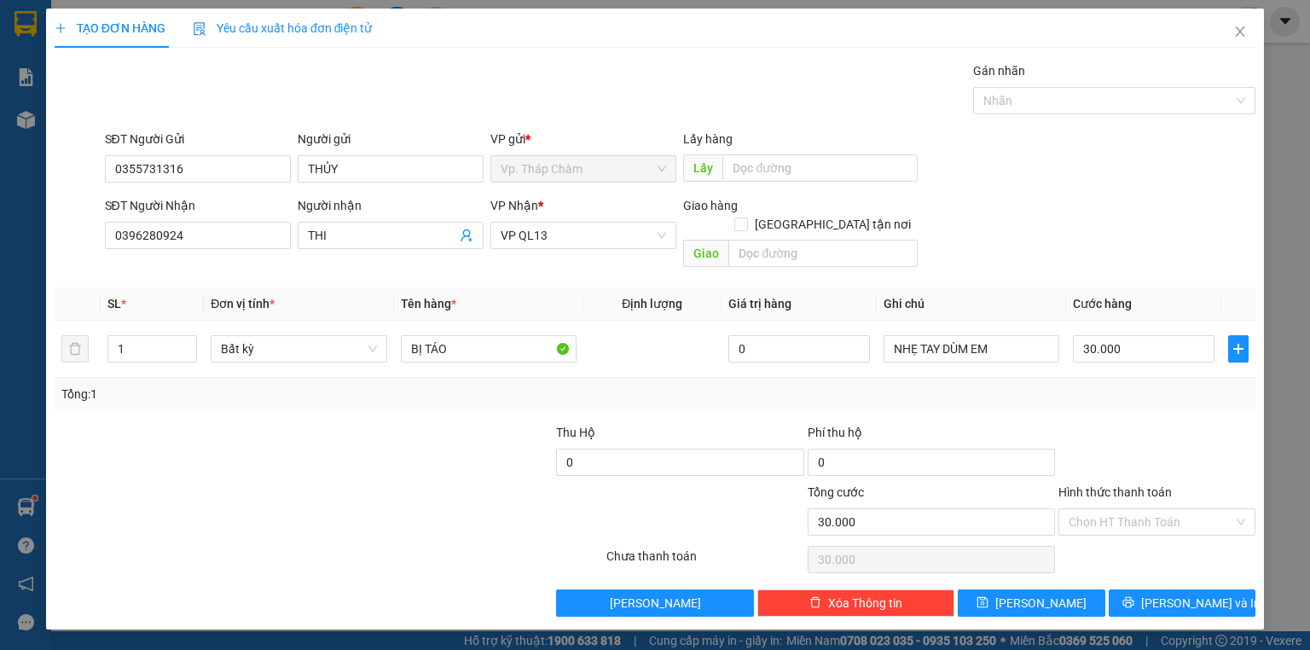
click at [1159, 509] on input "Hình thức thanh toán" at bounding box center [1151, 522] width 165 height 26
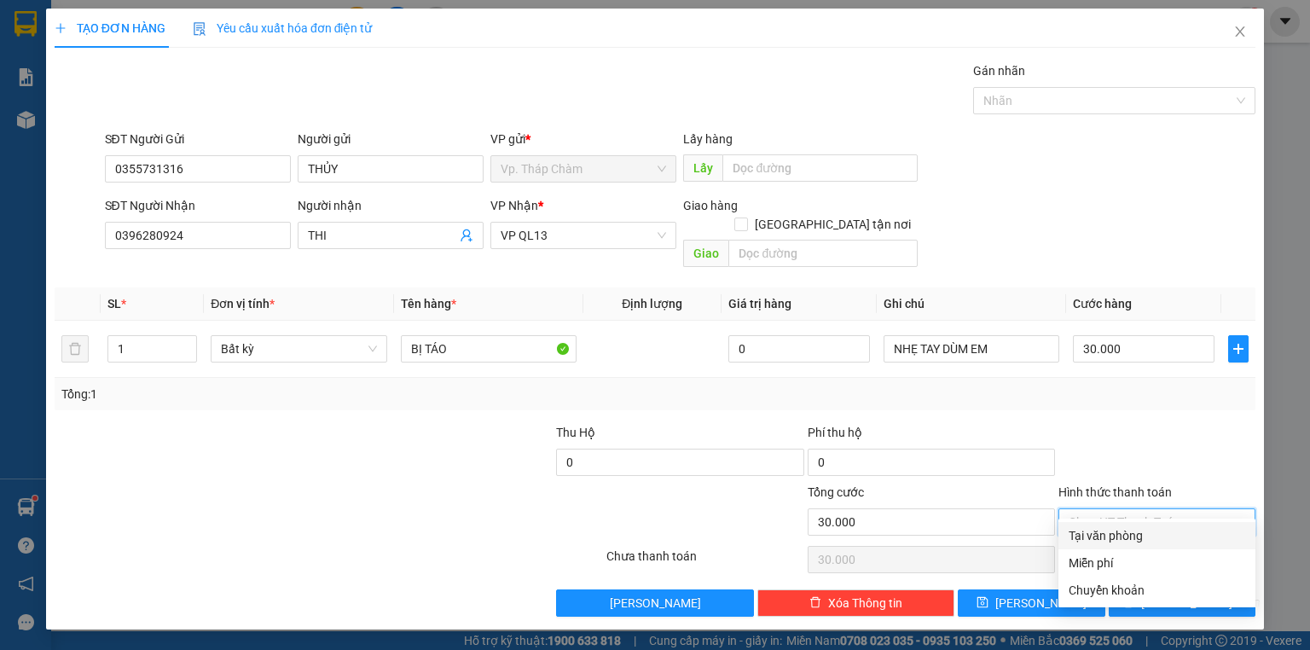
click at [1160, 542] on div "Tại văn phòng" at bounding box center [1157, 535] width 177 height 19
type input "0"
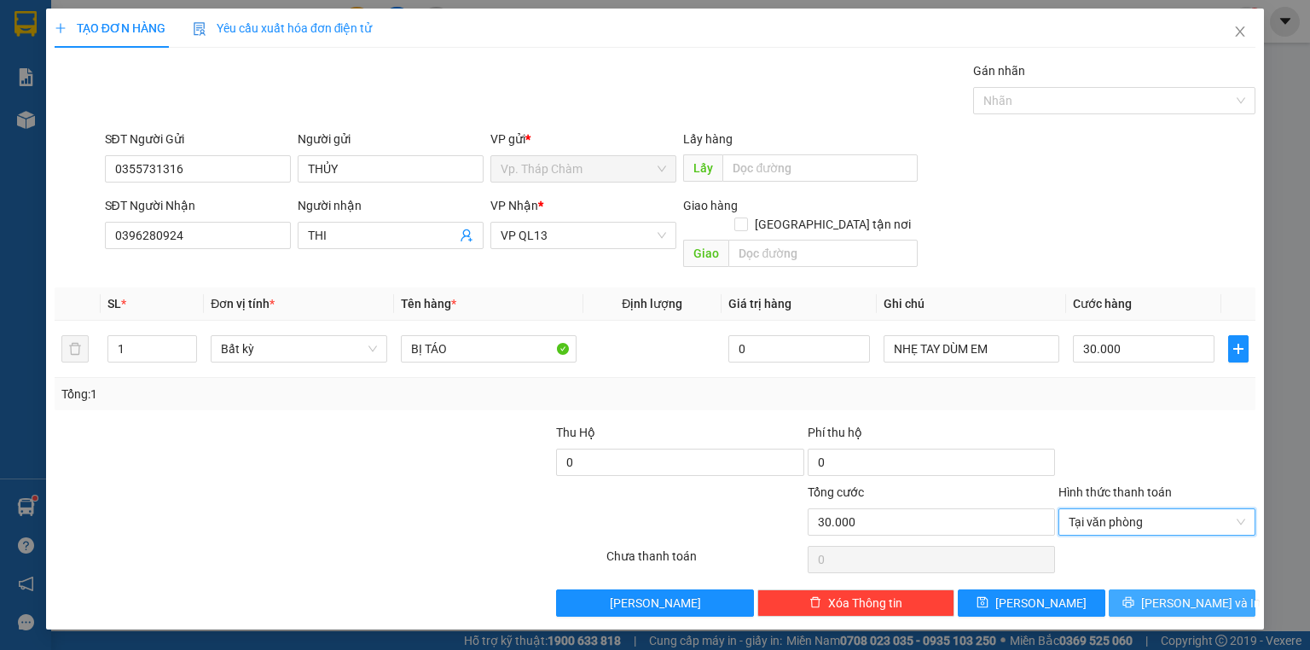
click at [1179, 594] on span "[PERSON_NAME] và In" at bounding box center [1200, 603] width 119 height 19
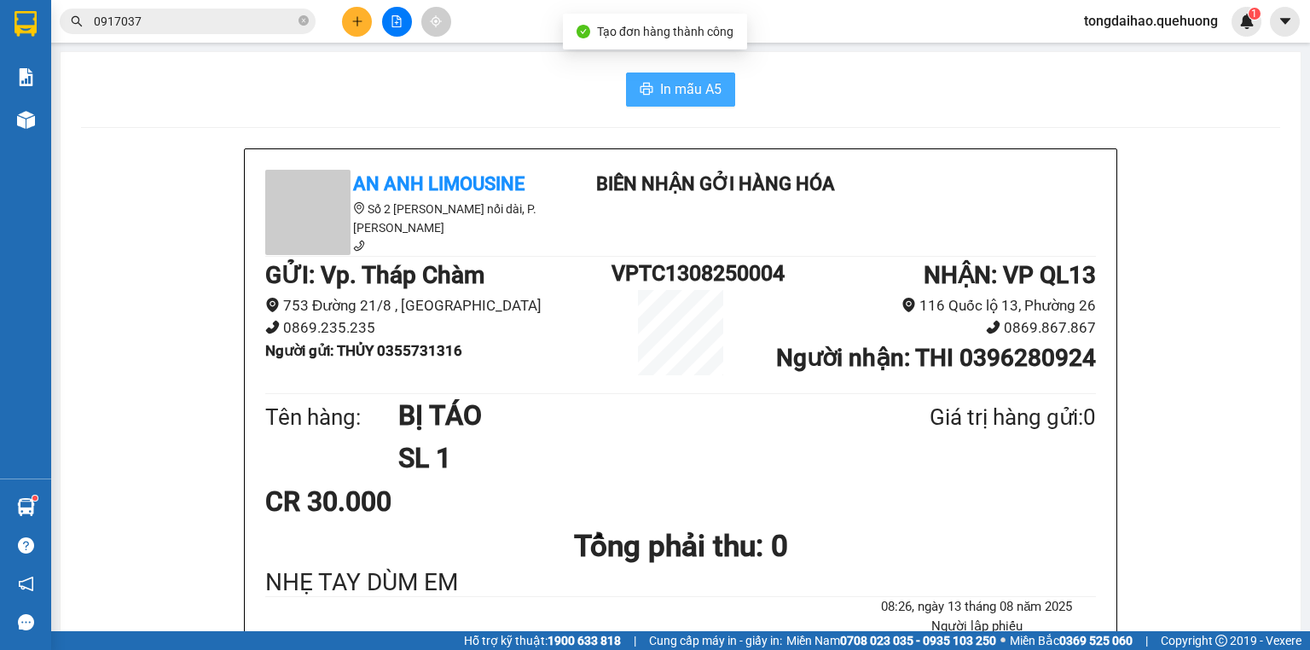
click at [645, 90] on icon "printer" at bounding box center [647, 89] width 14 height 14
click at [473, 512] on div "CR 30.000" at bounding box center [402, 501] width 274 height 43
click at [363, 26] on button at bounding box center [357, 22] width 30 height 30
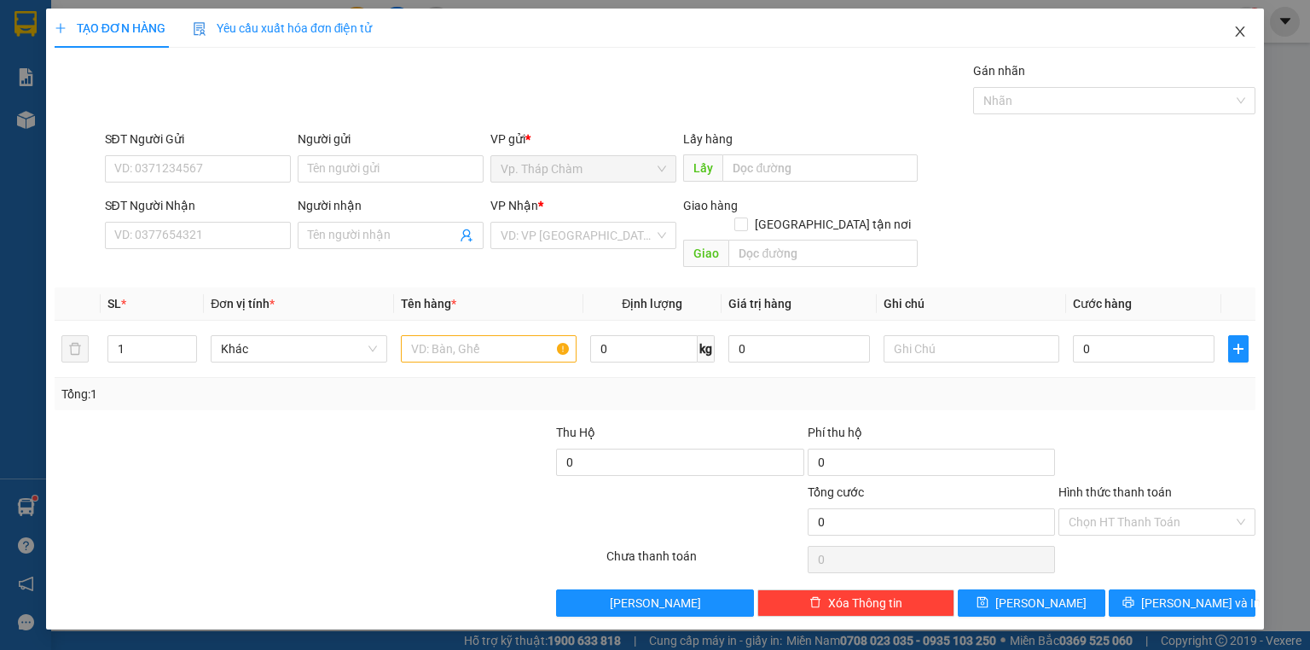
click at [1232, 38] on span "Close" at bounding box center [1240, 33] width 48 height 48
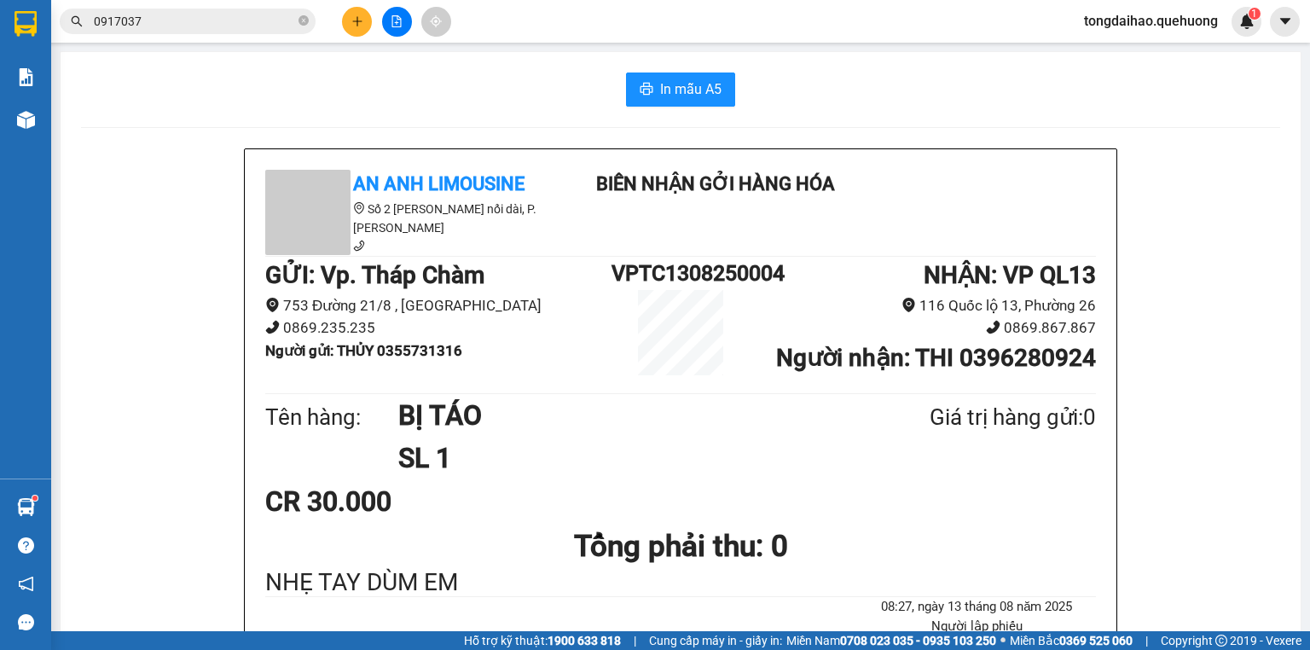
scroll to position [68, 0]
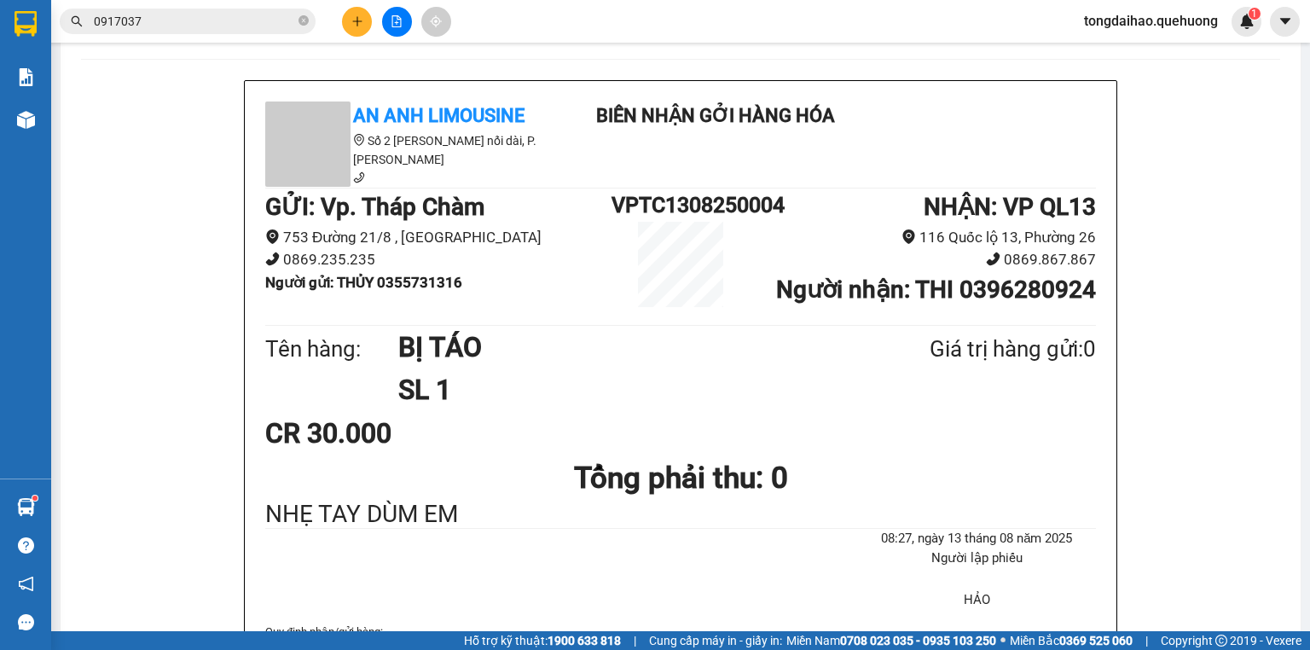
click at [553, 372] on h1 "SL 1" at bounding box center [622, 389] width 449 height 43
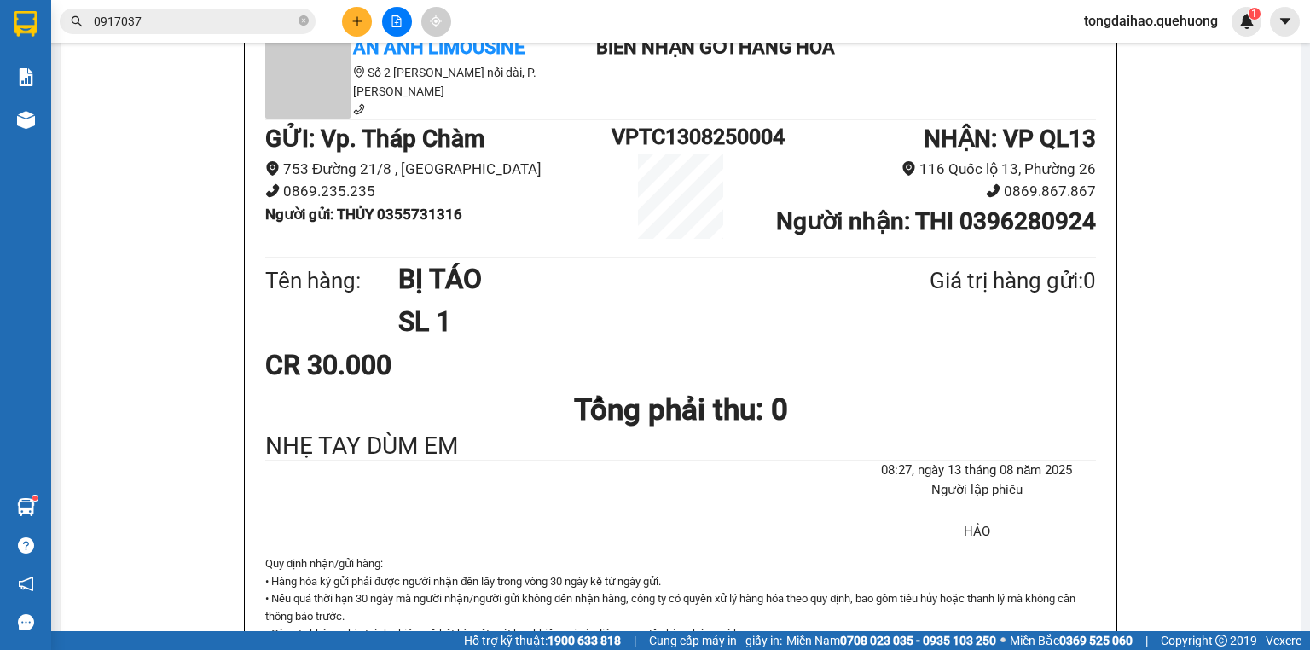
scroll to position [0, 0]
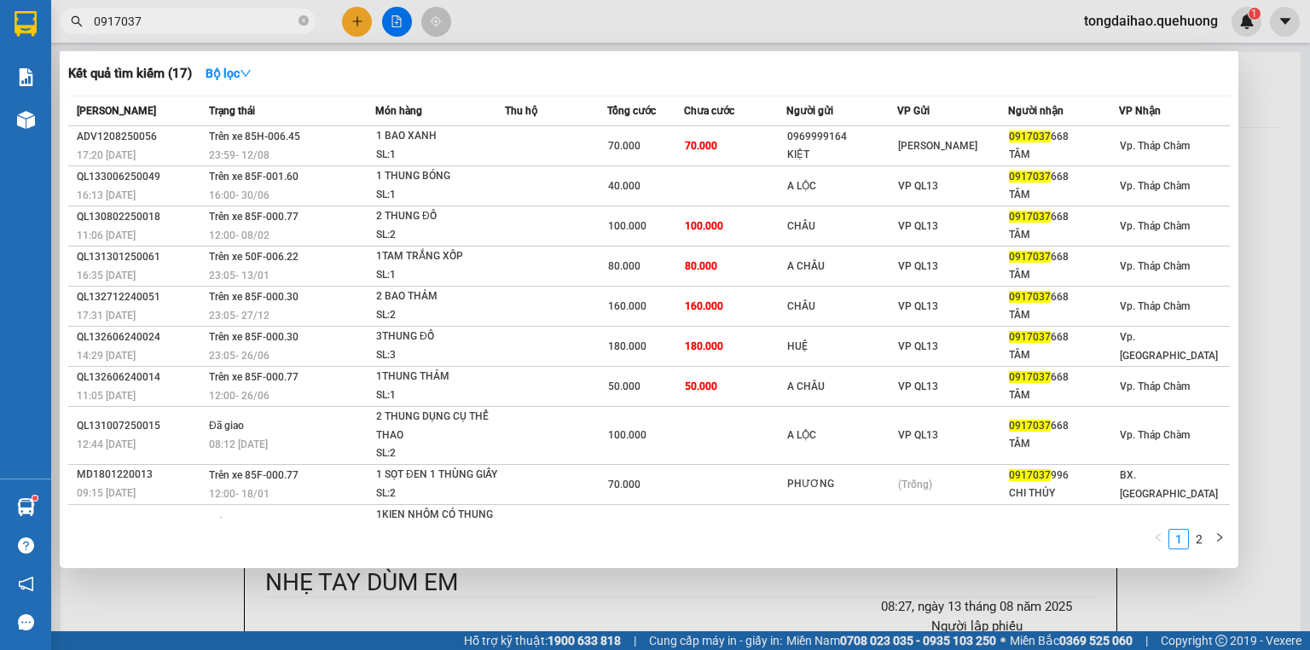
click at [182, 25] on input "0917037" at bounding box center [194, 21] width 201 height 19
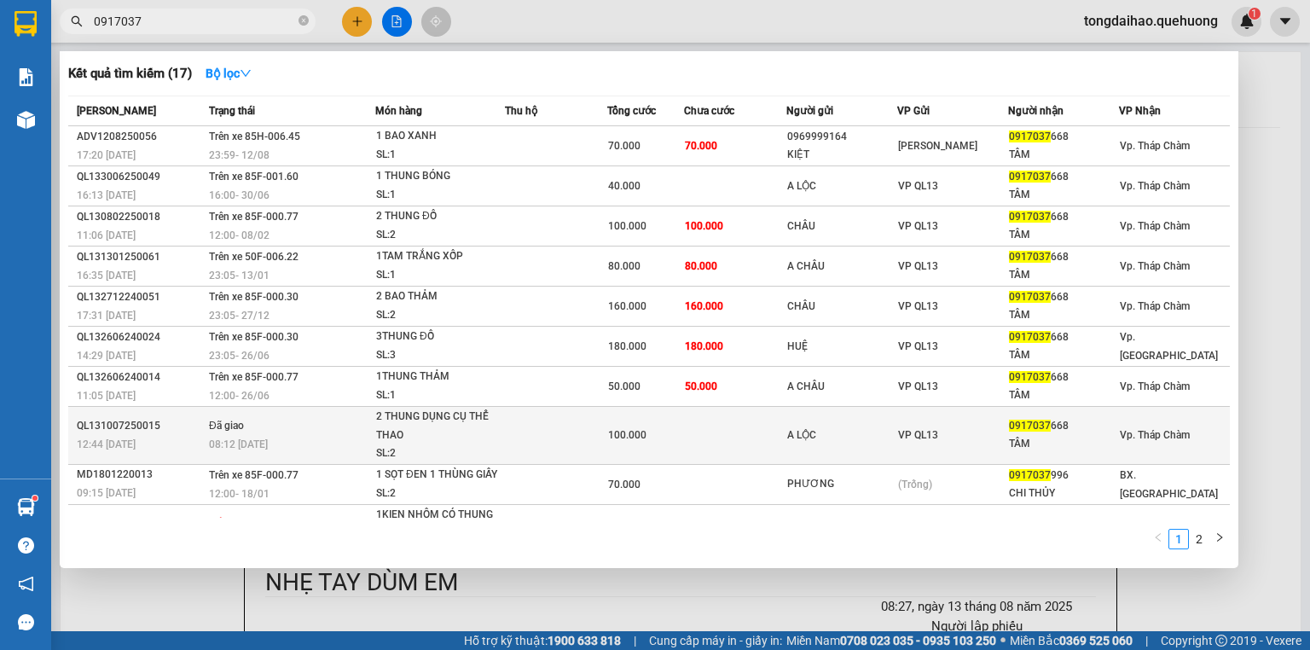
scroll to position [40, 0]
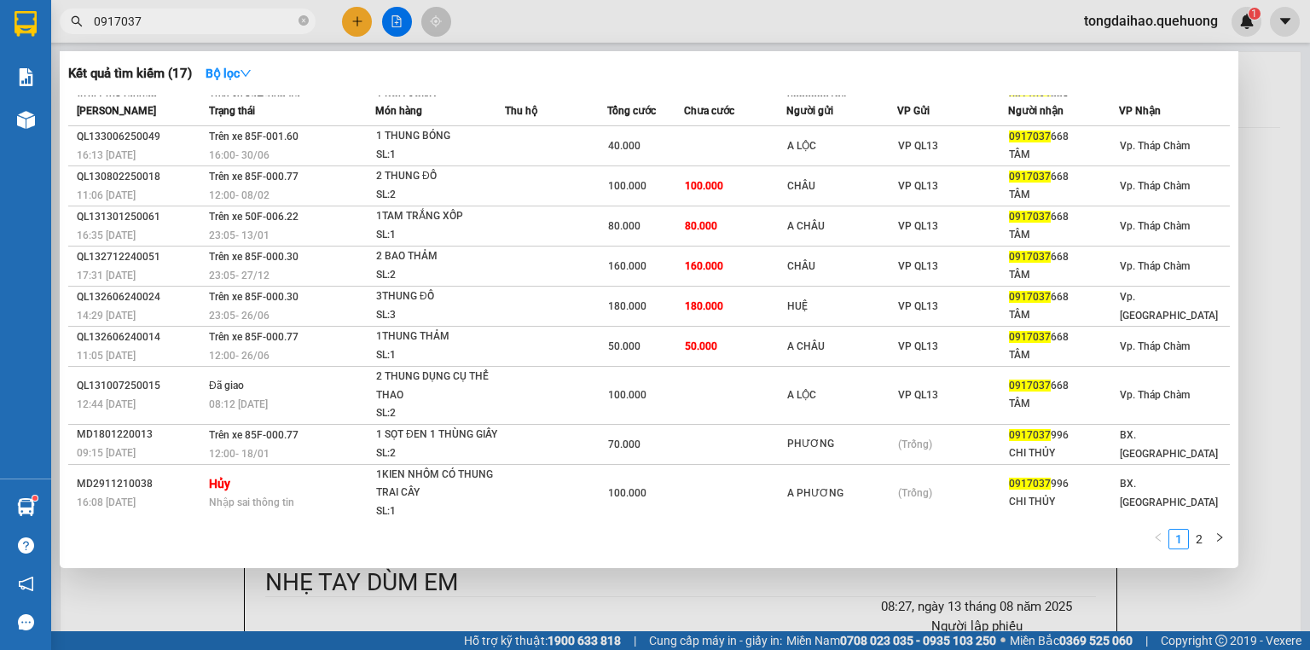
click at [537, 557] on div "1 2" at bounding box center [649, 543] width 1162 height 31
click at [539, 544] on div "1 2" at bounding box center [649, 543] width 1162 height 31
click at [636, 594] on div at bounding box center [655, 325] width 1310 height 650
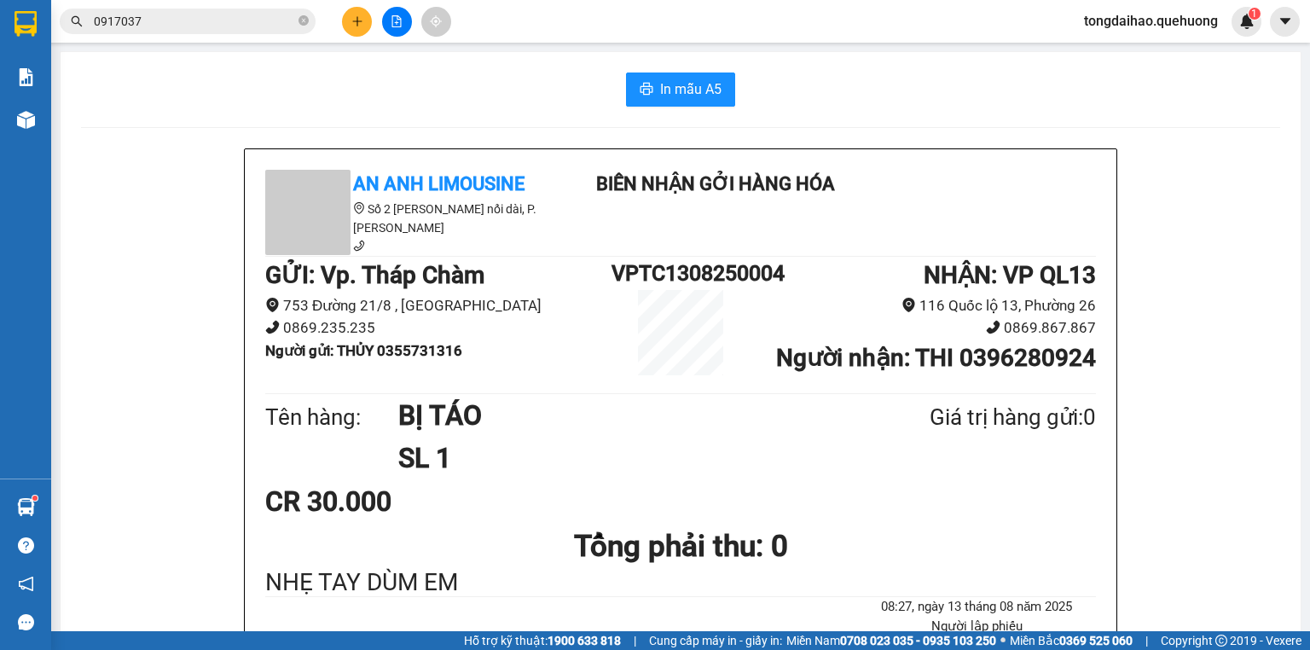
click at [626, 482] on div "CR 30.000" at bounding box center [680, 501] width 831 height 43
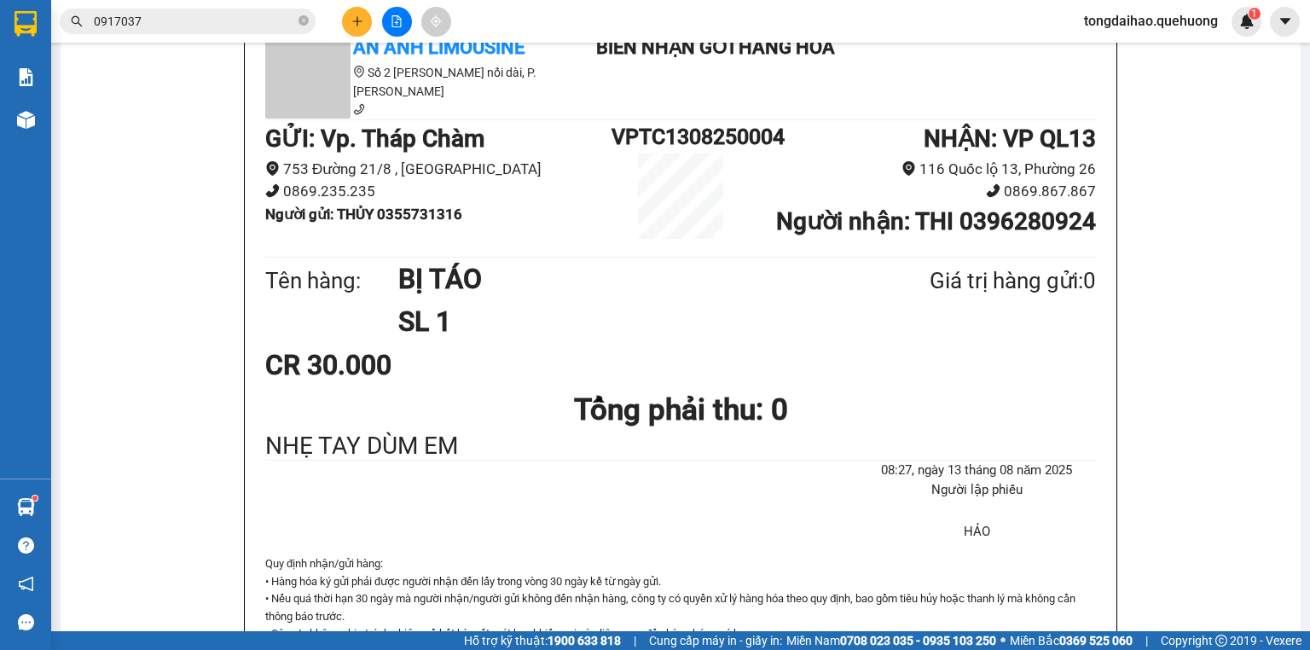
scroll to position [205, 0]
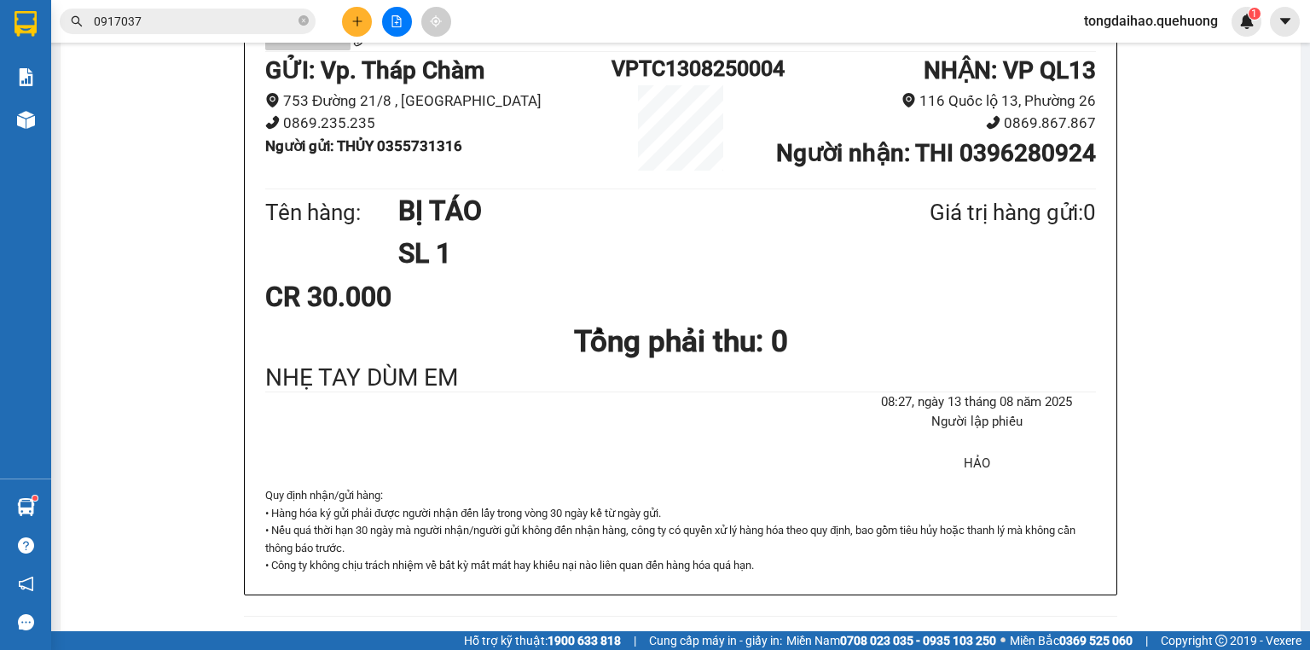
click at [626, 473] on div "08:27[DATE] Người lập phiếu HẢO" at bounding box center [681, 440] width 838 height 96
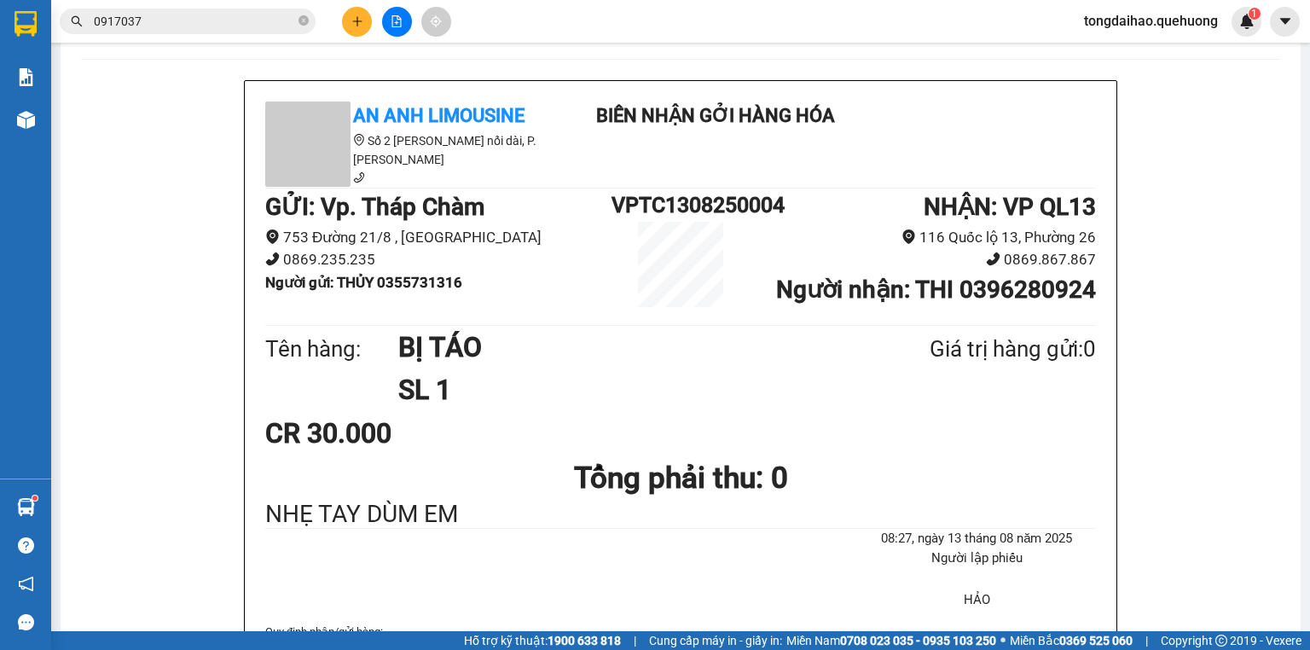
scroll to position [0, 0]
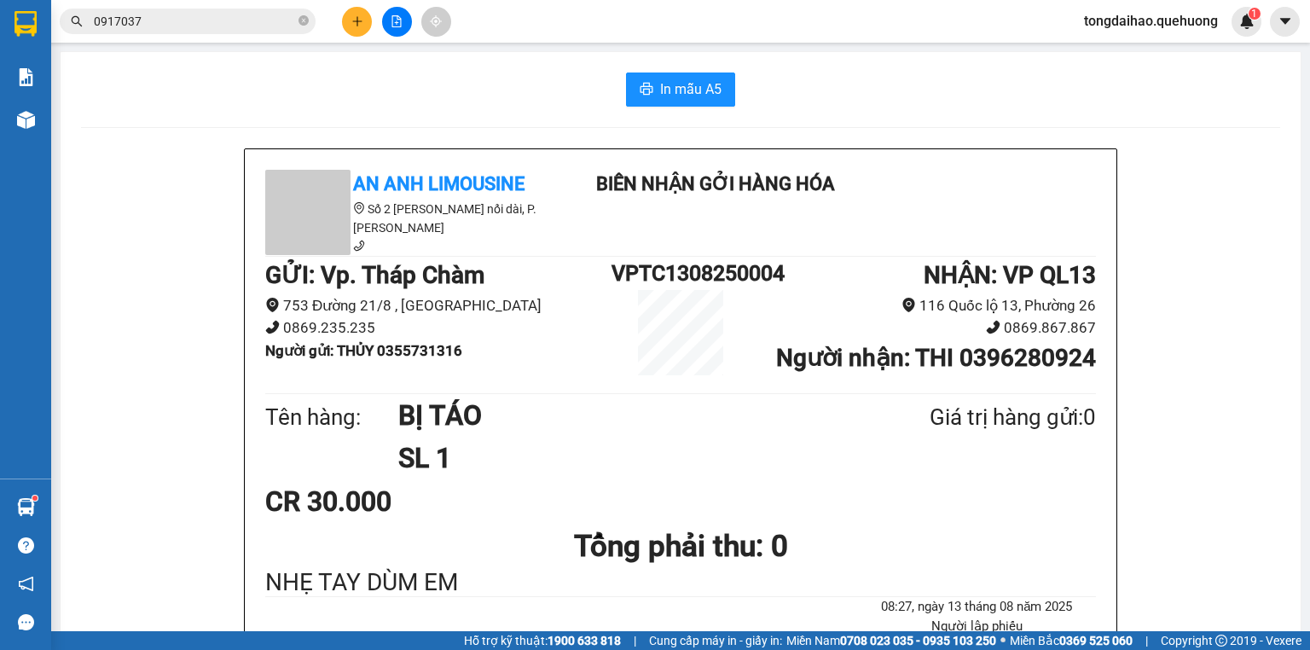
click at [628, 461] on h1 "SL 1" at bounding box center [622, 458] width 449 height 43
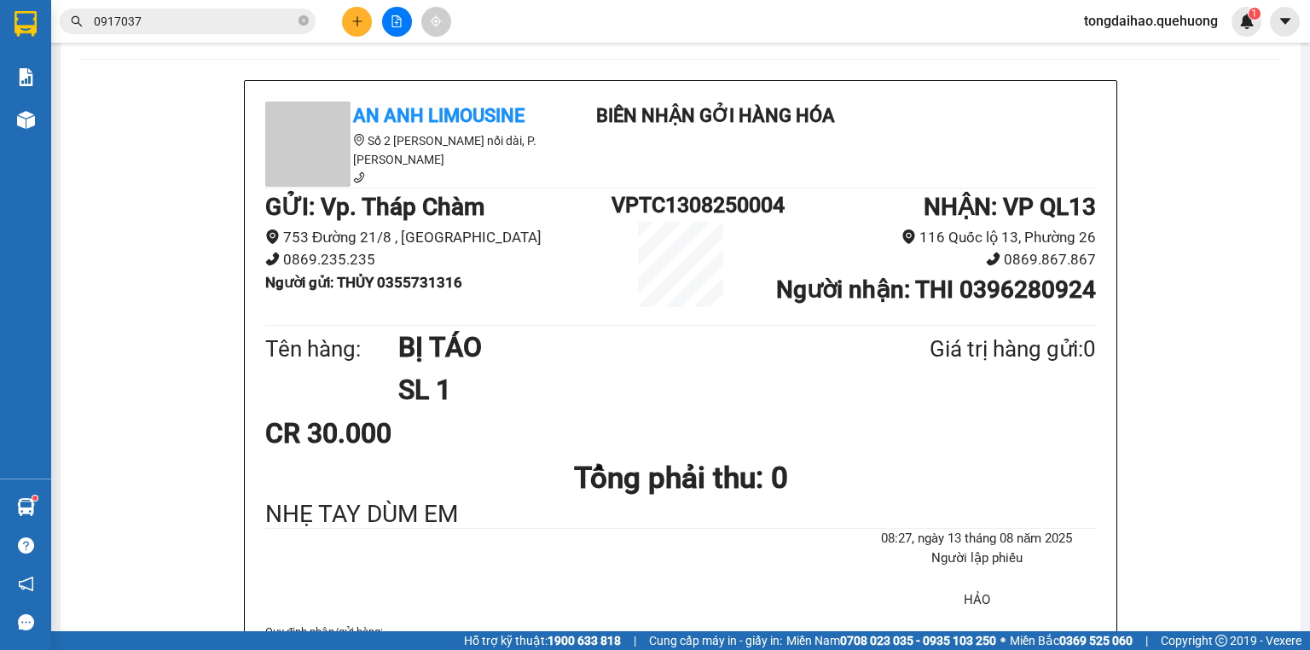
scroll to position [205, 0]
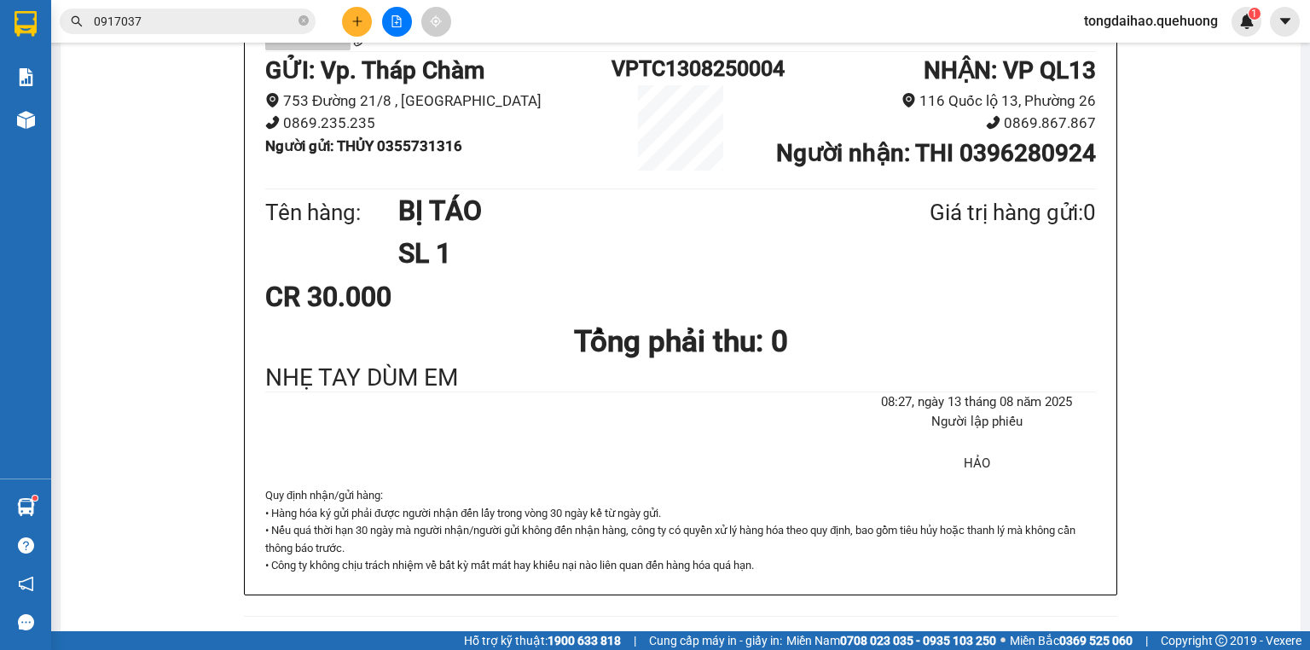
click at [629, 457] on div "08:27[DATE] Người lập phiếu HẢO" at bounding box center [681, 440] width 838 height 96
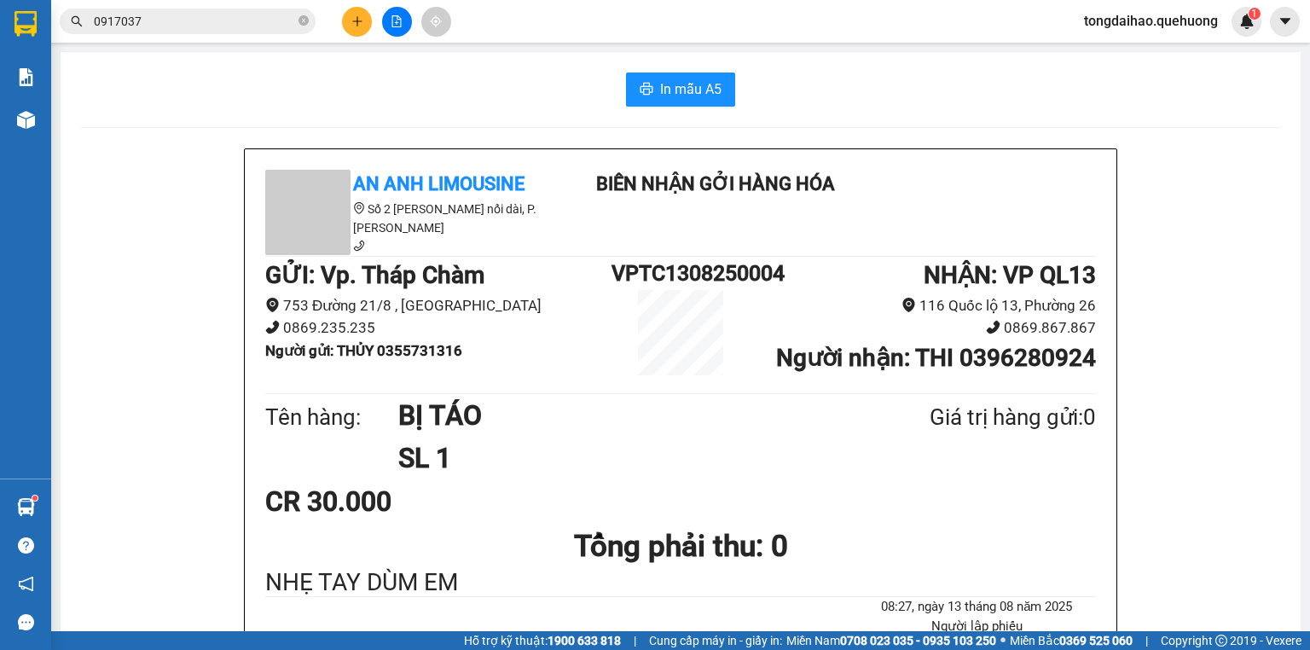
click at [716, 464] on h1 "SL 1" at bounding box center [622, 458] width 449 height 43
click at [717, 461] on h1 "SL 1" at bounding box center [622, 458] width 449 height 43
click at [545, 448] on h1 "SL 1" at bounding box center [622, 458] width 449 height 43
click at [778, 448] on h1 "SL 1" at bounding box center [622, 458] width 449 height 43
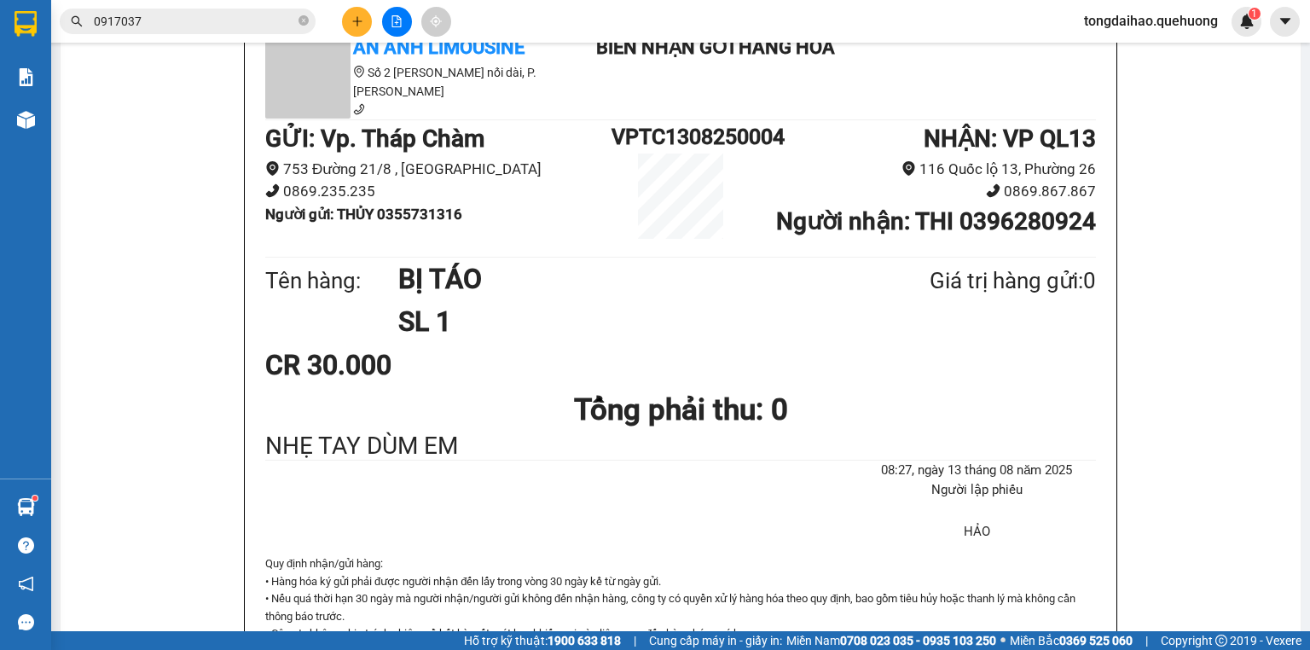
scroll to position [68, 0]
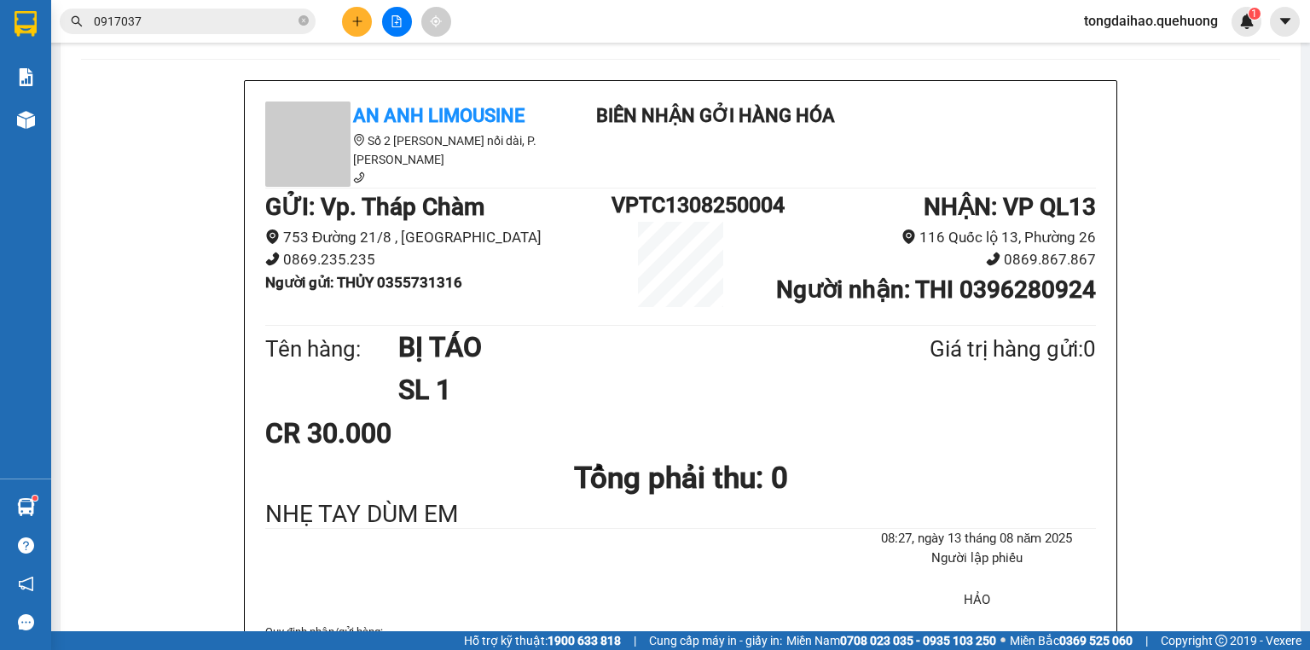
click at [761, 421] on div "CR 30.000" at bounding box center [680, 433] width 831 height 43
click at [614, 362] on h1 "BỊ TÁO" at bounding box center [622, 347] width 449 height 43
click at [1042, 468] on h1 "Tổng phải thu: 0" at bounding box center [680, 478] width 831 height 47
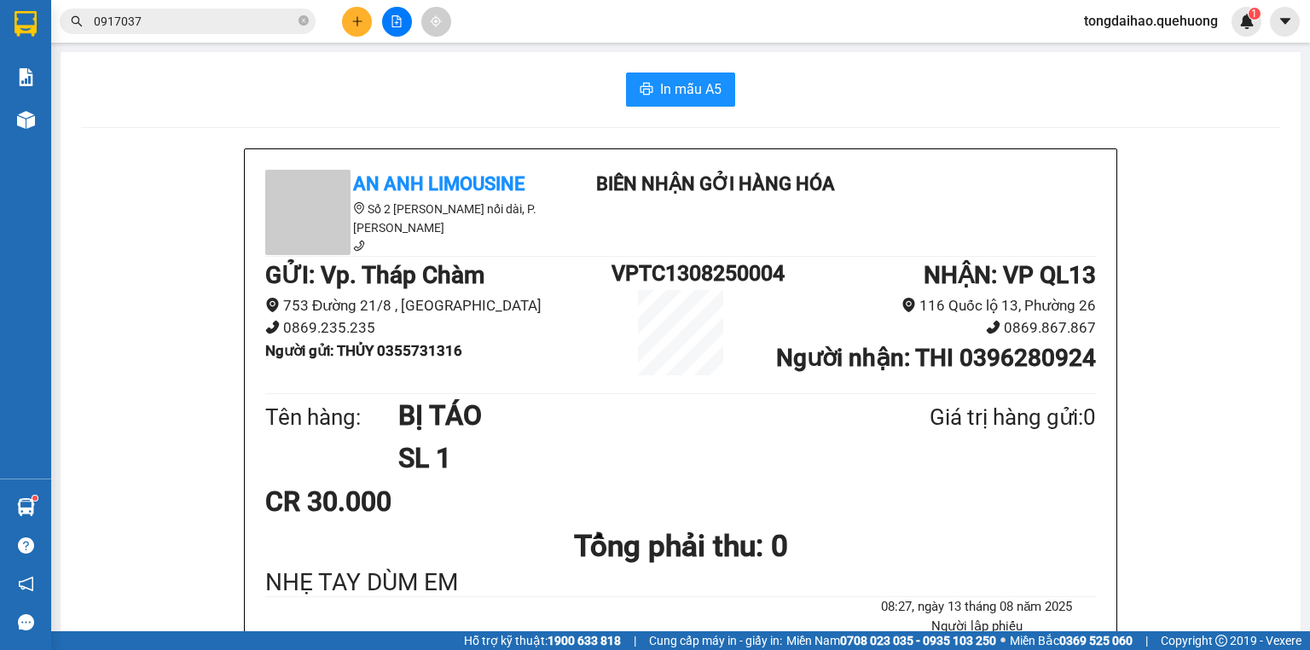
click at [710, 467] on h1 "SL 1" at bounding box center [622, 458] width 449 height 43
click at [540, 424] on h1 "BỊ TÁO" at bounding box center [622, 415] width 449 height 43
click at [391, 93] on div "In mẫu A5" at bounding box center [680, 89] width 1199 height 34
drag, startPoint x: 391, startPoint y: 108, endPoint x: 209, endPoint y: 31, distance: 197.5
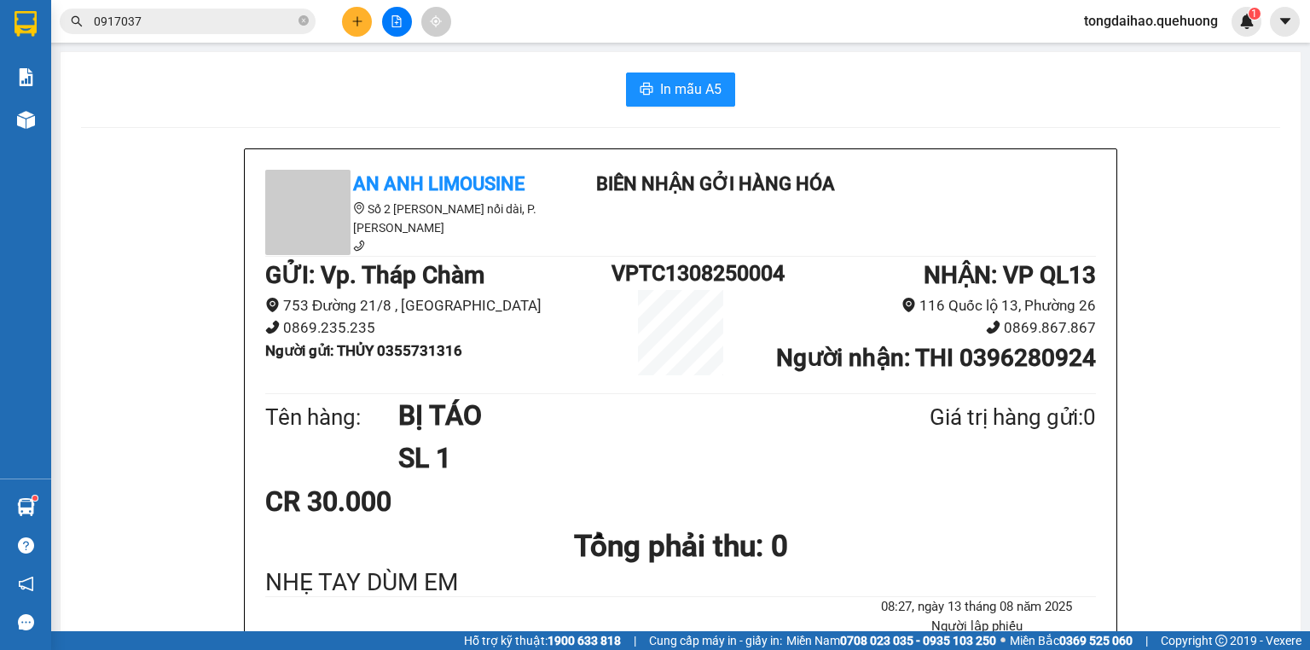
click at [397, 31] on button at bounding box center [397, 22] width 30 height 30
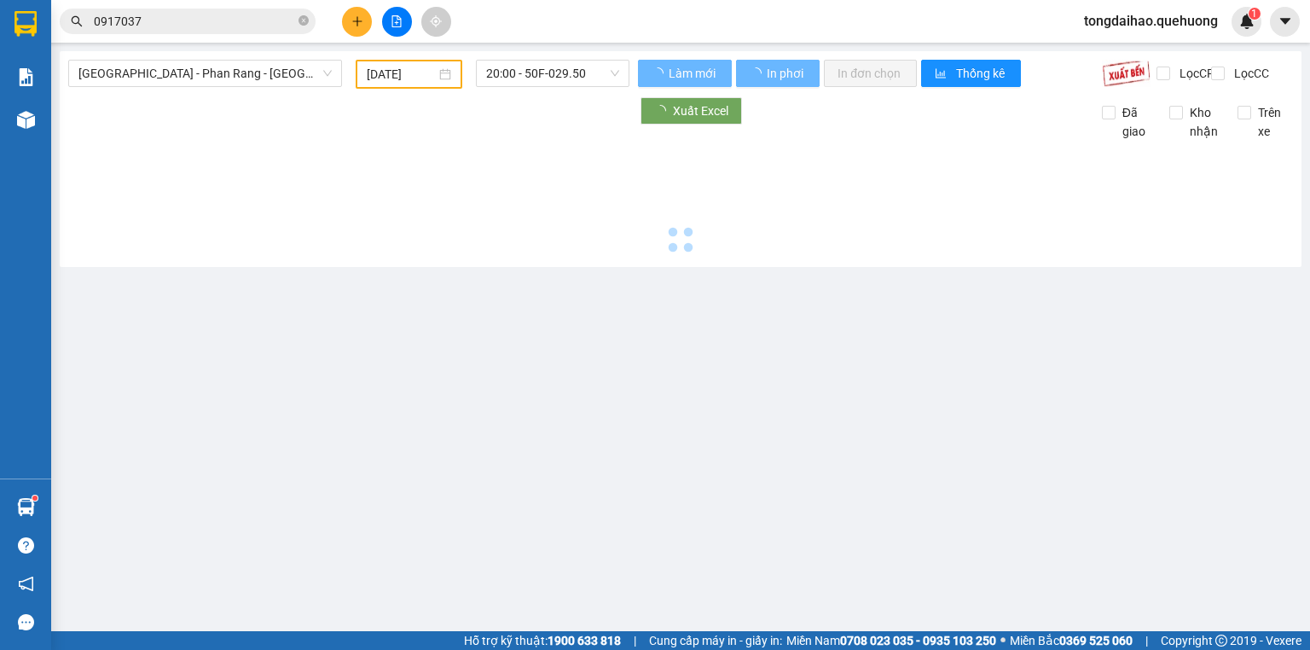
type input "[DATE]"
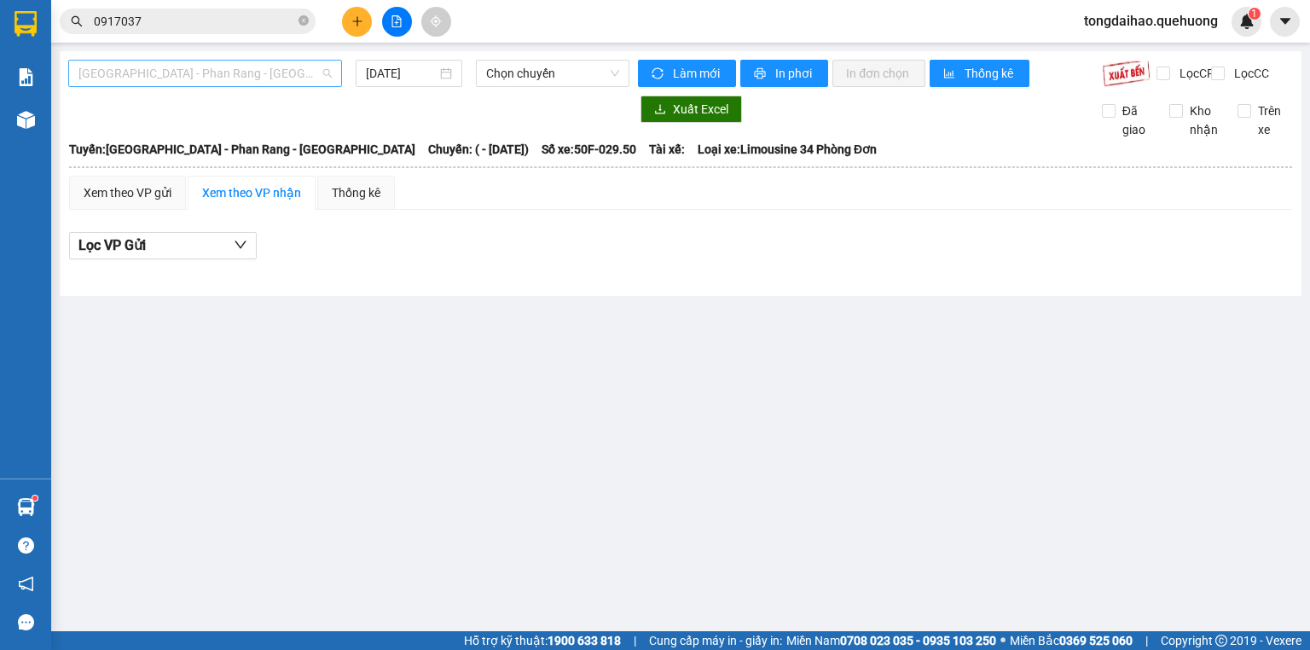
click at [223, 78] on span "[GEOGRAPHIC_DATA] - Phan Rang - [GEOGRAPHIC_DATA]" at bounding box center [204, 74] width 253 height 26
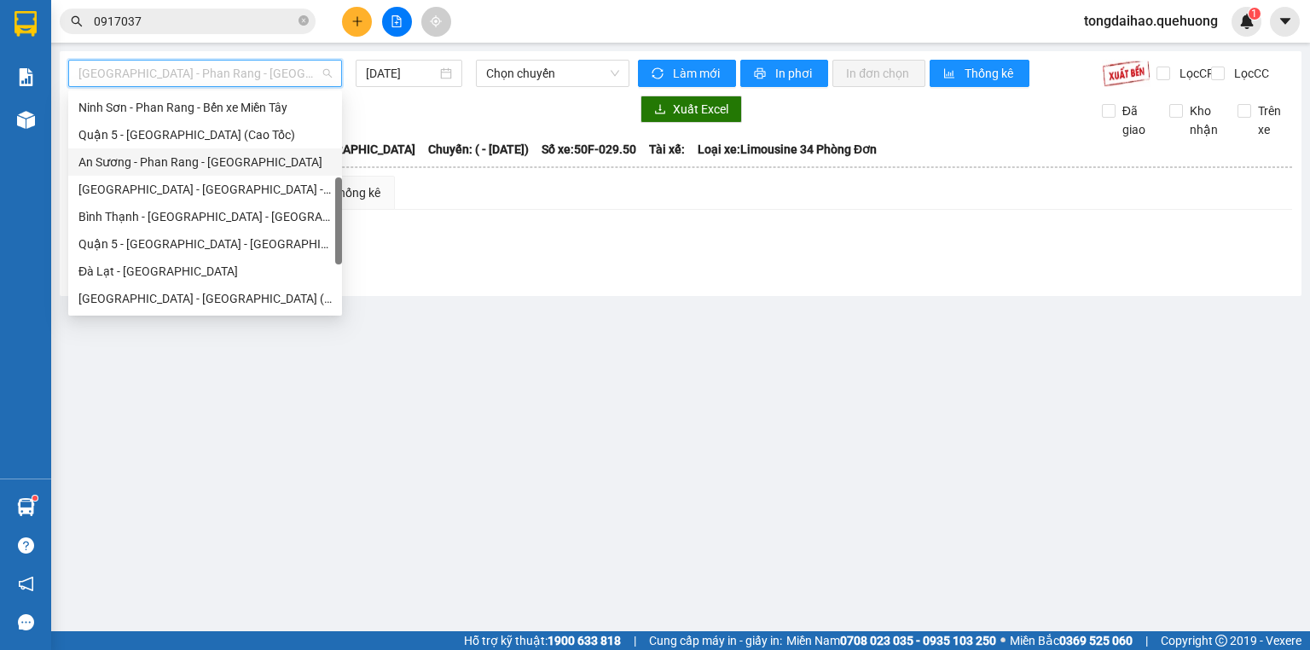
scroll to position [464, 0]
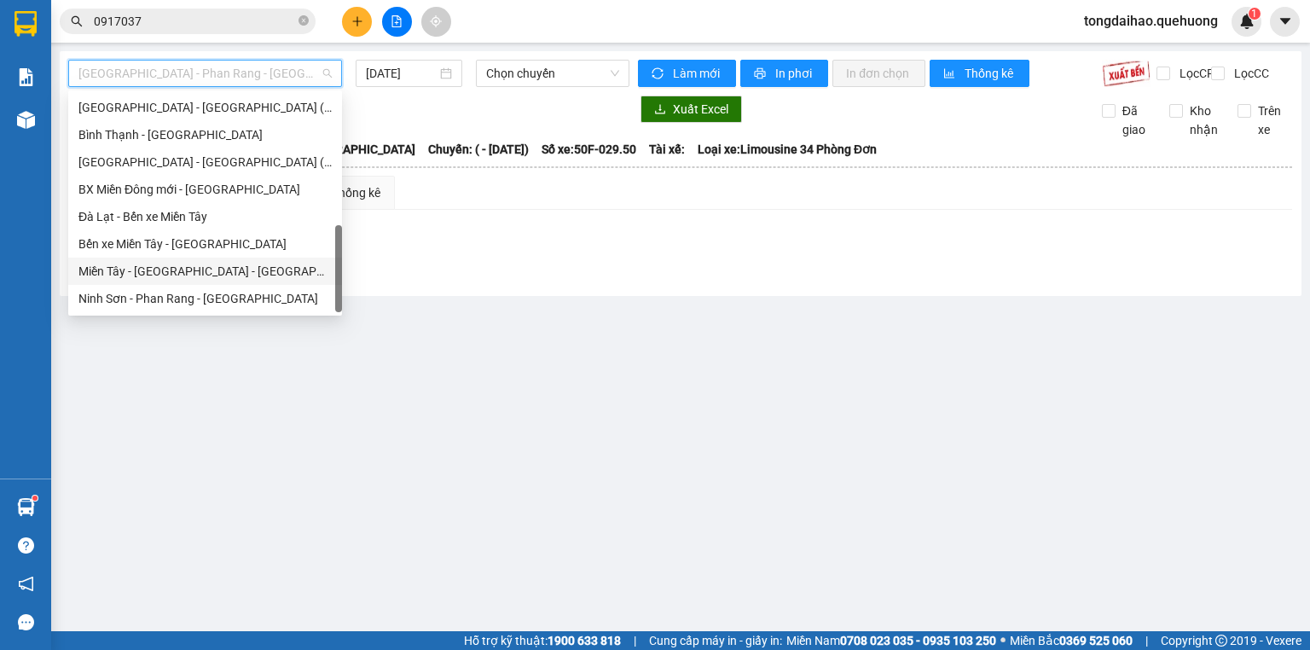
click at [205, 273] on div "Miền Tây - [GEOGRAPHIC_DATA] - [GEOGRAPHIC_DATA]" at bounding box center [204, 271] width 253 height 19
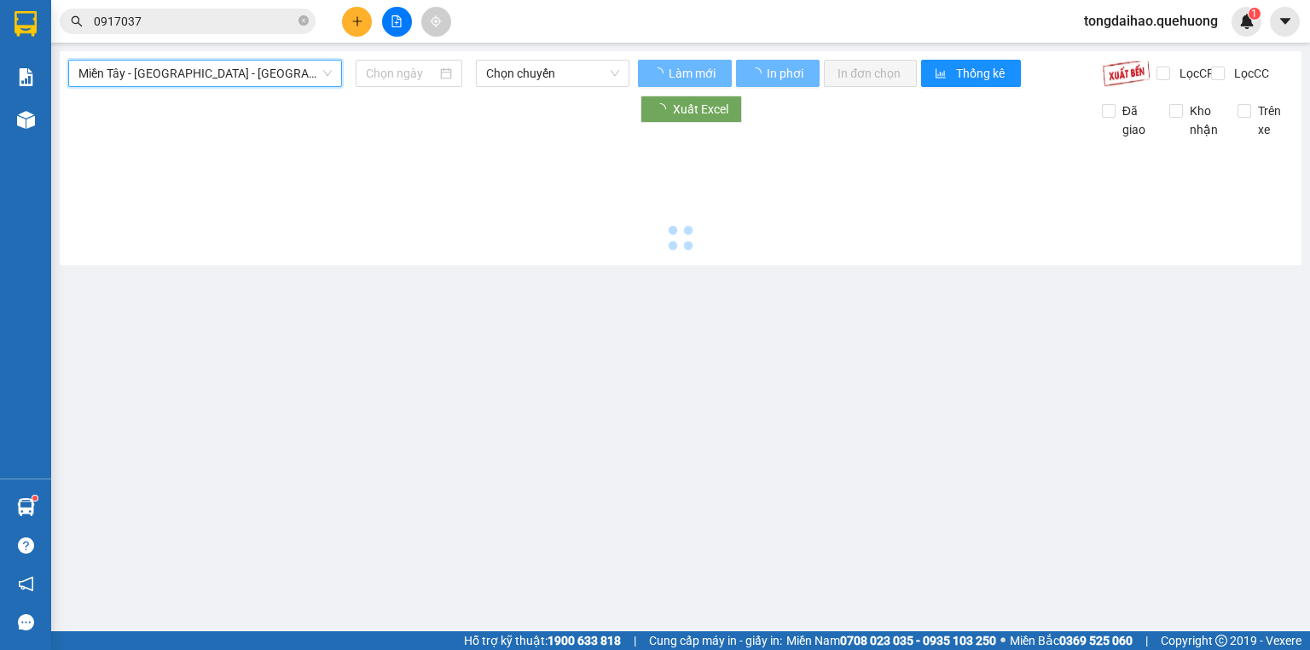
type input "[DATE]"
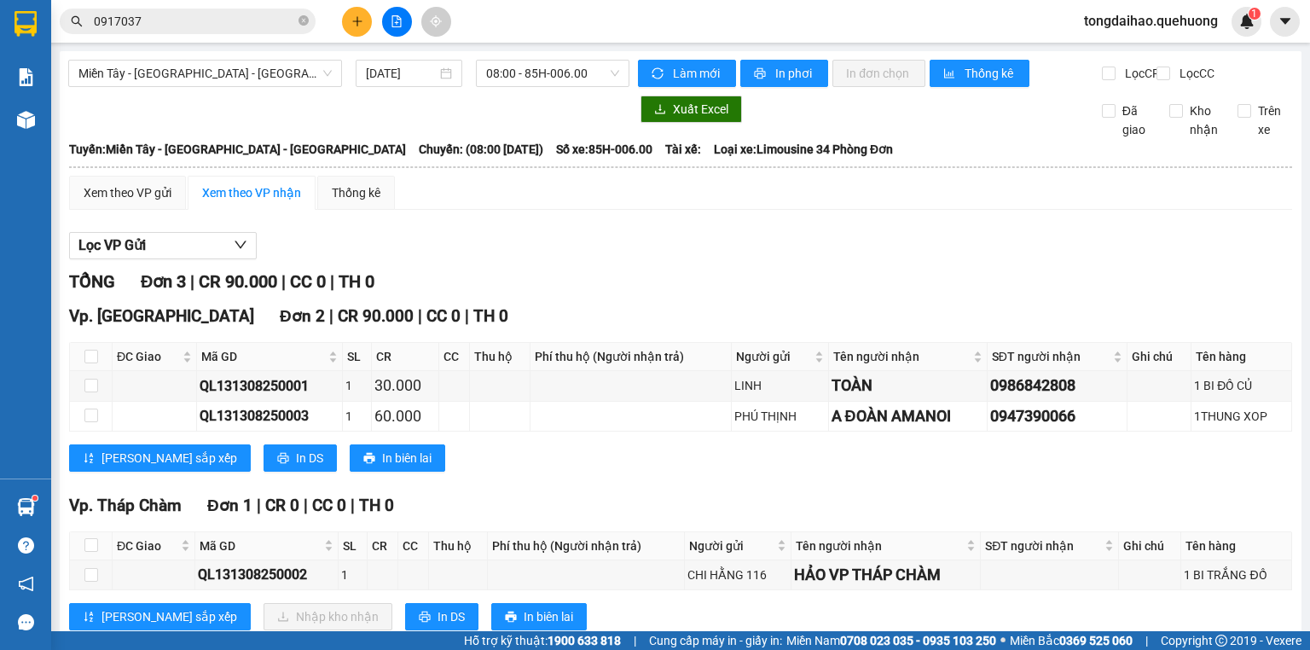
click at [578, 87] on div "Miền Tây - [GEOGRAPHIC_DATA] - [GEOGRAPHIC_DATA] [DATE] 08:00 - 85H-006.00" at bounding box center [348, 73] width 561 height 27
click at [573, 79] on span "08:00 - 85H-006.00" at bounding box center [553, 74] width 134 height 26
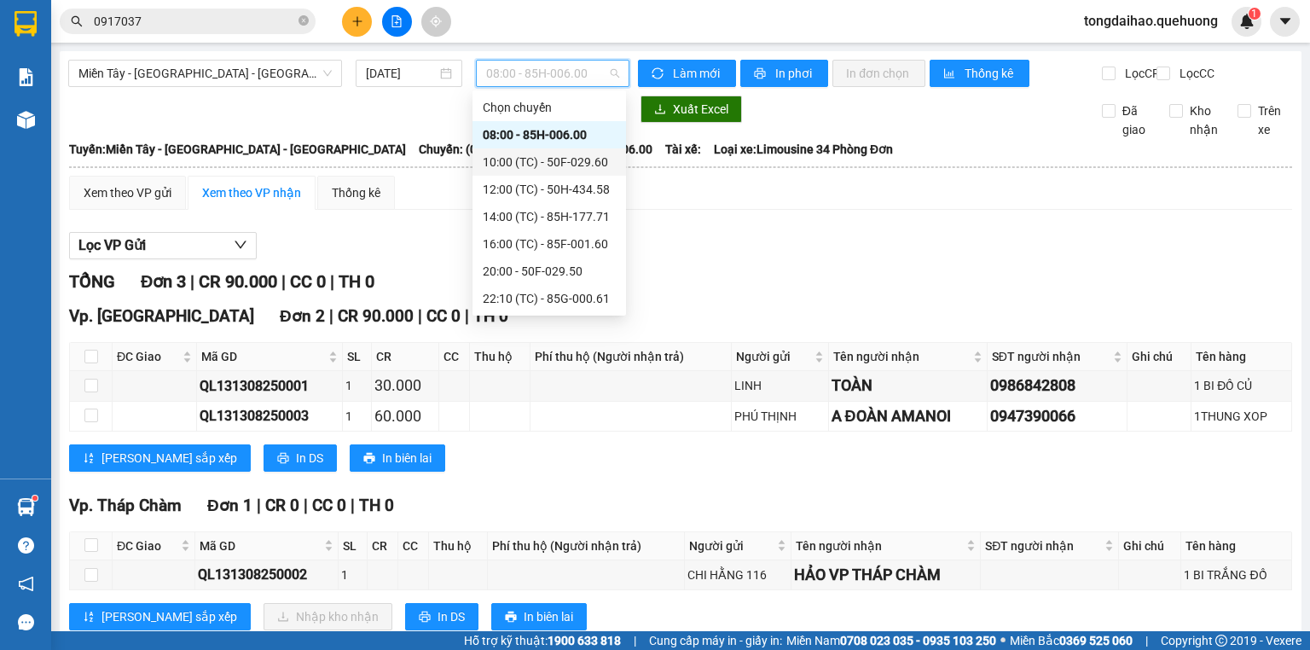
click at [533, 164] on div "10:00 (TC) - 50F-029.60" at bounding box center [549, 162] width 133 height 19
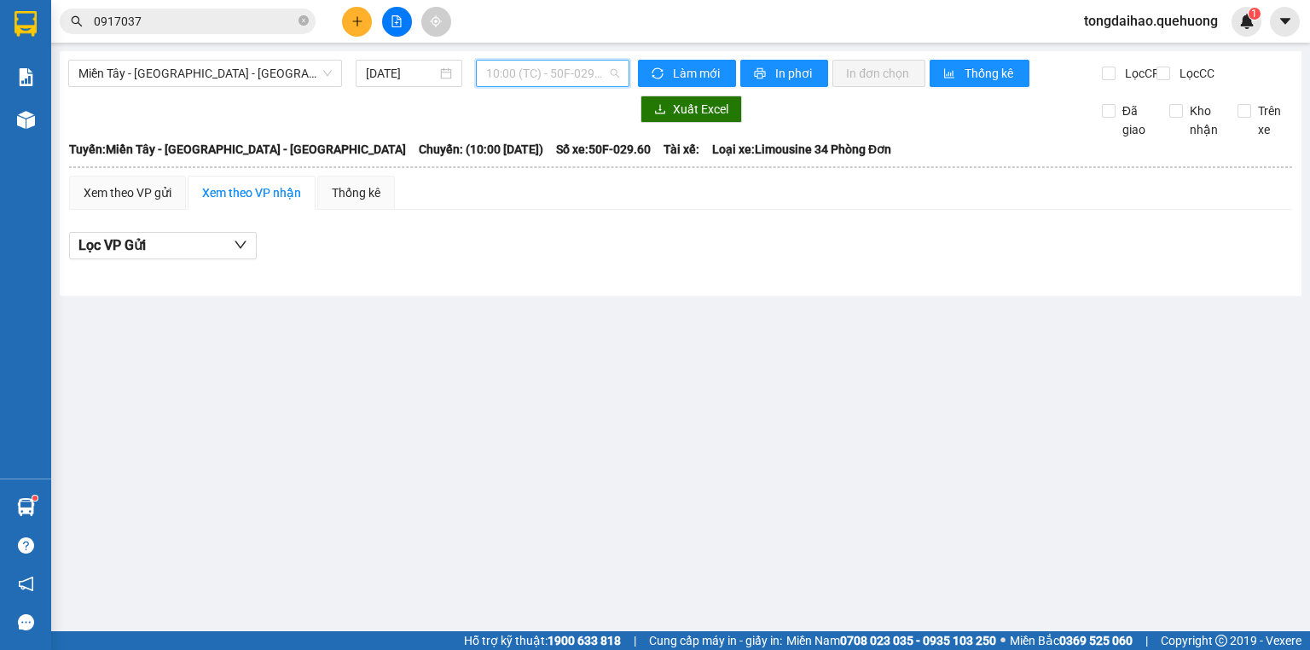
click at [539, 76] on span "10:00 (TC) - 50F-029.60" at bounding box center [553, 74] width 134 height 26
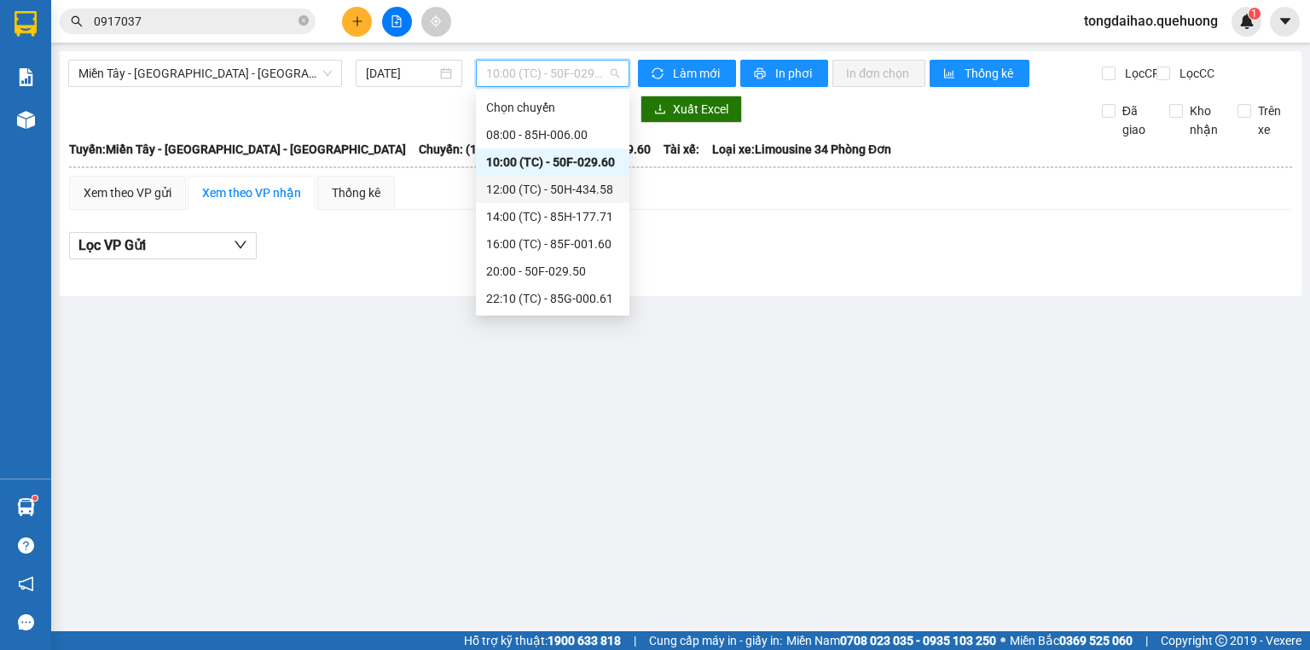
click at [557, 194] on div "12:00 (TC) - 50H-434.58" at bounding box center [552, 189] width 133 height 19
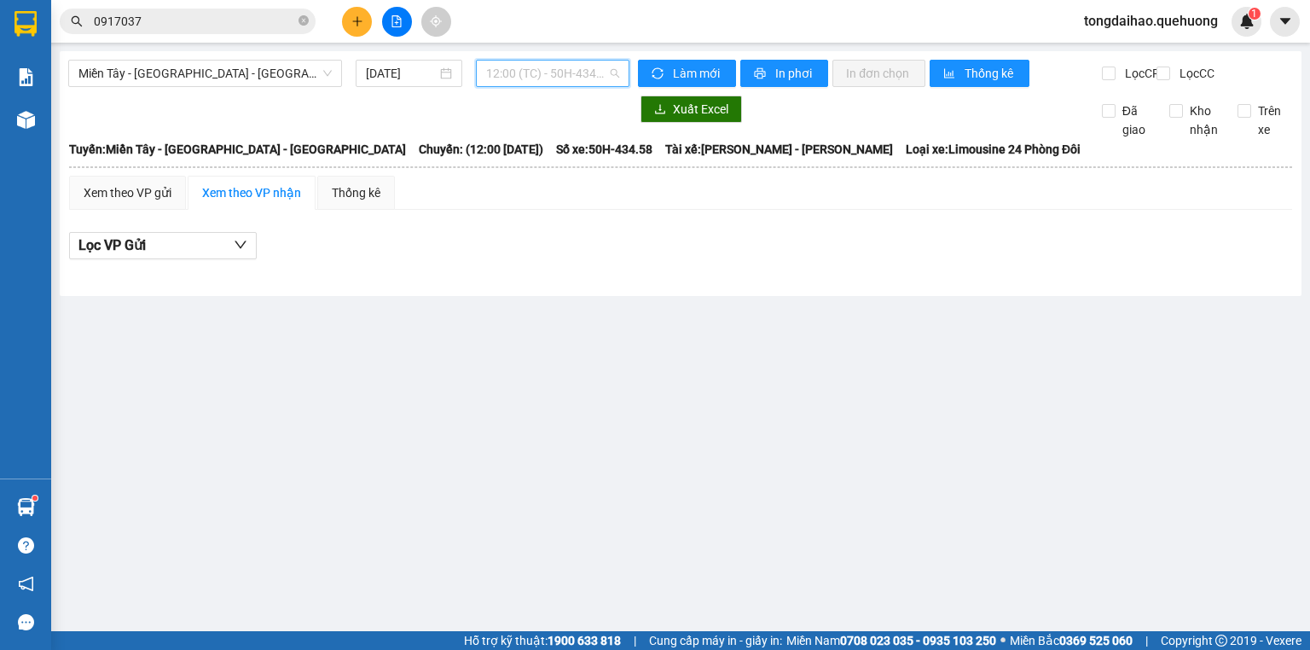
click at [553, 78] on span "12:00 (TC) - 50H-434.58" at bounding box center [553, 74] width 134 height 26
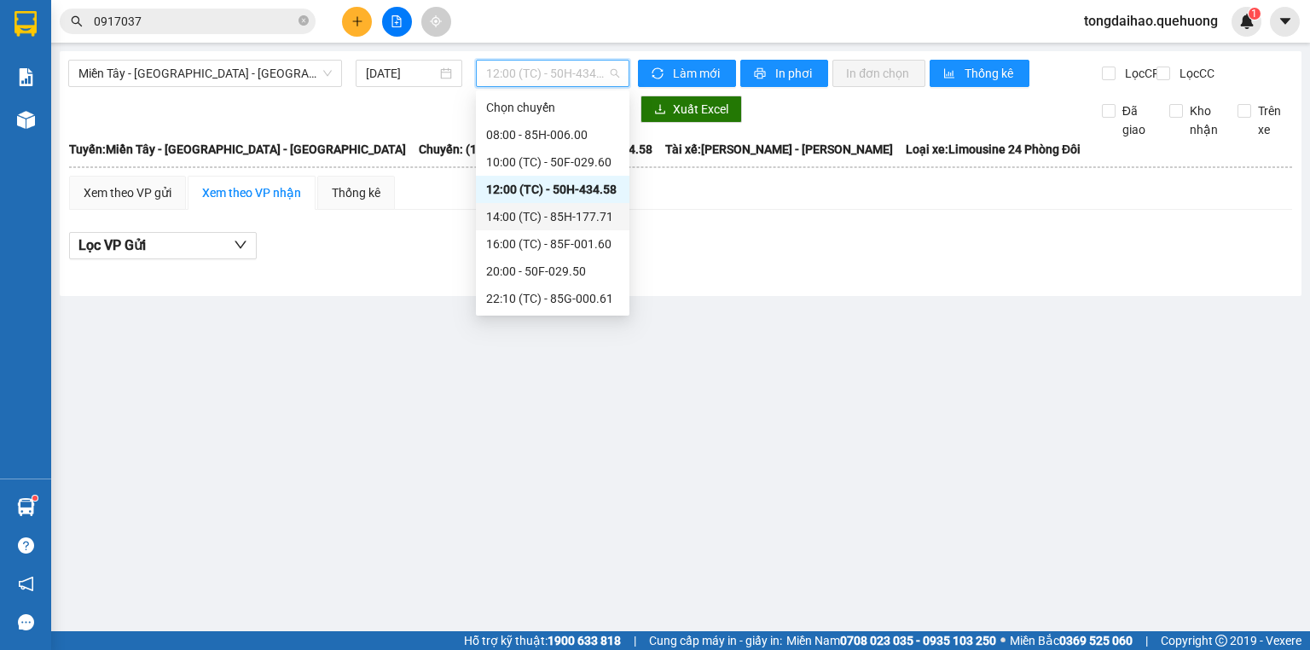
click at [564, 212] on div "14:00 (TC) - 85H-177.71" at bounding box center [552, 216] width 133 height 19
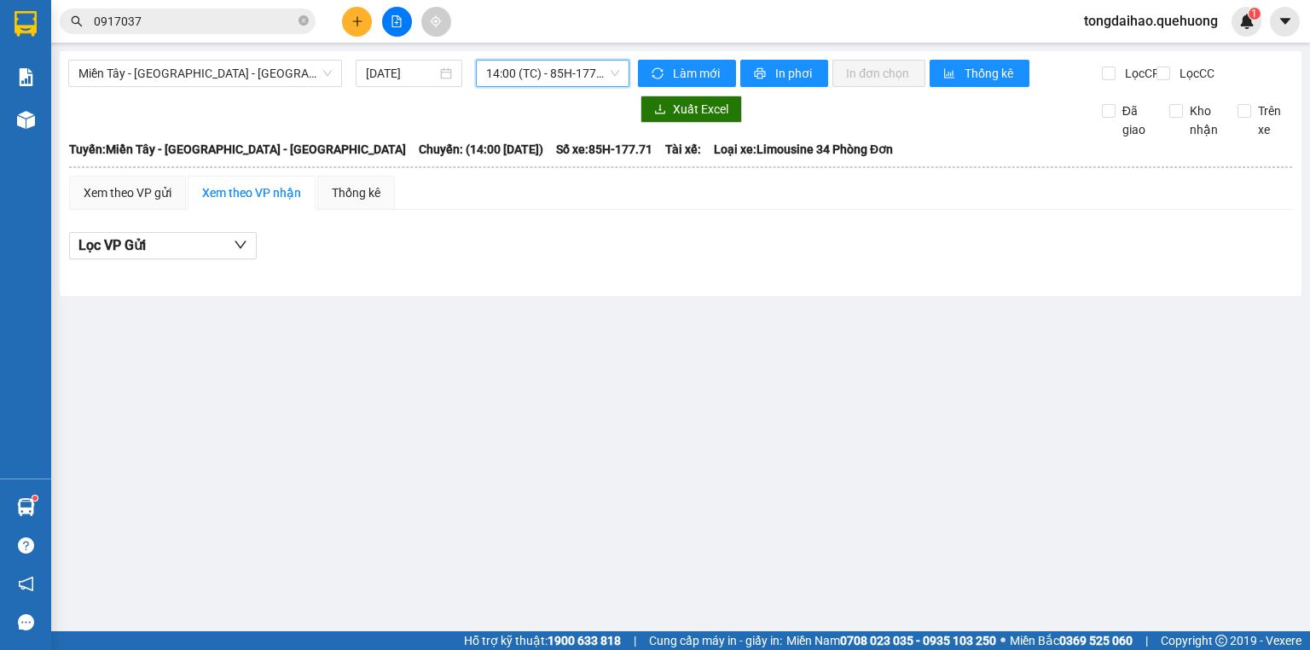
click at [551, 87] on div "Miền Tây - [GEOGRAPHIC_DATA] - [GEOGRAPHIC_DATA] [DATE] 14:00 14:00 (TC) - 85H-…" at bounding box center [348, 73] width 561 height 27
click at [508, 77] on span "14:00 (TC) - 85H-177.71" at bounding box center [553, 74] width 134 height 26
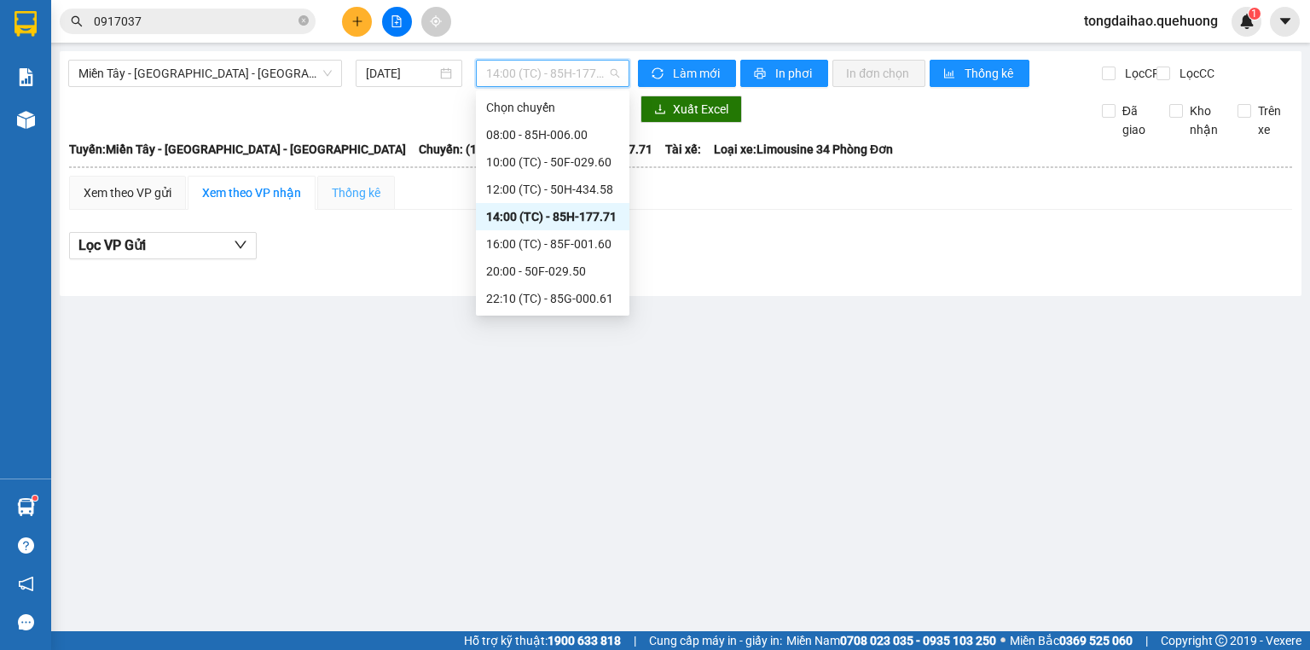
drag, startPoint x: 422, startPoint y: 367, endPoint x: 347, endPoint y: 195, distance: 187.1
click at [414, 357] on main "Miền Tây - [GEOGRAPHIC_DATA] - [GEOGRAPHIC_DATA] [DATE] 14:00 (TC) - 85H-177.71…" at bounding box center [655, 315] width 1310 height 631
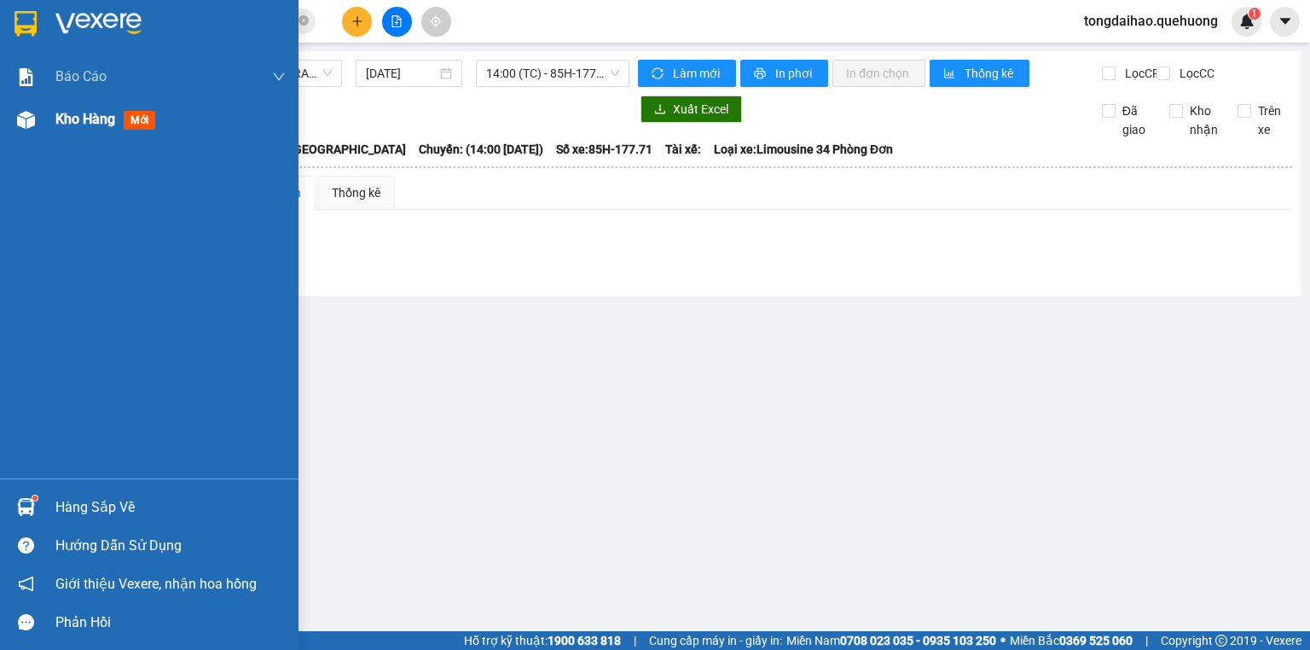
click at [30, 120] on img at bounding box center [26, 120] width 18 height 18
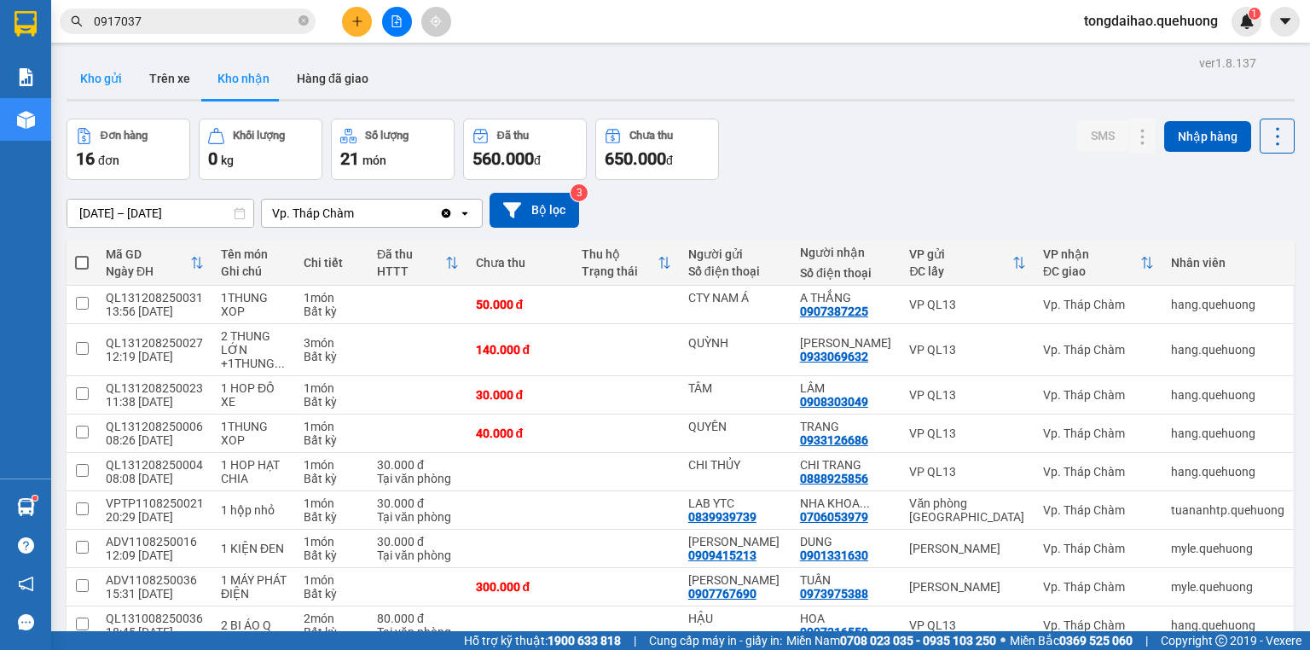
click at [123, 76] on button "Kho gửi" at bounding box center [101, 78] width 69 height 41
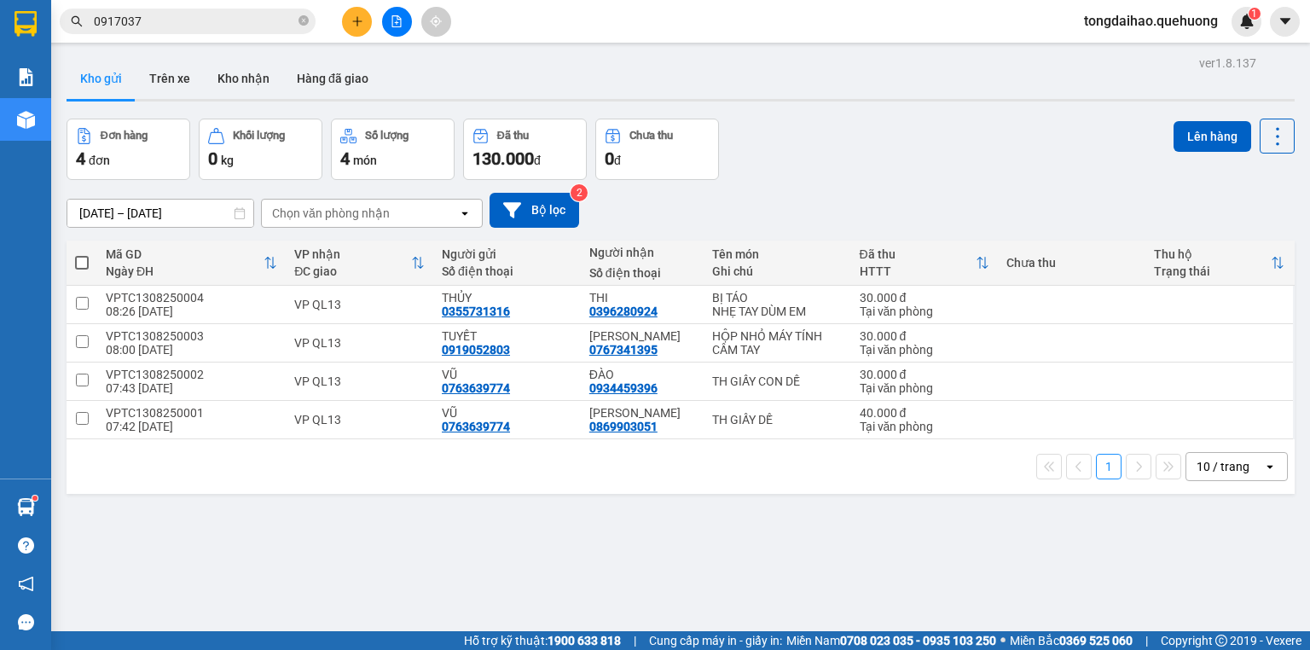
click at [838, 147] on div "Đơn hàng 4 đơn Khối lượng 0 kg Số lượng 4 món Đã thu 130.000 đ Chưa thu 0 đ Lên…" at bounding box center [681, 149] width 1228 height 61
click at [363, 24] on button at bounding box center [357, 22] width 30 height 30
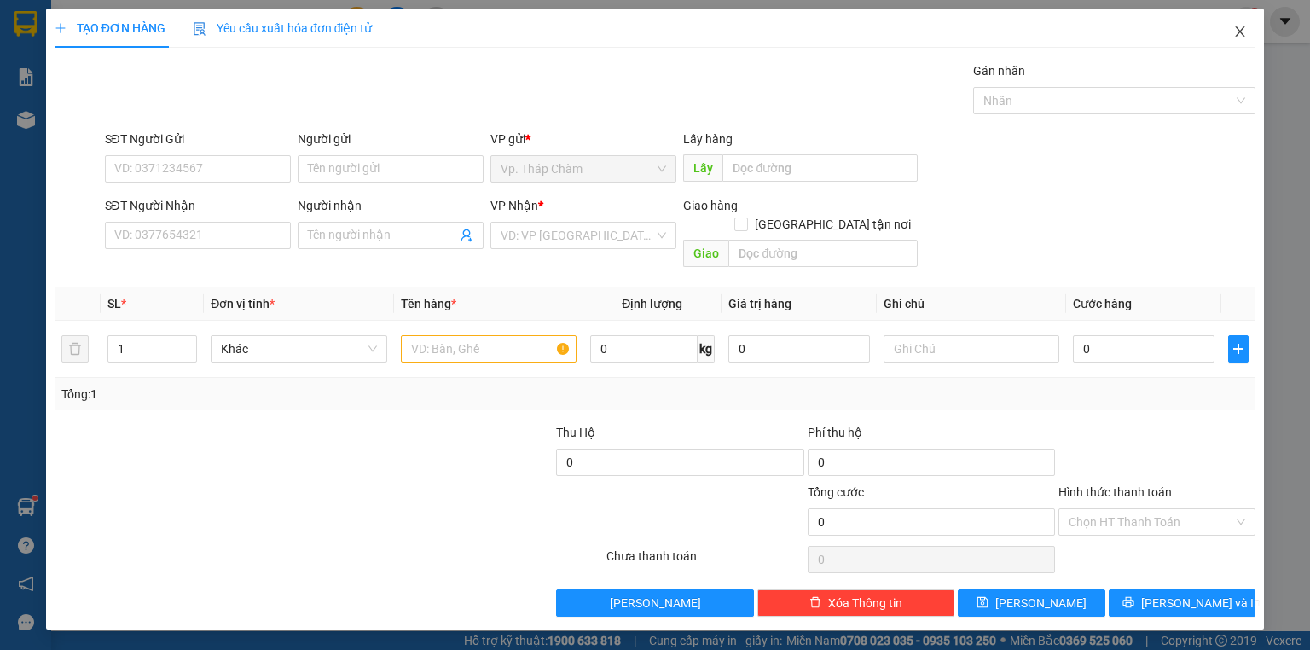
click at [1238, 31] on icon "close" at bounding box center [1240, 32] width 14 height 14
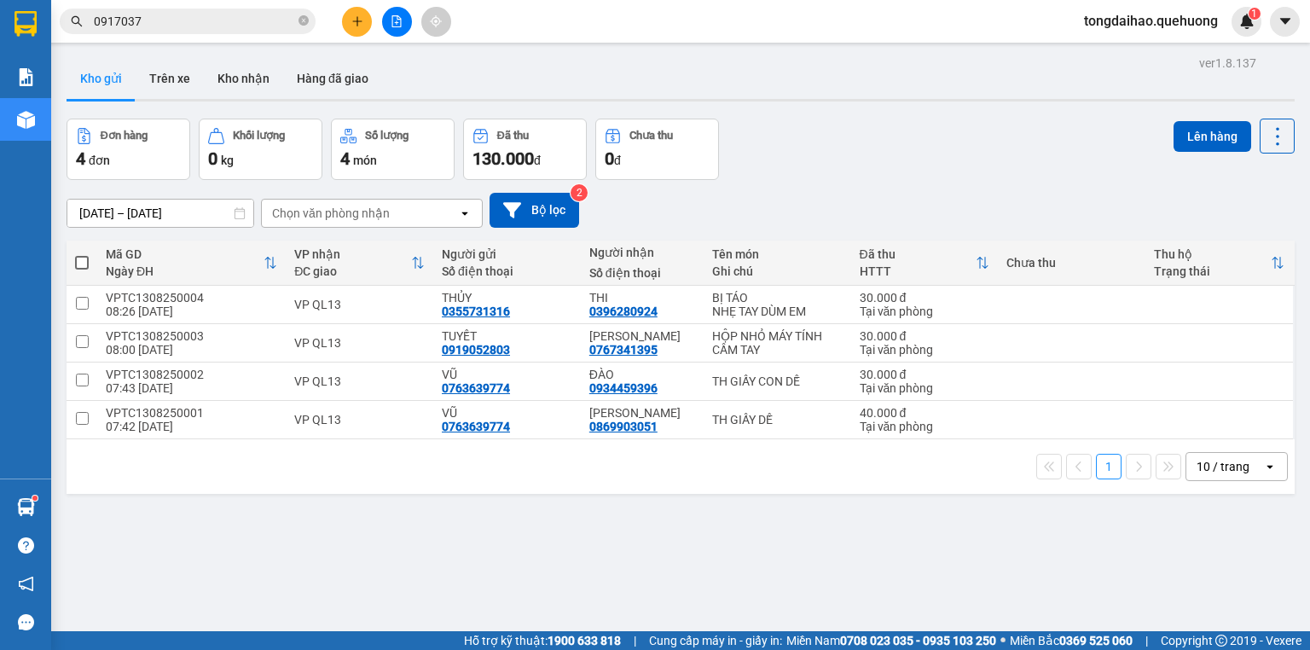
click at [866, 170] on div "Đơn hàng 4 đơn Khối lượng 0 kg Số lượng 4 món Đã thu 130.000 đ Chưa thu 0 đ Lên…" at bounding box center [681, 149] width 1228 height 61
click at [399, 14] on button at bounding box center [397, 22] width 30 height 30
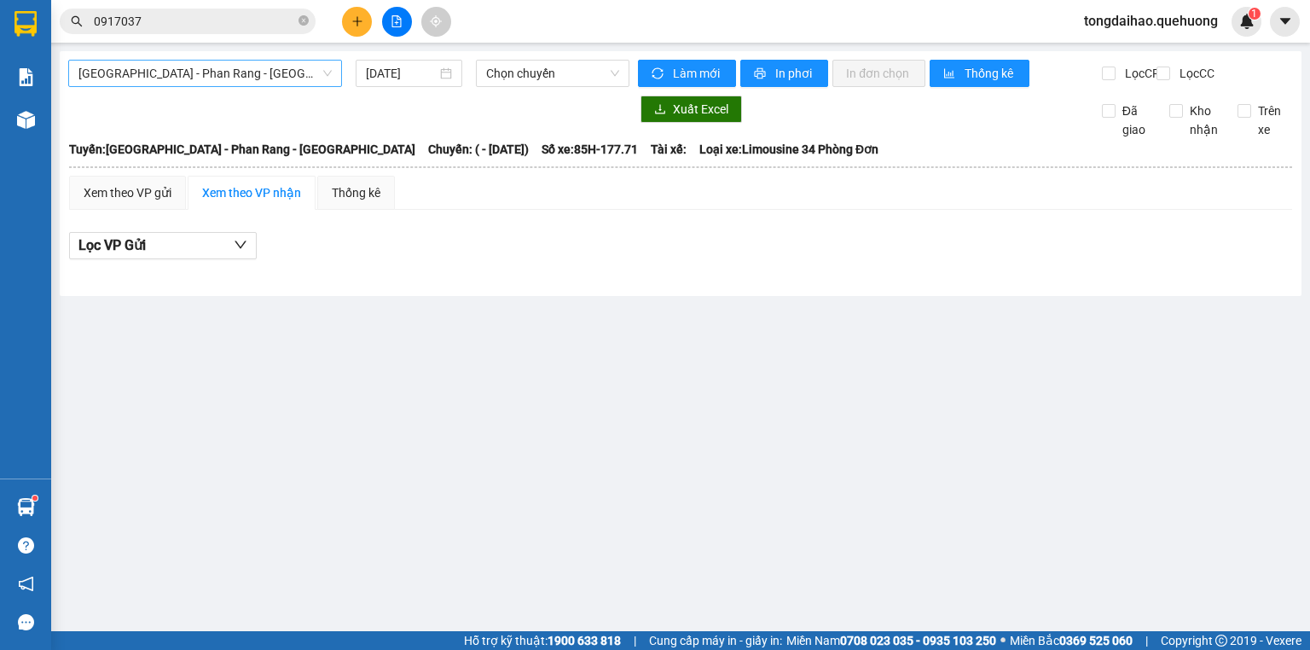
click at [211, 63] on span "[GEOGRAPHIC_DATA] - Phan Rang - [GEOGRAPHIC_DATA]" at bounding box center [204, 74] width 253 height 26
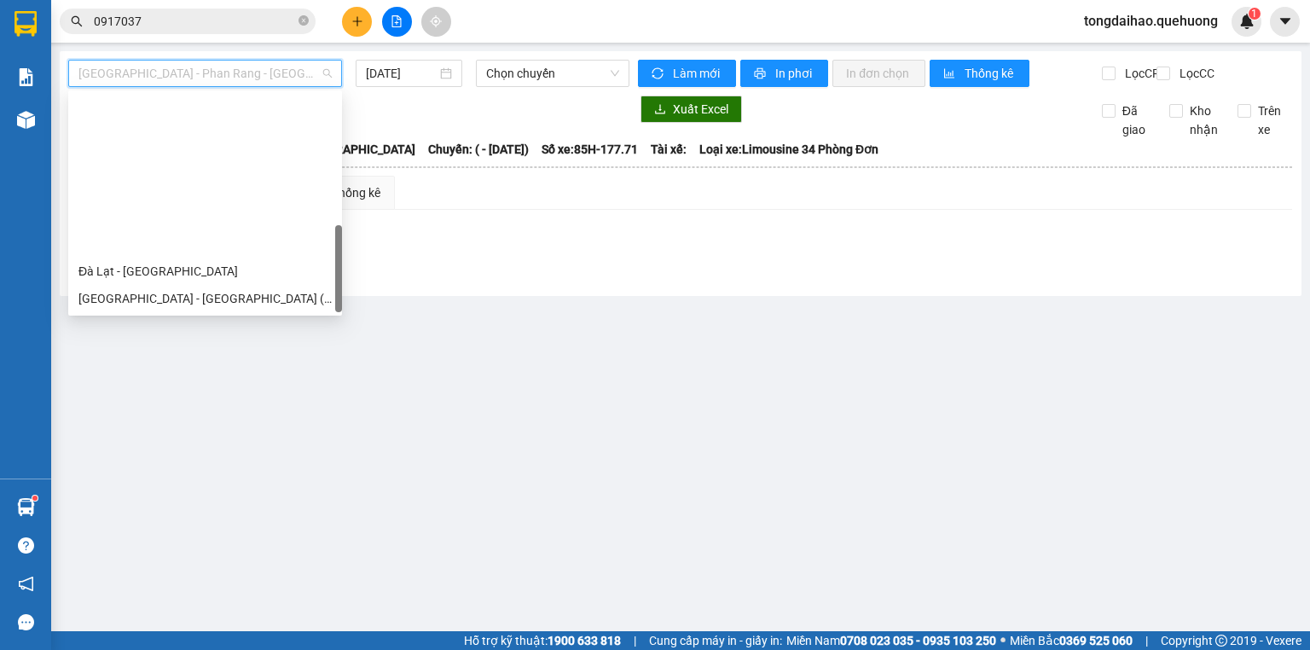
scroll to position [464, 0]
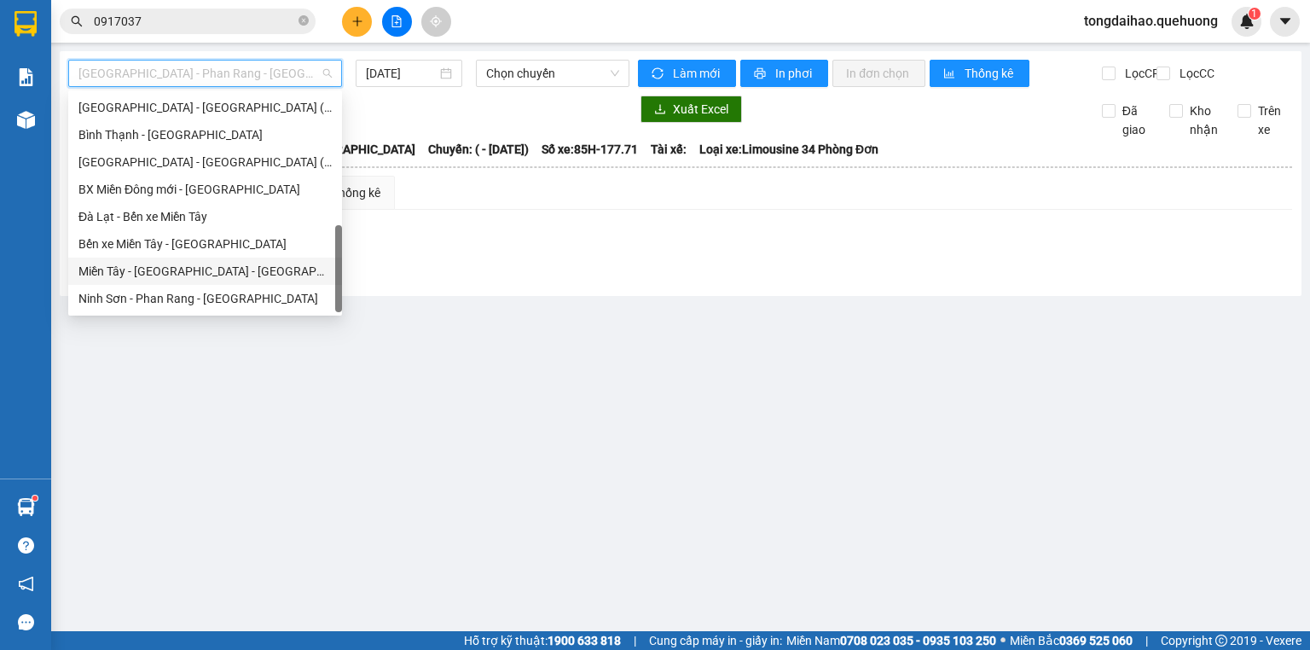
click at [173, 270] on div "Miền Tây - [GEOGRAPHIC_DATA] - [GEOGRAPHIC_DATA]" at bounding box center [204, 271] width 253 height 19
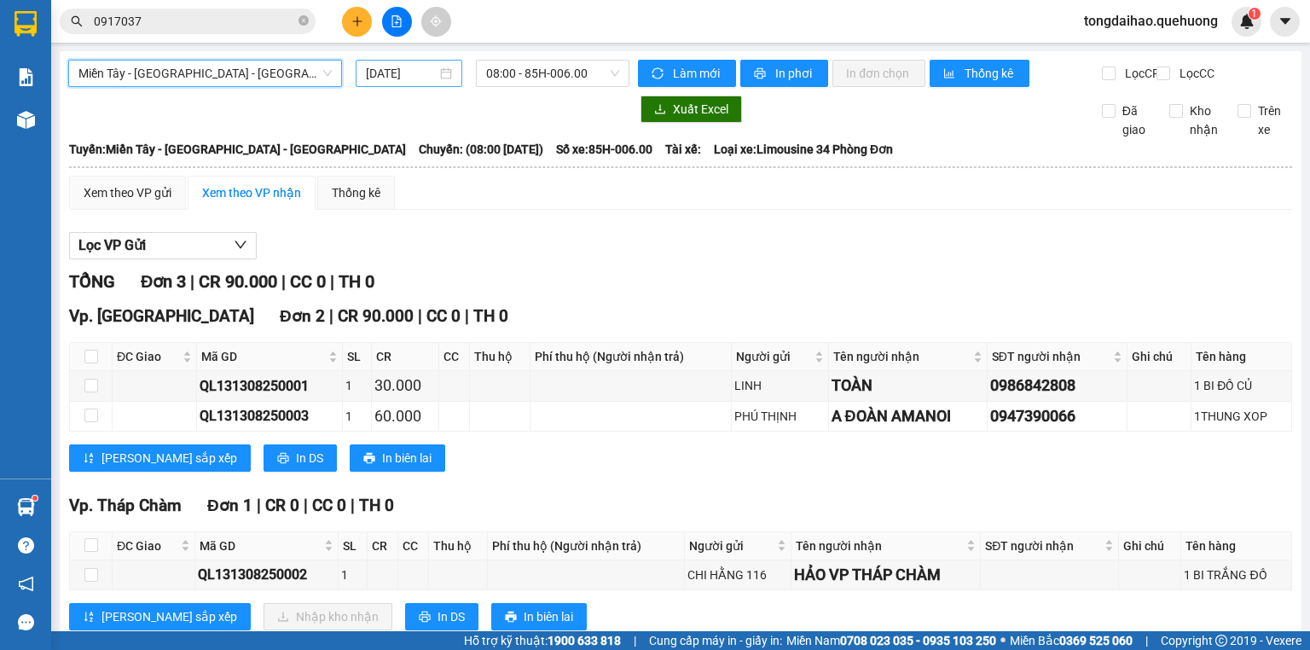
click at [411, 74] on input "[DATE]" at bounding box center [401, 73] width 70 height 19
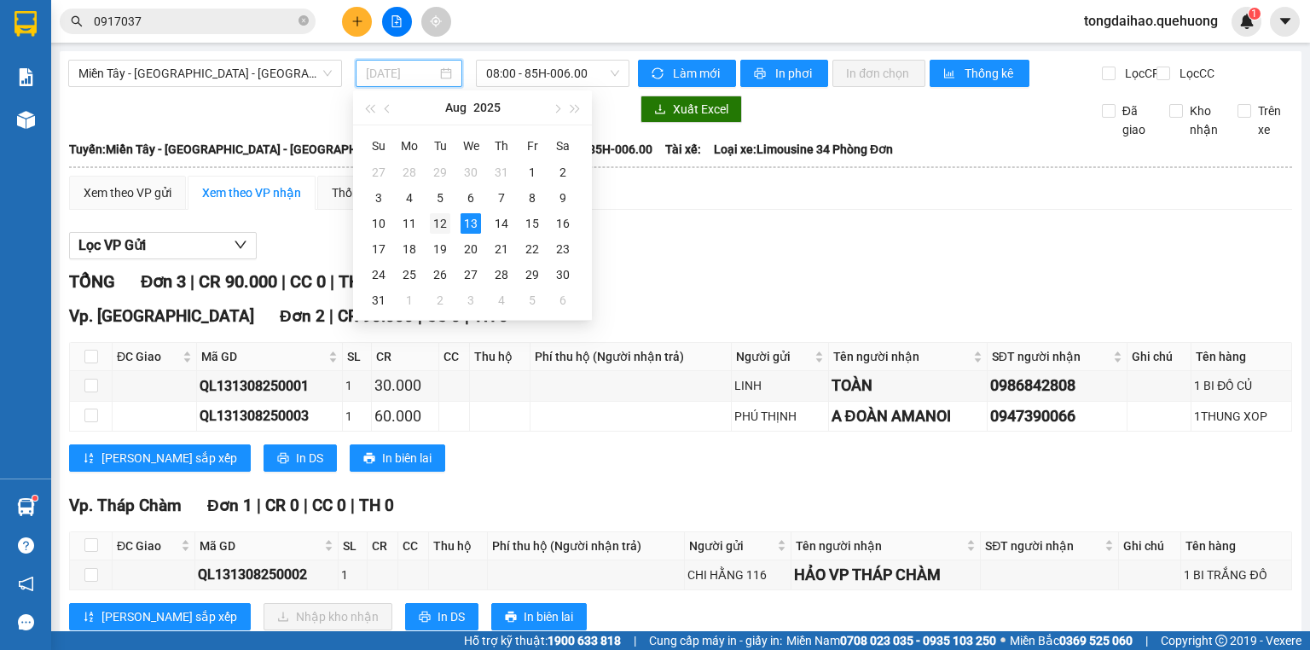
click at [444, 232] on div "12" at bounding box center [440, 223] width 20 height 20
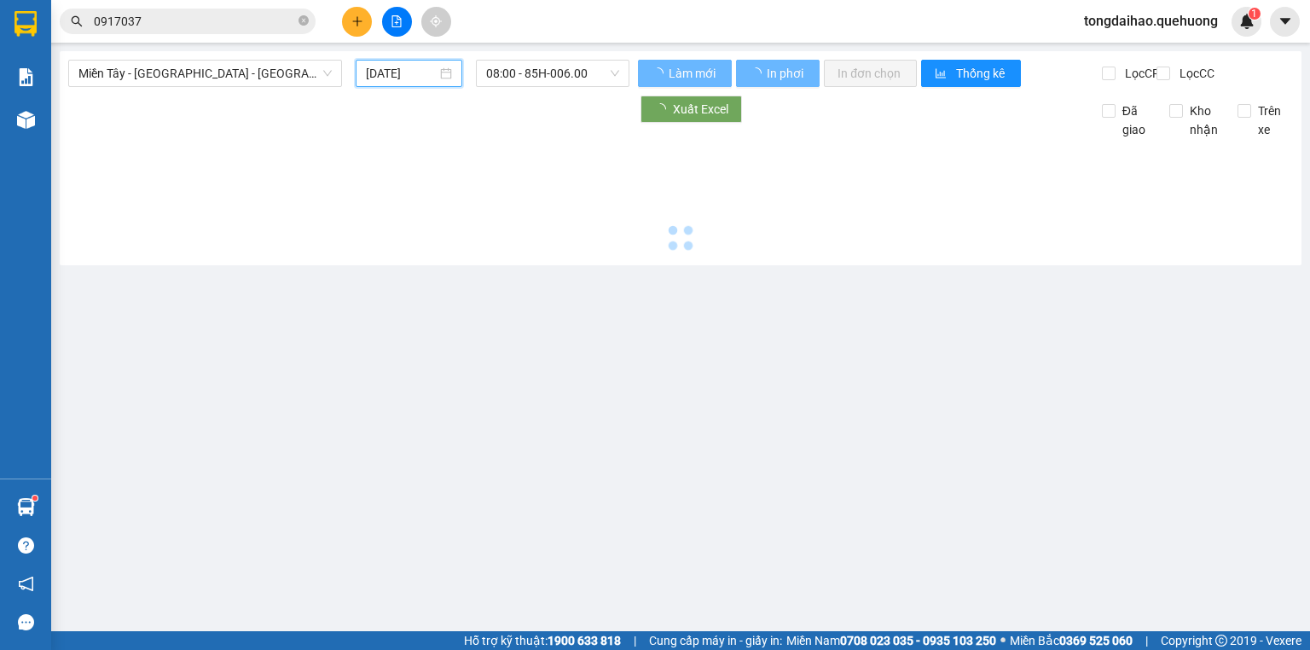
type input "[DATE]"
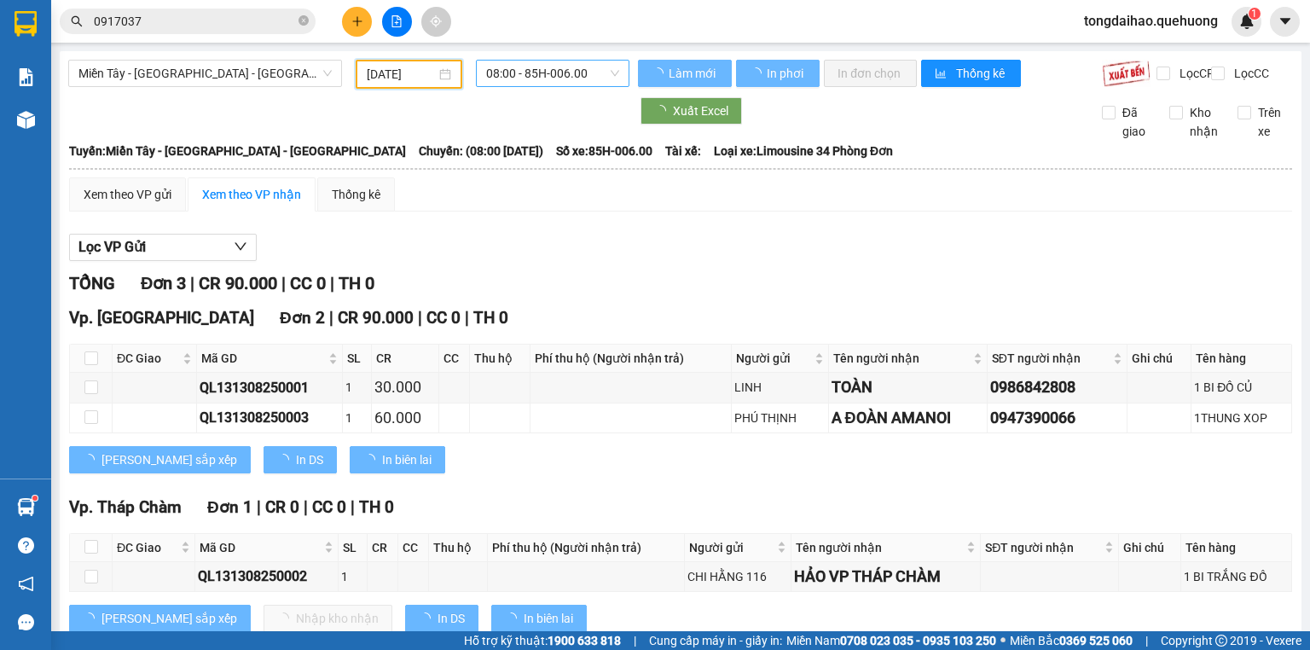
click at [533, 73] on span "08:00 - 85H-006.00" at bounding box center [553, 74] width 134 height 26
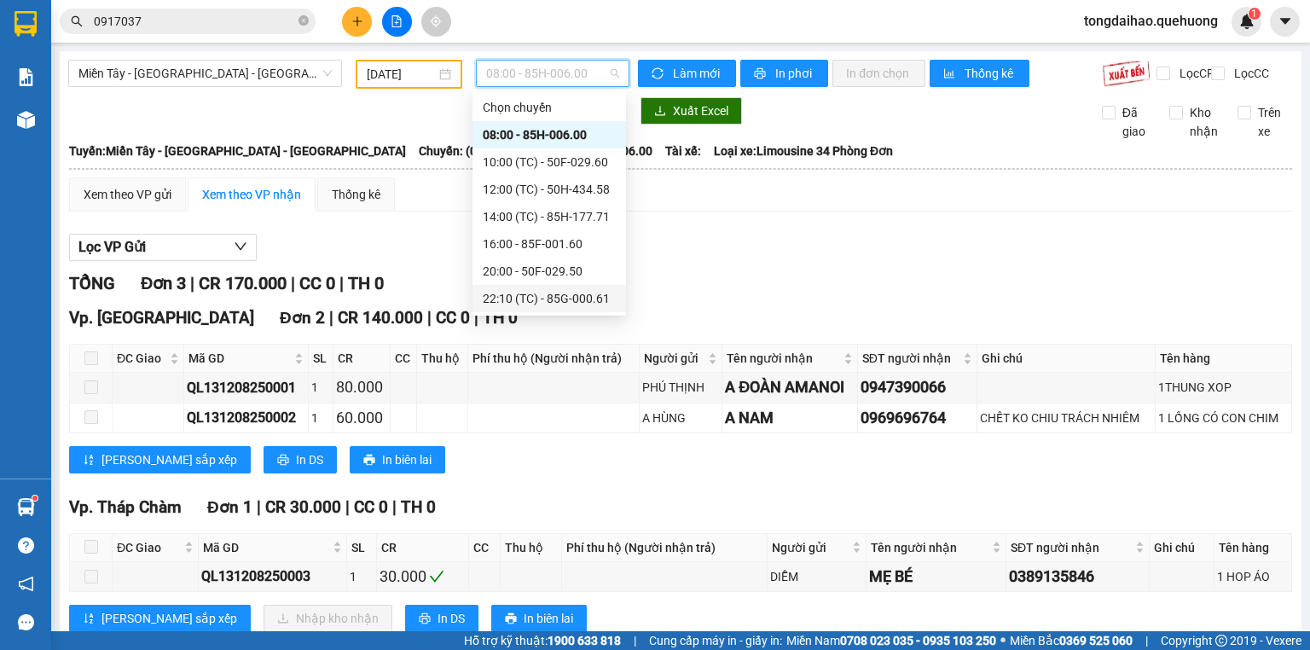
scroll to position [136, 0]
click at [513, 303] on div "23:08 (TC) - 85B-005.94" at bounding box center [549, 298] width 133 height 19
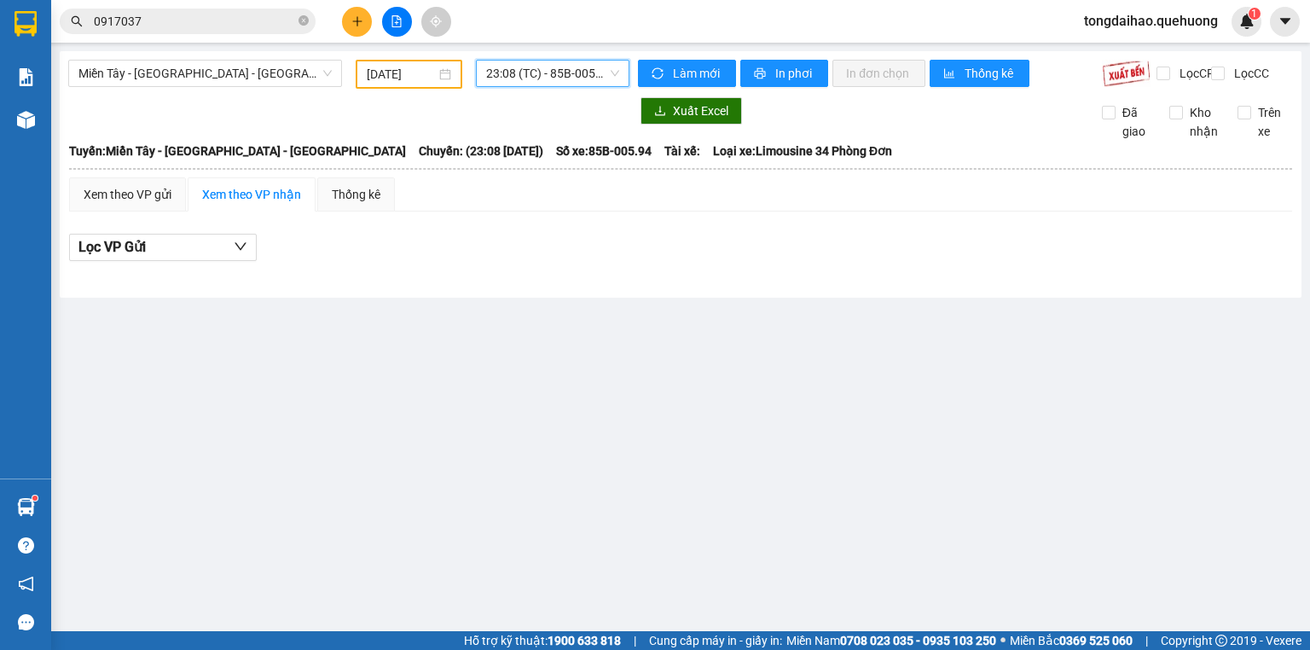
click at [529, 73] on span "23:08 (TC) - 85B-005.94" at bounding box center [553, 74] width 134 height 26
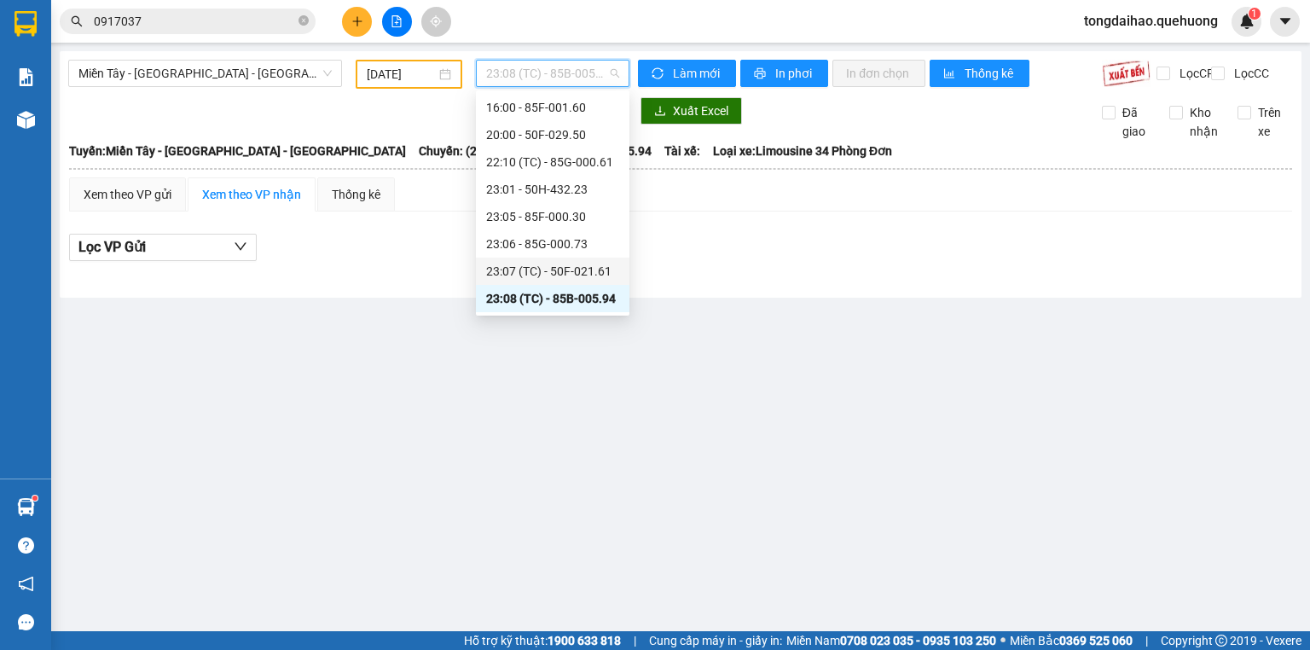
scroll to position [164, 0]
click at [525, 292] on div "23:59 (TC) - 85H-006.45" at bounding box center [552, 298] width 133 height 19
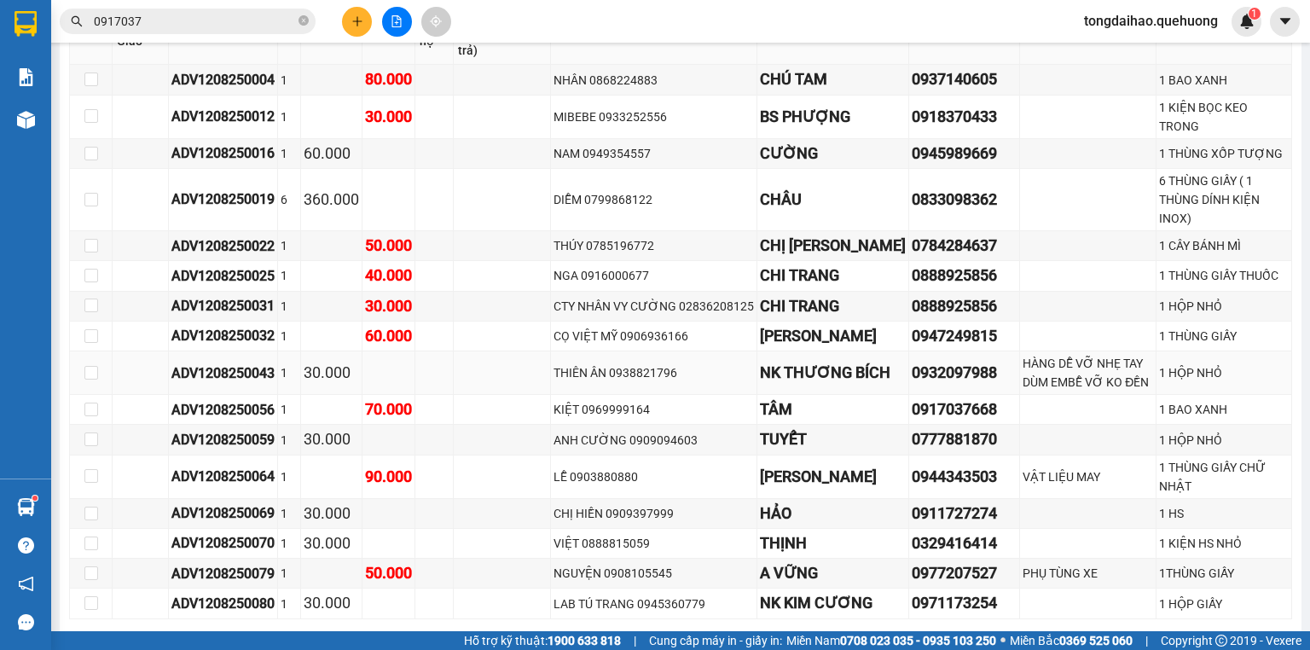
scroll to position [2115, 0]
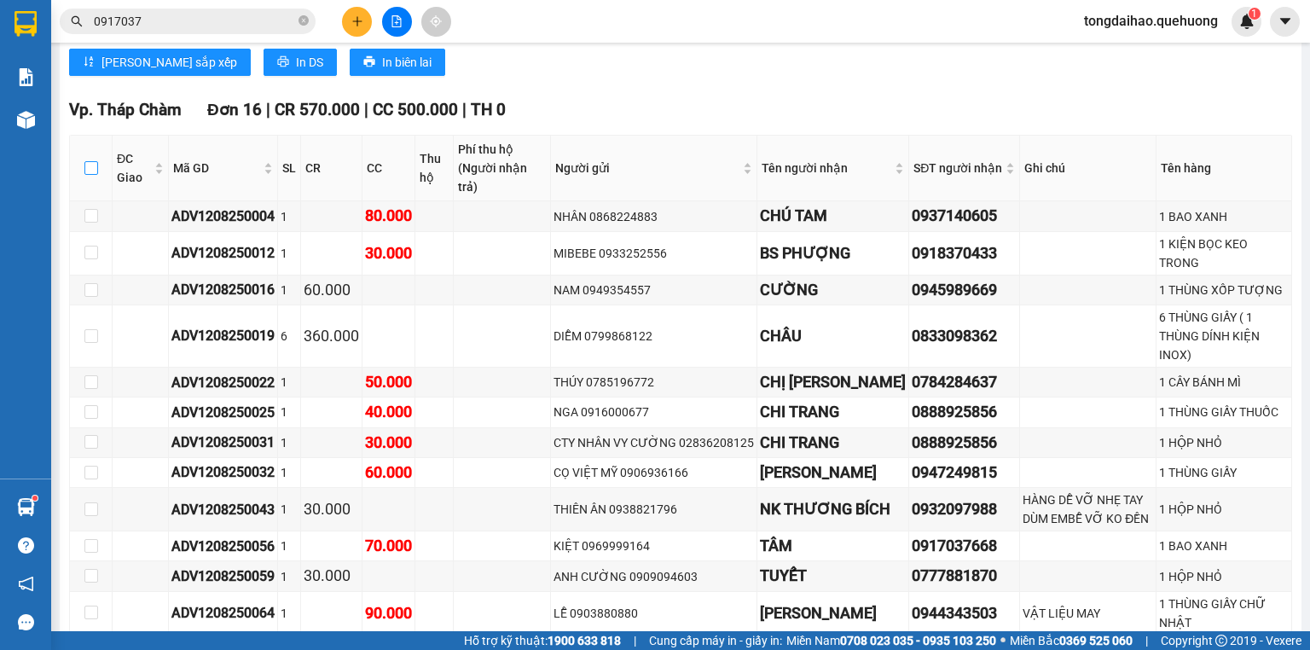
click at [96, 161] on input "checkbox" at bounding box center [91, 168] width 14 height 14
checkbox input "true"
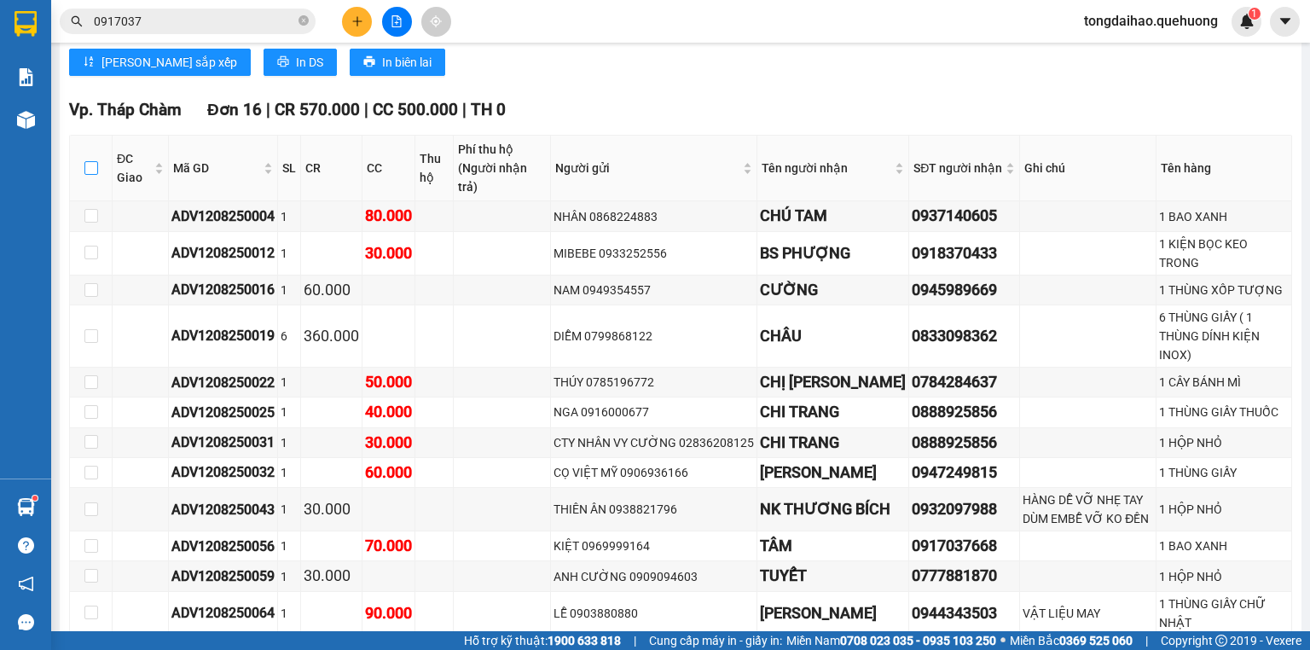
checkbox input "true"
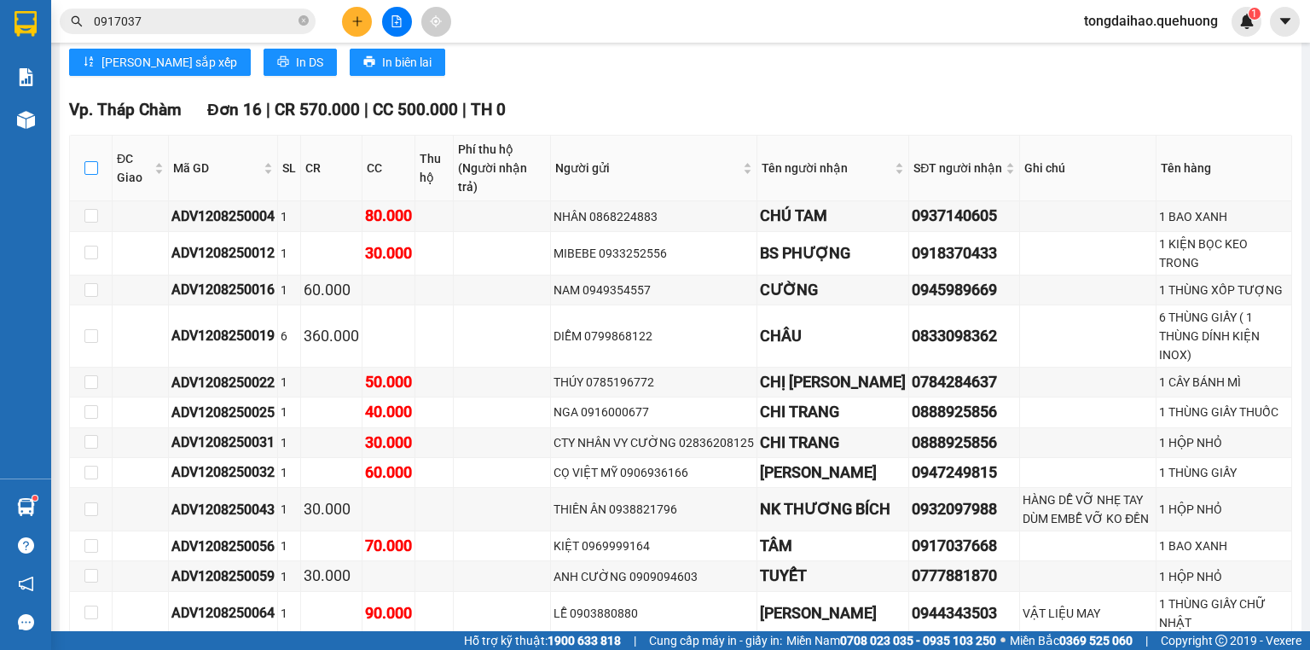
checkbox input "true"
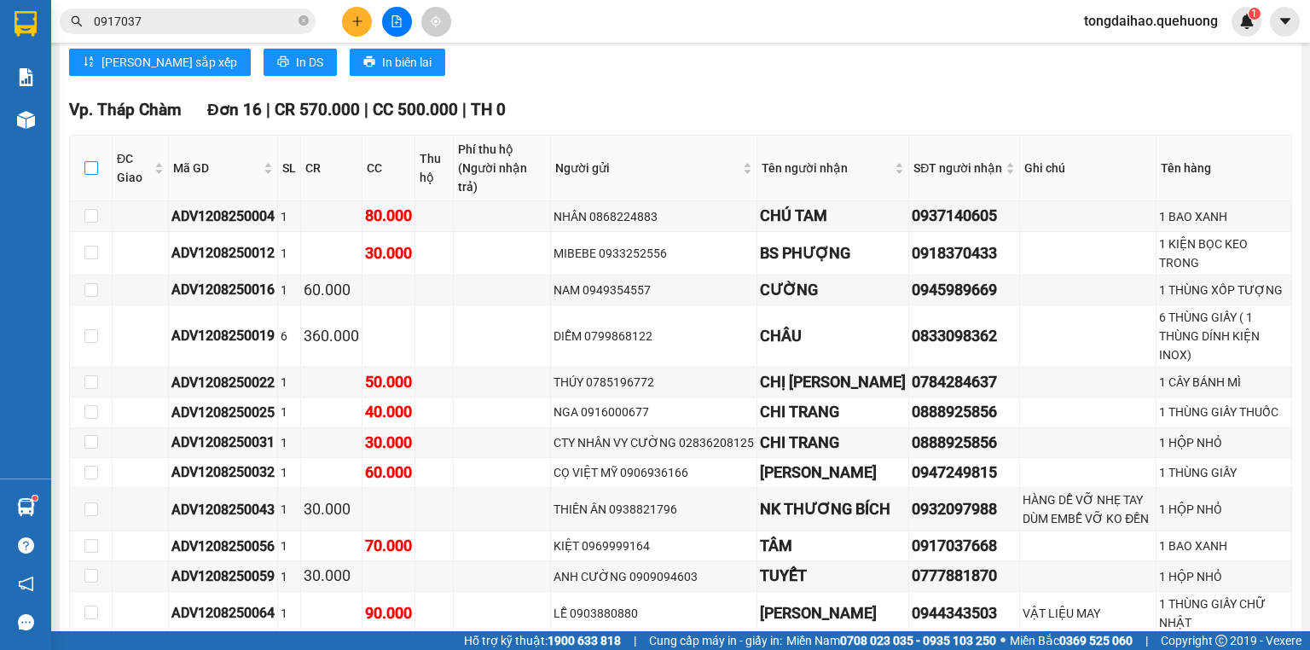
checkbox input "true"
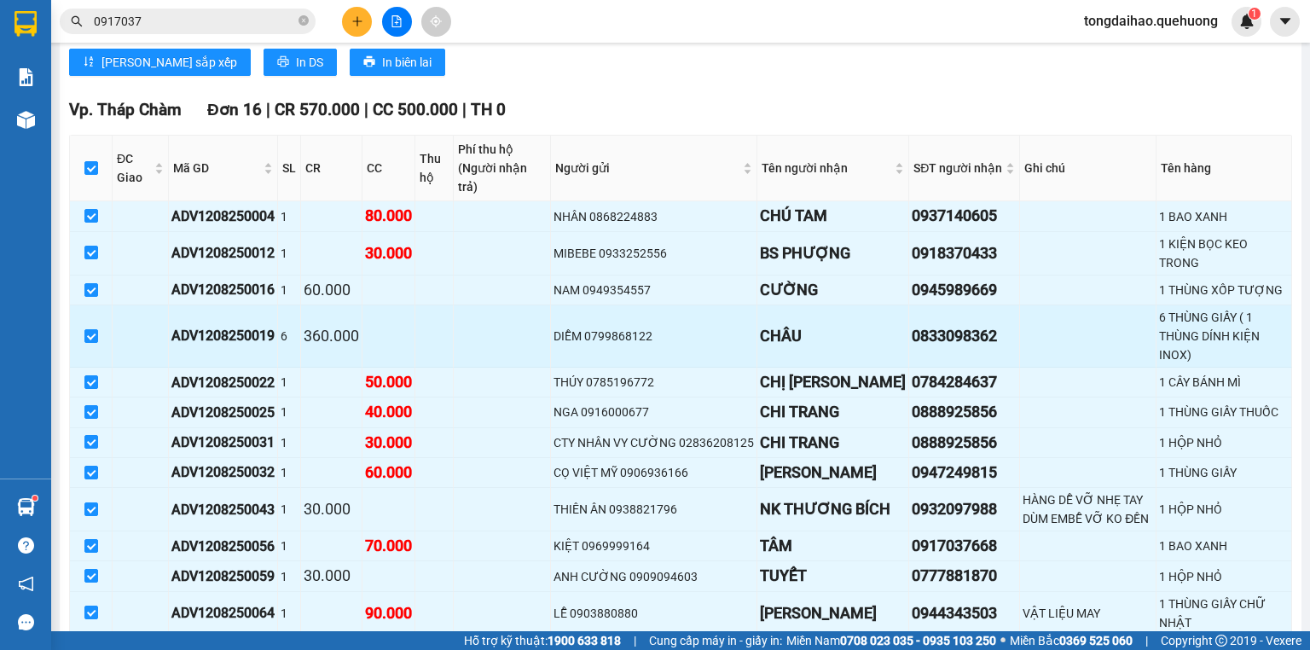
scroll to position [2388, 0]
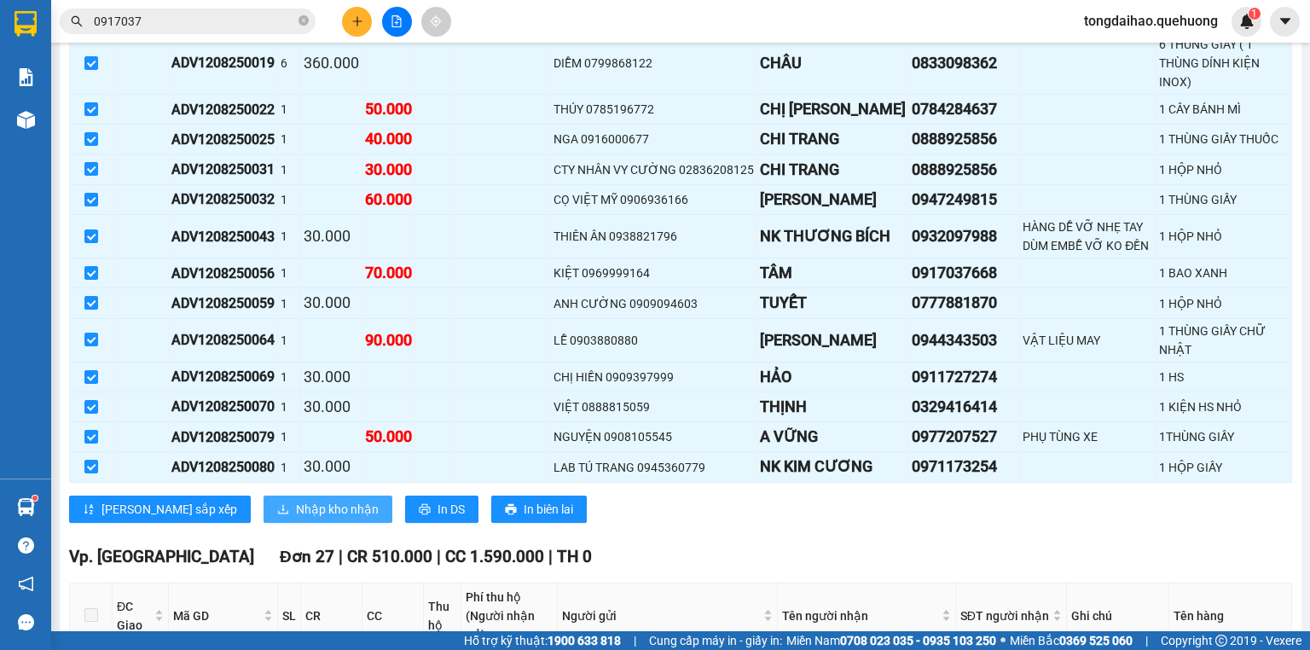
click at [296, 500] on span "Nhập kho nhận" at bounding box center [337, 509] width 83 height 19
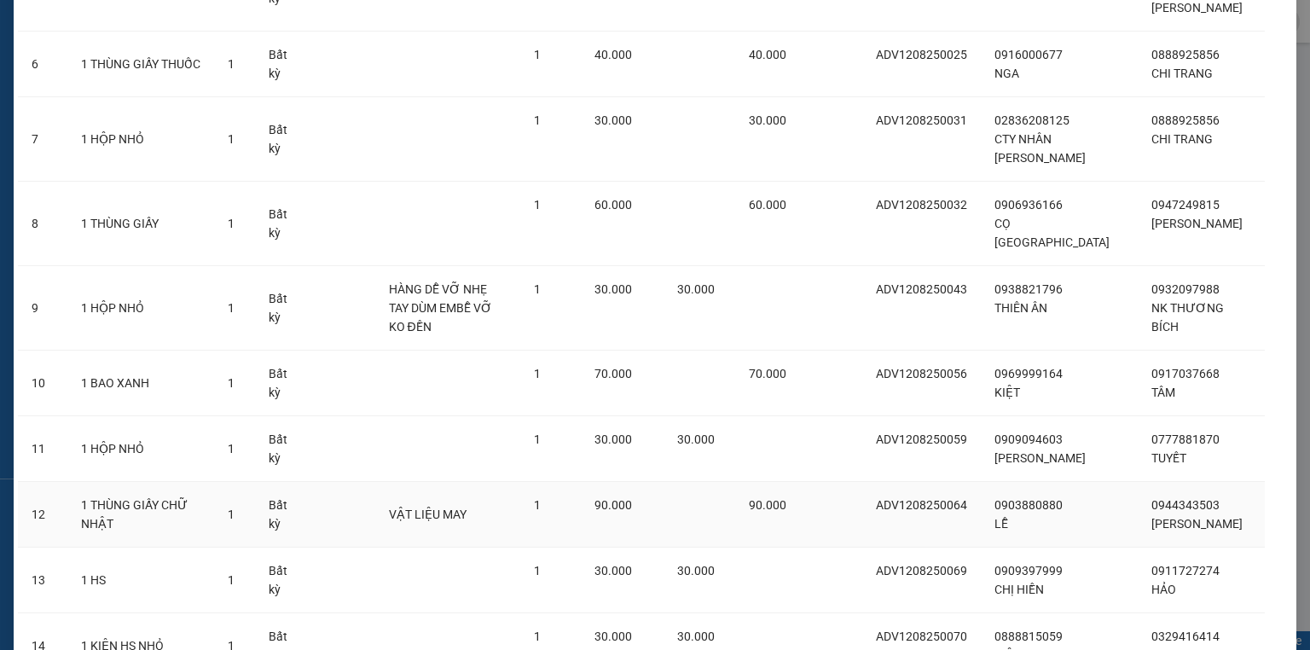
scroll to position [740, 0]
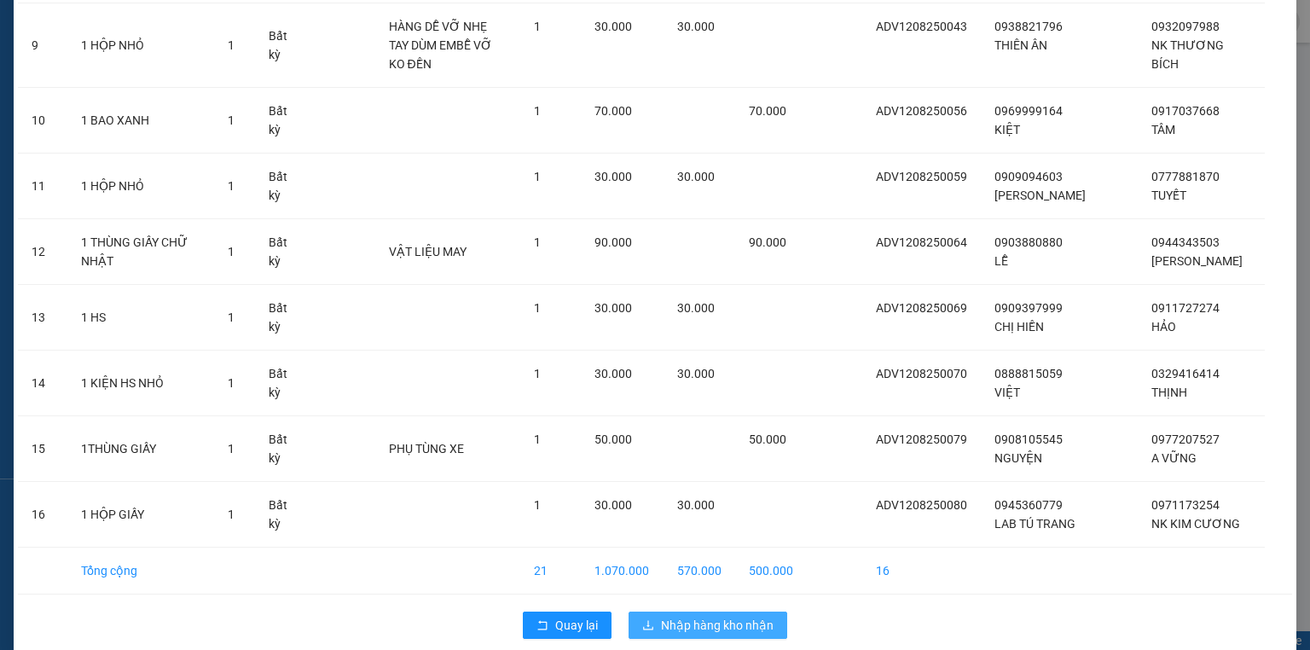
click at [745, 616] on span "Nhập hàng kho nhận" at bounding box center [717, 625] width 113 height 19
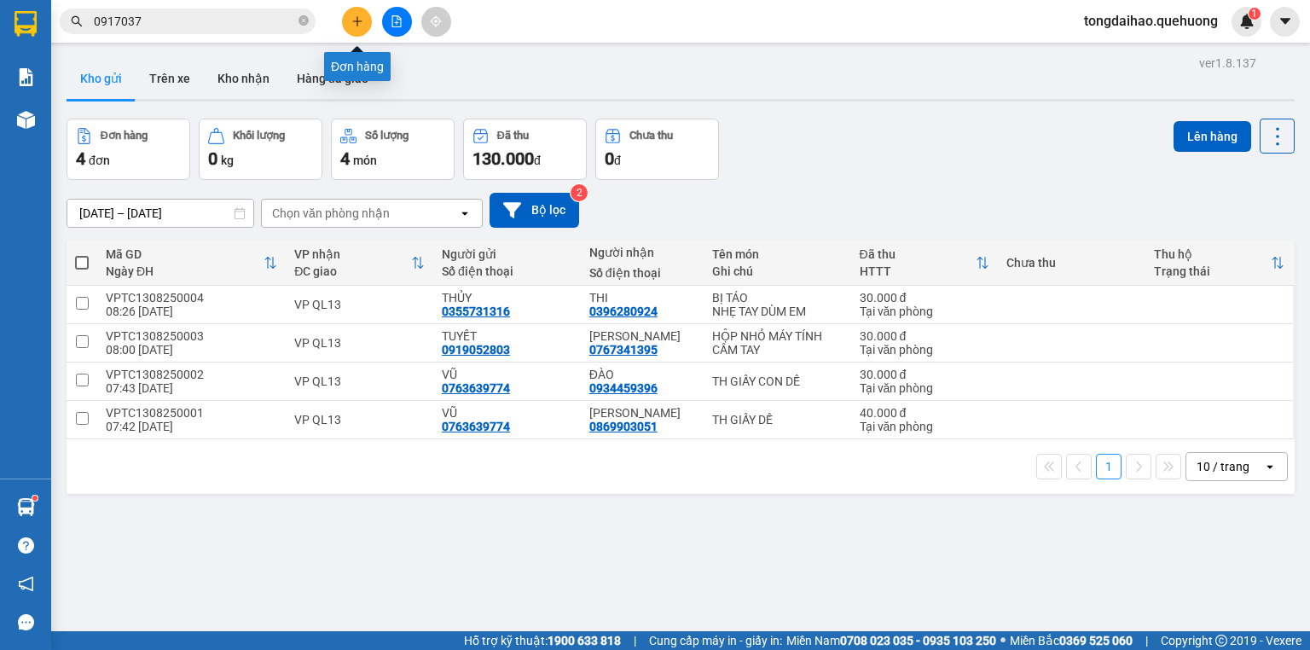
click at [359, 31] on button at bounding box center [357, 22] width 30 height 30
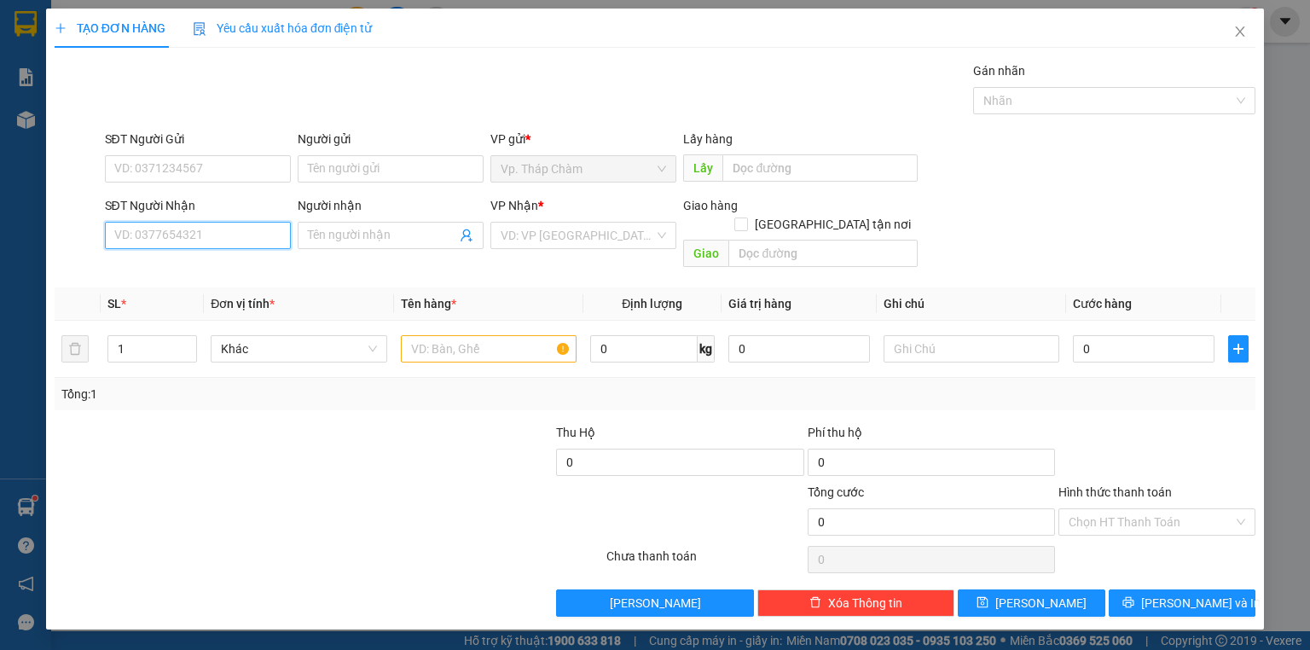
click at [174, 232] on input "SĐT Người Nhận" at bounding box center [198, 235] width 186 height 27
click at [197, 239] on input "SĐT Người Nhận" at bounding box center [198, 235] width 186 height 27
click at [182, 261] on div "0388254673 - HOA" at bounding box center [197, 268] width 165 height 19
type input "0388254673"
type input "HOA"
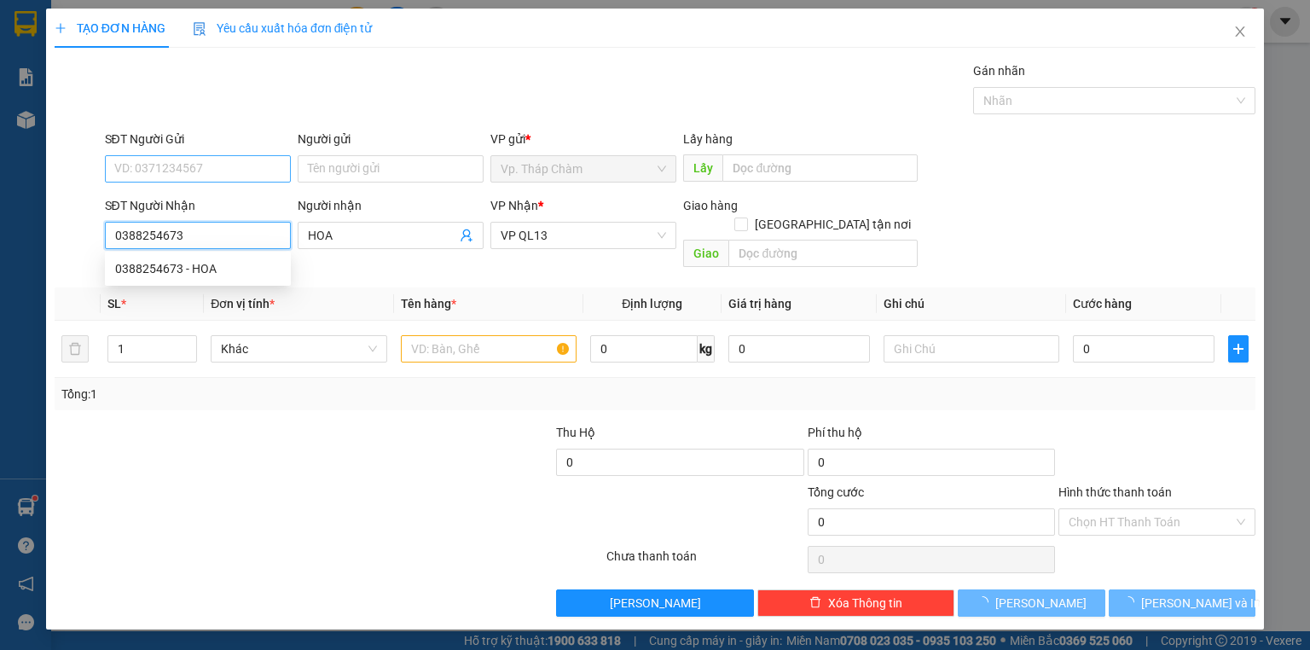
type input "40.000"
type input "0388254673"
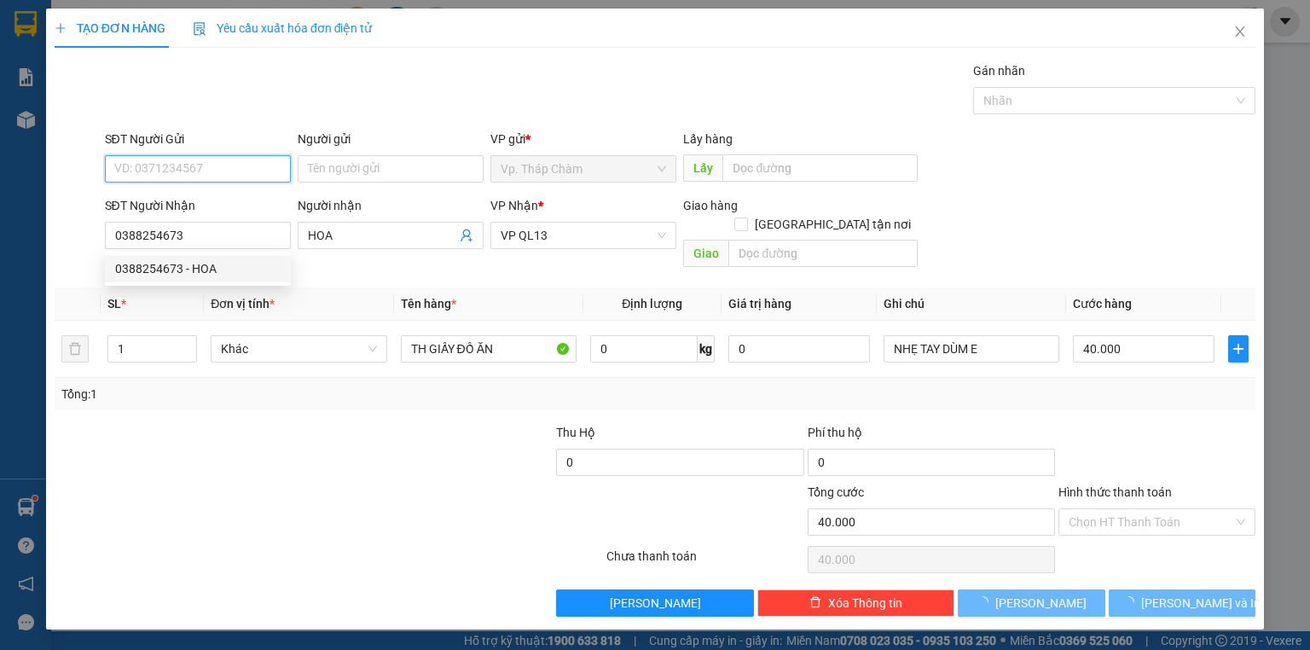
click at [181, 159] on input "SĐT Người Gửi" at bounding box center [198, 168] width 186 height 27
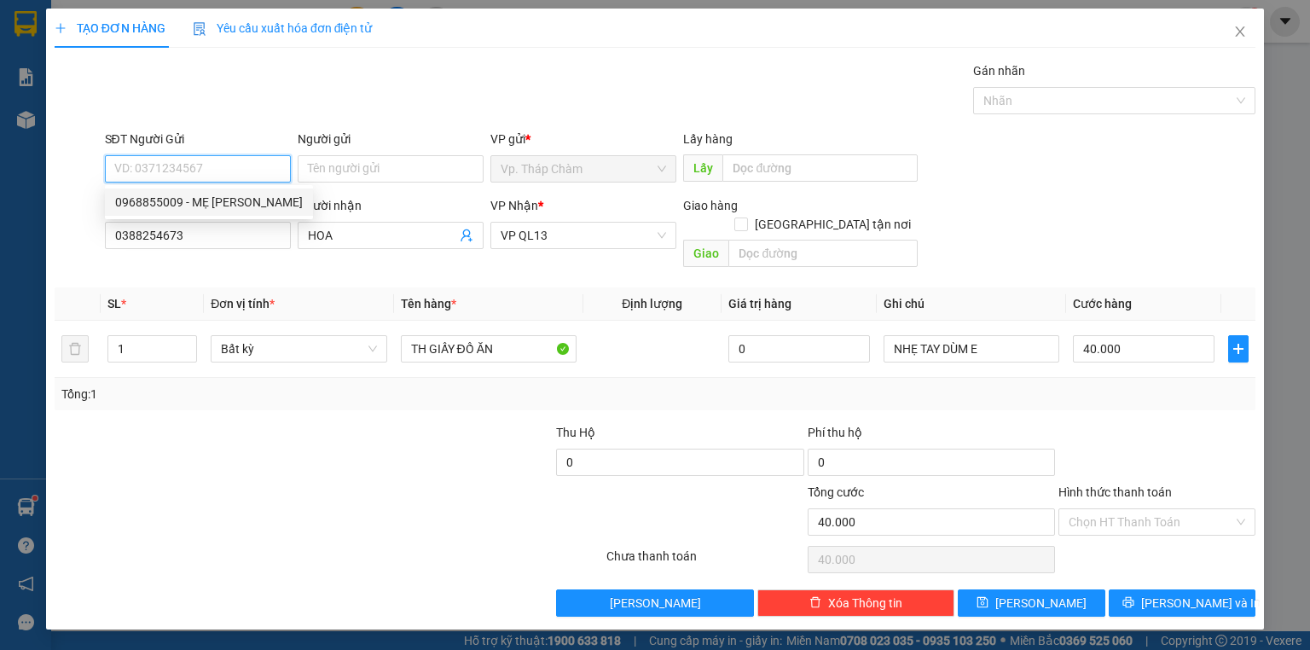
click at [183, 209] on div "0968855009 - MẸ [PERSON_NAME]" at bounding box center [209, 202] width 188 height 19
type input "0968855009"
type input "MẸ [DEMOGRAPHIC_DATA]"
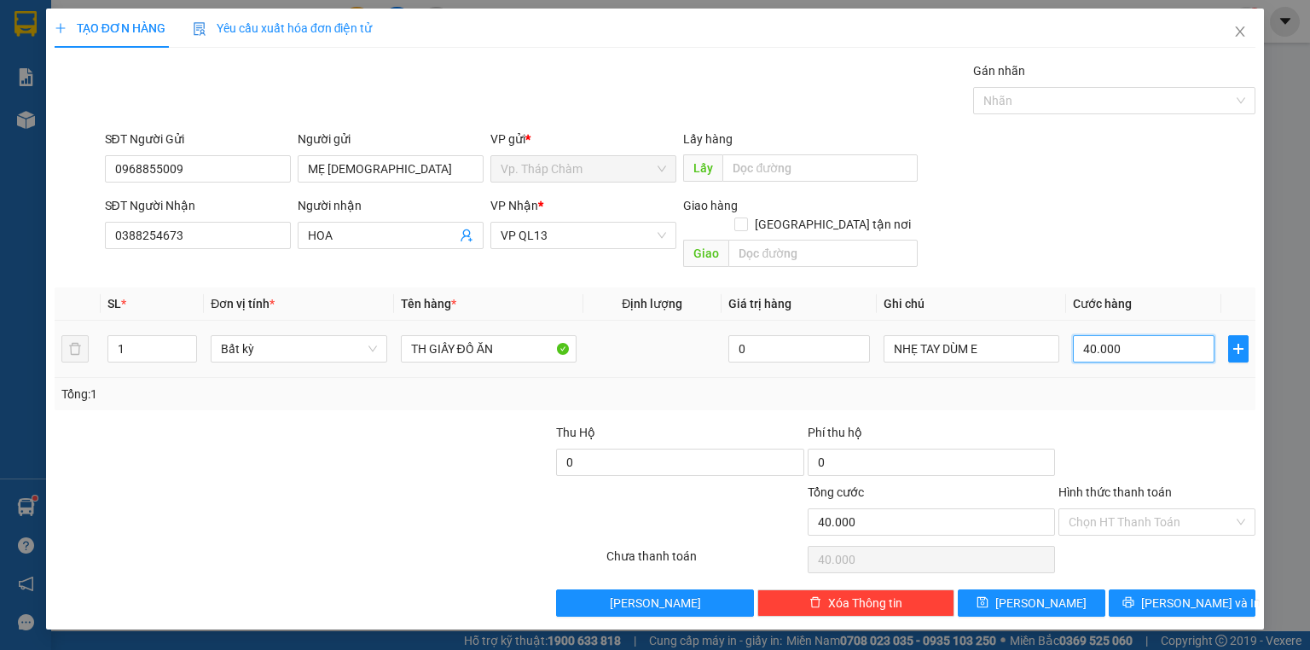
click at [1148, 335] on input "40.000" at bounding box center [1144, 348] width 142 height 27
type input "0"
type input "3"
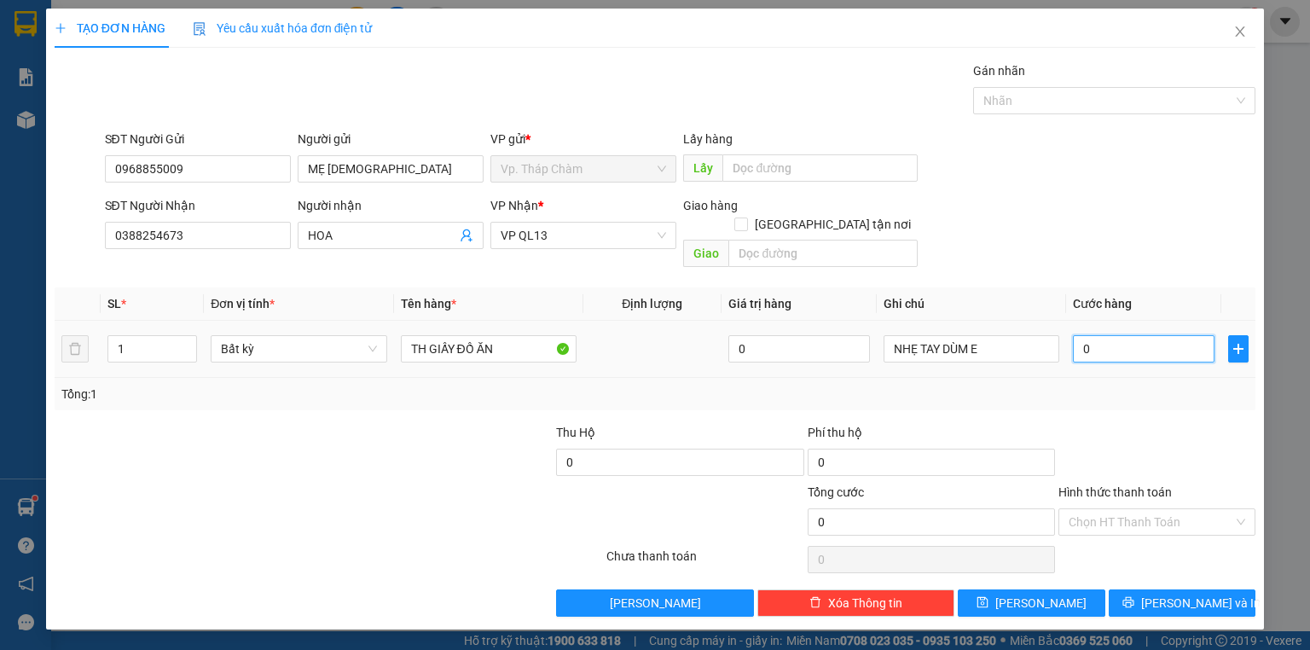
type input "3"
type input "03"
type input "30"
type input "030"
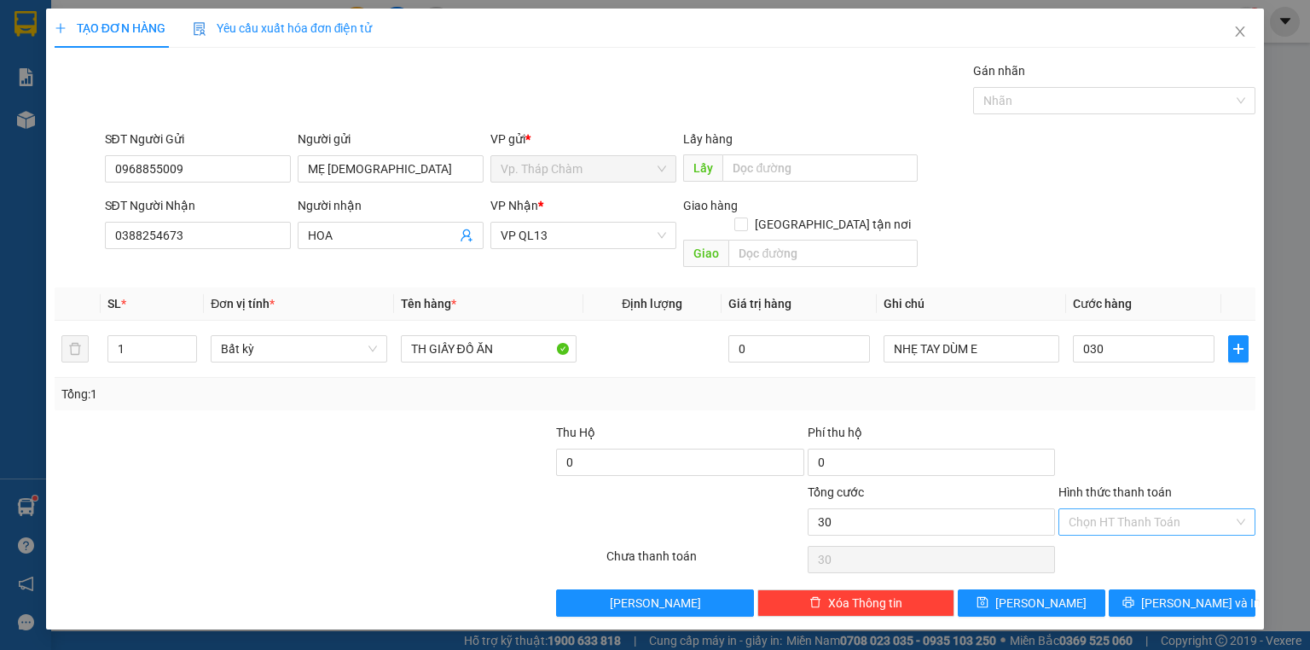
type input "30.000"
drag, startPoint x: 1140, startPoint y: 500, endPoint x: 1137, endPoint y: 518, distance: 18.2
click at [1140, 509] on input "Hình thức thanh toán" at bounding box center [1151, 522] width 165 height 26
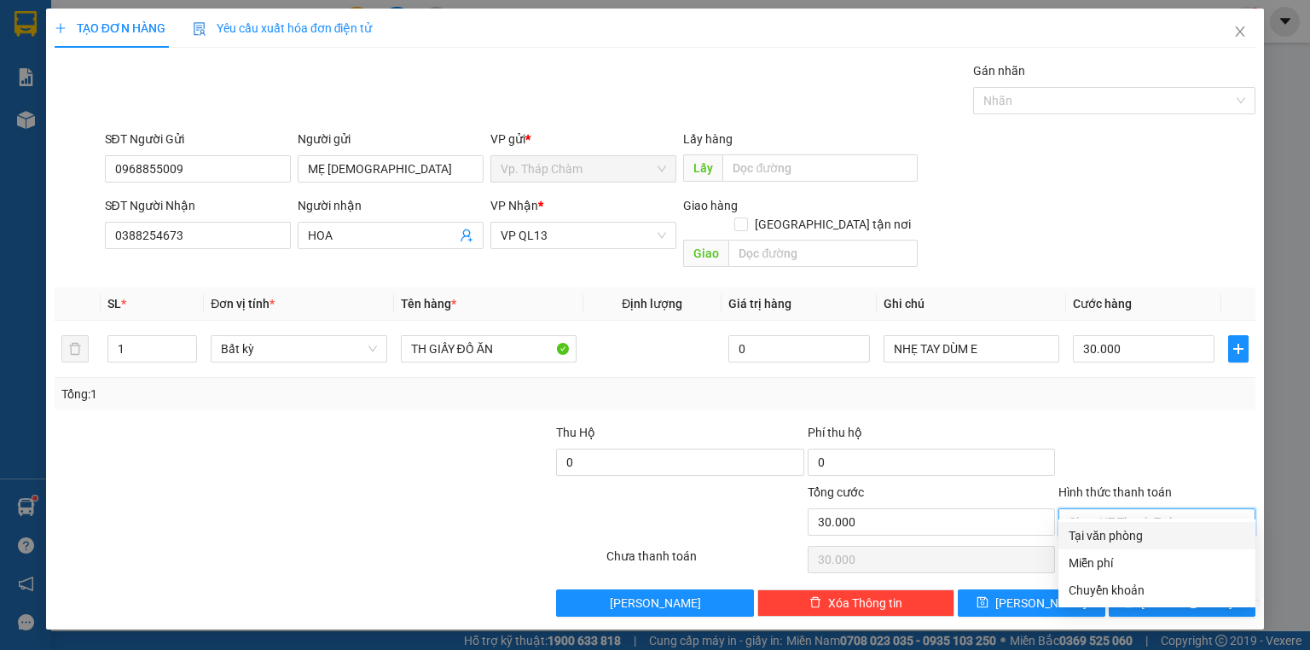
click at [1136, 525] on div "Tại văn phòng" at bounding box center [1156, 535] width 197 height 27
type input "0"
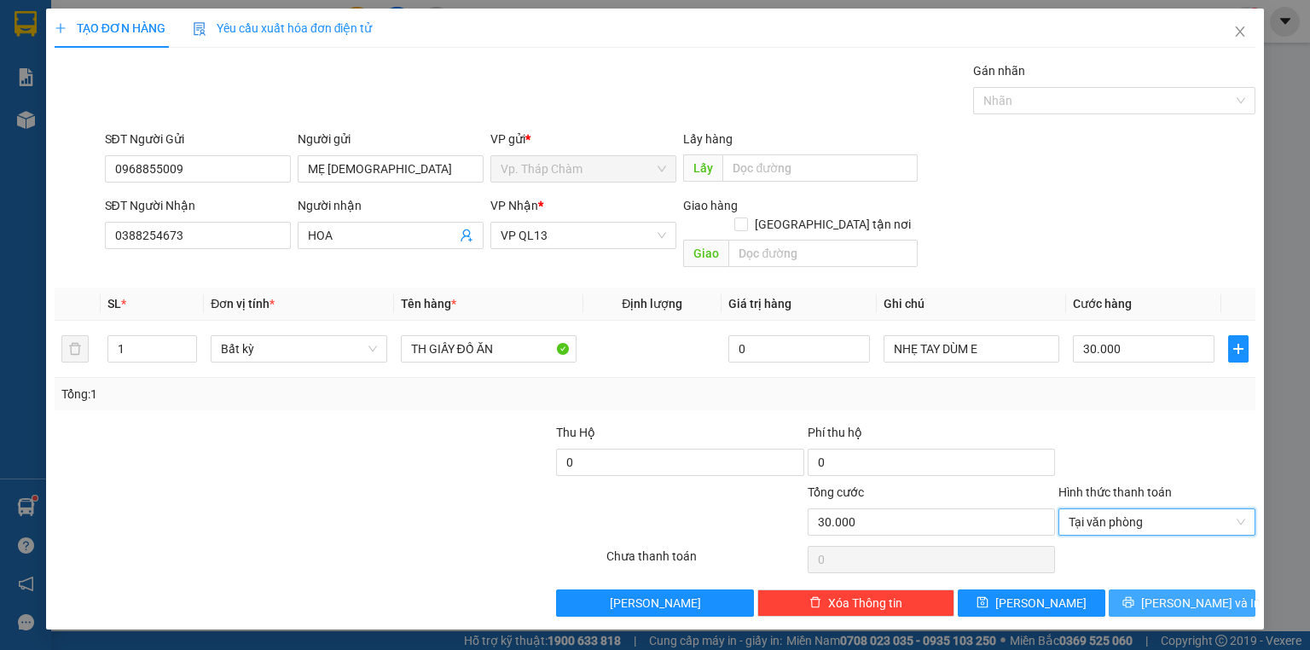
click at [1173, 599] on div "TẠO ĐƠN HÀNG Yêu cầu xuất hóa đơn điện tử Transit Pickup Surcharge Ids Transit …" at bounding box center [655, 319] width 1218 height 621
click at [1169, 594] on span "[PERSON_NAME] và In" at bounding box center [1200, 603] width 119 height 19
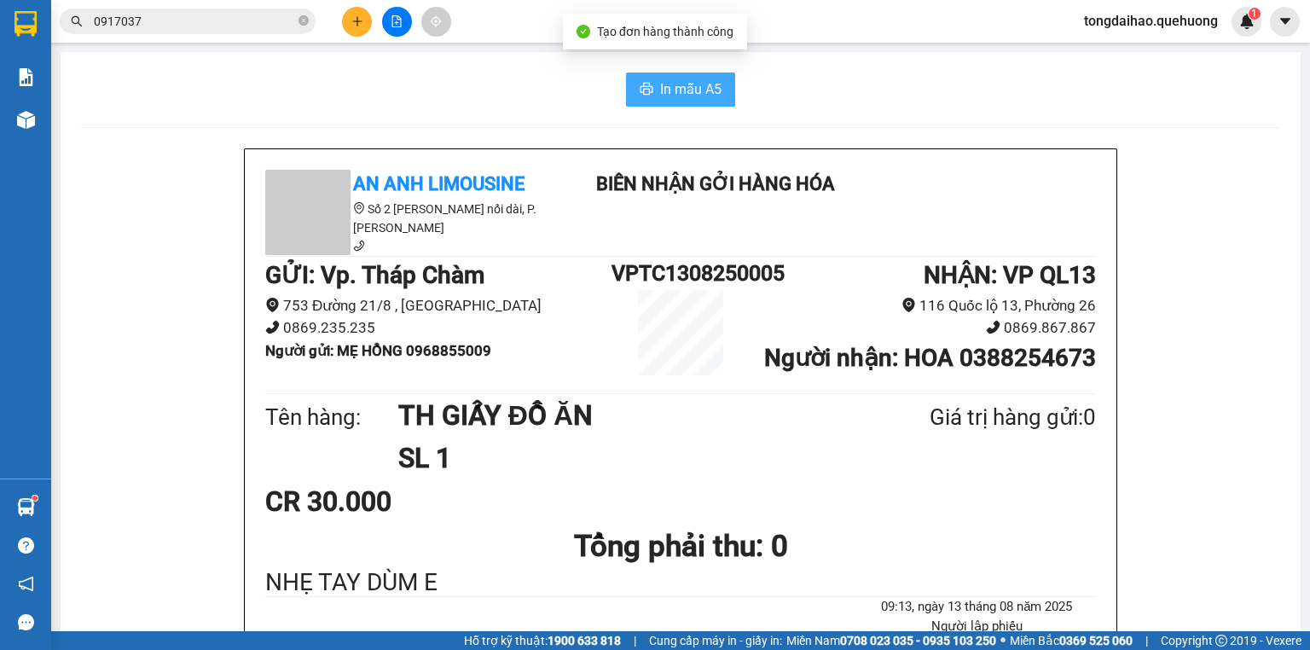
click at [685, 85] on span "In mẫu A5" at bounding box center [690, 88] width 61 height 21
click at [386, 22] on button at bounding box center [397, 22] width 30 height 30
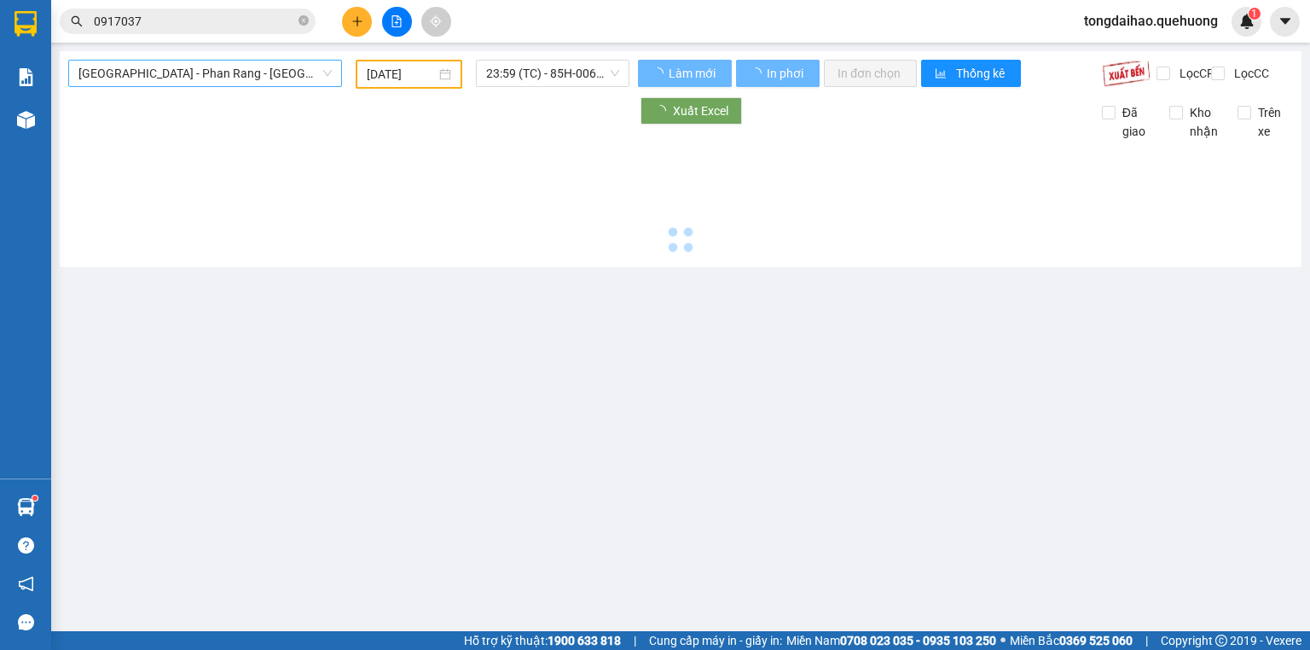
type input "[DATE]"
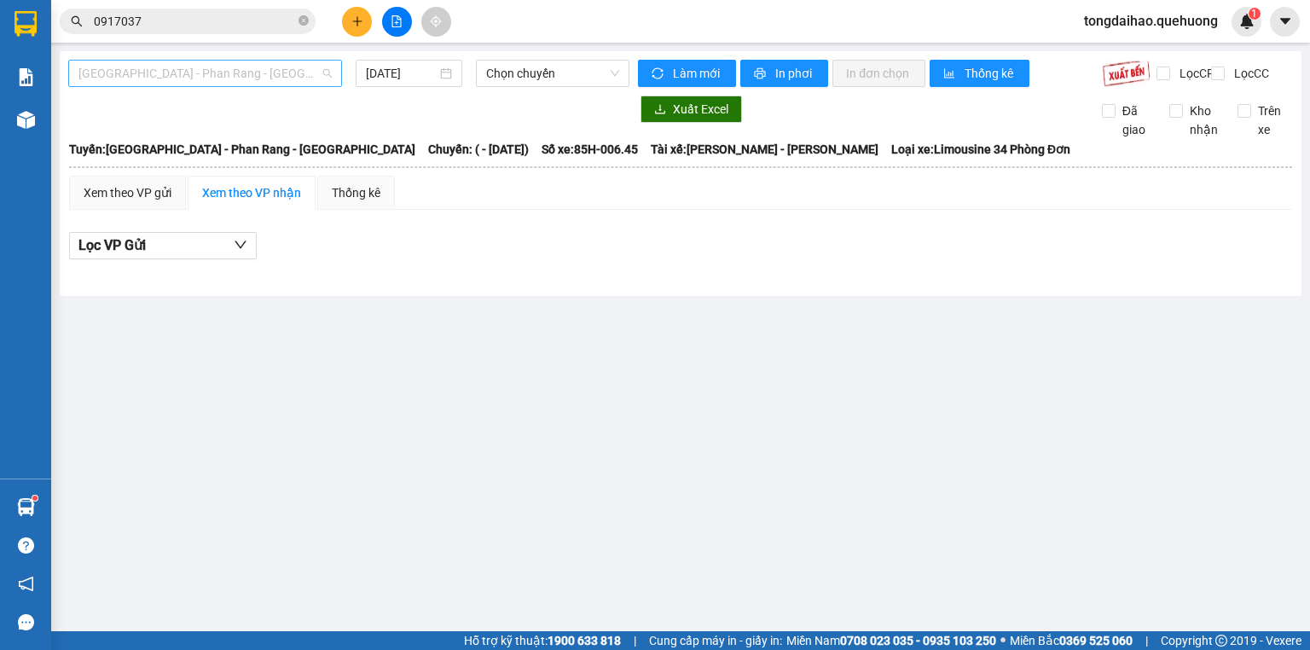
click at [246, 75] on span "[GEOGRAPHIC_DATA] - Phan Rang - [GEOGRAPHIC_DATA]" at bounding box center [204, 74] width 253 height 26
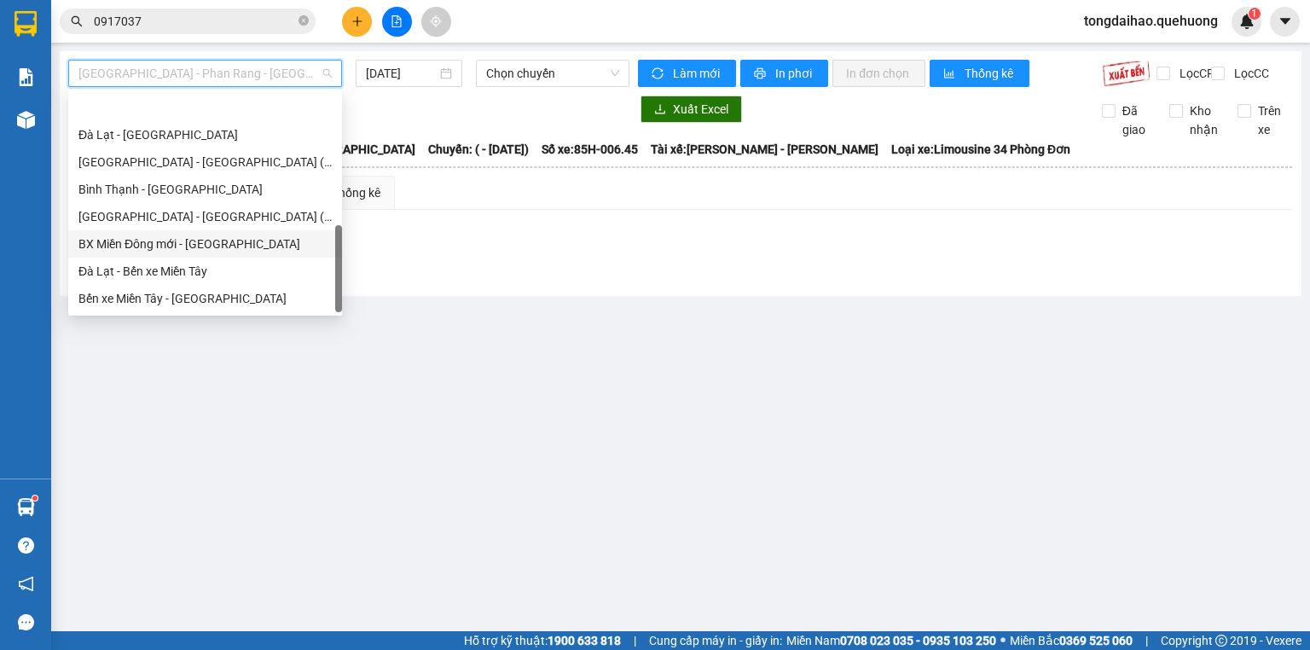
scroll to position [464, 0]
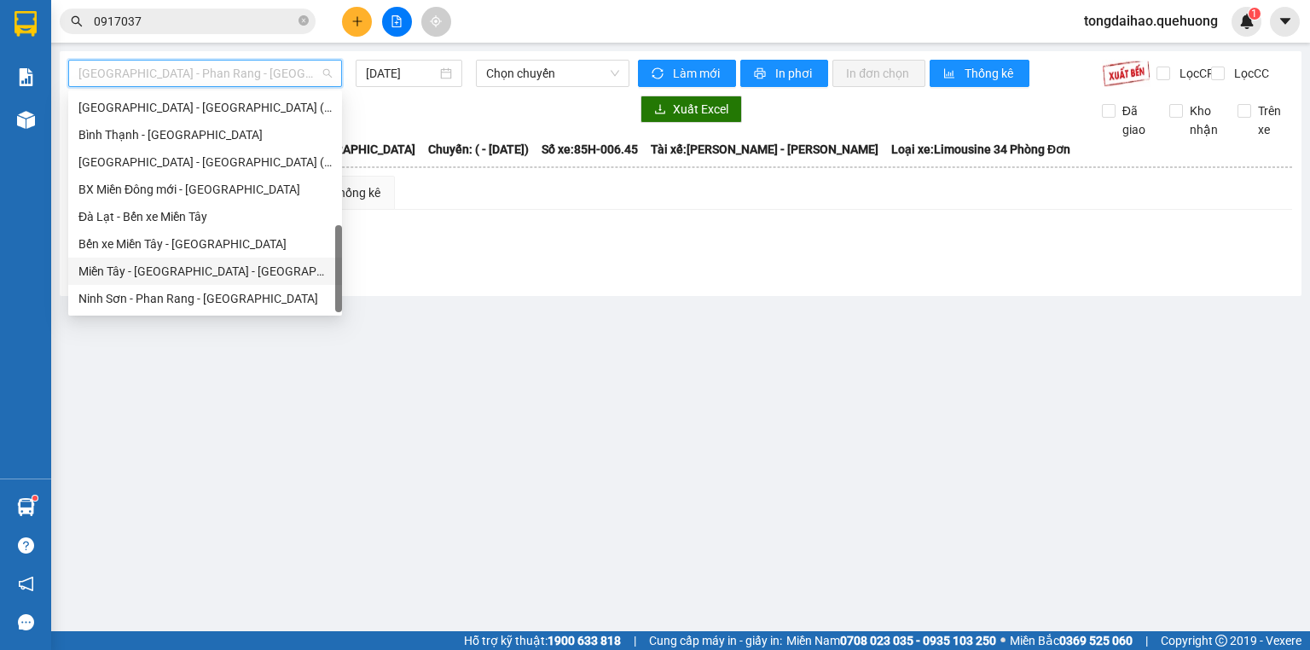
click at [232, 264] on div "Miền Tây - [GEOGRAPHIC_DATA] - [GEOGRAPHIC_DATA]" at bounding box center [204, 271] width 253 height 19
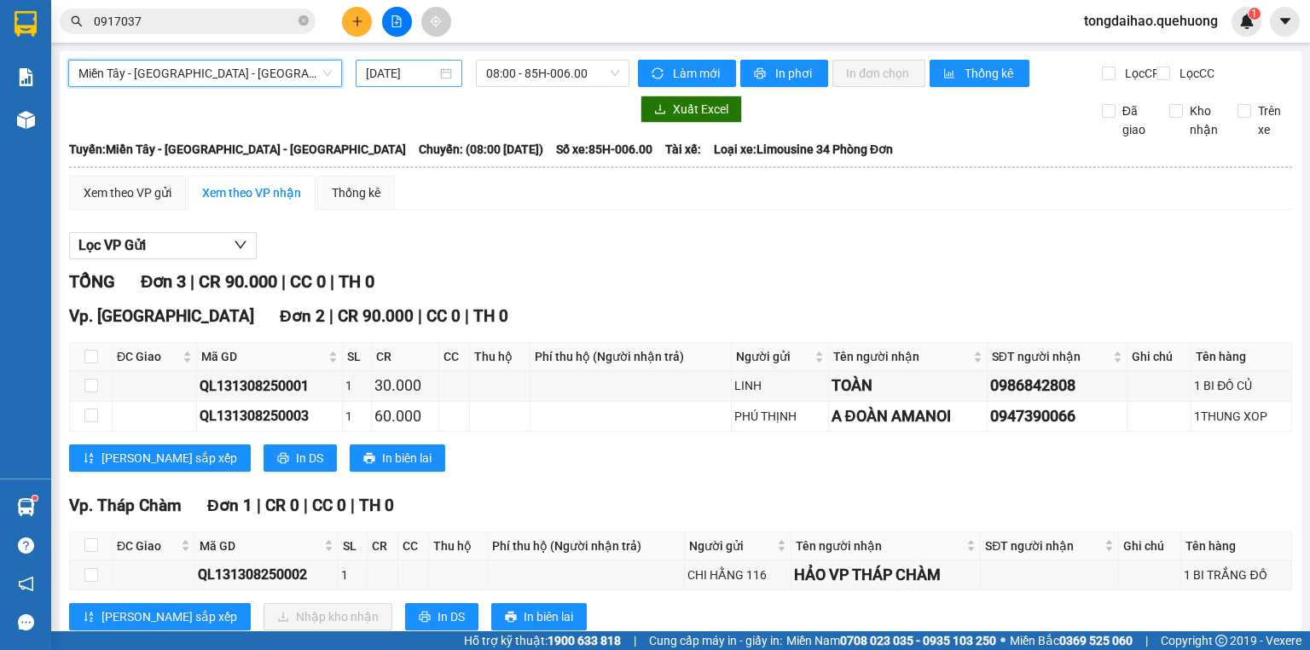
click at [424, 78] on input "[DATE]" at bounding box center [401, 73] width 70 height 19
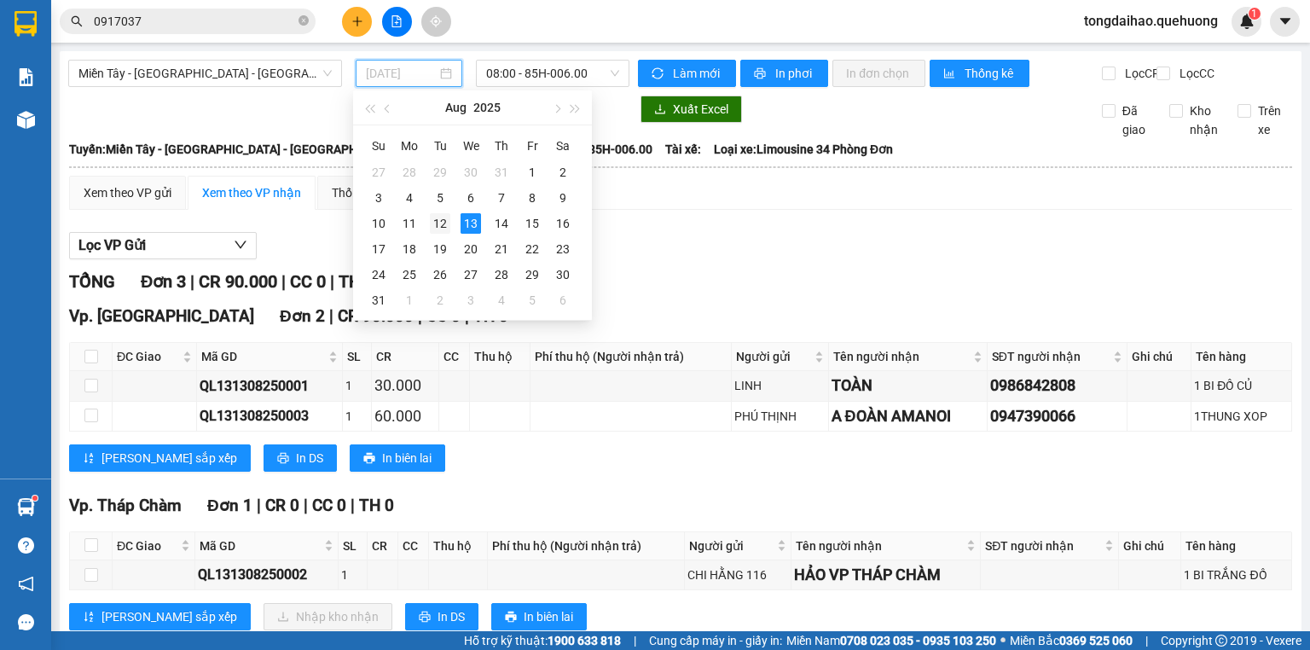
click at [444, 220] on div "12" at bounding box center [440, 223] width 20 height 20
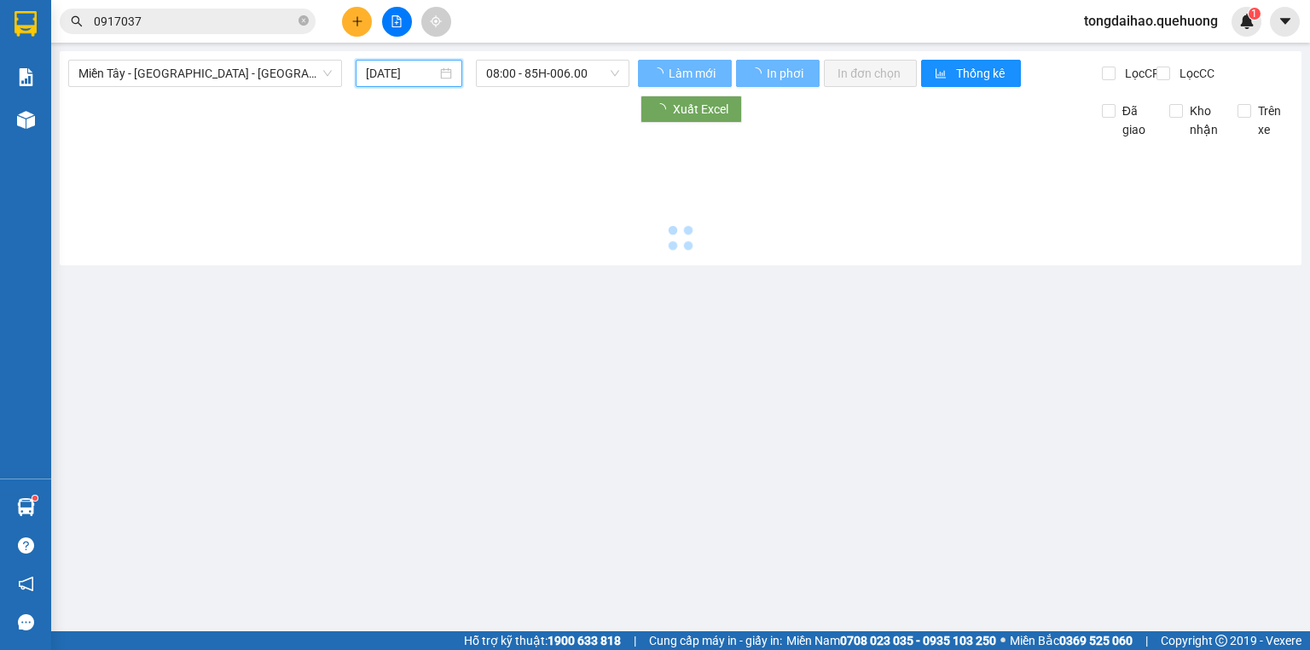
type input "[DATE]"
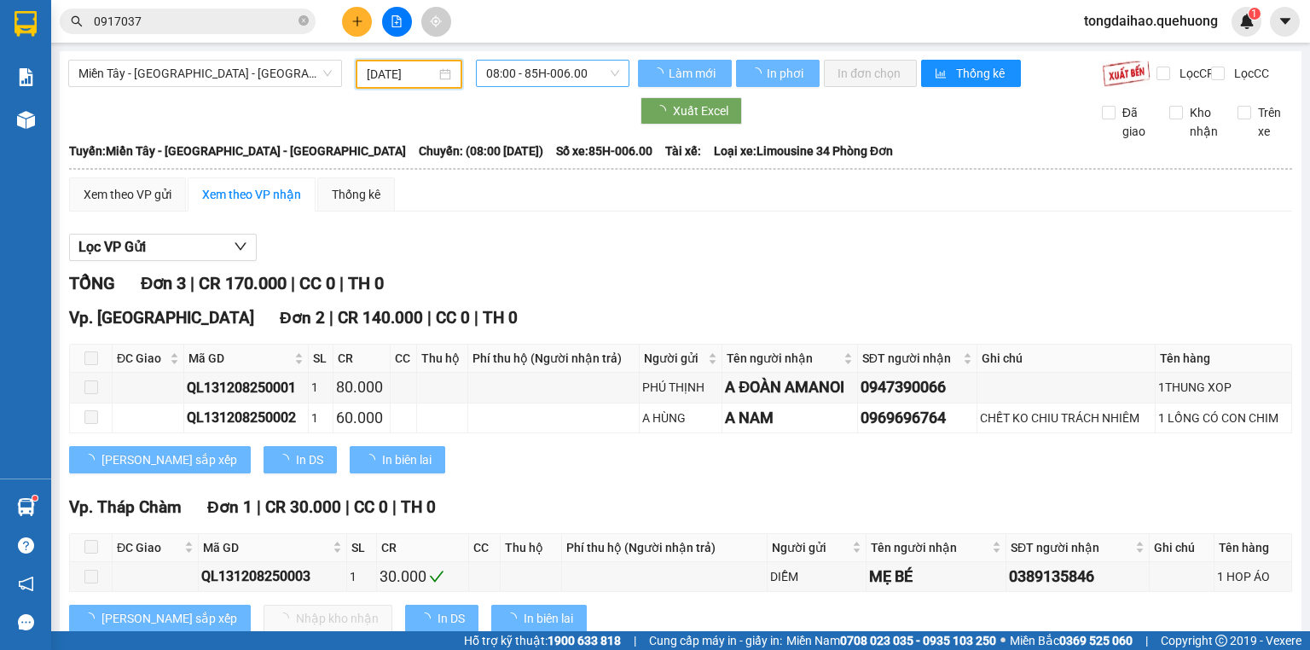
click at [522, 81] on span "08:00 - 85H-006.00" at bounding box center [553, 74] width 134 height 26
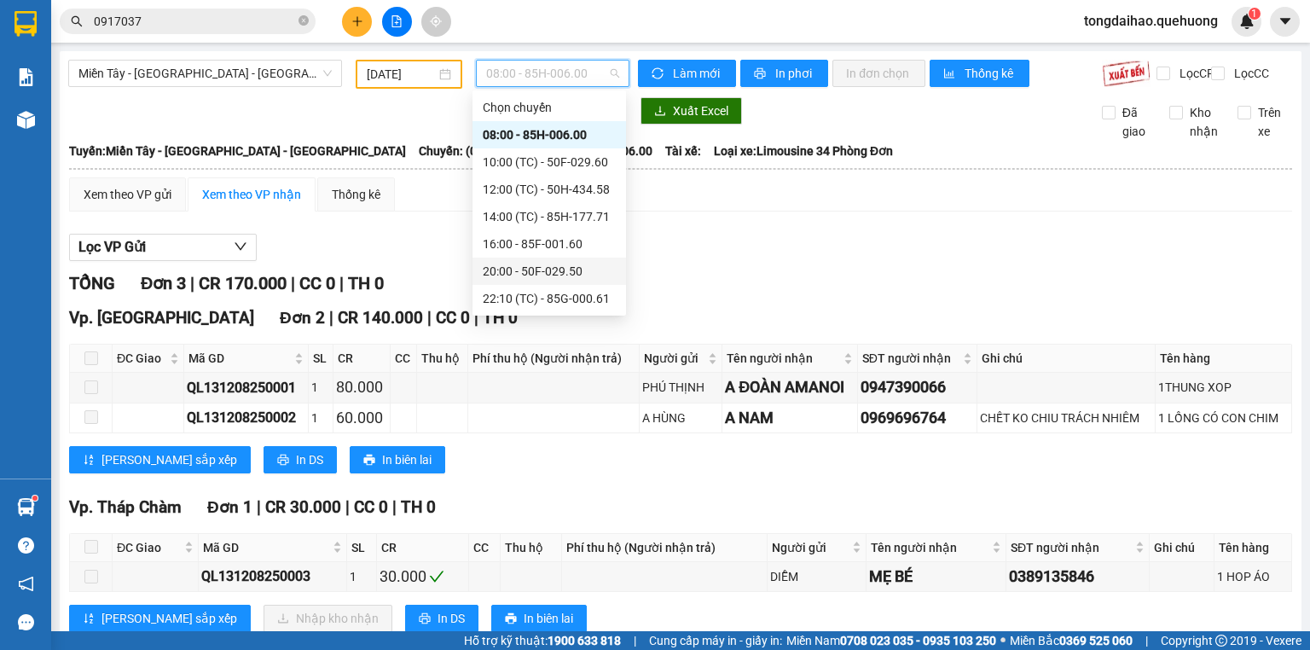
scroll to position [136, 0]
click at [546, 271] on div "23:07 (TC) - 50F-021.61" at bounding box center [549, 271] width 133 height 19
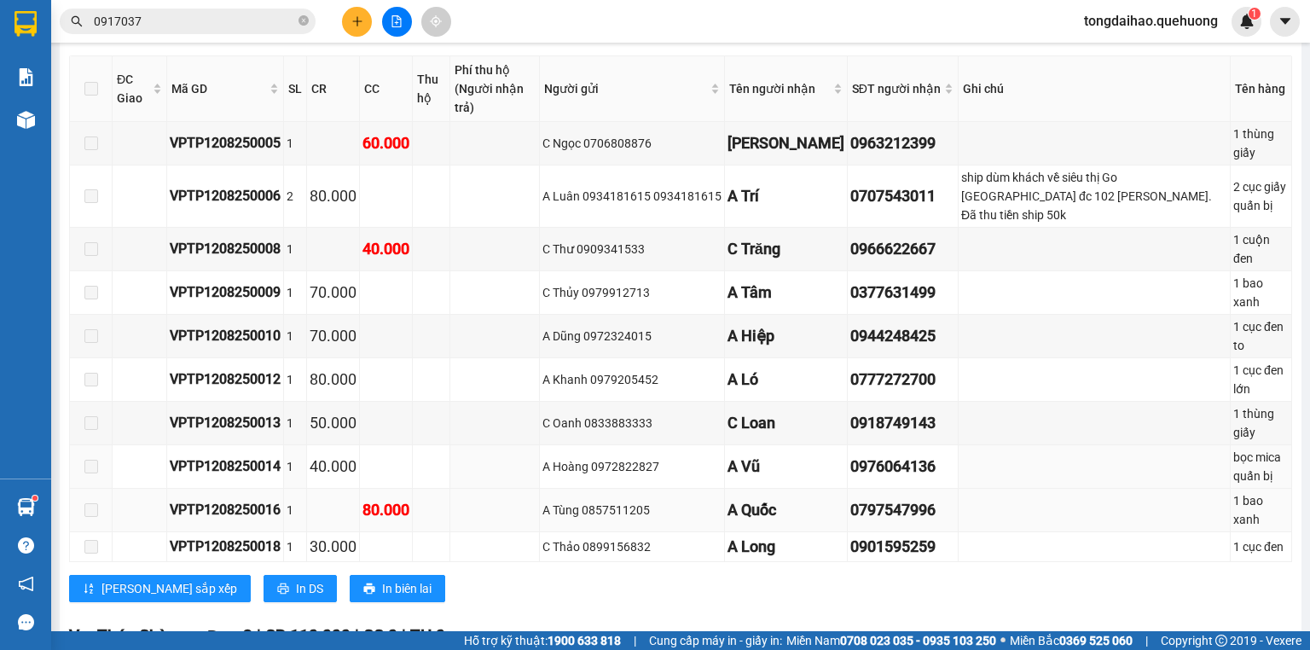
scroll to position [969, 0]
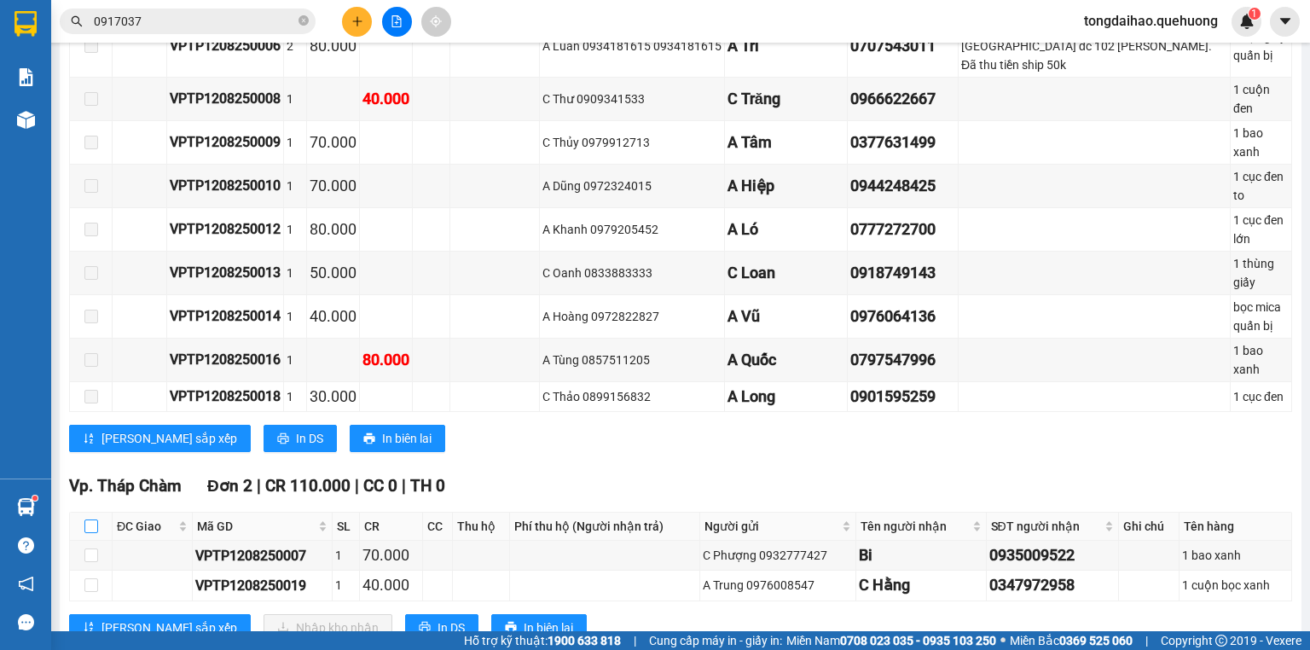
click at [91, 519] on input "checkbox" at bounding box center [91, 526] width 14 height 14
checkbox input "true"
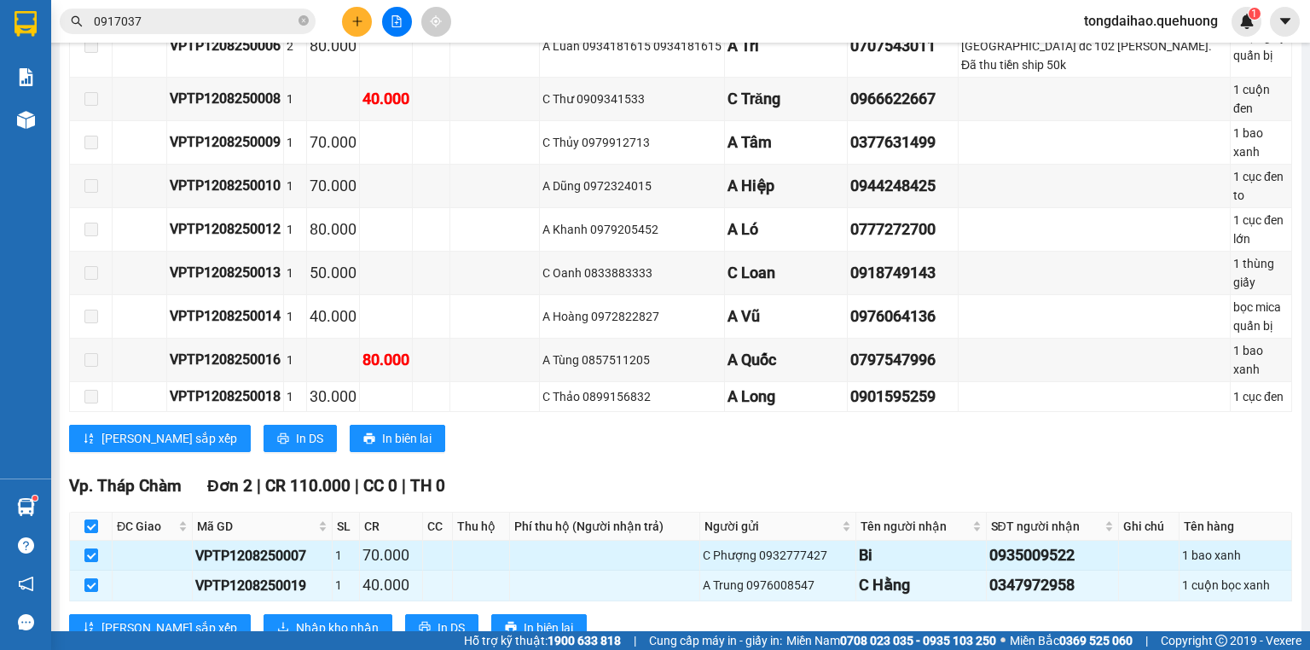
checkbox input "true"
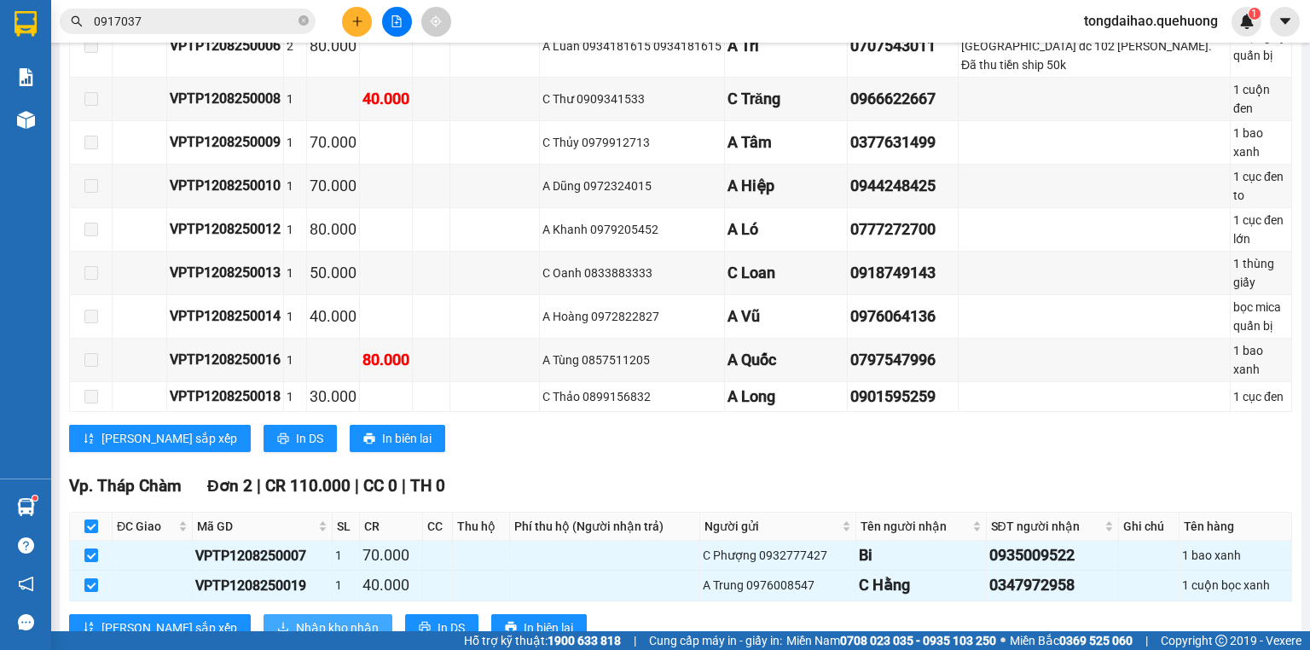
click at [296, 618] on span "Nhập kho nhận" at bounding box center [337, 627] width 83 height 19
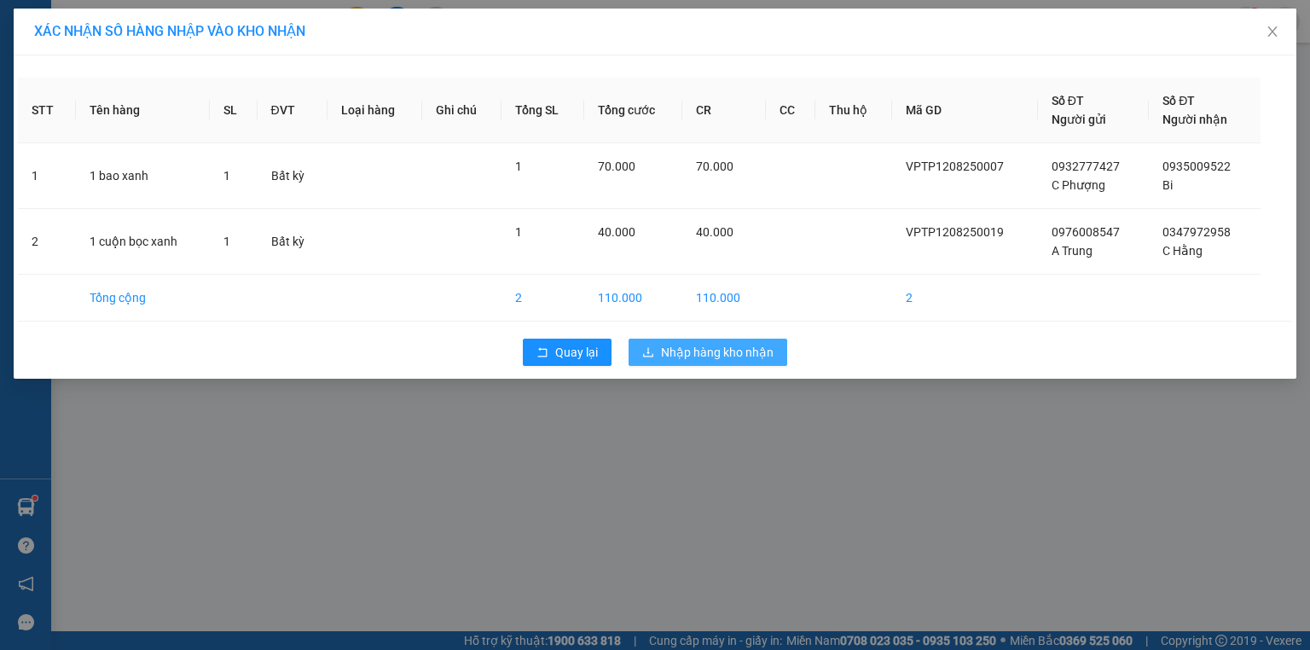
click at [669, 358] on span "Nhập hàng kho nhận" at bounding box center [717, 352] width 113 height 19
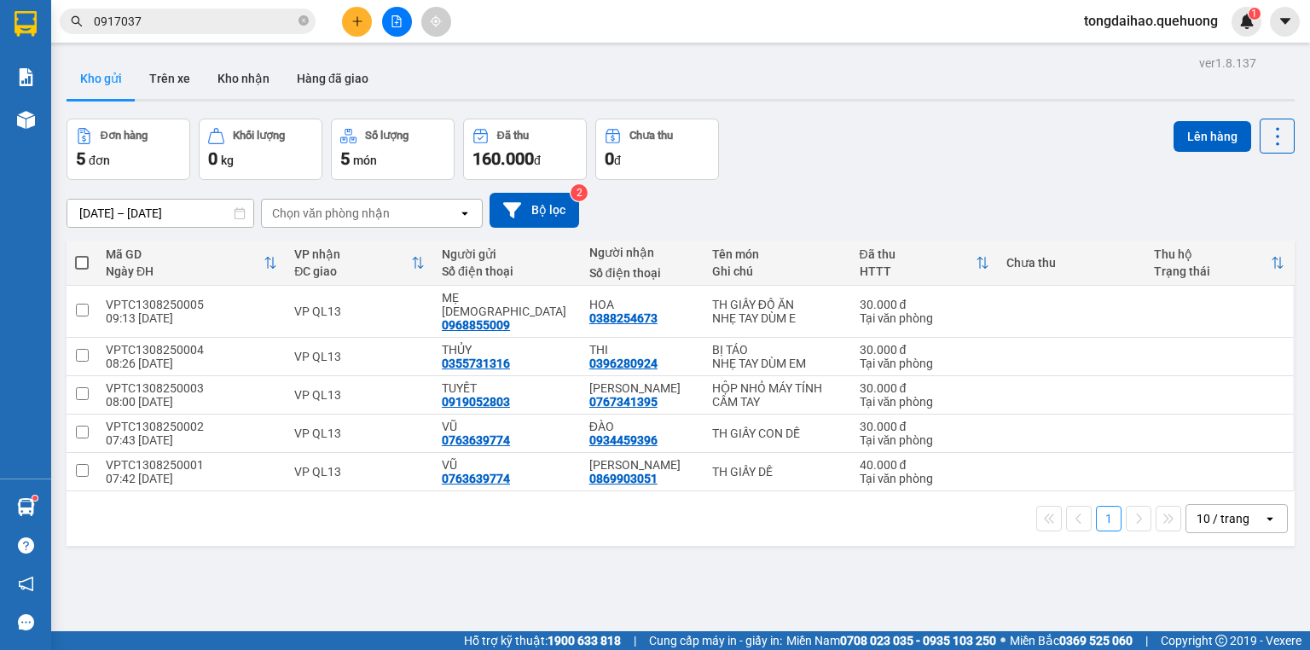
click at [78, 262] on span at bounding box center [82, 263] width 14 height 14
click at [82, 254] on input "checkbox" at bounding box center [82, 254] width 0 height 0
checkbox input "true"
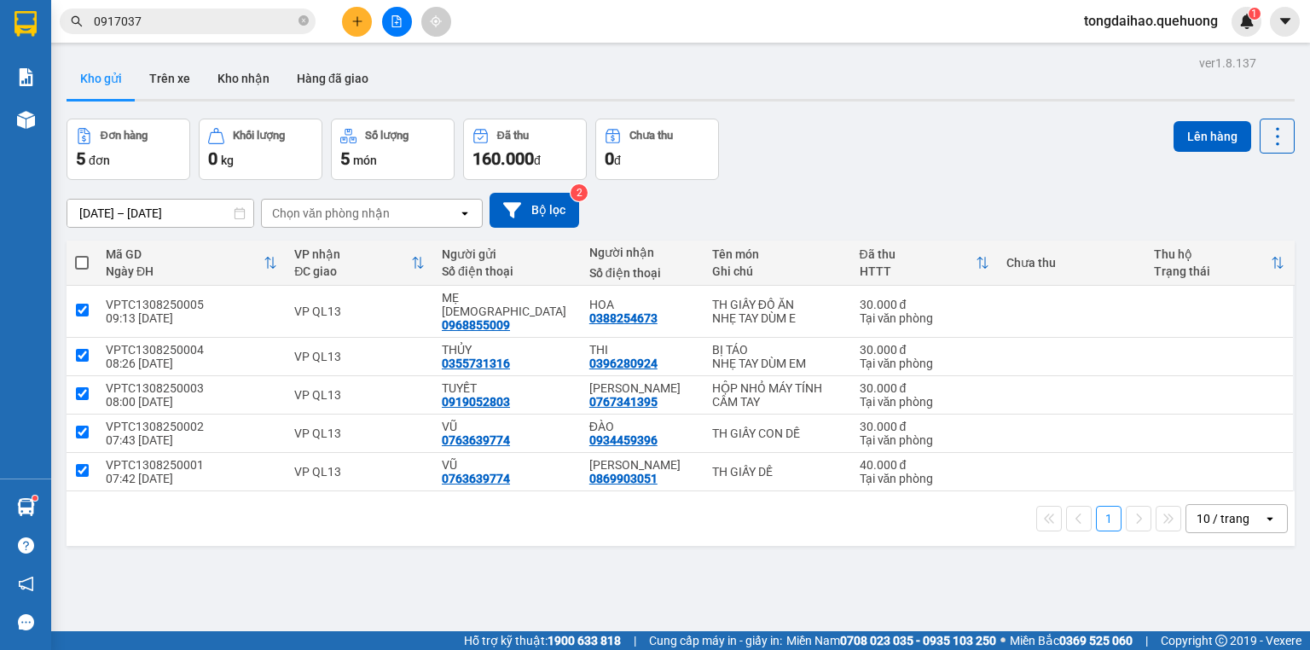
checkbox input "true"
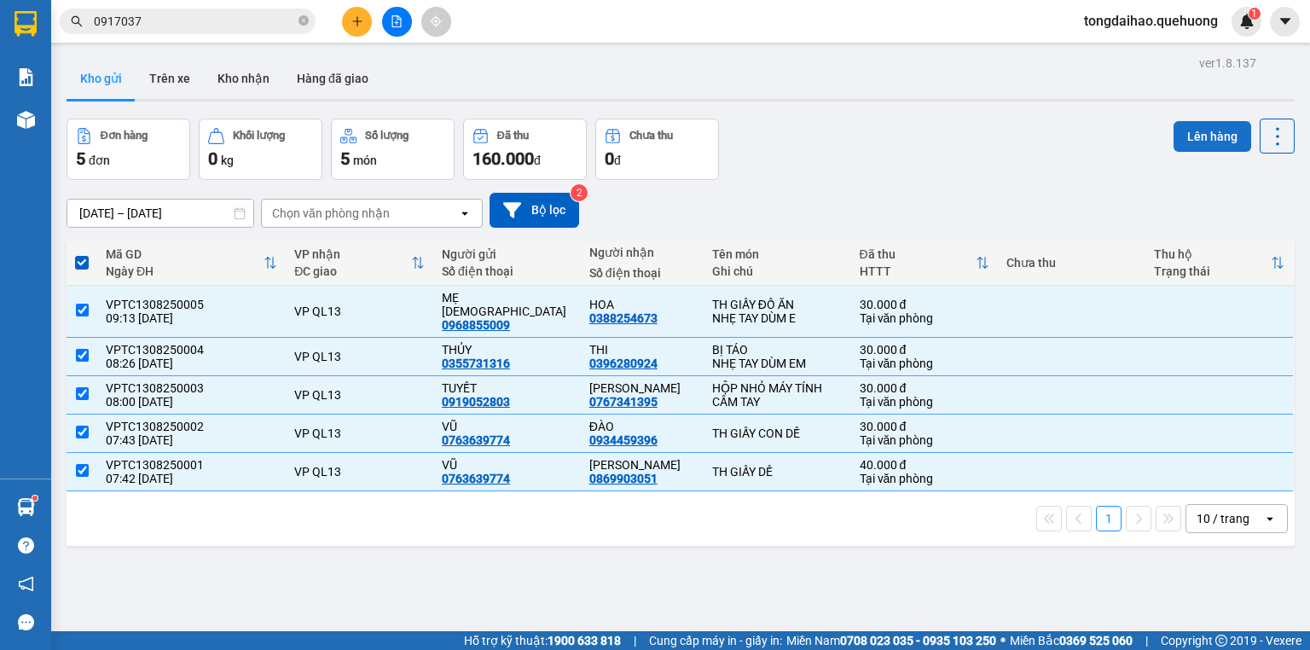
click at [1187, 134] on button "Lên hàng" at bounding box center [1213, 136] width 78 height 31
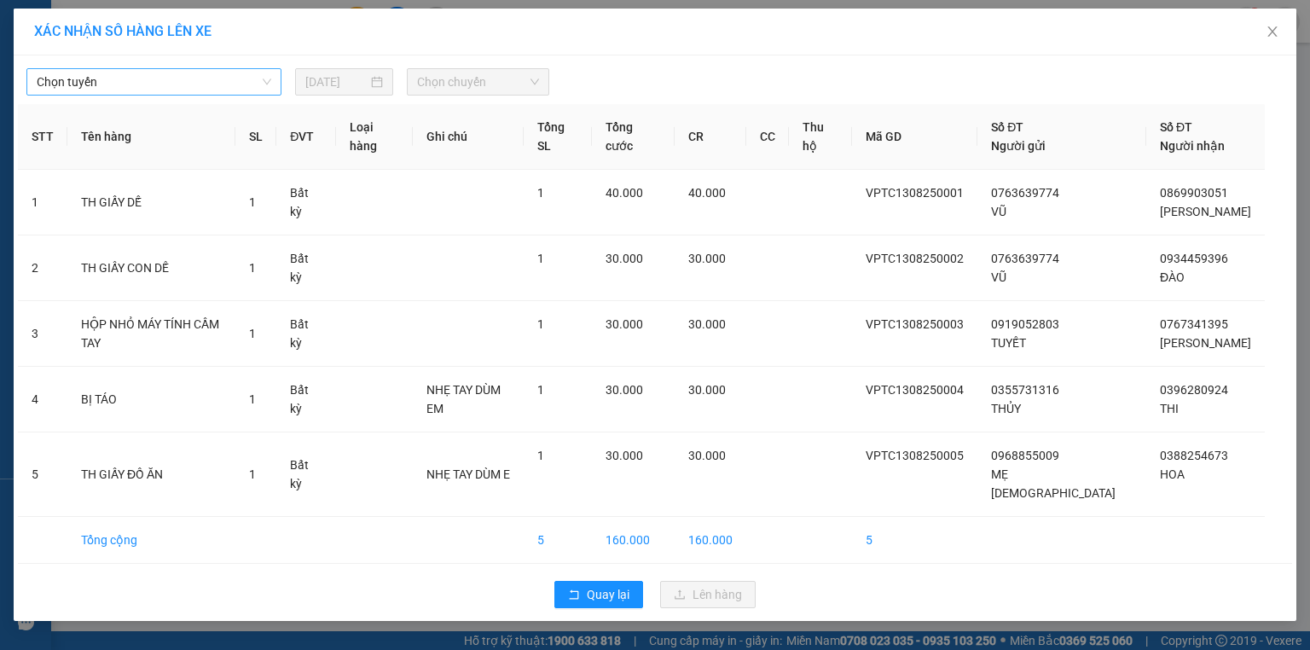
click at [266, 78] on span "Chọn tuyến" at bounding box center [154, 82] width 235 height 26
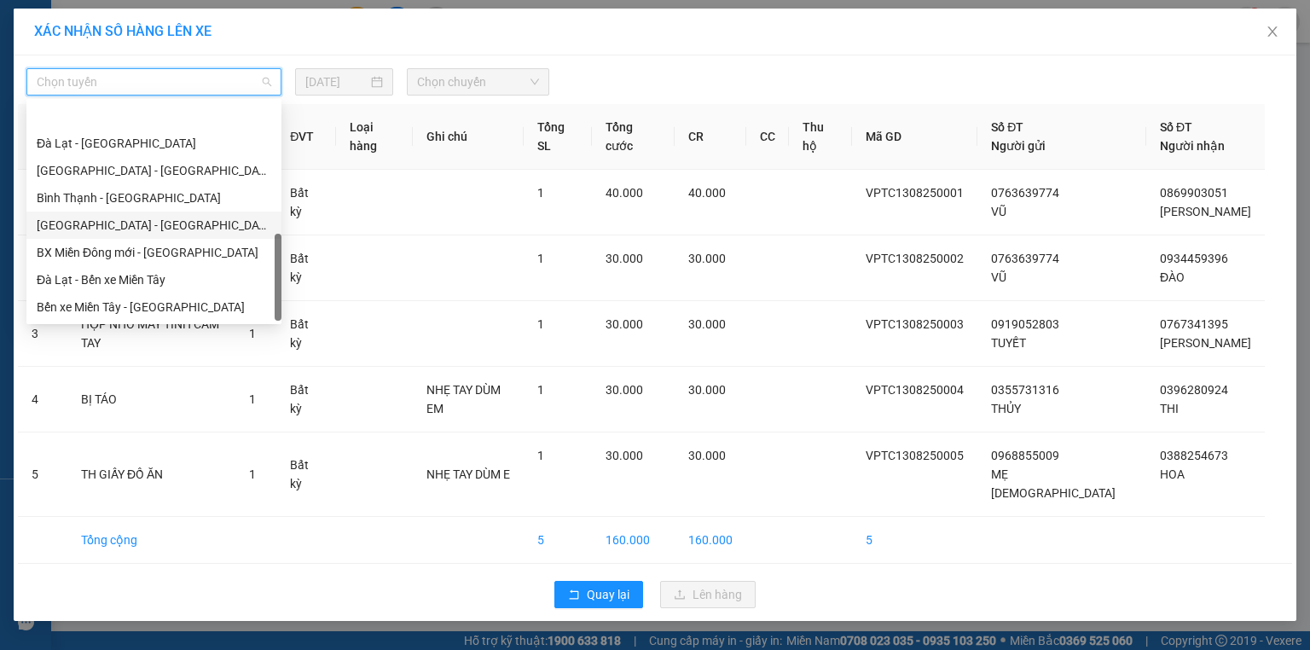
scroll to position [464, 0]
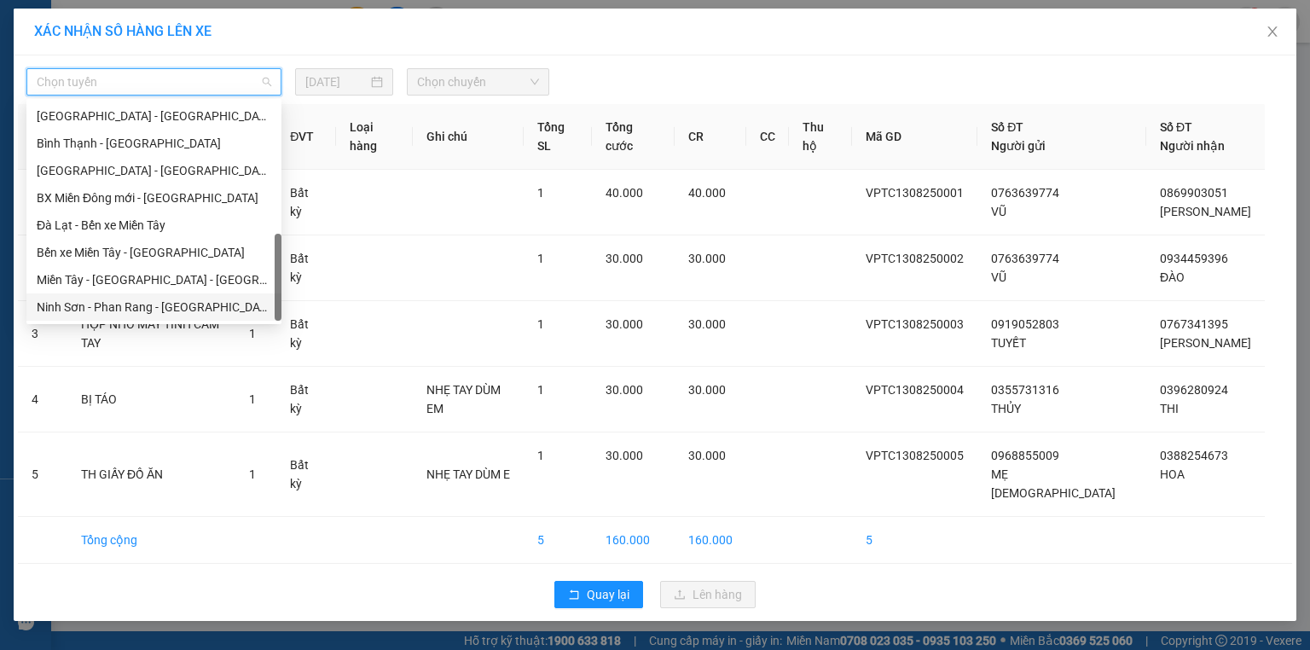
click at [165, 310] on div "Ninh Sơn - Phan Rang - [GEOGRAPHIC_DATA]" at bounding box center [154, 307] width 235 height 19
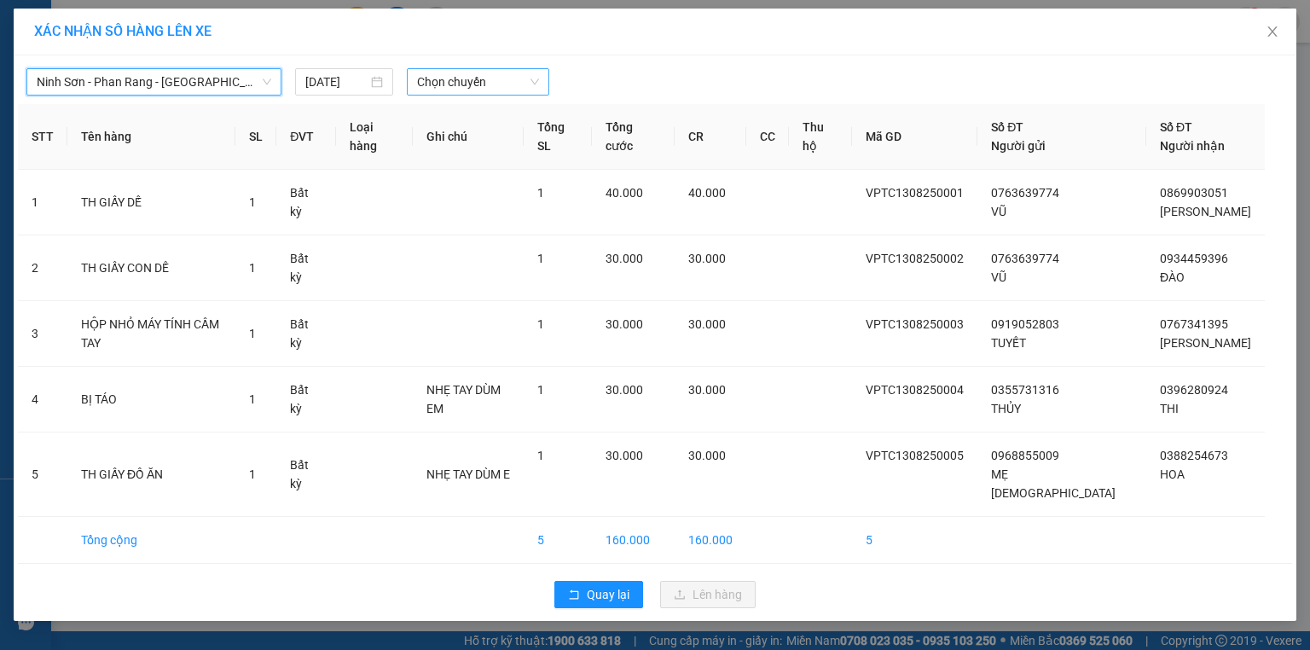
click at [457, 87] on span "Chọn chuyến" at bounding box center [478, 82] width 123 height 26
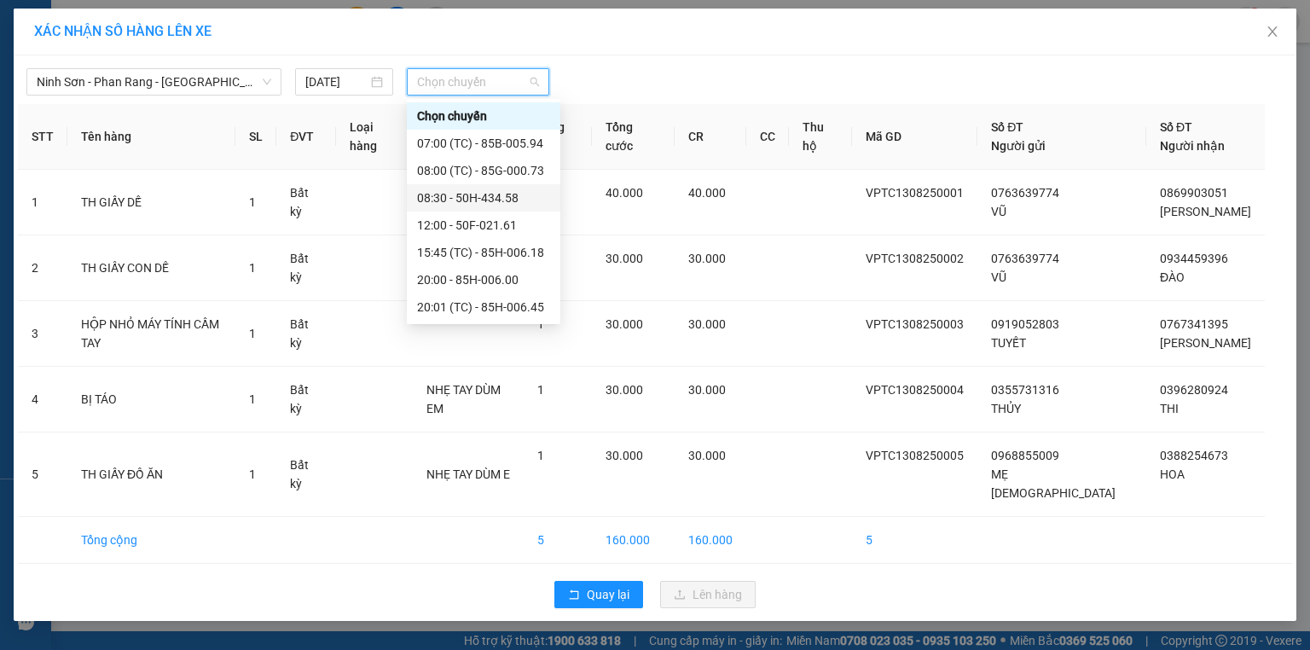
click at [481, 199] on div "08:30 - 50H-434.58" at bounding box center [483, 197] width 133 height 19
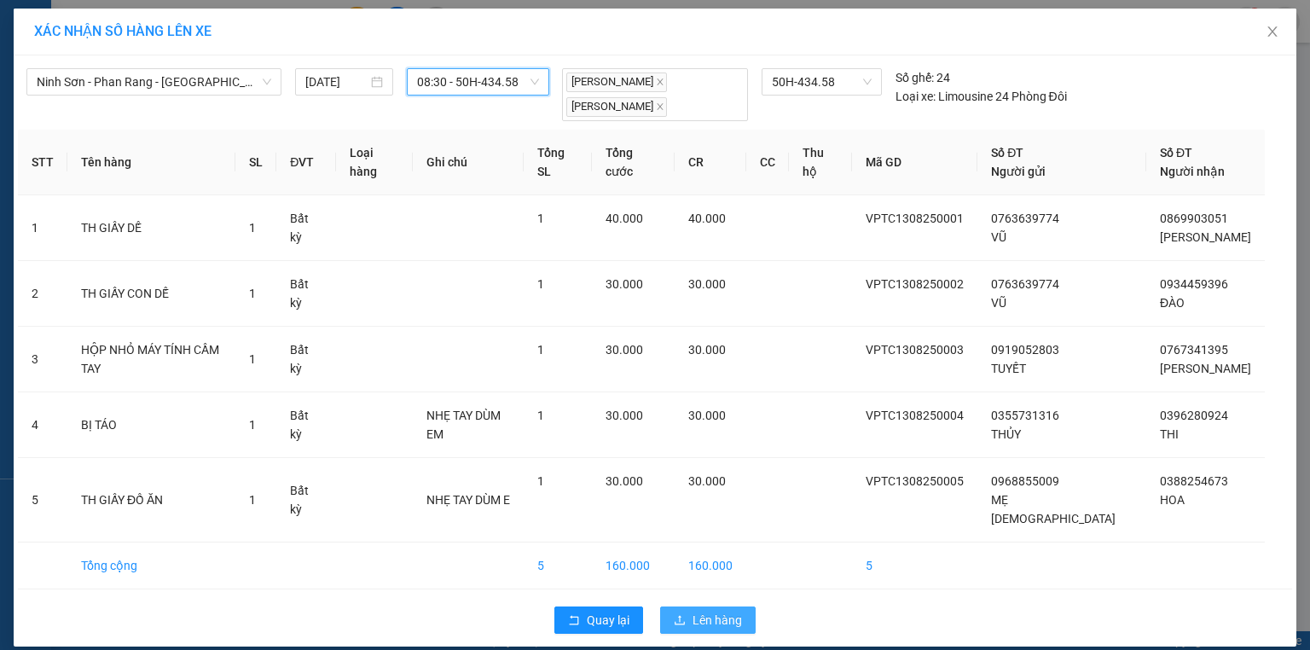
click at [704, 611] on span "Lên hàng" at bounding box center [717, 620] width 49 height 19
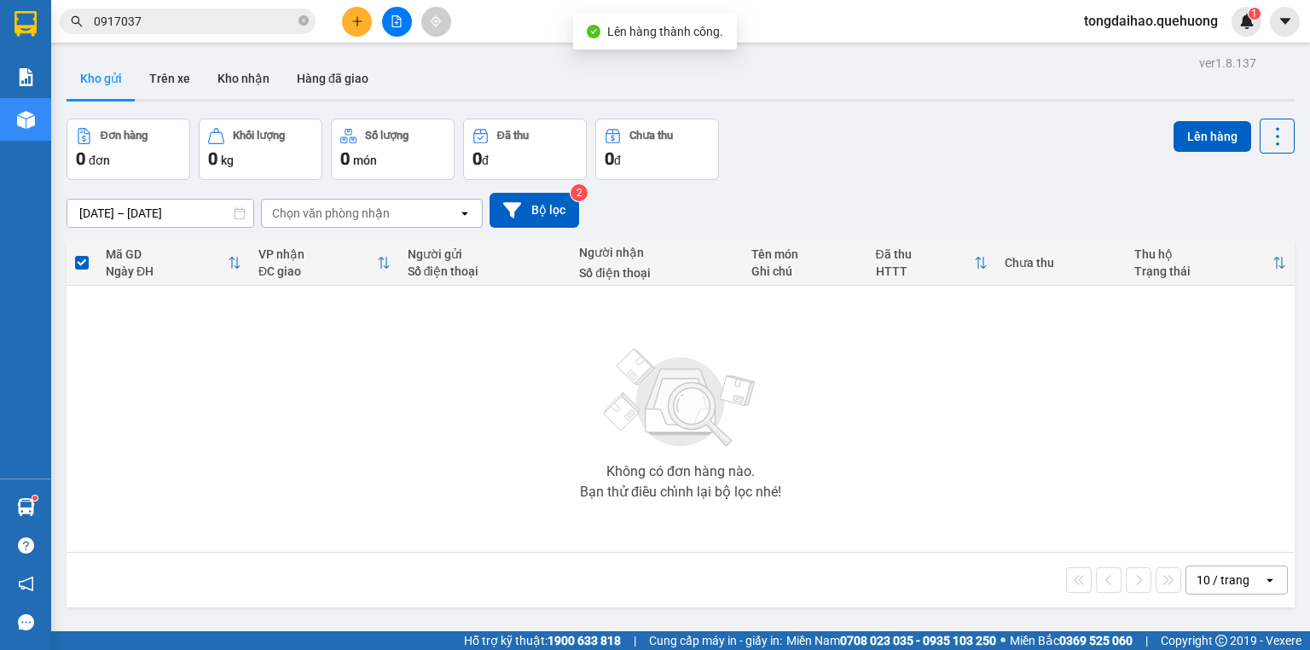
click at [397, 24] on icon "file-add" at bounding box center [397, 21] width 12 height 12
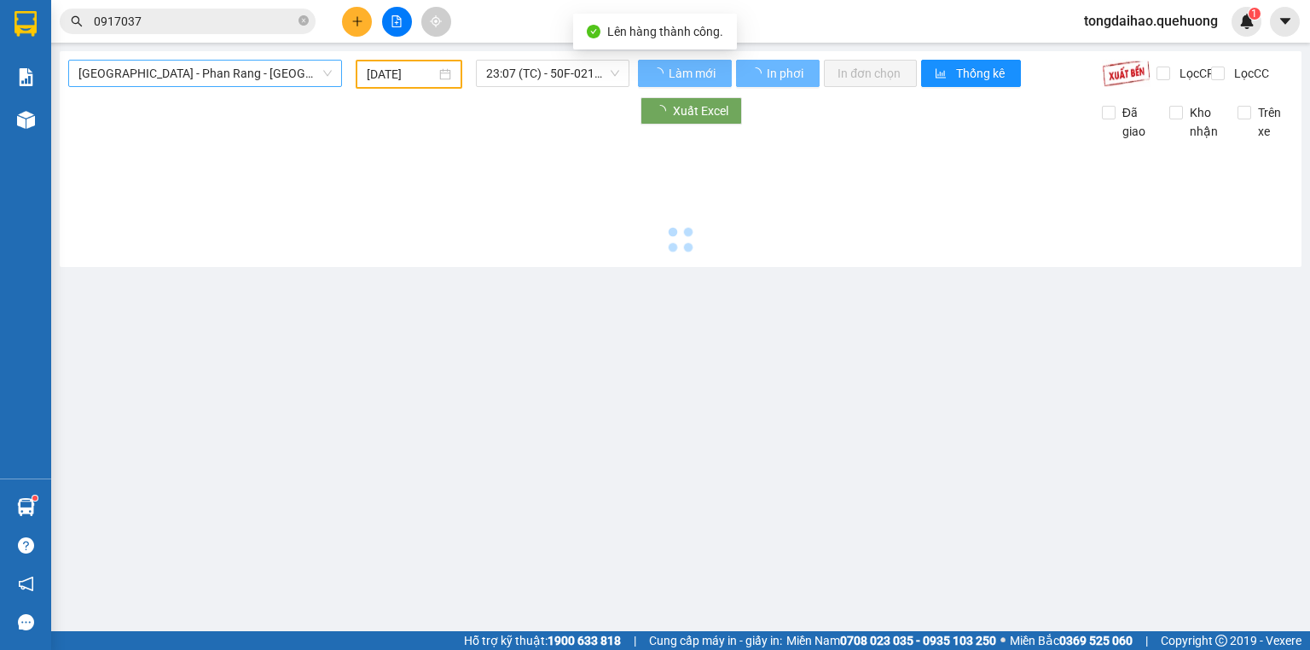
type input "[DATE]"
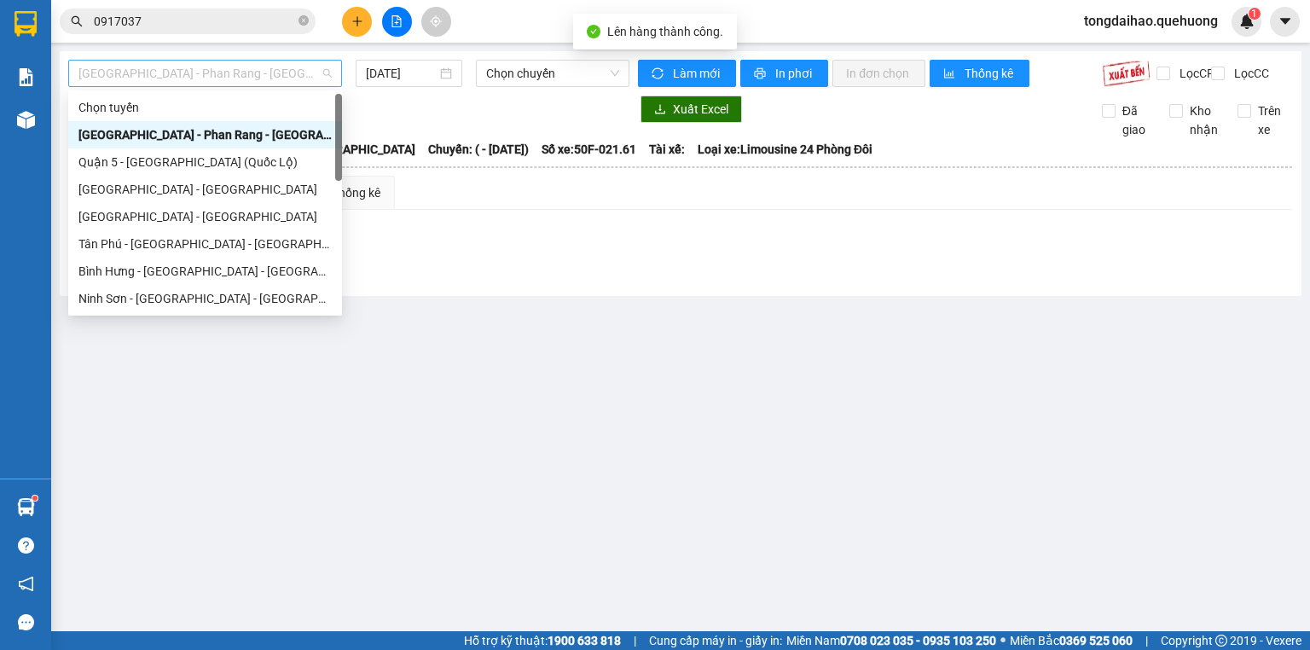
drag, startPoint x: 221, startPoint y: 65, endPoint x: 222, endPoint y: 121, distance: 56.3
click at [221, 65] on span "[GEOGRAPHIC_DATA] - Phan Rang - [GEOGRAPHIC_DATA]" at bounding box center [204, 74] width 253 height 26
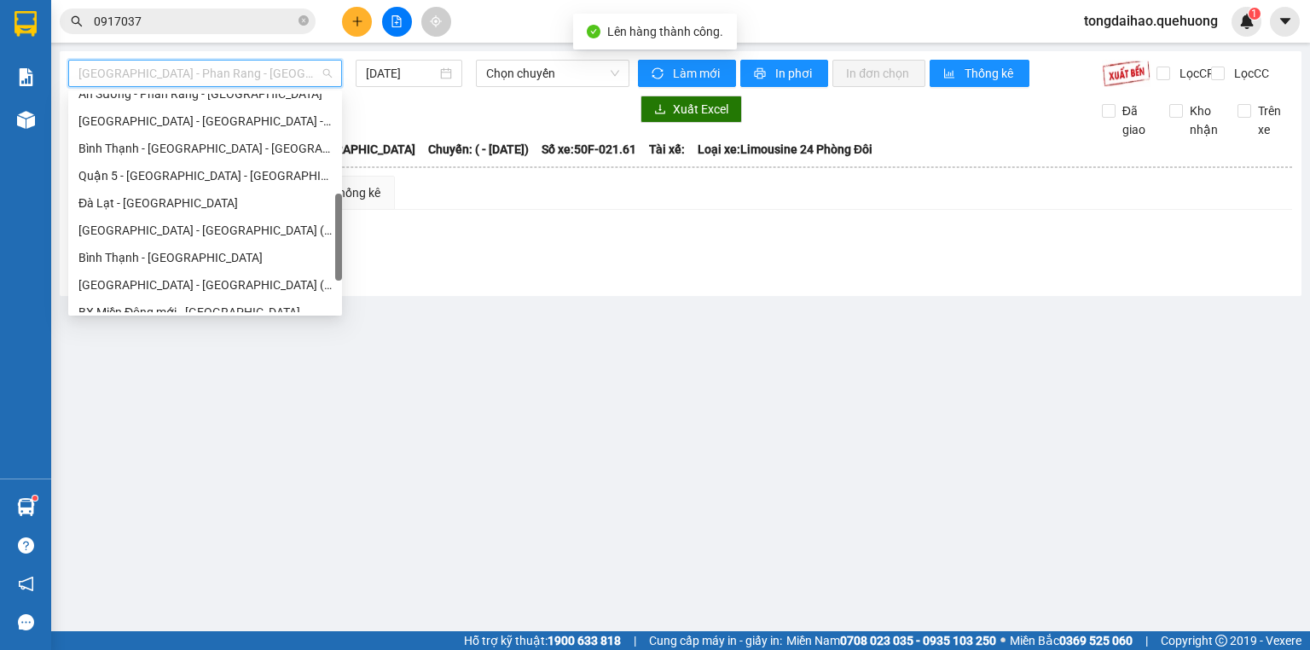
scroll to position [464, 0]
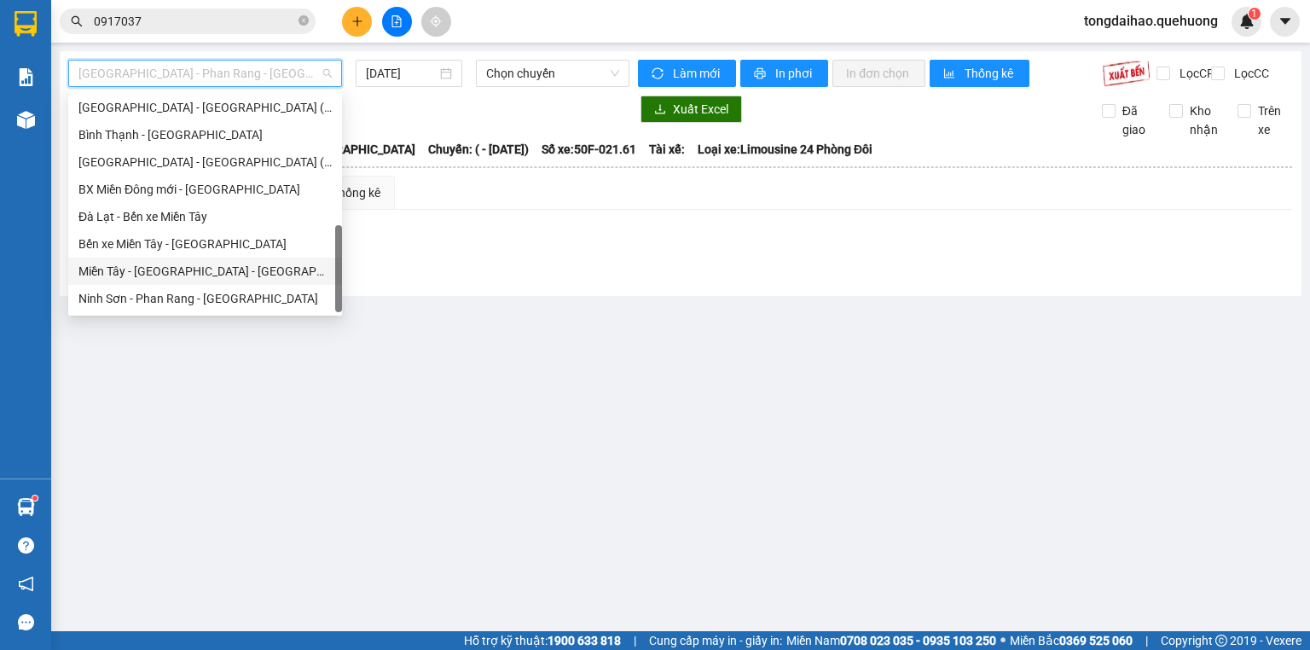
click at [225, 270] on div "Miền Tây - [GEOGRAPHIC_DATA] - [GEOGRAPHIC_DATA]" at bounding box center [204, 271] width 253 height 19
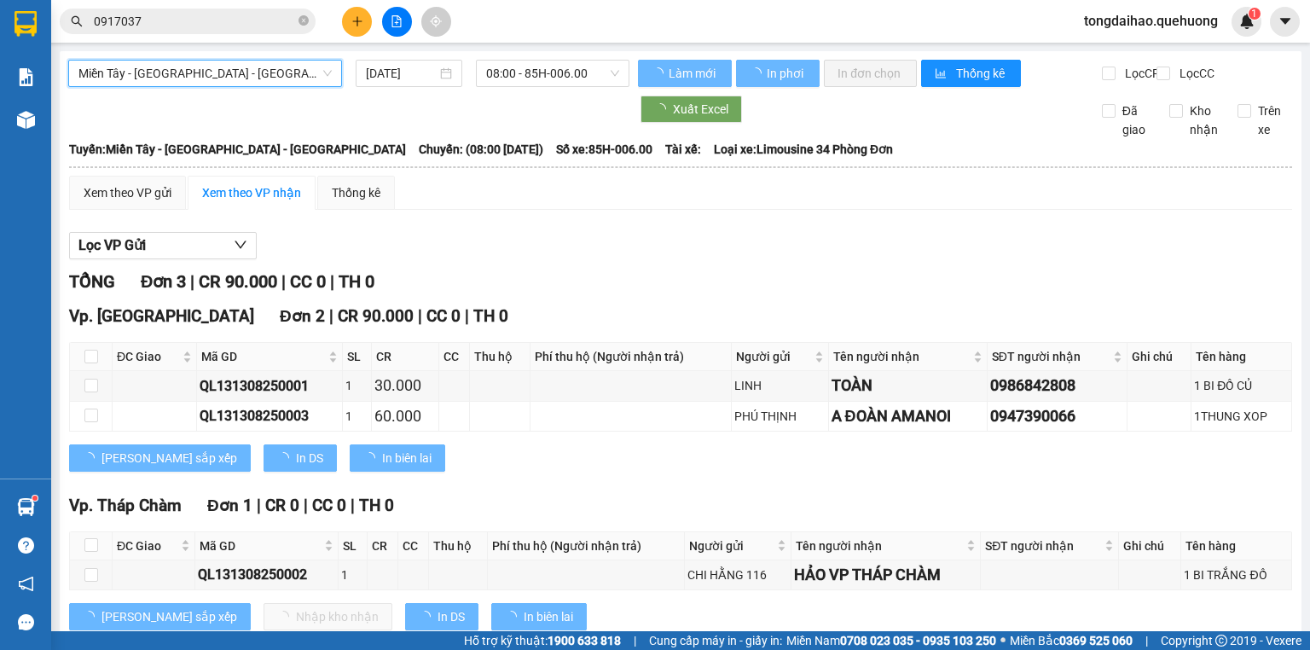
click at [409, 70] on input "[DATE]" at bounding box center [401, 73] width 70 height 19
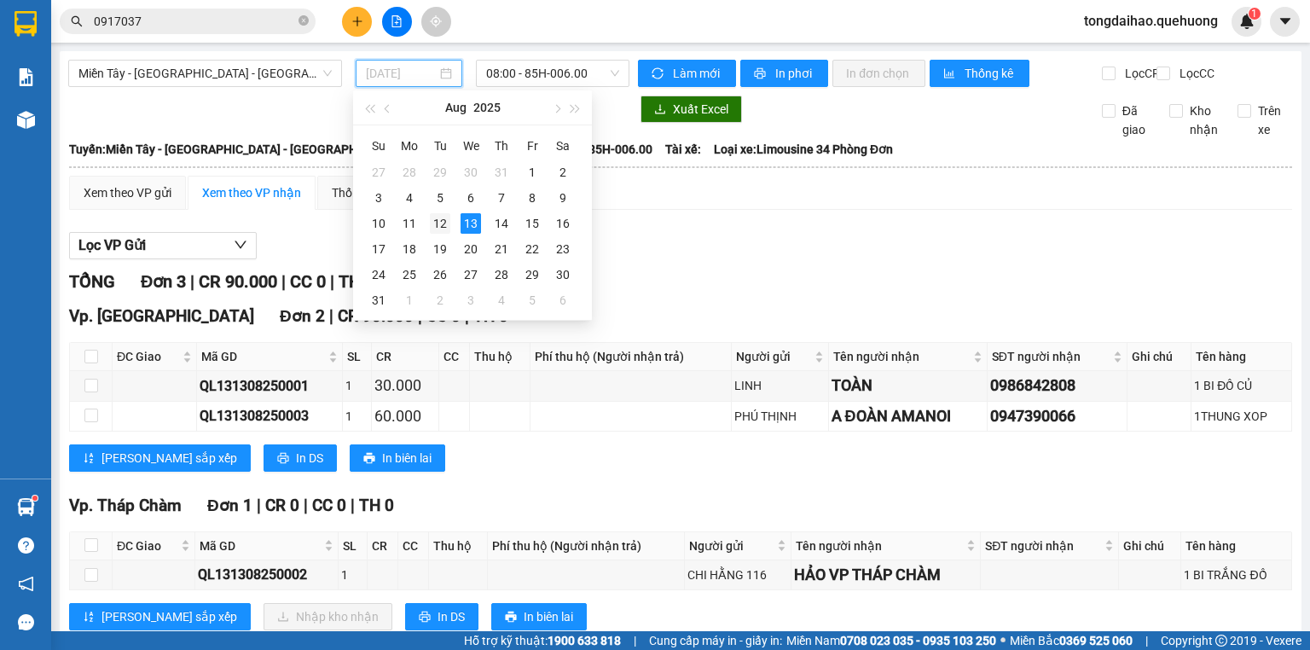
click at [441, 220] on div "12" at bounding box center [440, 223] width 20 height 20
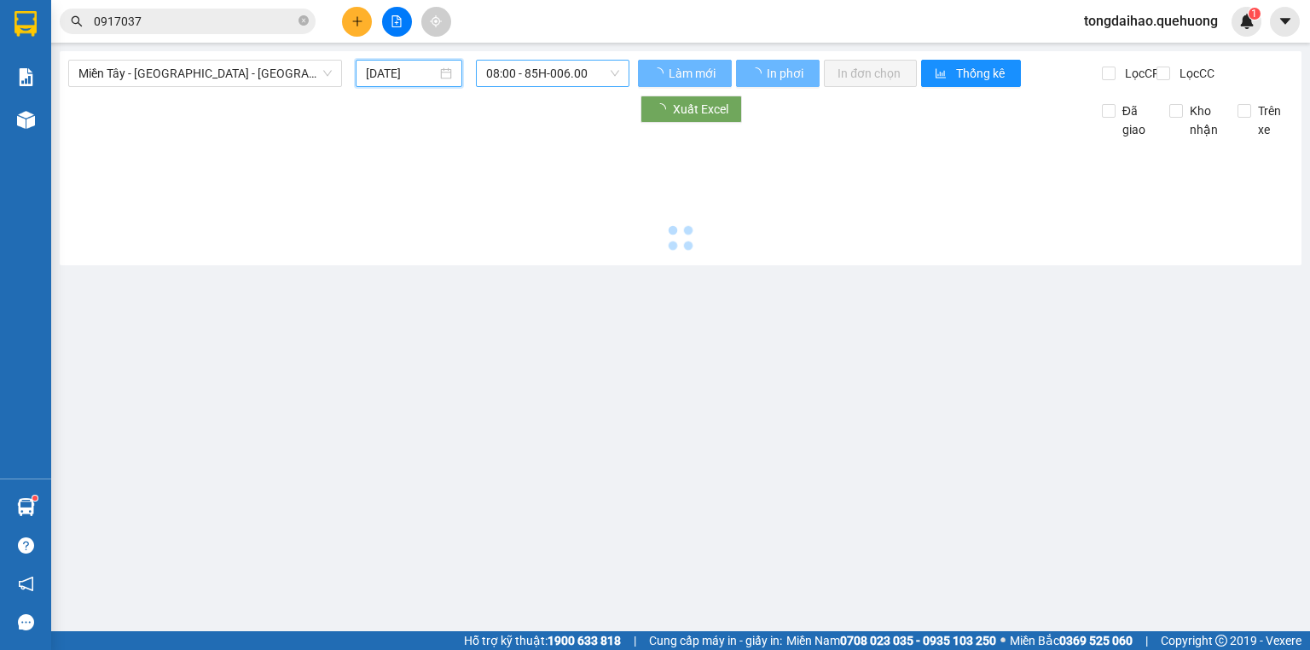
type input "[DATE]"
click at [536, 69] on span "08:00 - 85H-006.00" at bounding box center [553, 74] width 134 height 26
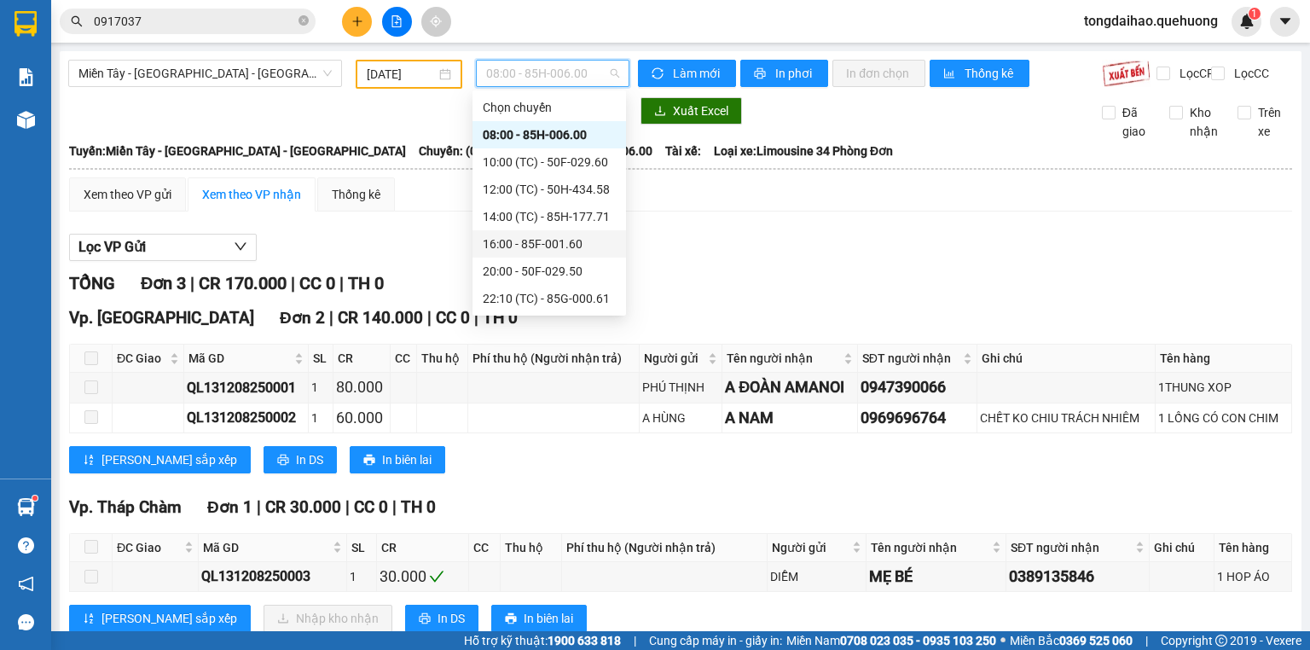
scroll to position [164, 0]
click at [554, 297] on div "23:59 (TC) - 85H-006.45" at bounding box center [549, 298] width 133 height 19
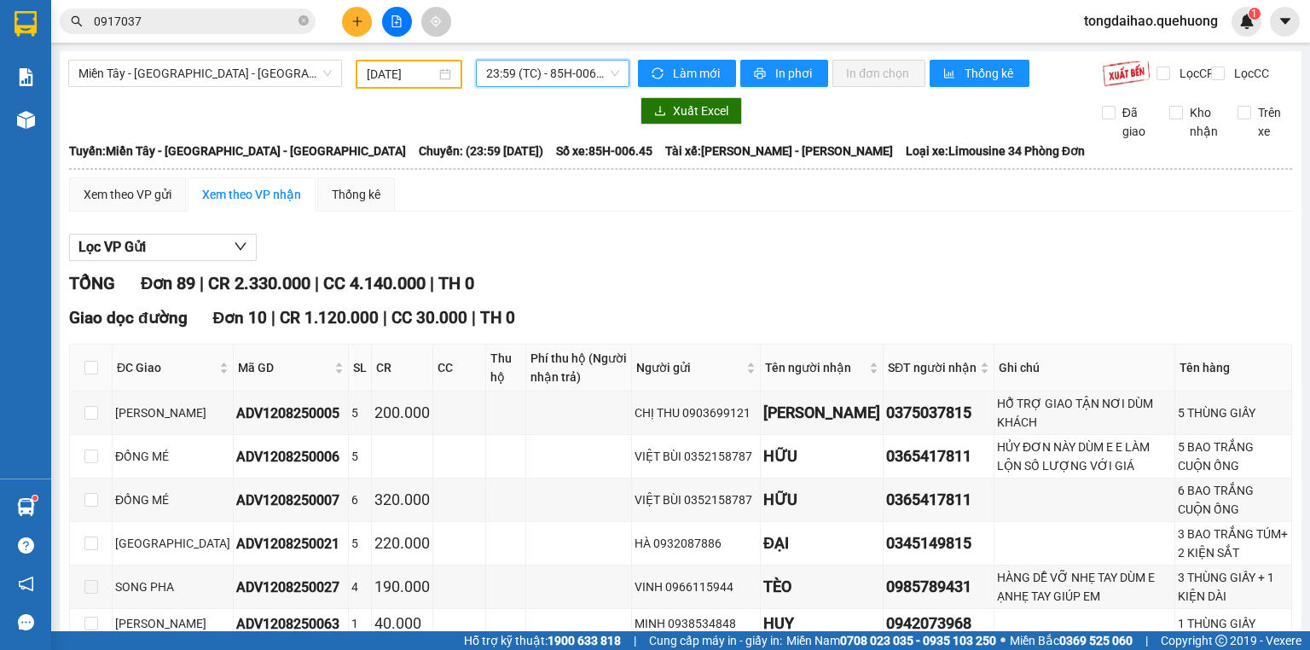
click at [529, 72] on span "23:59 (TC) - 85H-006.45" at bounding box center [553, 74] width 134 height 26
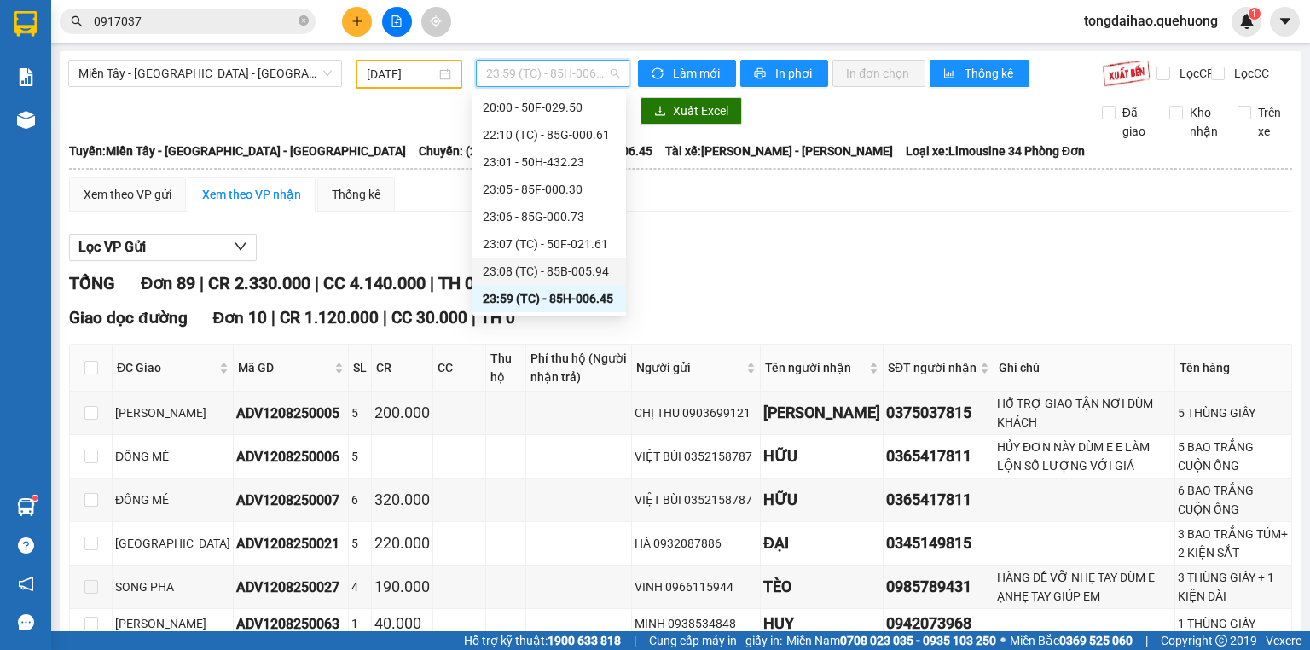
click at [519, 275] on div "23:08 (TC) - 85B-005.94" at bounding box center [549, 271] width 133 height 19
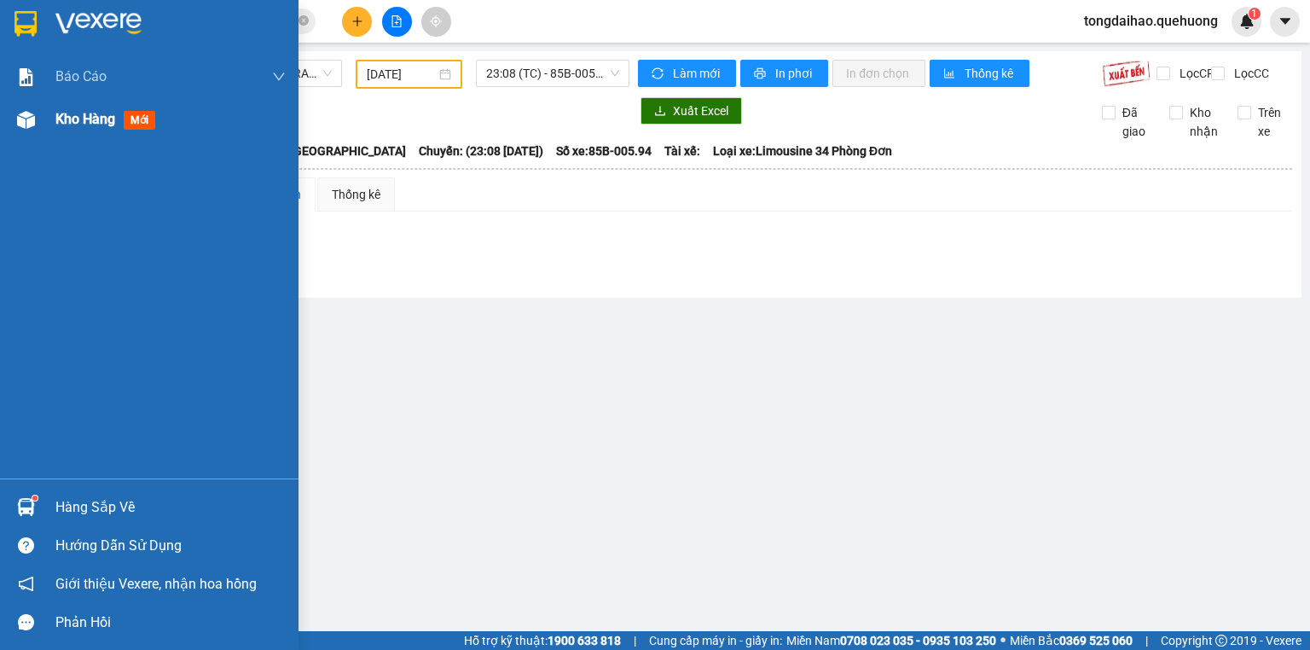
click at [34, 124] on div at bounding box center [26, 120] width 30 height 30
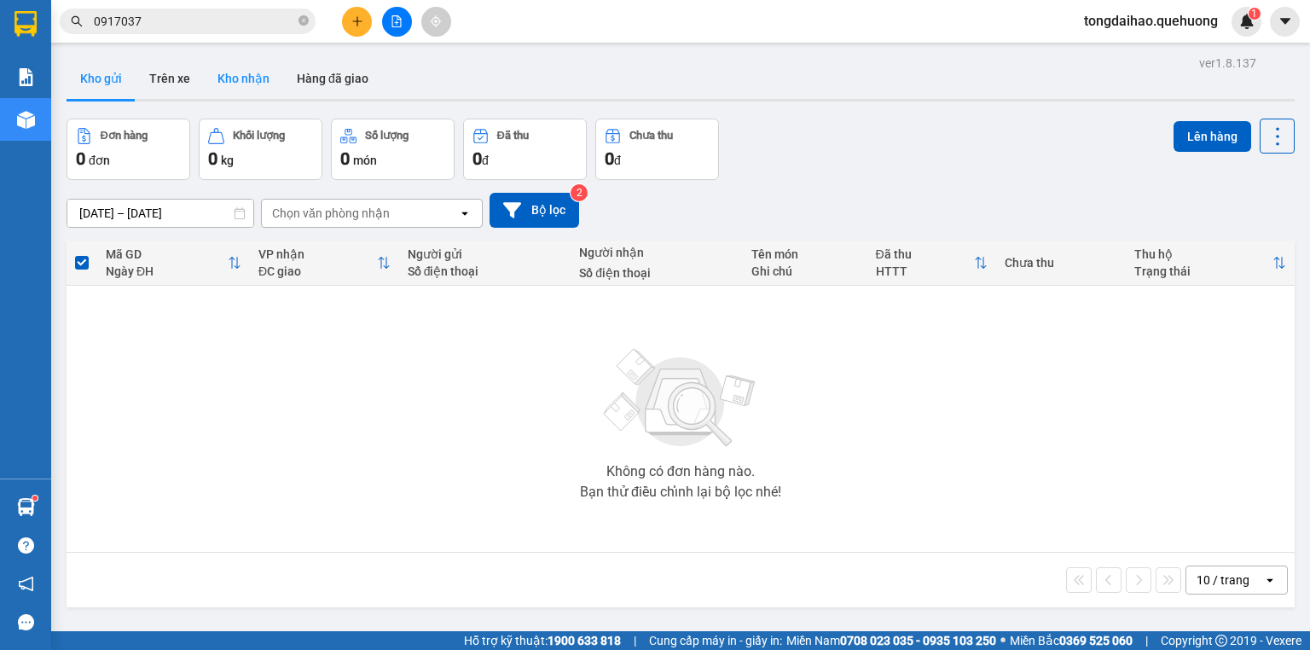
click at [252, 78] on button "Kho nhận" at bounding box center [243, 78] width 79 height 41
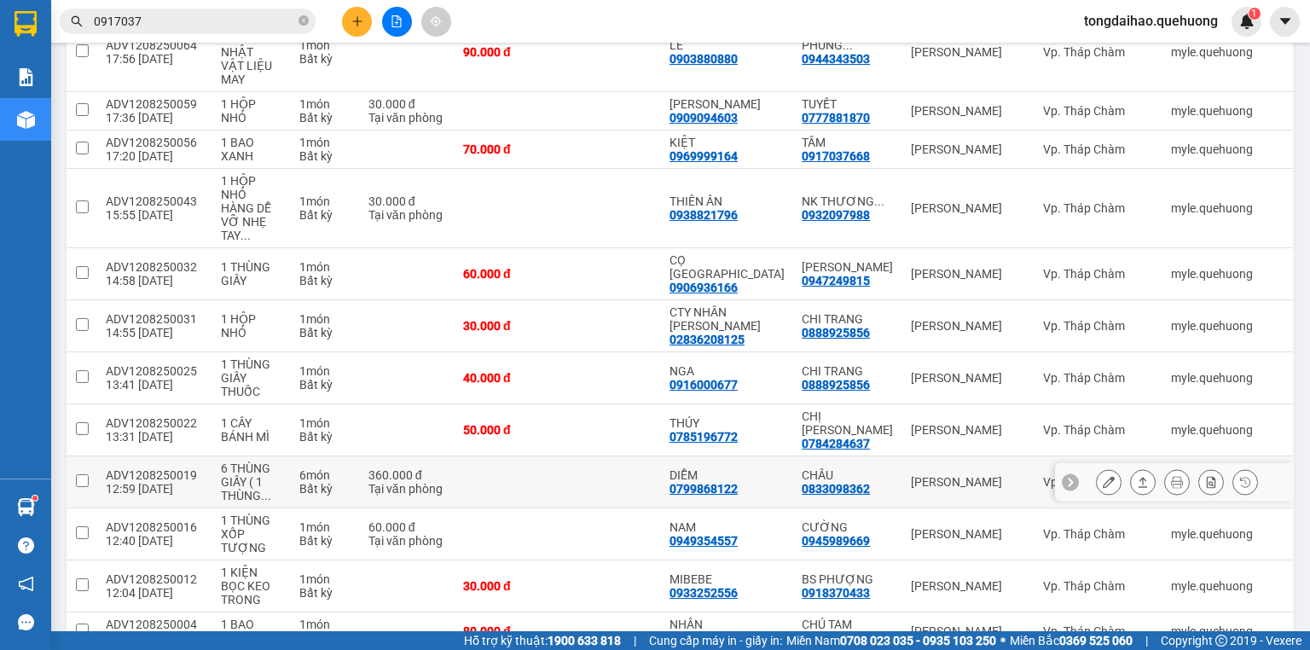
scroll to position [394, 0]
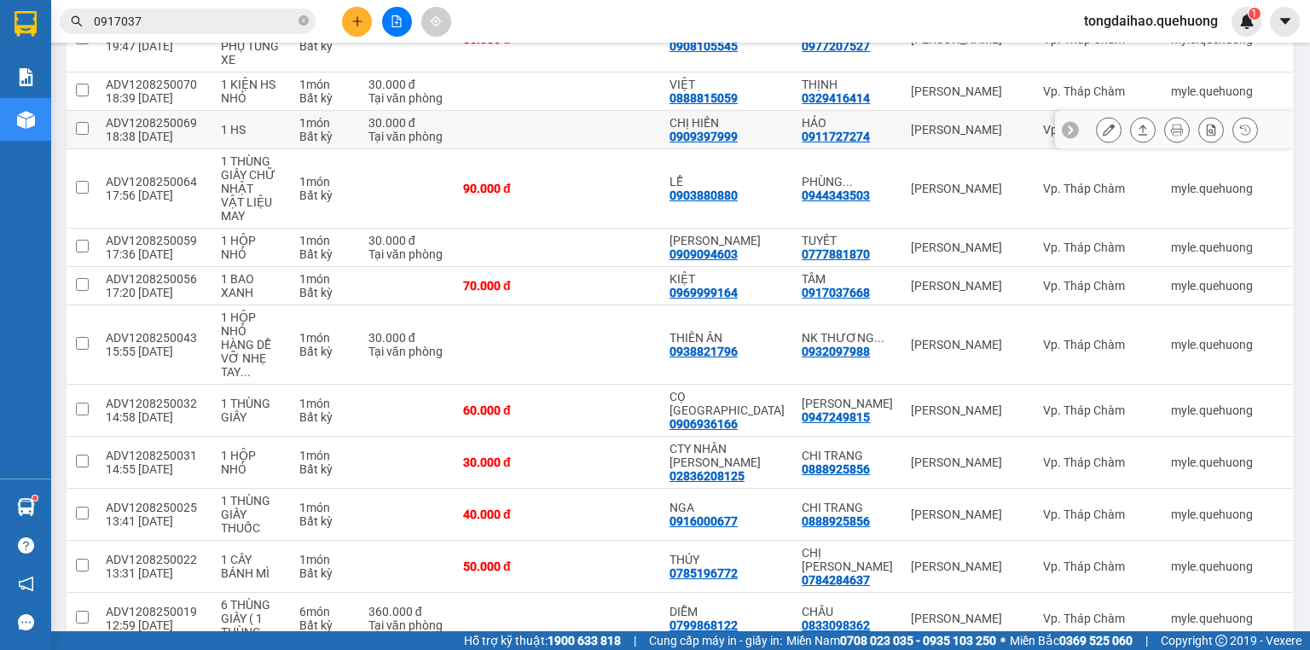
click at [1131, 129] on button at bounding box center [1143, 130] width 24 height 30
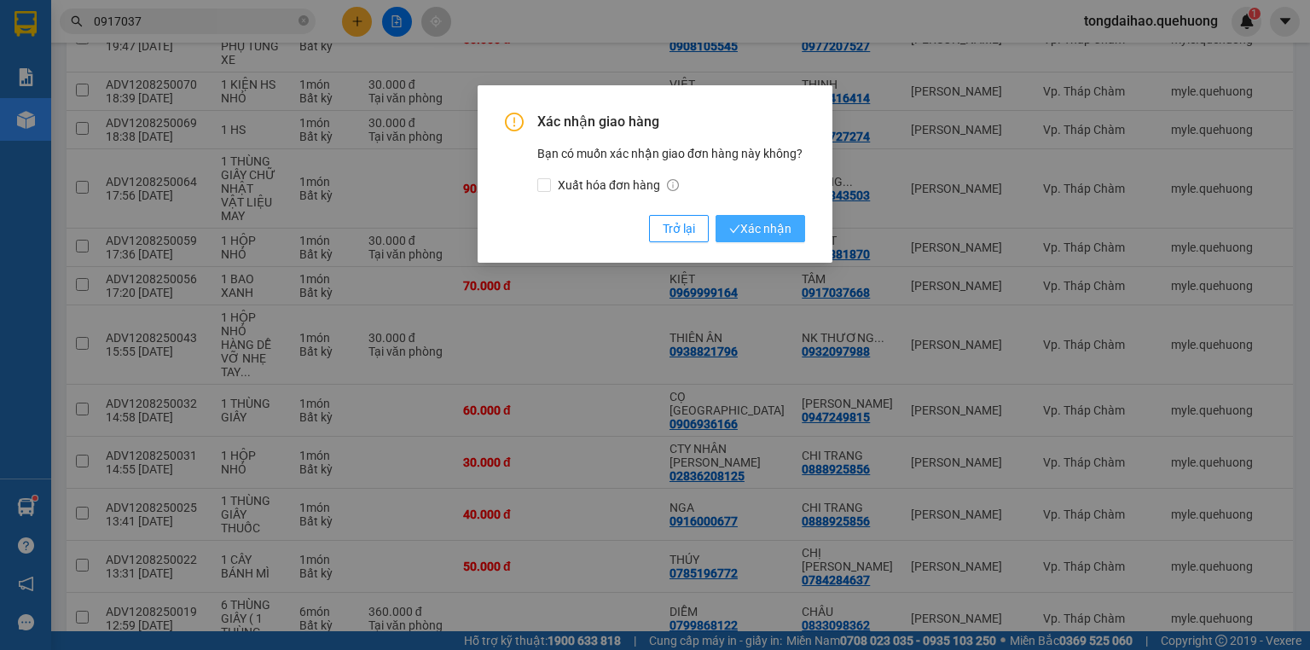
click at [787, 231] on span "Xác nhận" at bounding box center [760, 228] width 62 height 19
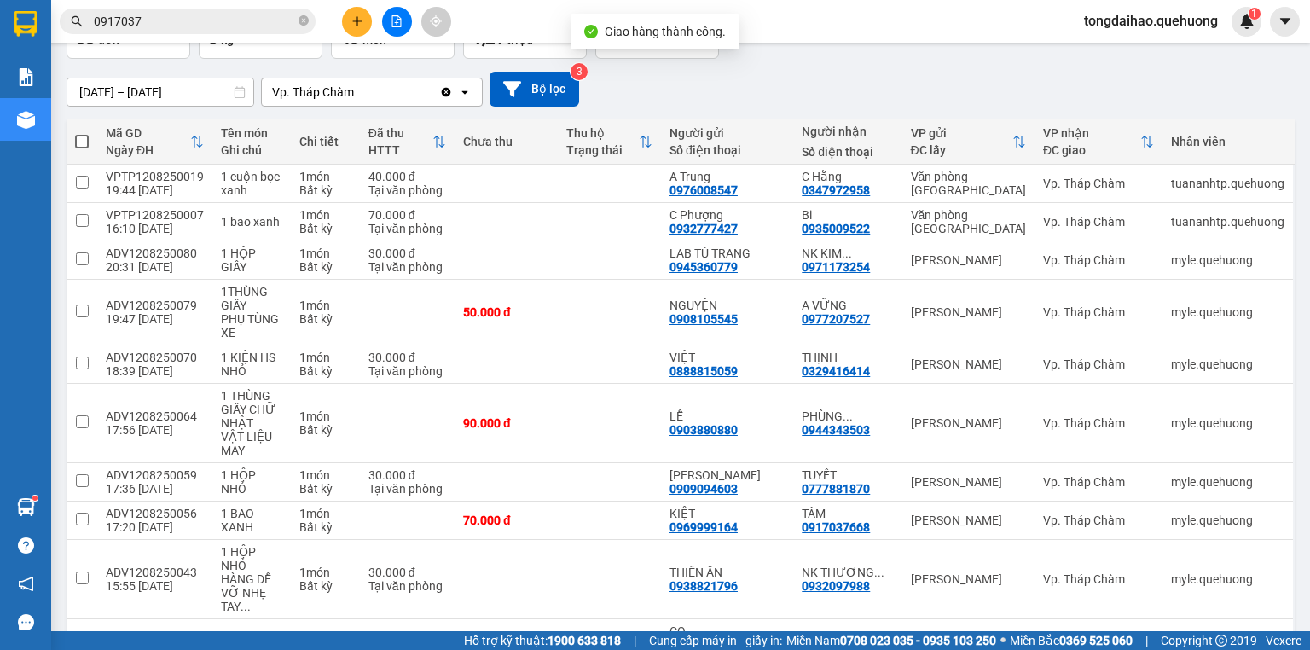
scroll to position [0, 0]
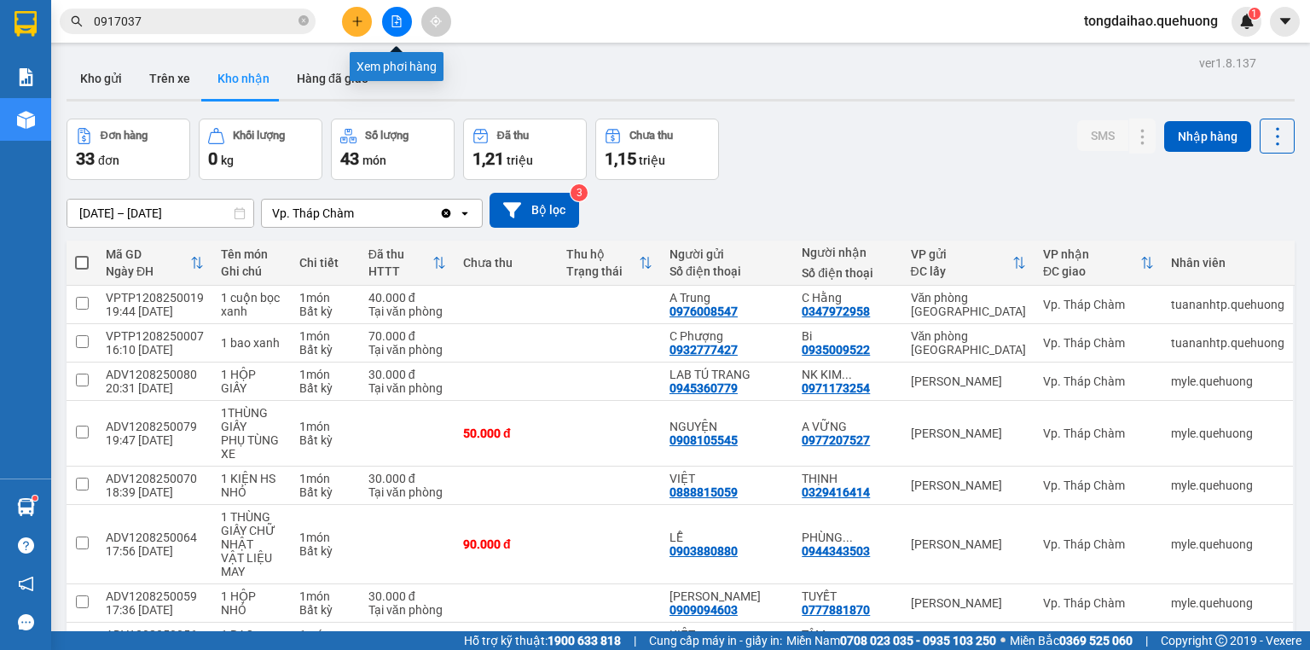
click at [389, 17] on button at bounding box center [397, 22] width 30 height 30
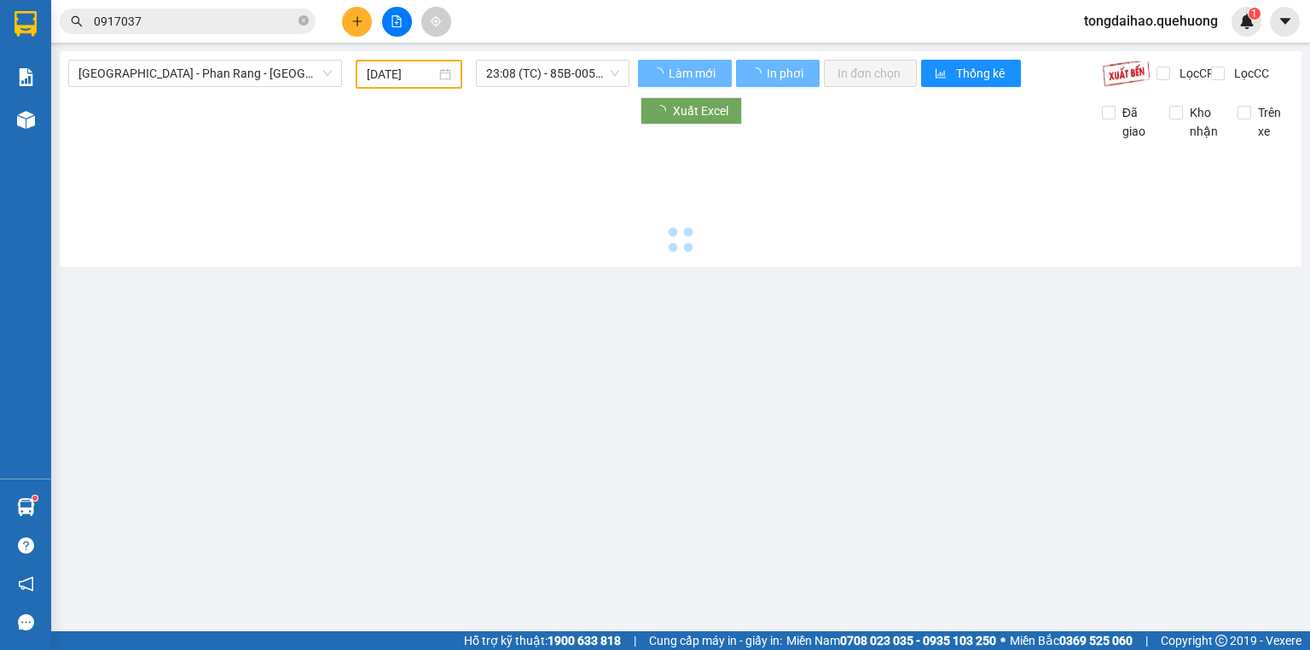
type input "[DATE]"
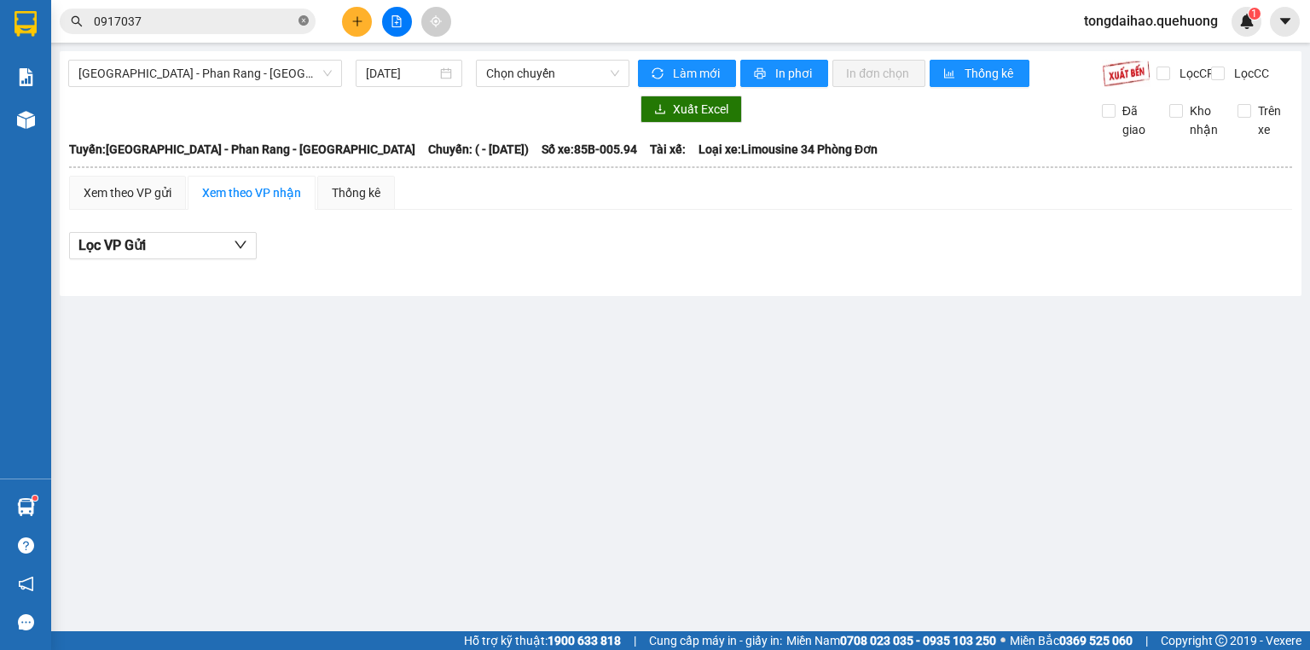
click at [303, 22] on icon "close-circle" at bounding box center [304, 20] width 10 height 10
click at [293, 21] on input "text" at bounding box center [194, 21] width 201 height 19
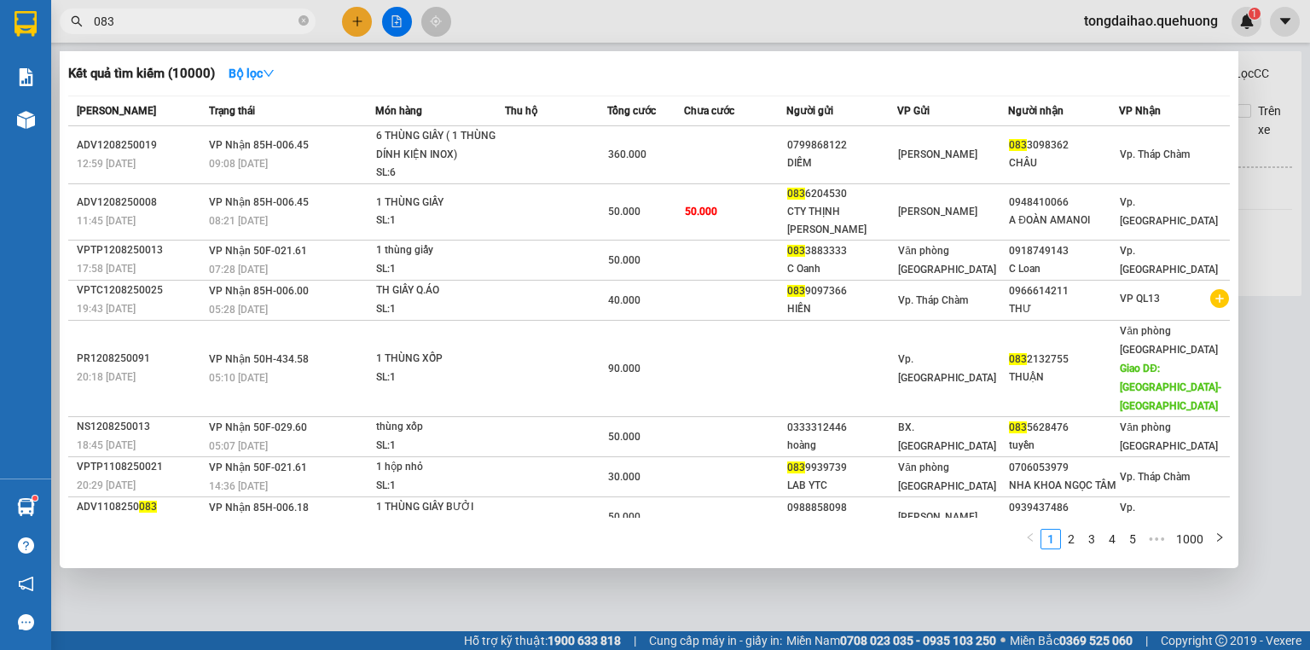
type input "083"
click at [358, 20] on div at bounding box center [655, 325] width 1310 height 650
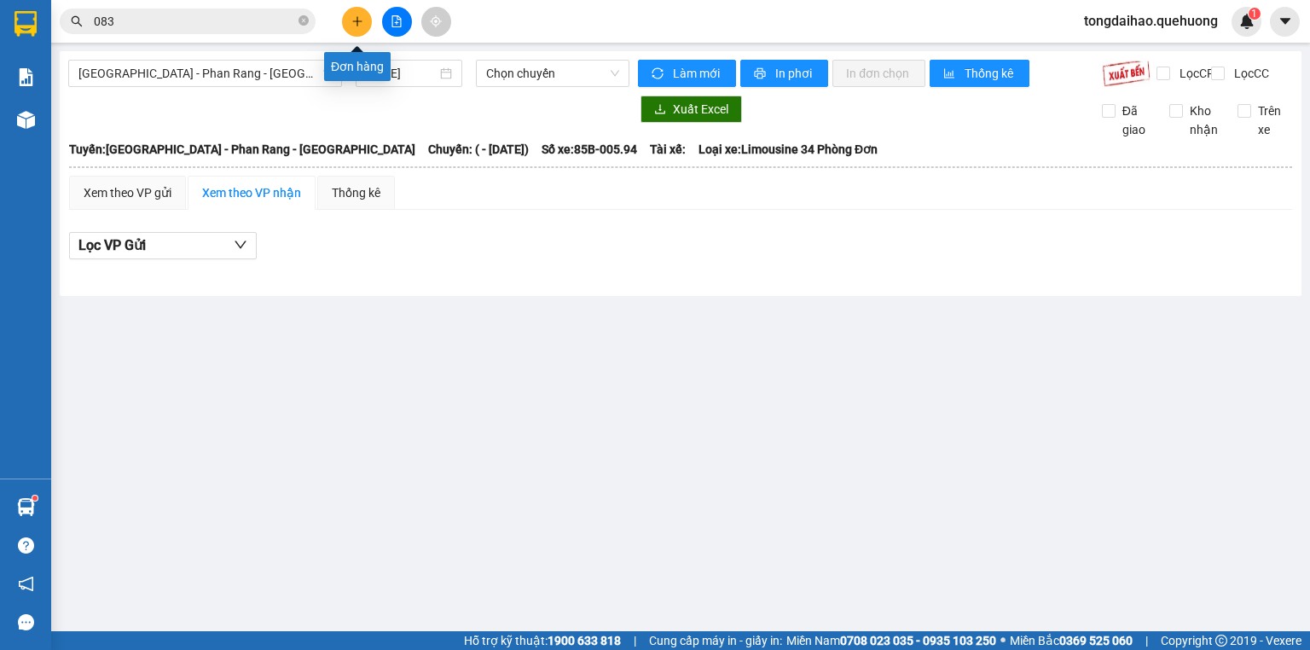
click at [355, 20] on icon "plus" at bounding box center [357, 21] width 12 height 12
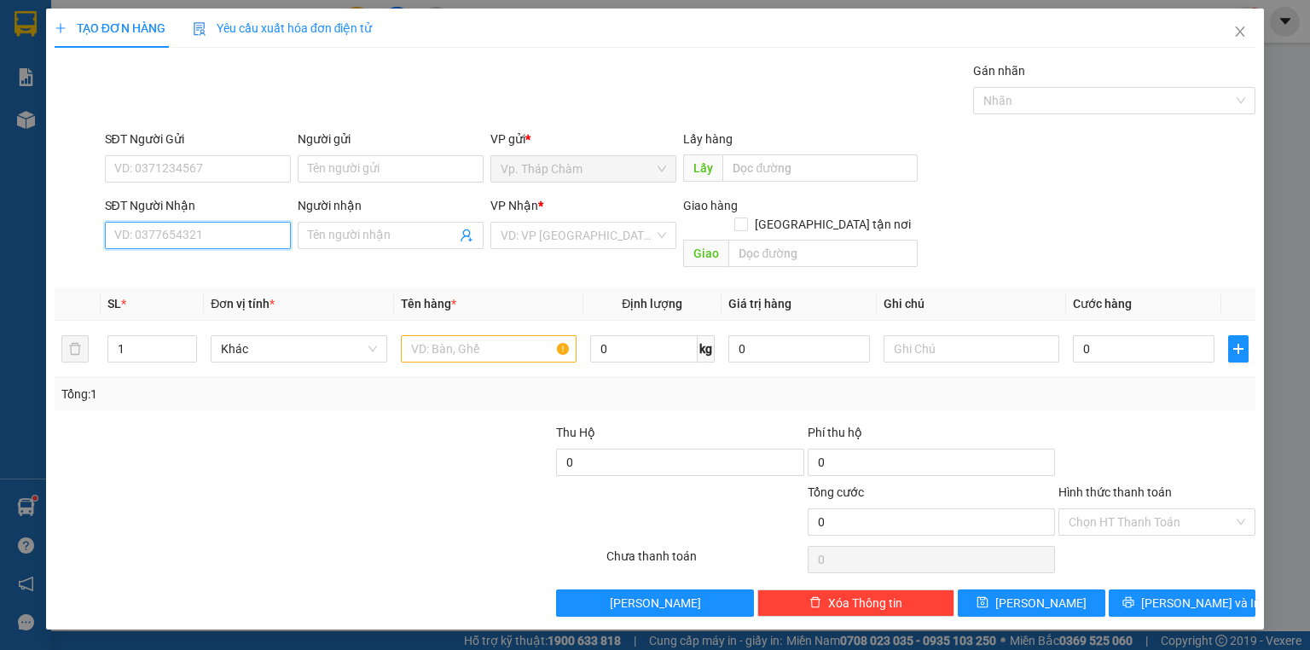
click at [246, 235] on input "SĐT Người Nhận" at bounding box center [198, 235] width 186 height 27
click at [172, 270] on div "0793447457 - HIẾU" at bounding box center [197, 268] width 165 height 19
type input "0793447457"
type input "HIẾU"
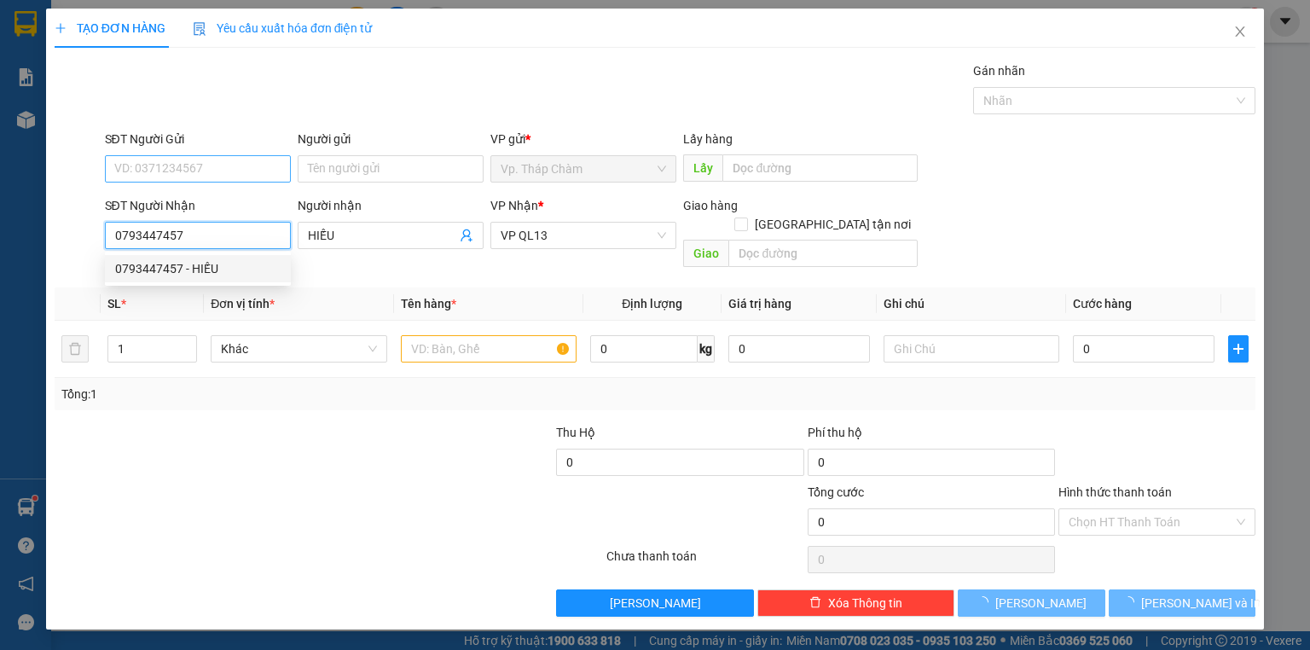
type input "30.000"
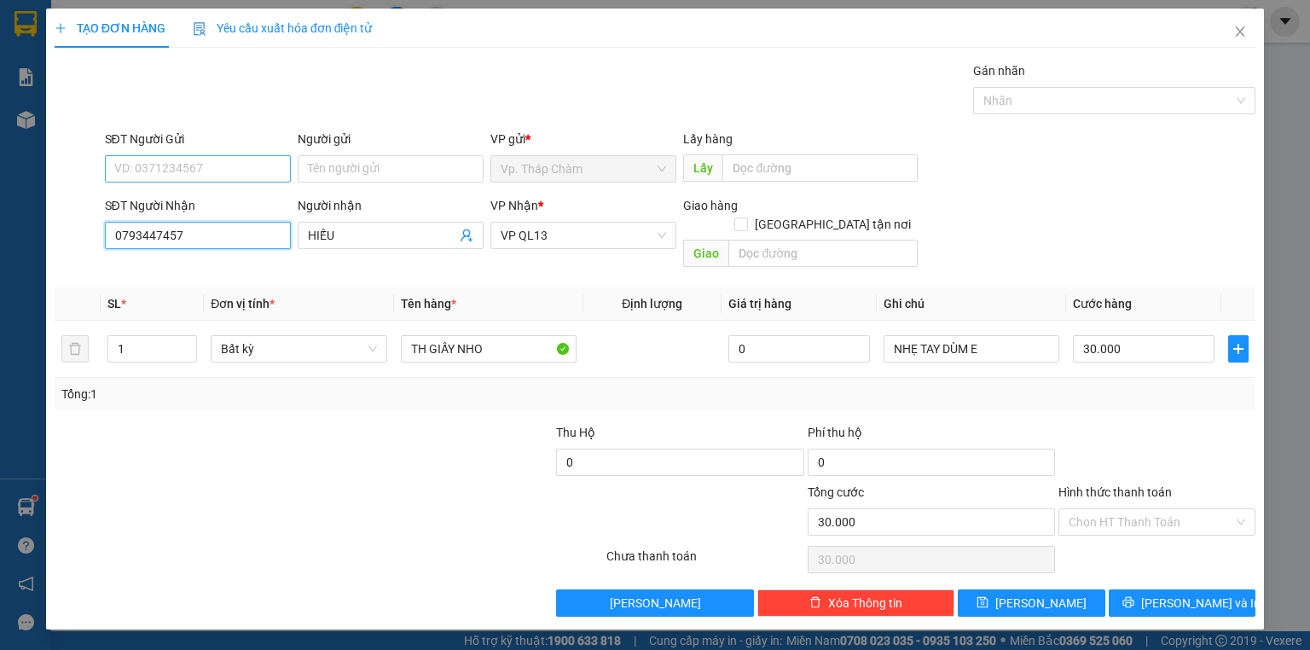
type input "0793447457"
click at [199, 181] on input "SĐT Người Gửi" at bounding box center [198, 168] width 186 height 27
click at [192, 203] on div "0908953470 - CÔ MƯỜI" at bounding box center [197, 202] width 165 height 19
type input "0908953470"
type input "CÔ MƯỜI"
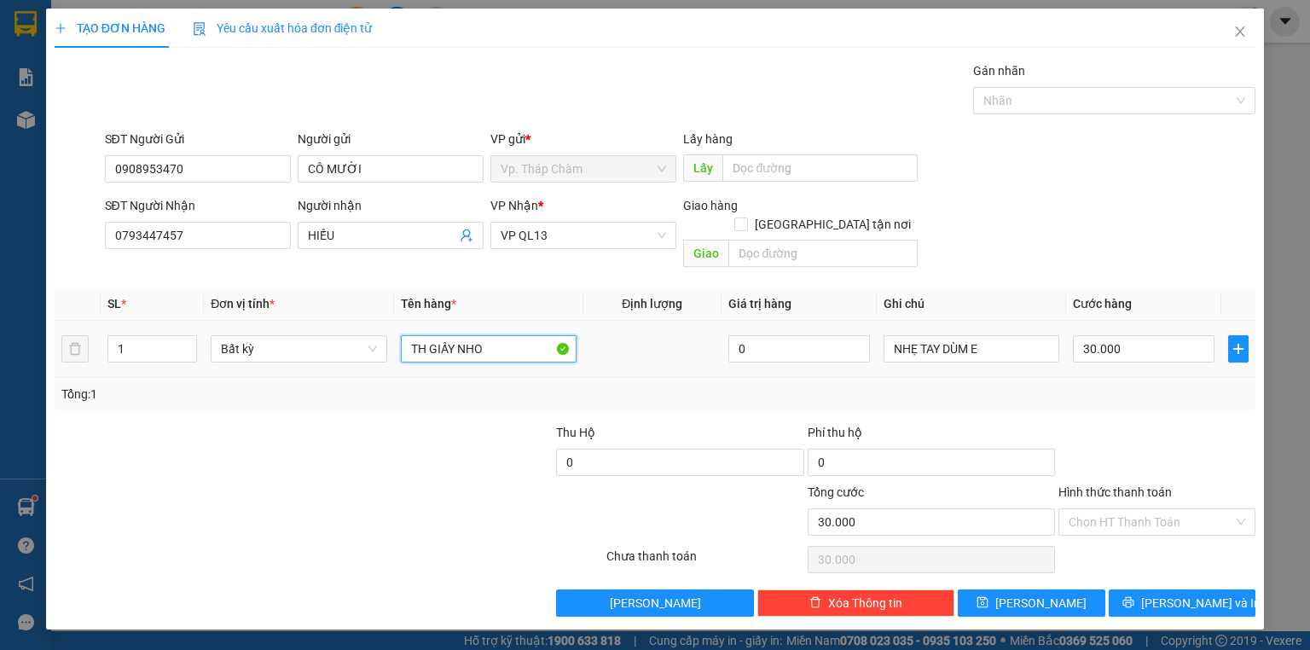
click at [450, 335] on input "TH GIẤY NHO" at bounding box center [489, 348] width 176 height 27
type input "BÌA GIẤY TỜ"
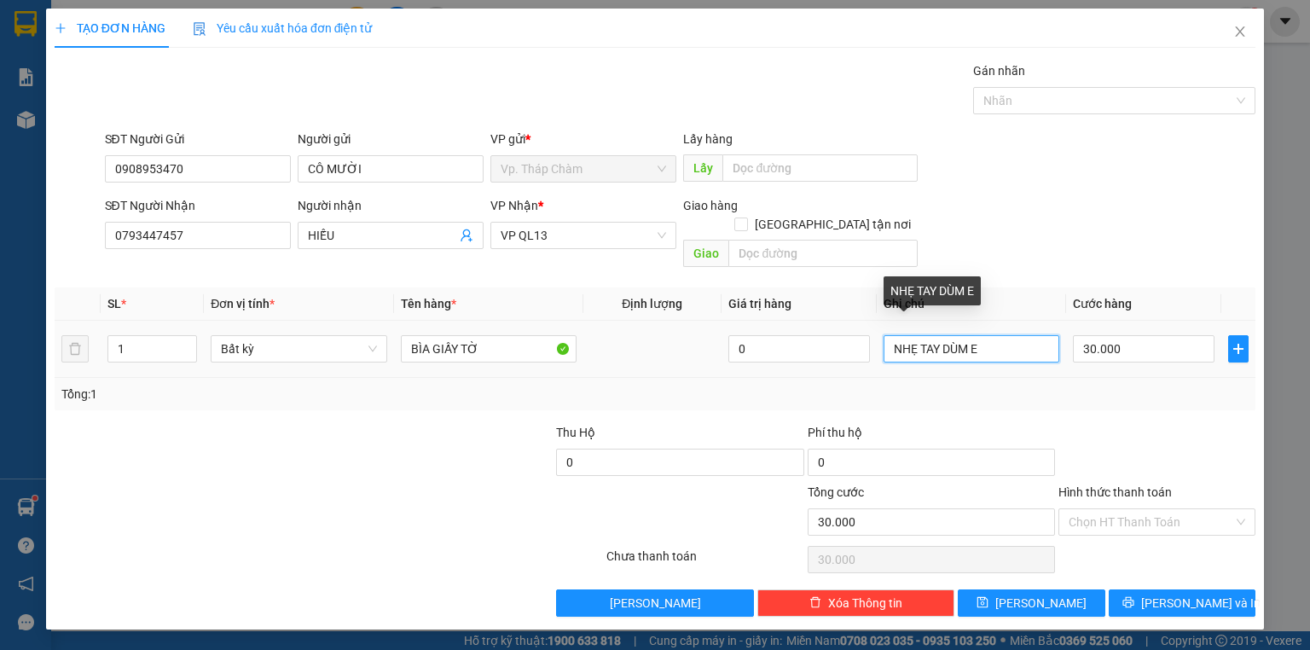
click at [967, 335] on input "NHẸ TAY DÙM E" at bounding box center [972, 348] width 176 height 27
click at [965, 335] on input "NHẸ TAY DÙM E" at bounding box center [972, 348] width 176 height 27
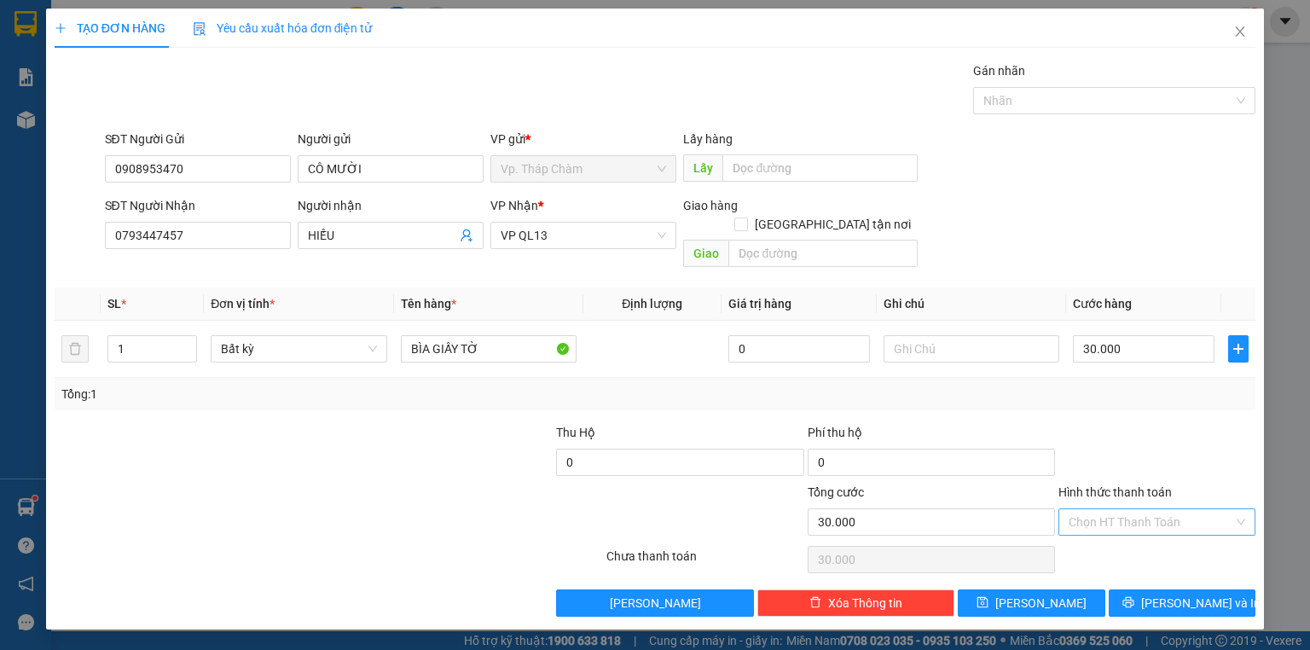
click at [1139, 509] on input "Hình thức thanh toán" at bounding box center [1151, 522] width 165 height 26
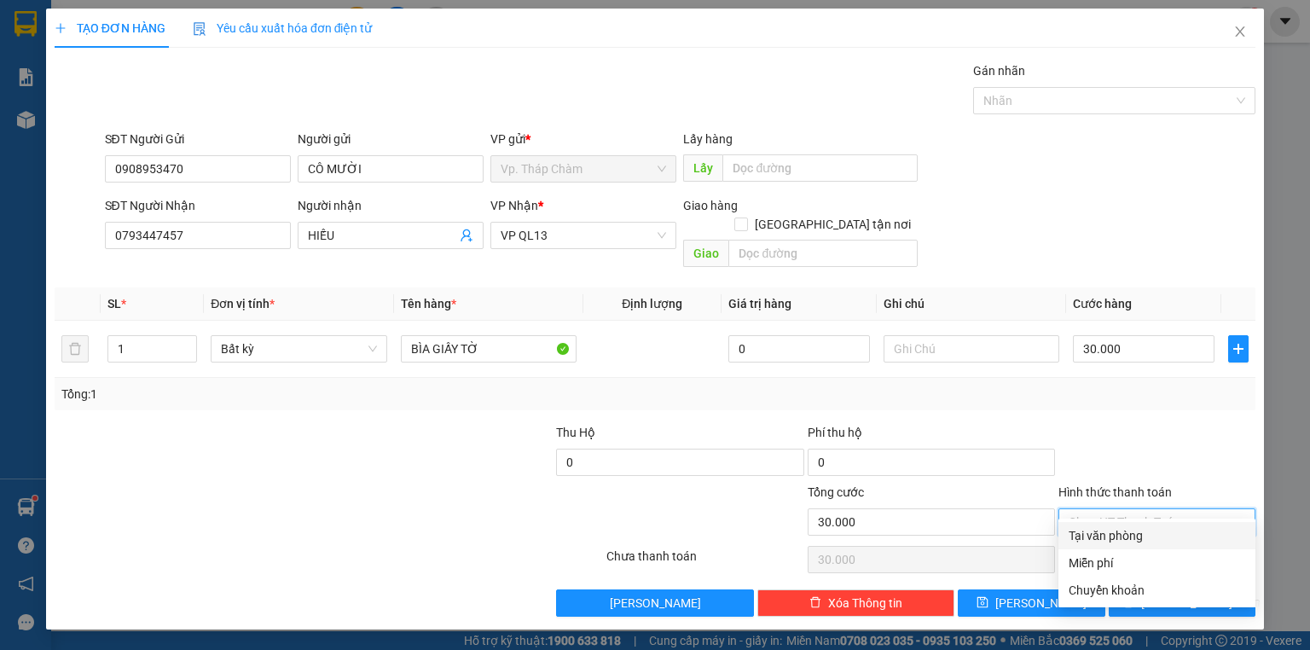
click at [1140, 529] on div "Tại văn phòng" at bounding box center [1157, 535] width 177 height 19
type input "0"
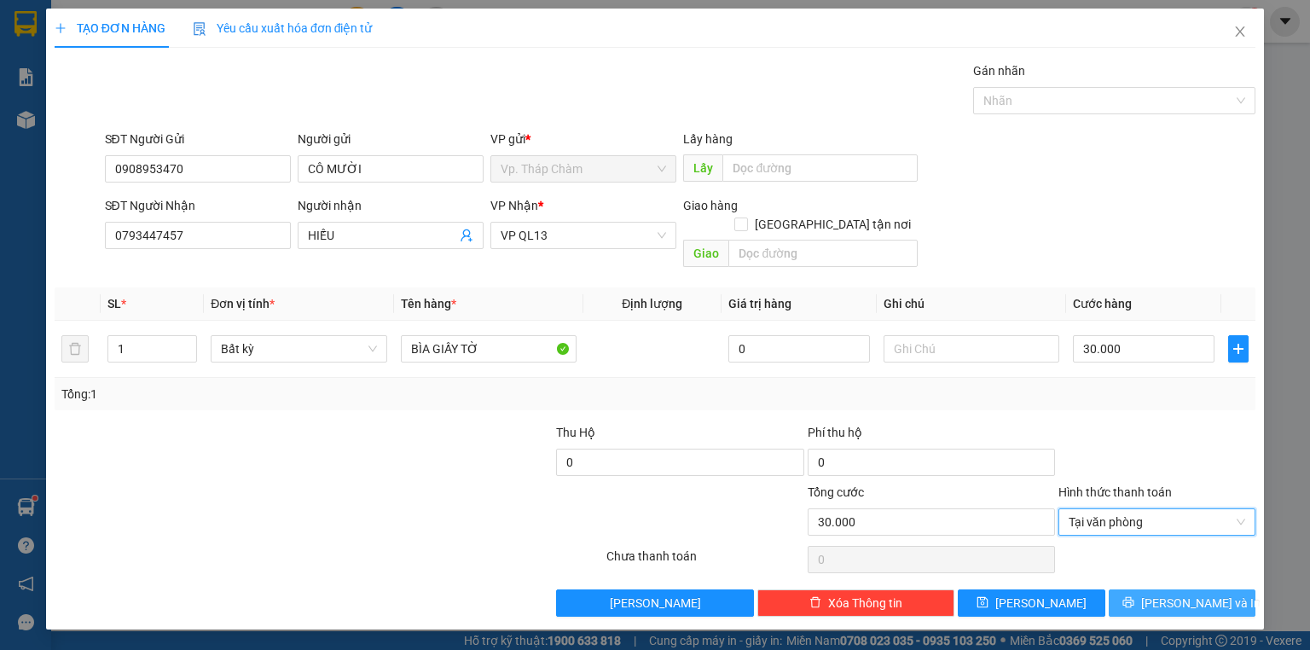
click at [1164, 589] on button "[PERSON_NAME] và In" at bounding box center [1183, 602] width 148 height 27
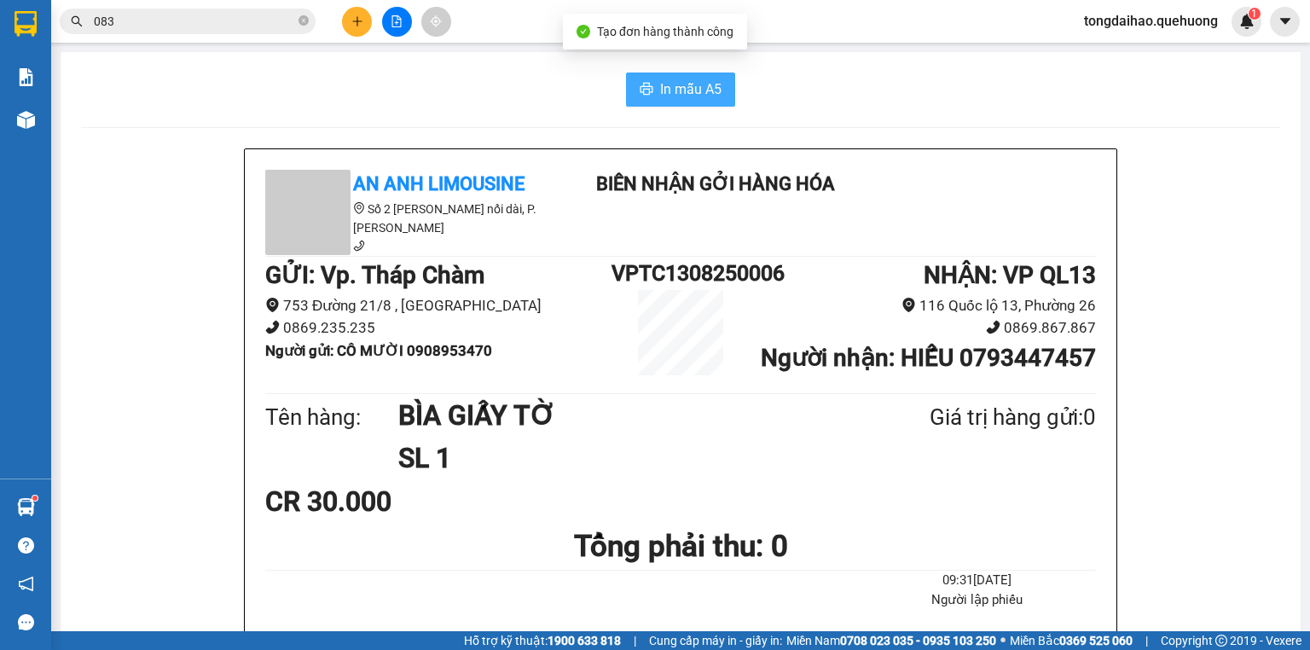
click at [693, 93] on span "In mẫu A5" at bounding box center [690, 88] width 61 height 21
click at [365, 20] on button at bounding box center [357, 22] width 30 height 30
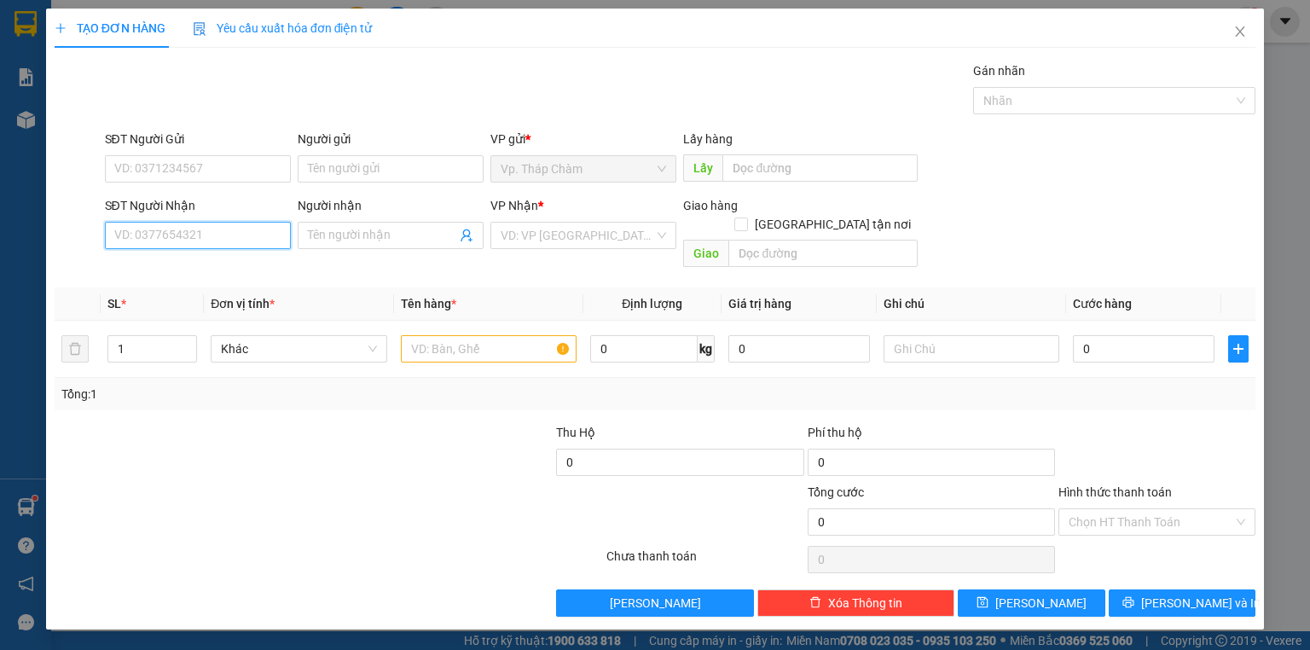
click at [258, 242] on input "SĐT Người Nhận" at bounding box center [198, 235] width 186 height 27
click at [322, 246] on span at bounding box center [391, 235] width 186 height 27
type input "CTY ĐẠI TÀI LỘC"
click at [217, 241] on input "SĐT Người Nhận" at bounding box center [198, 235] width 186 height 27
click at [271, 232] on input "SĐT Người Nhận" at bounding box center [198, 235] width 186 height 27
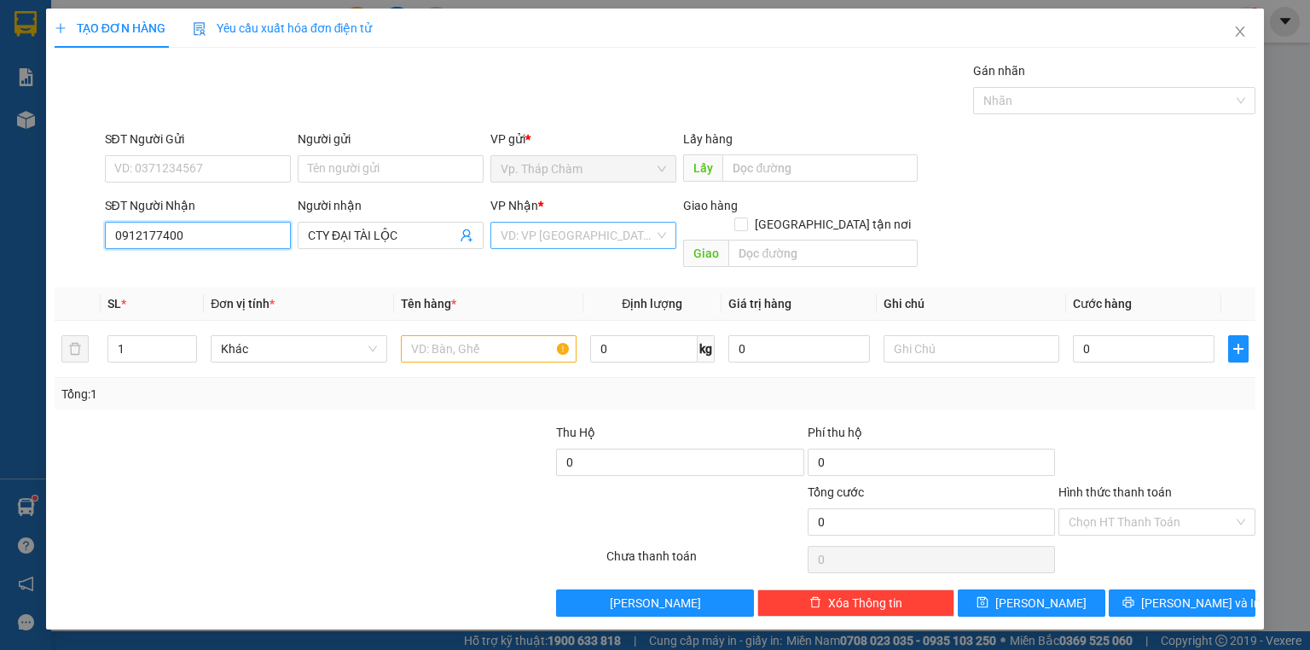
type input "0912177400"
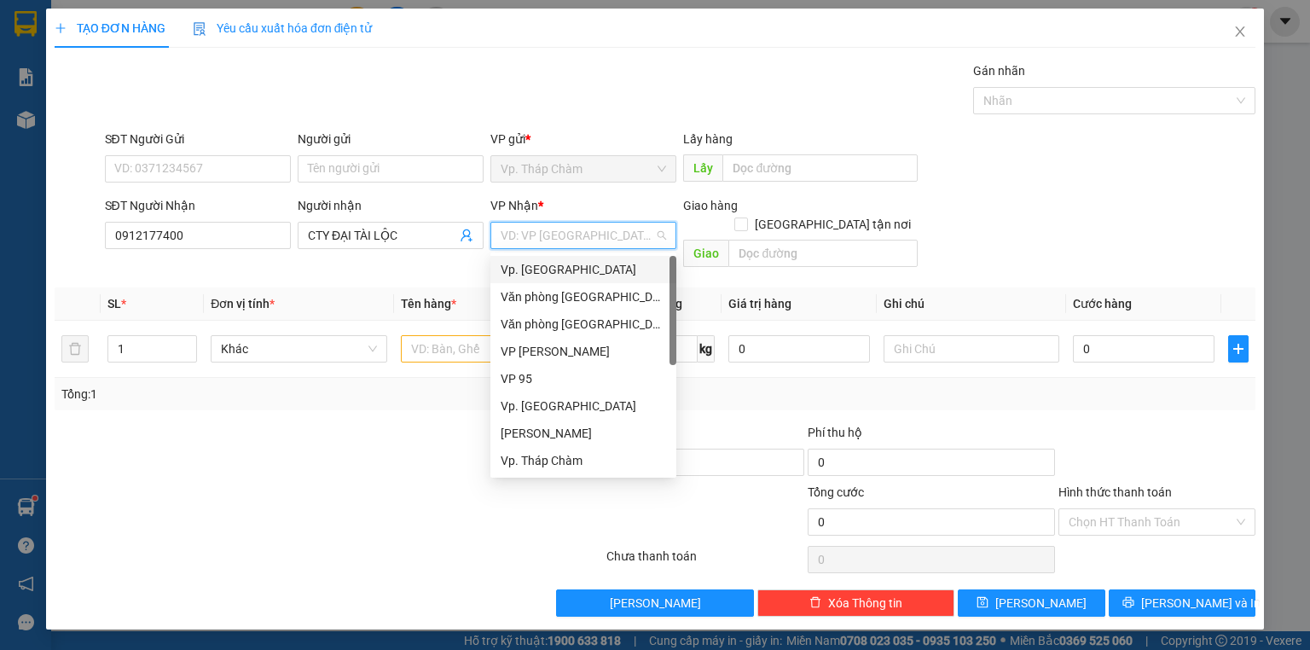
click at [513, 240] on input "search" at bounding box center [578, 236] width 154 height 26
click at [555, 384] on div "VP 95" at bounding box center [583, 378] width 165 height 19
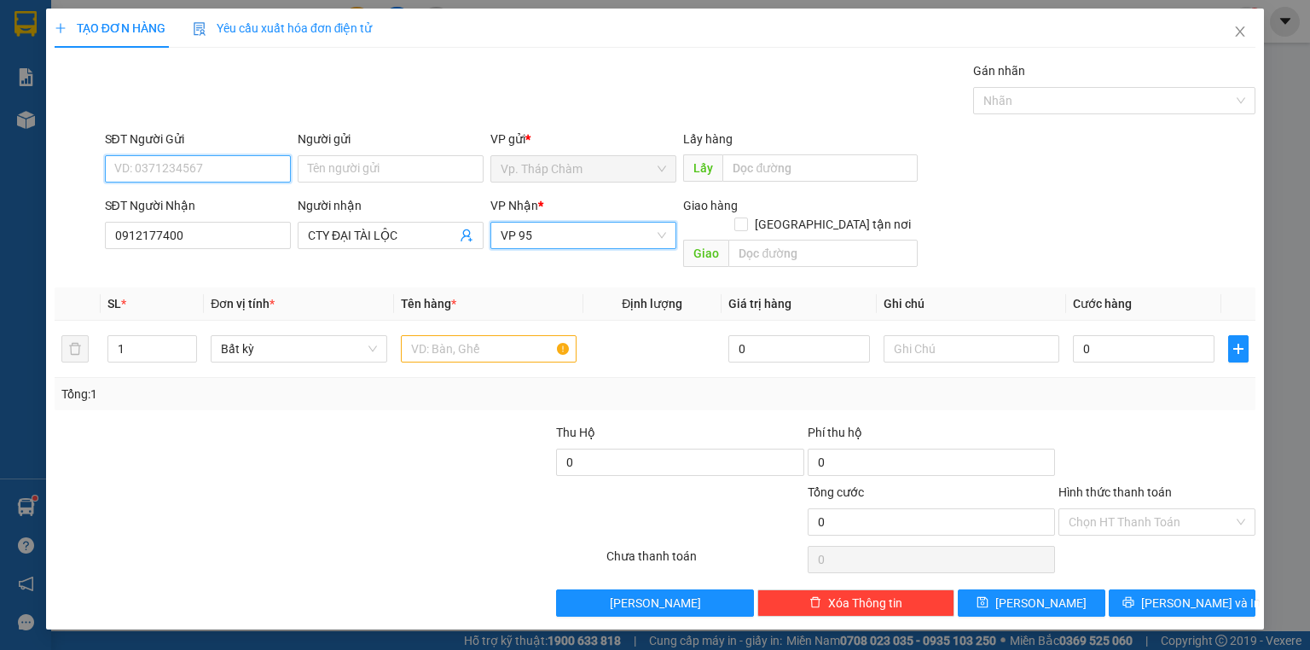
click at [223, 172] on input "SĐT Người Gửi" at bounding box center [198, 168] width 186 height 27
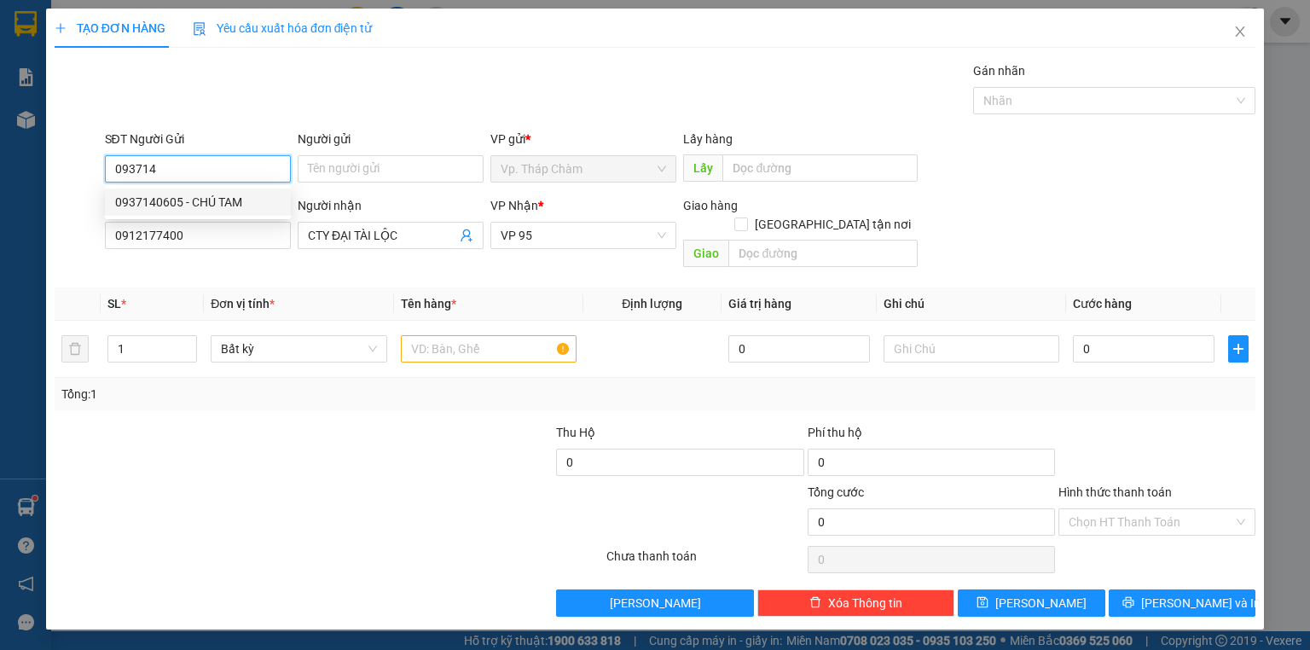
click at [212, 194] on div "0937140605 - CHÚ TAM" at bounding box center [197, 202] width 165 height 19
type input "0937140605"
type input "CHÚ TAM"
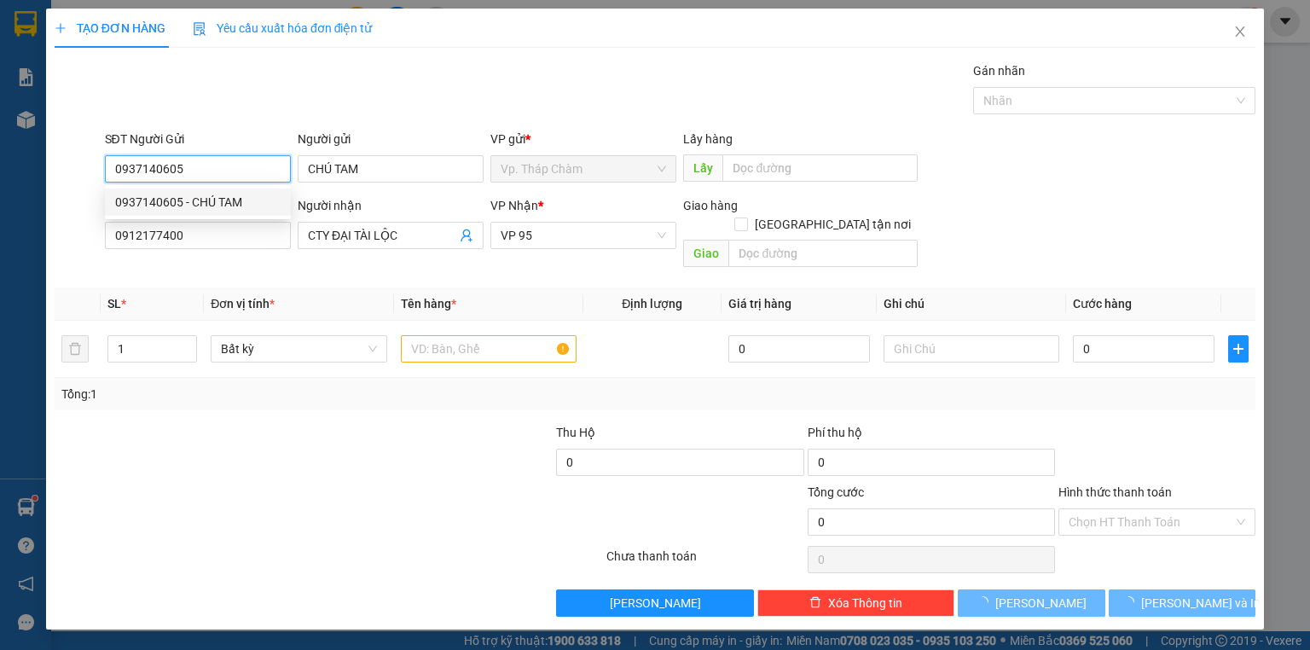
type input "30.000"
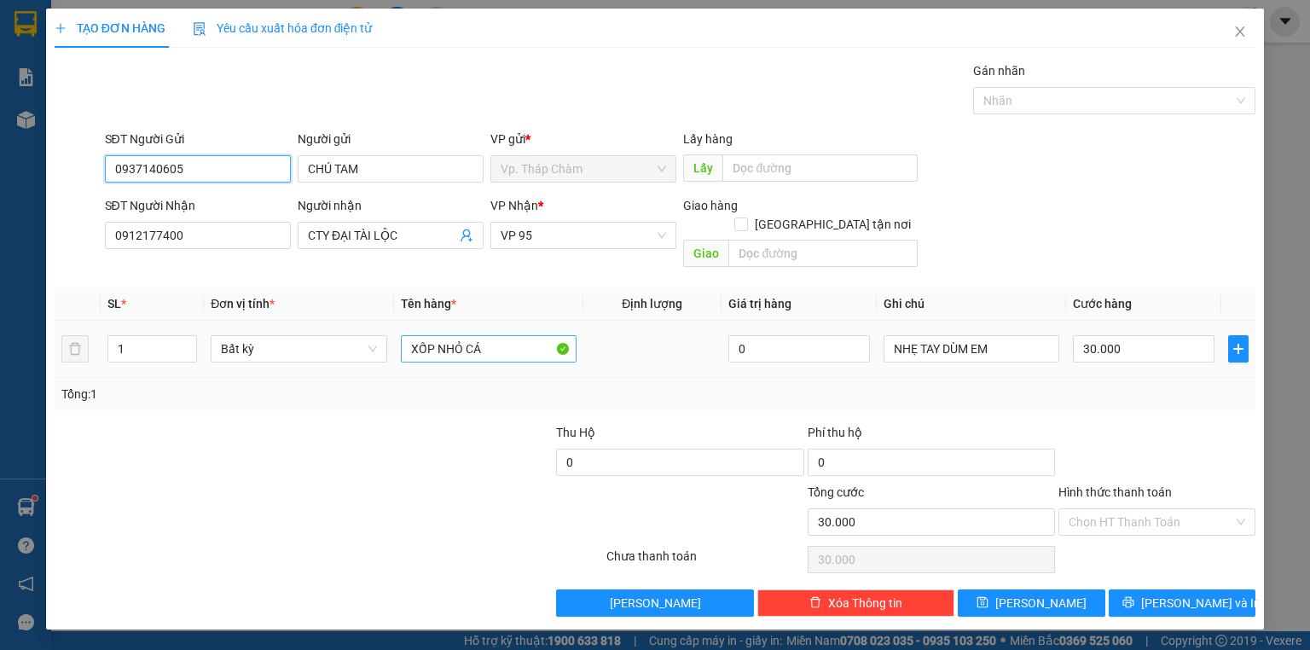
type input "0937140605"
click at [447, 335] on input "XỐP NHỎ CÁ" at bounding box center [489, 348] width 176 height 27
type input "CỤC TRẮNG NHỎ SIM"
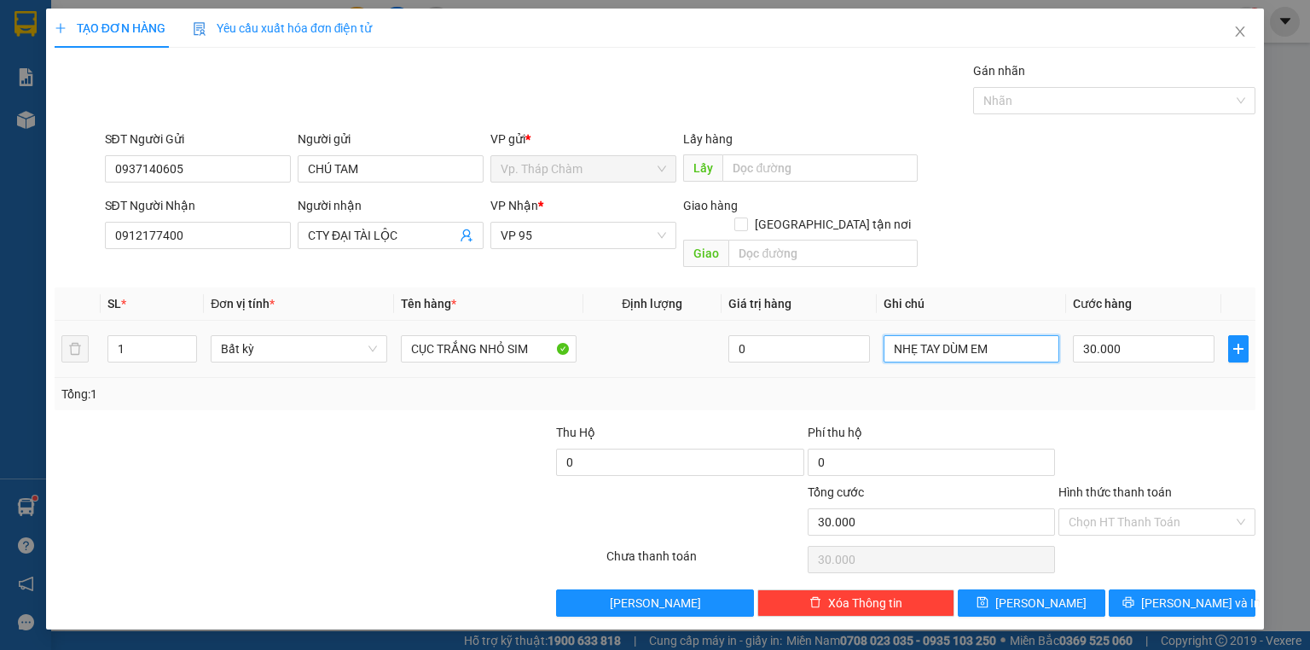
click at [959, 335] on input "NHẸ TAY DÙM EM" at bounding box center [972, 348] width 176 height 27
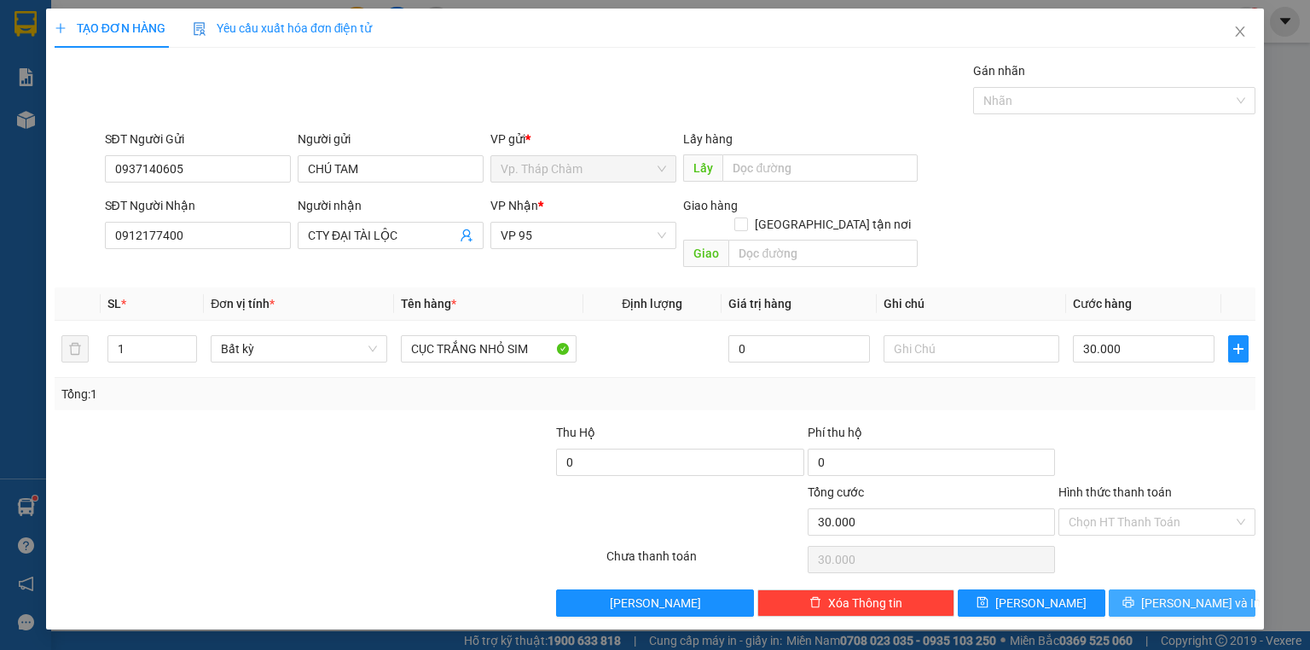
click at [1163, 590] on button "[PERSON_NAME] và In" at bounding box center [1183, 602] width 148 height 27
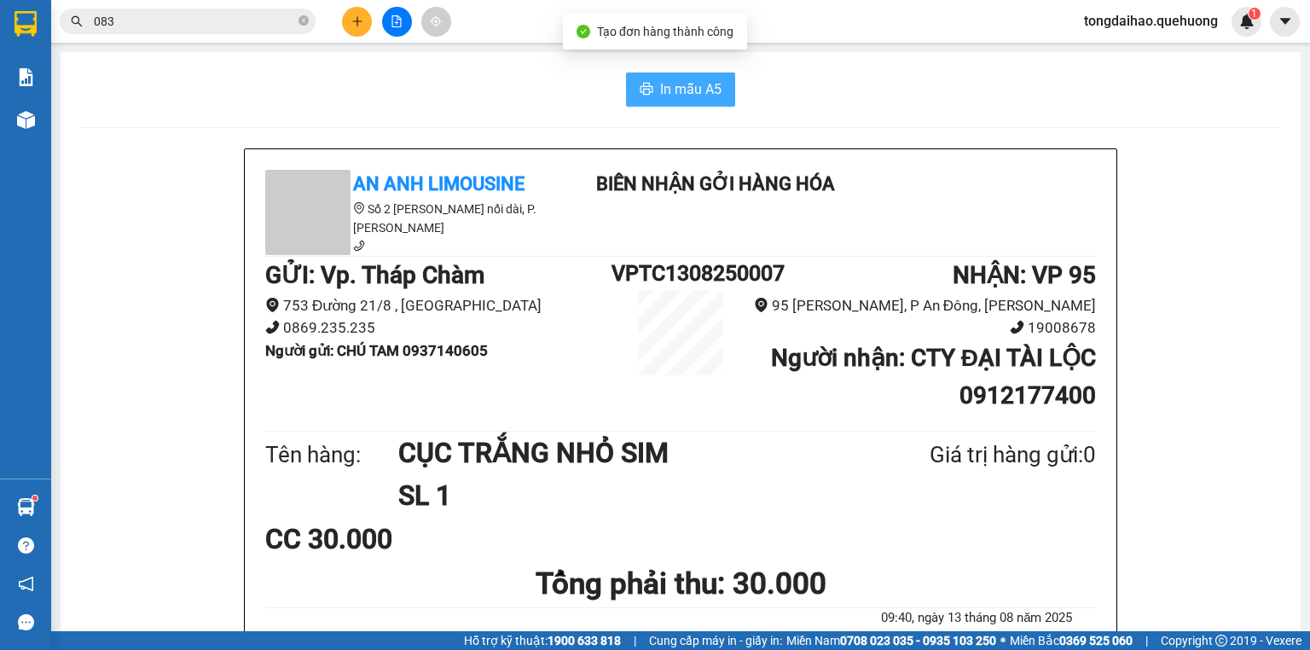
click at [678, 90] on span "In mẫu A5" at bounding box center [690, 88] width 61 height 21
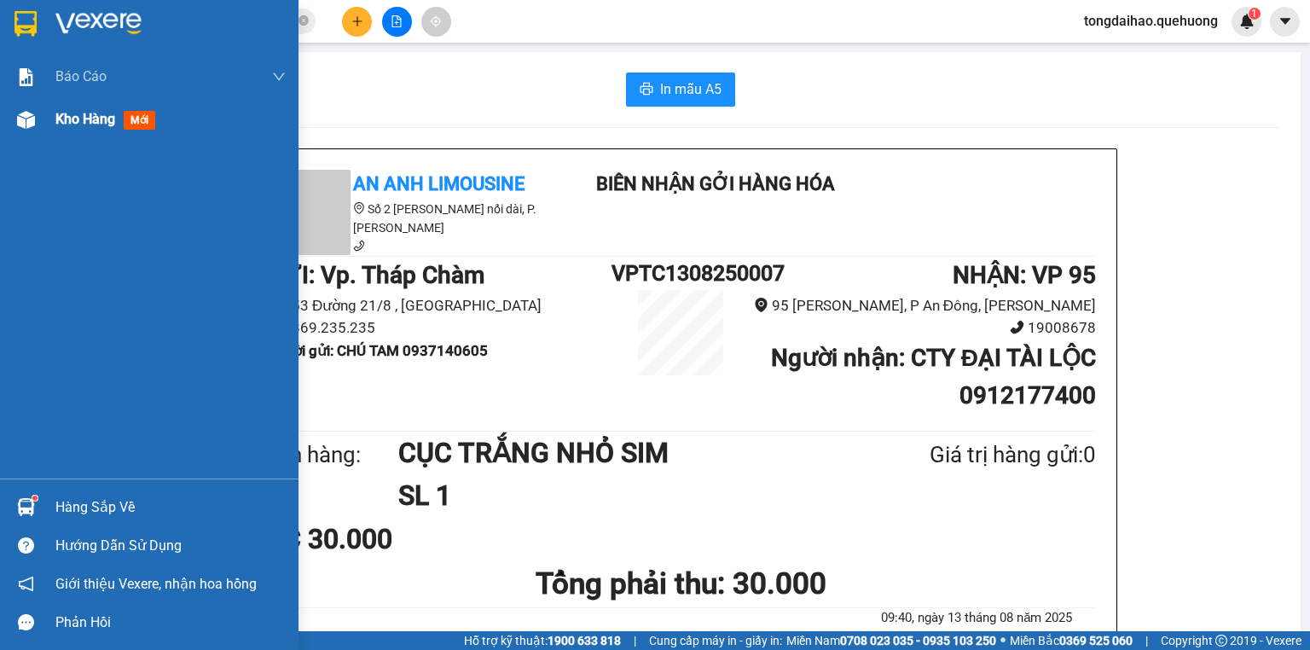
click at [31, 123] on img at bounding box center [26, 120] width 18 height 18
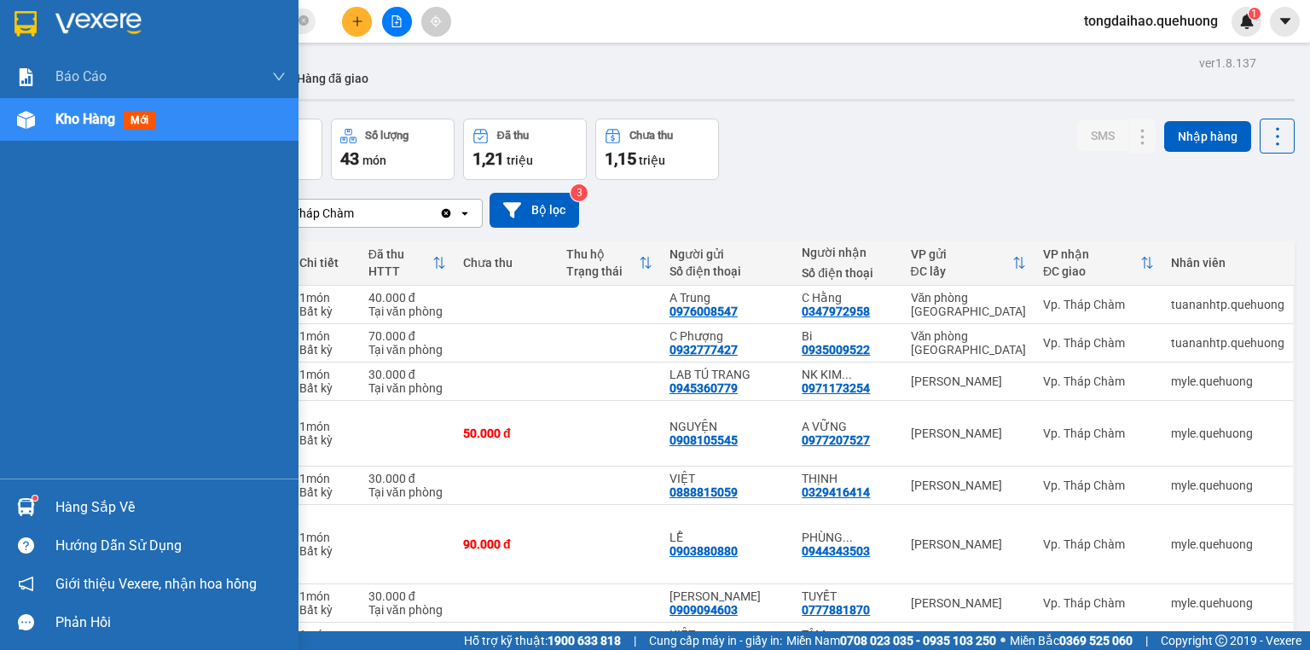
click at [34, 119] on div at bounding box center [26, 120] width 30 height 30
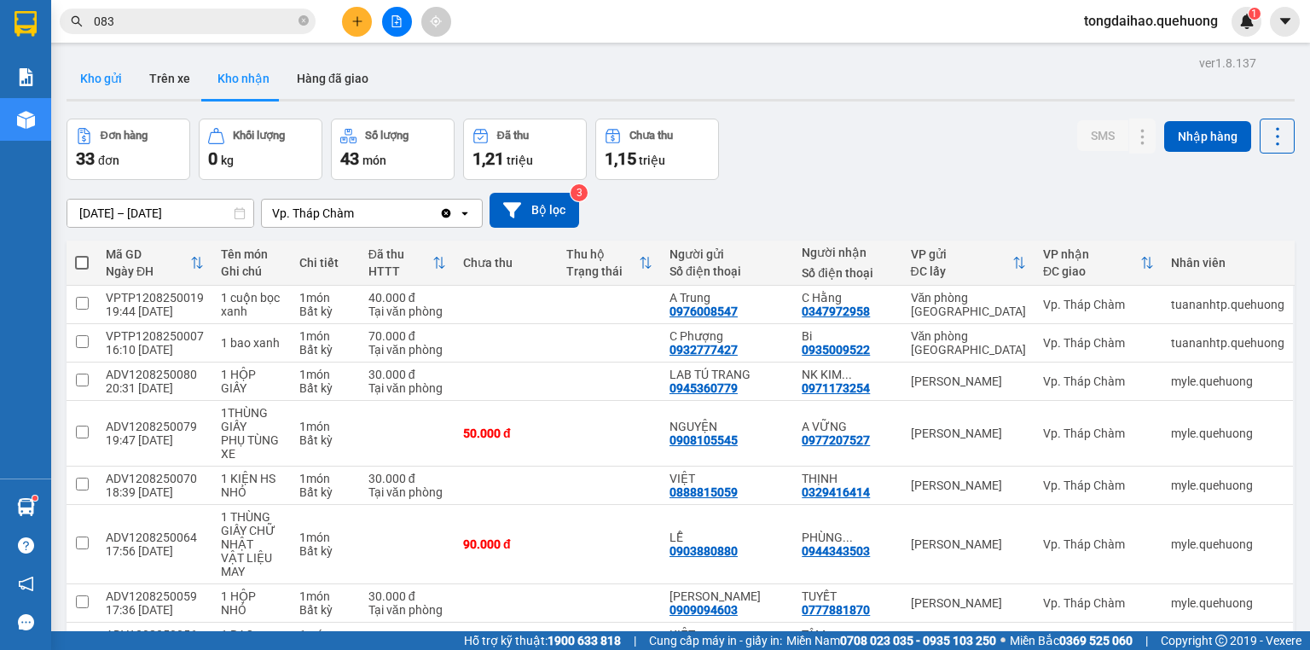
click at [114, 80] on button "Kho gửi" at bounding box center [101, 78] width 69 height 41
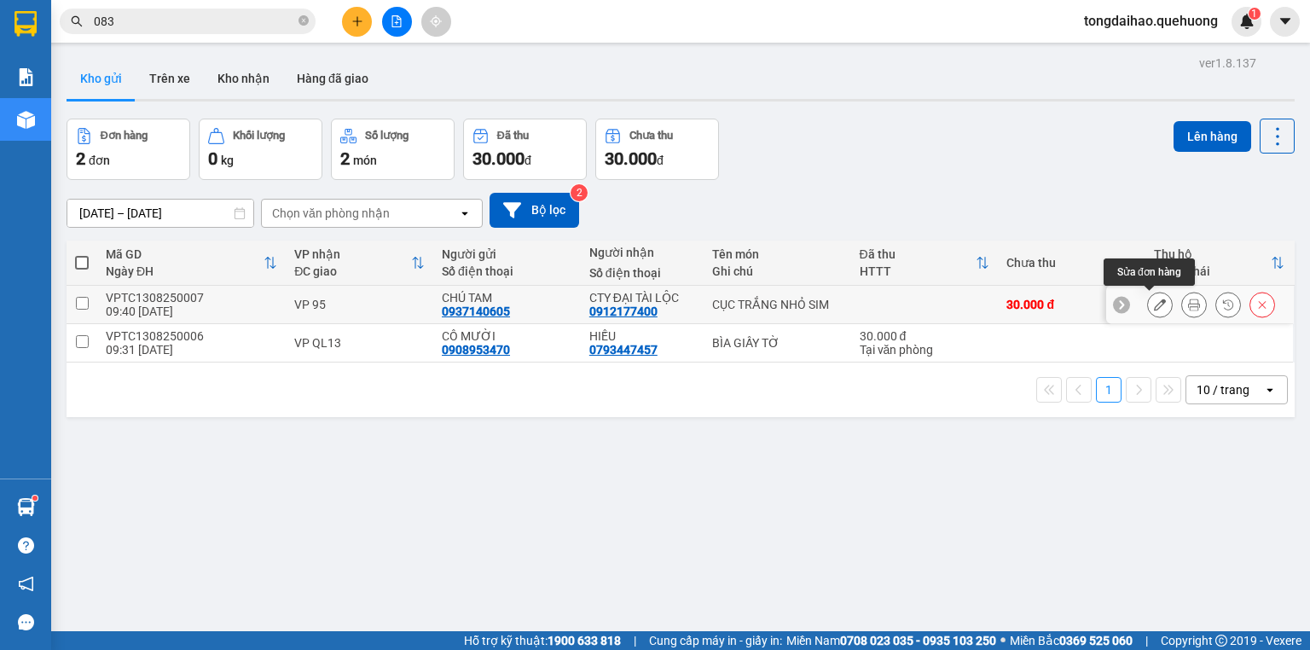
click at [1154, 300] on icon at bounding box center [1160, 305] width 12 height 12
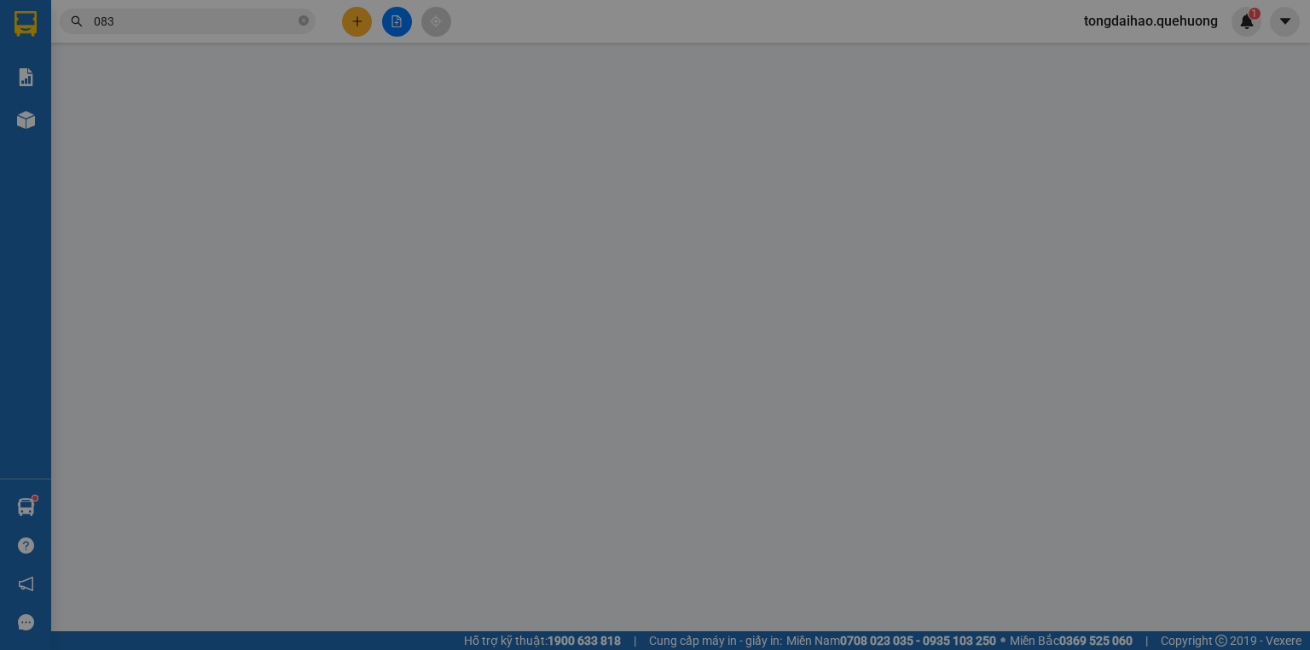
type input "0937140605"
type input "0912177400"
type input "30.000"
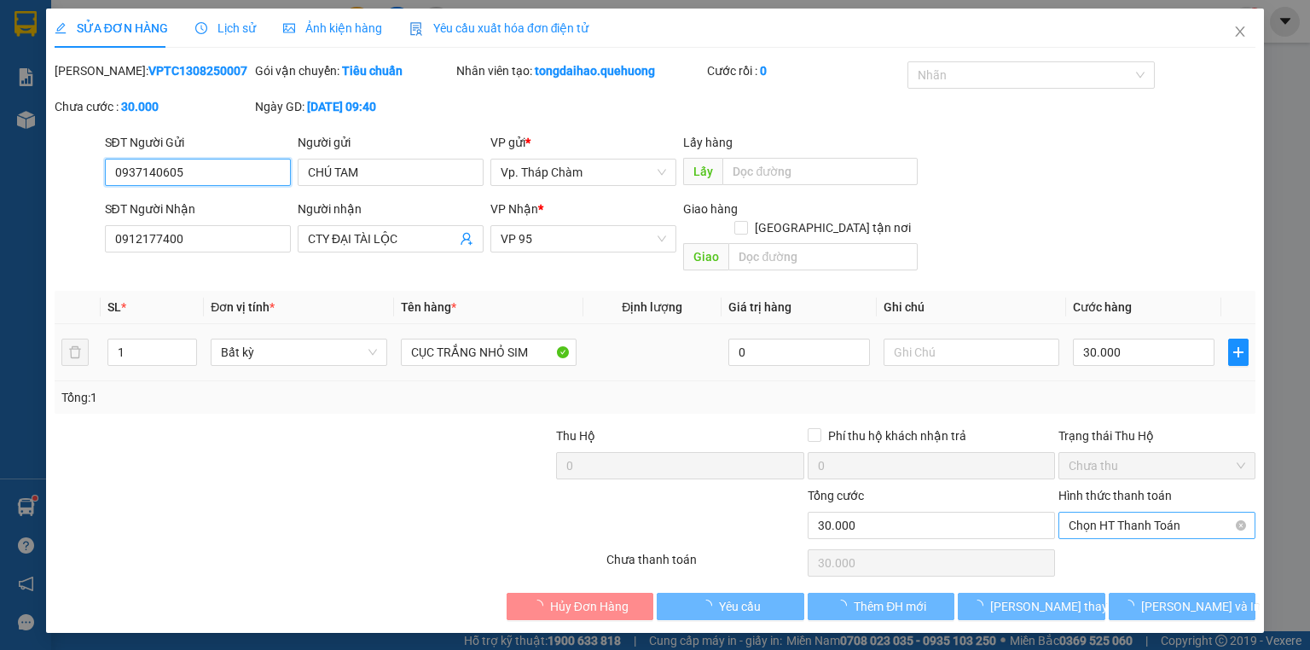
click at [1150, 513] on span "Chọn HT Thanh Toán" at bounding box center [1157, 526] width 177 height 26
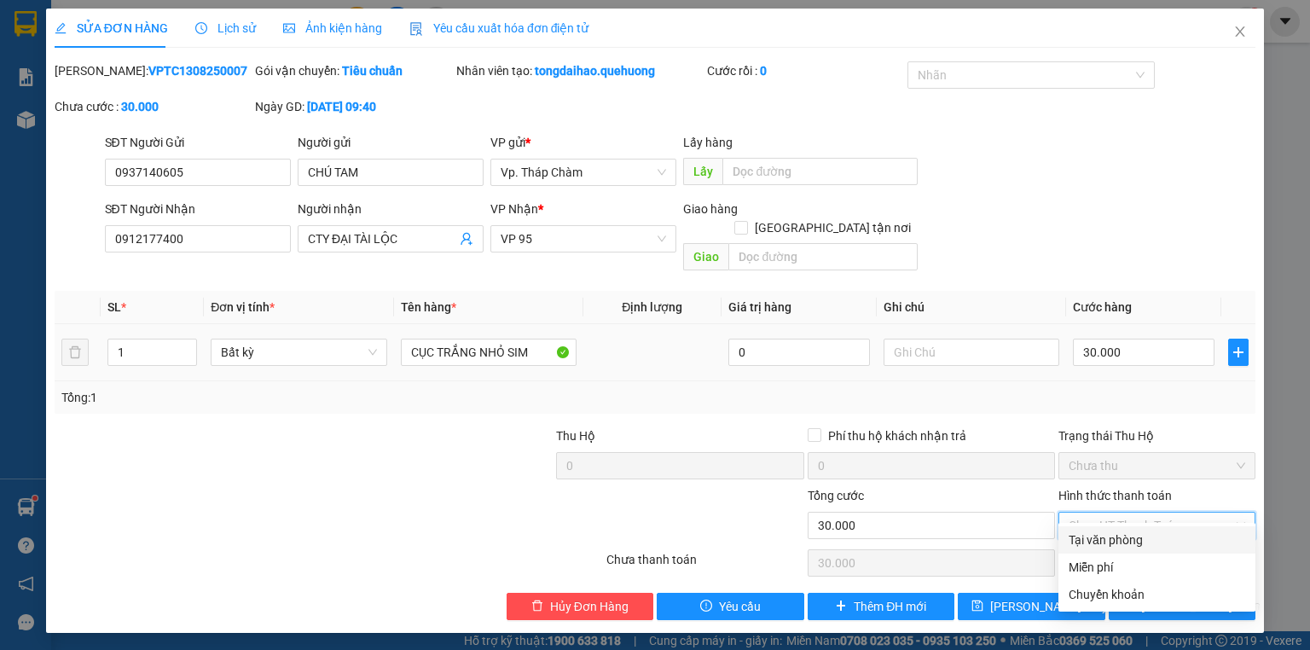
click at [1139, 540] on div "Tại văn phòng" at bounding box center [1157, 539] width 177 height 19
type input "0"
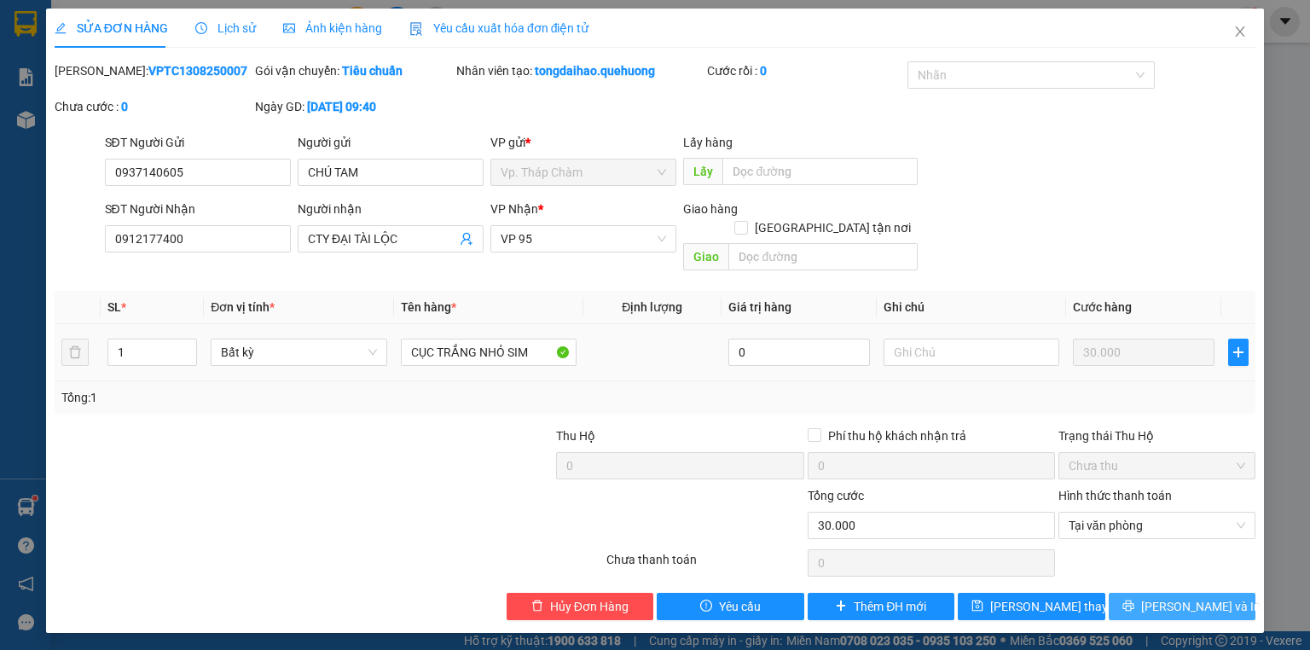
click at [1177, 597] on span "[PERSON_NAME] và In" at bounding box center [1200, 606] width 119 height 19
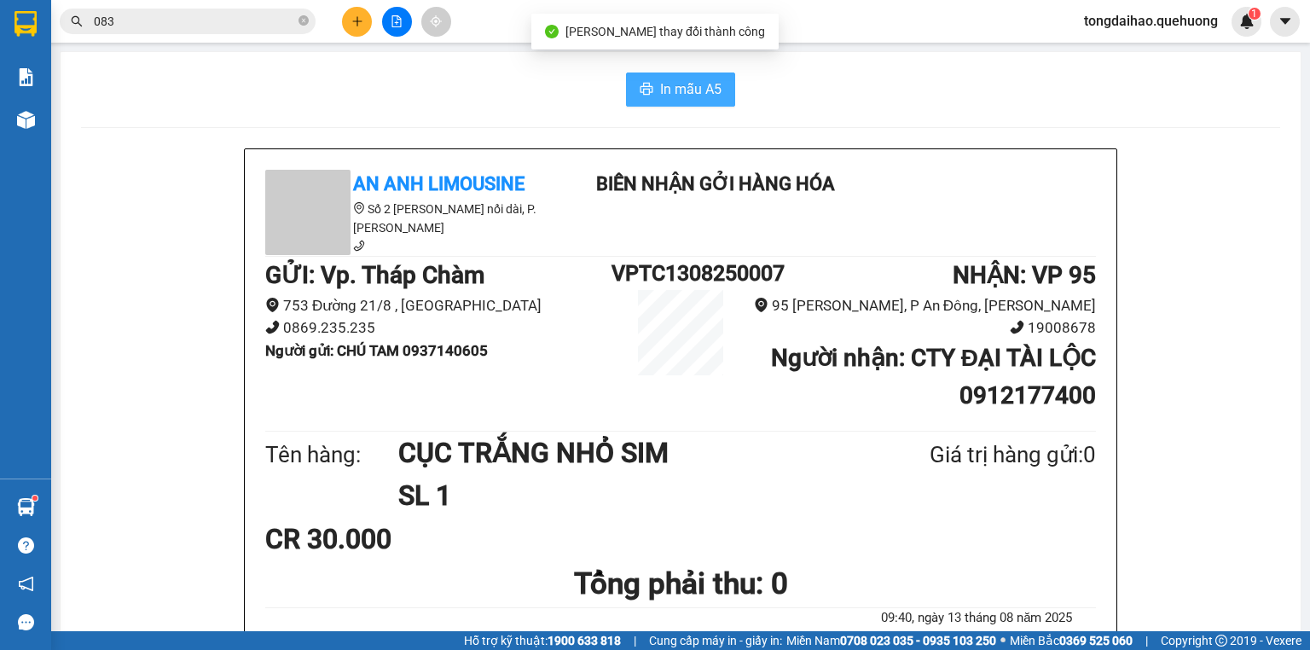
click at [672, 102] on button "In mẫu A5" at bounding box center [680, 89] width 109 height 34
